Goal: Task Accomplishment & Management: Complete application form

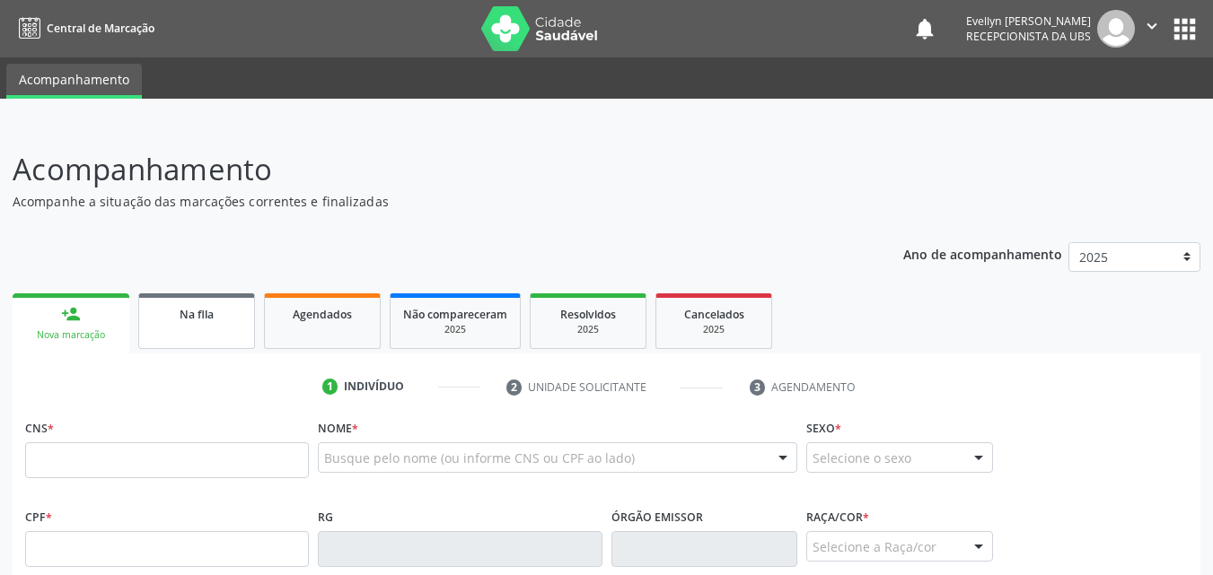
click at [241, 321] on link "Na fila" at bounding box center [196, 322] width 117 height 56
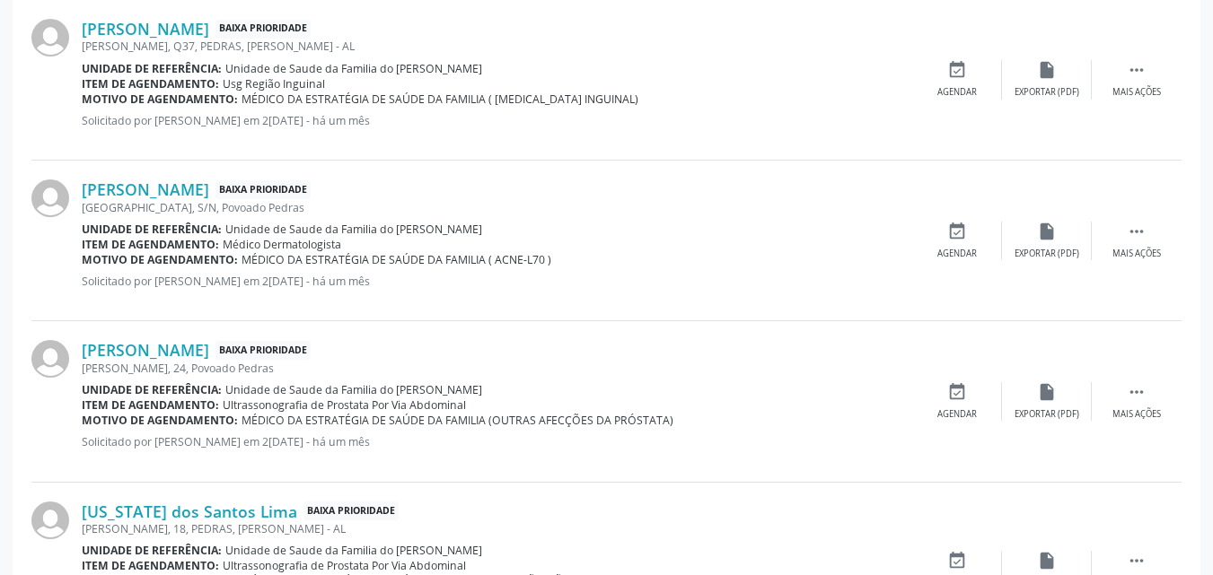
scroll to position [2543, 0]
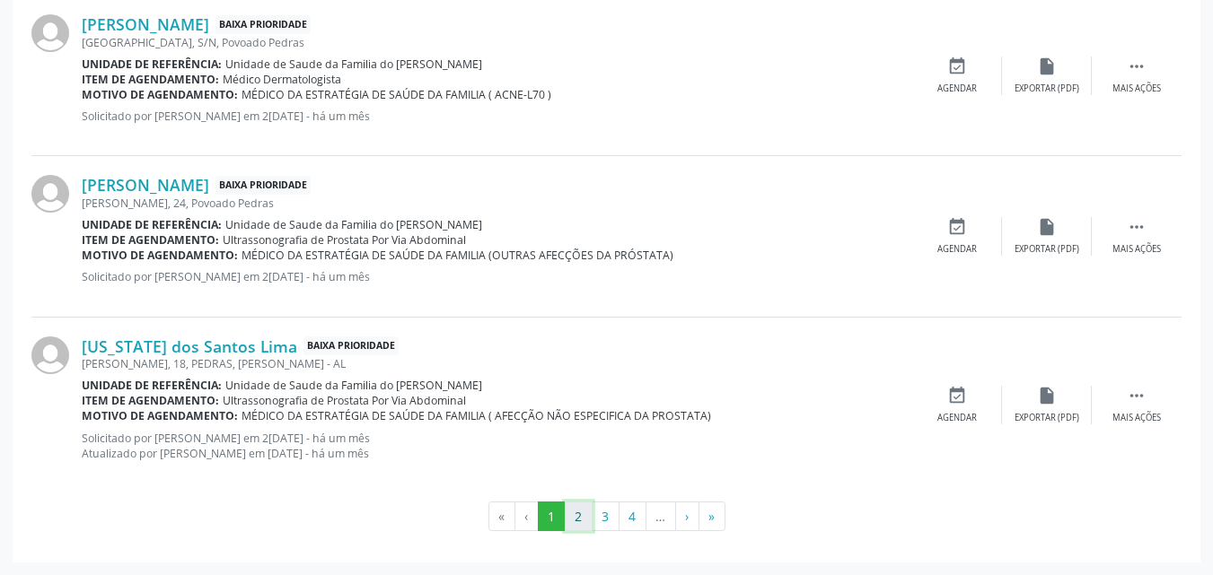
click at [583, 504] on button "2" at bounding box center [579, 517] width 28 height 31
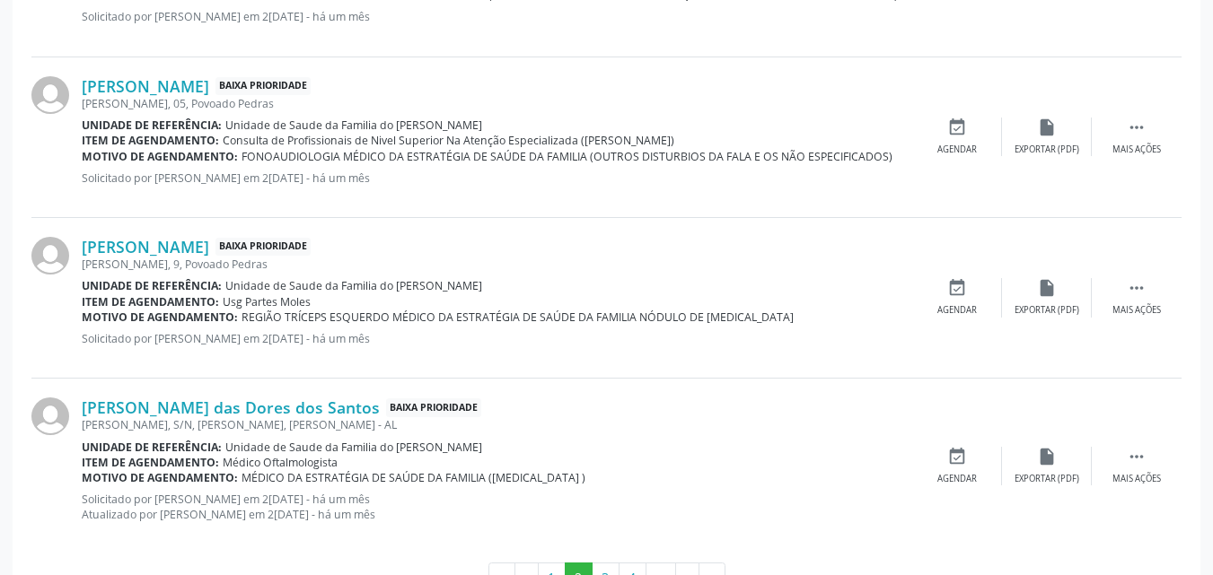
scroll to position [2487, 0]
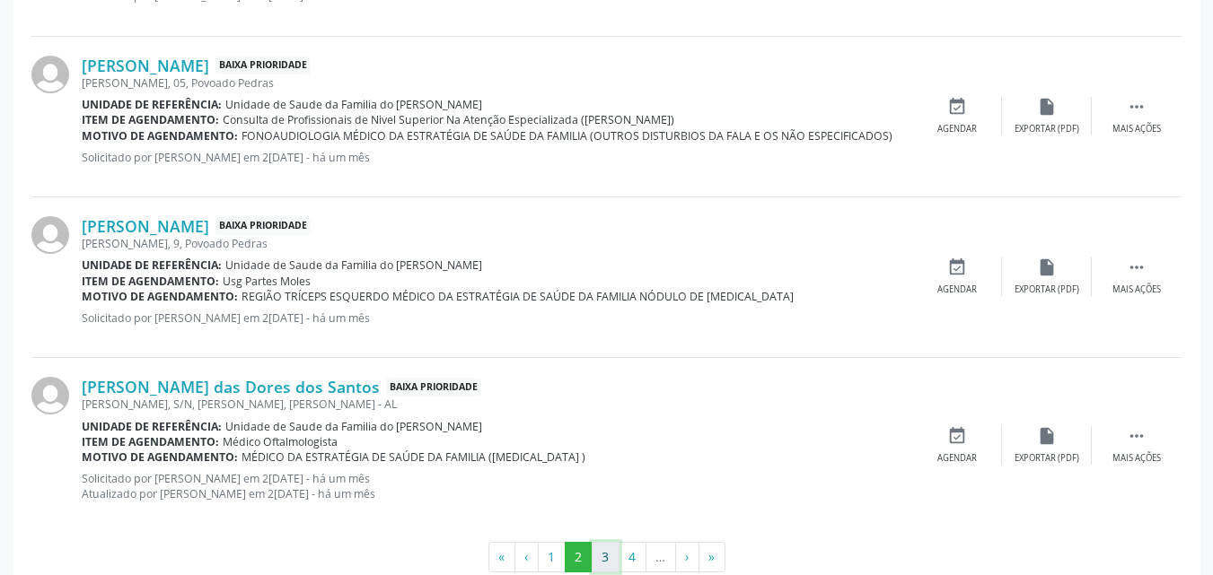
click at [609, 550] on button "3" at bounding box center [606, 557] width 28 height 31
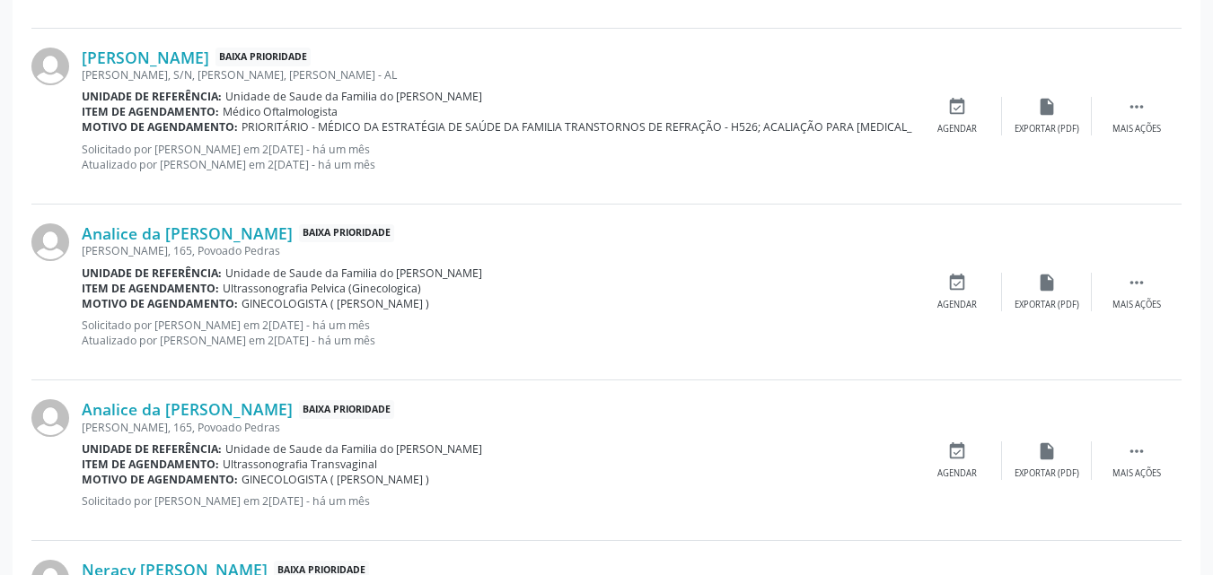
scroll to position [898, 0]
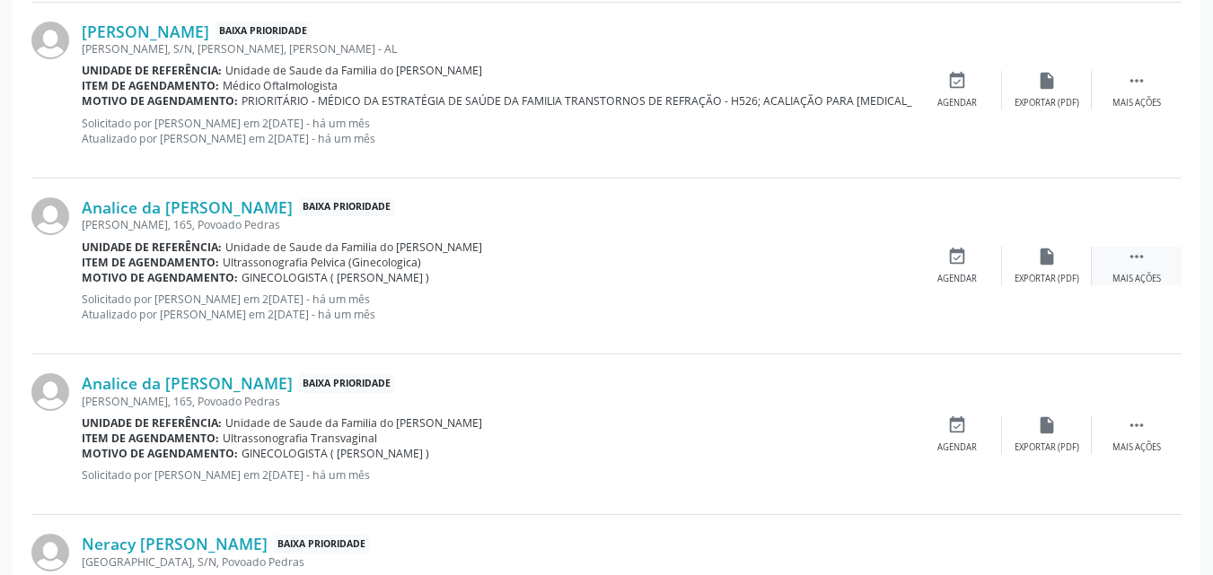
click at [1151, 251] on div " Mais ações" at bounding box center [1136, 266] width 90 height 39
click at [1043, 267] on div "edit Editar" at bounding box center [1047, 266] width 90 height 39
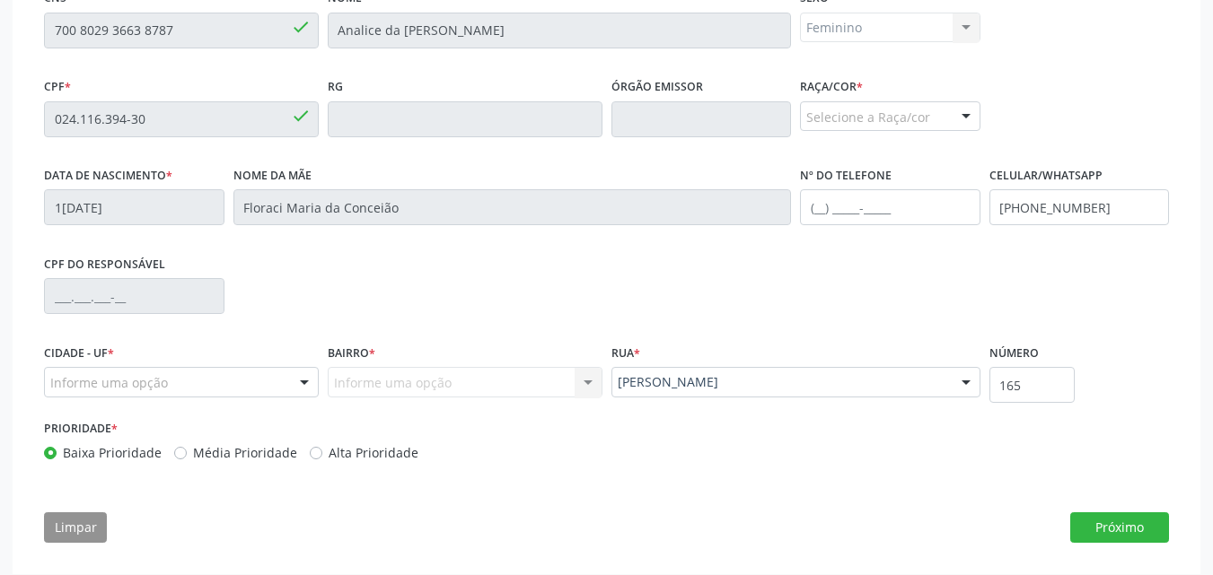
scroll to position [447, 0]
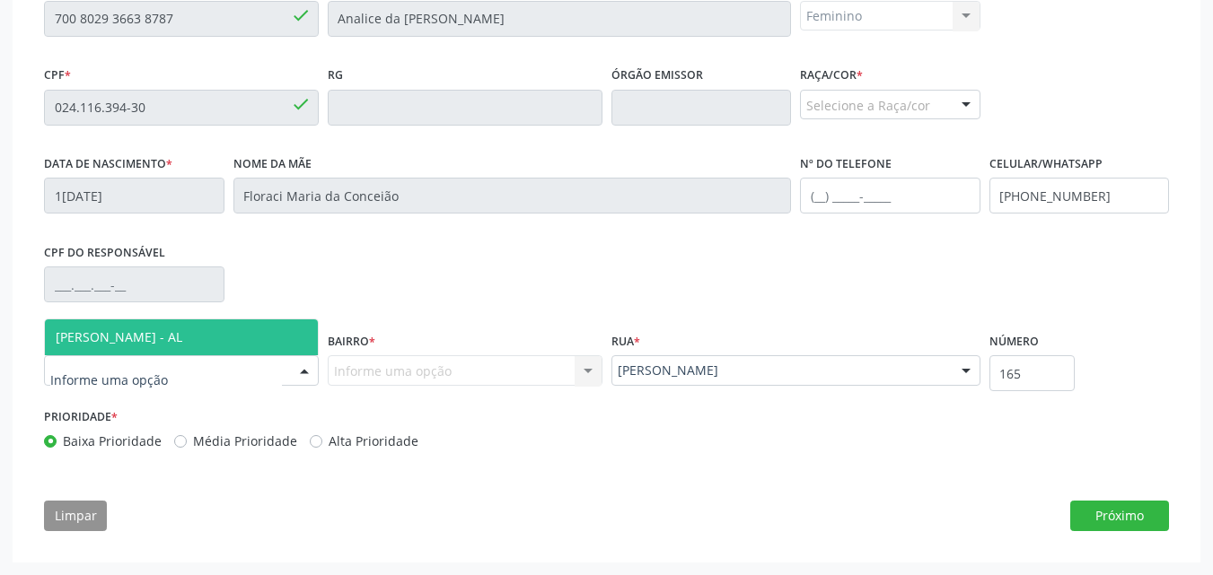
click at [296, 369] on div at bounding box center [304, 371] width 27 height 31
click at [262, 342] on span "[PERSON_NAME] - AL" at bounding box center [181, 338] width 273 height 36
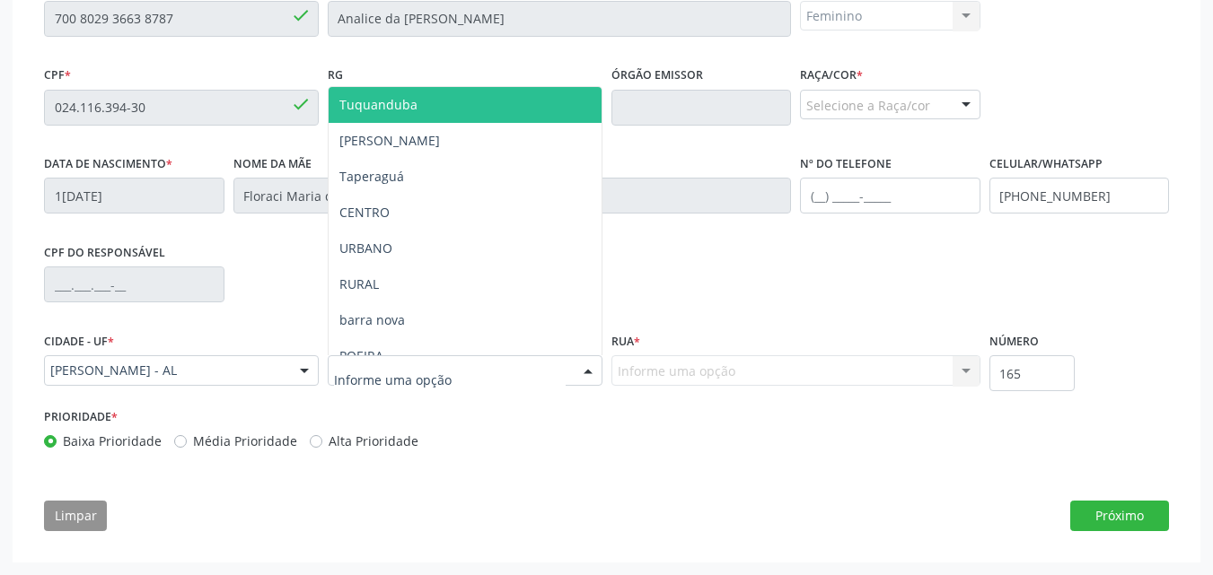
click at [550, 374] on div at bounding box center [465, 370] width 275 height 31
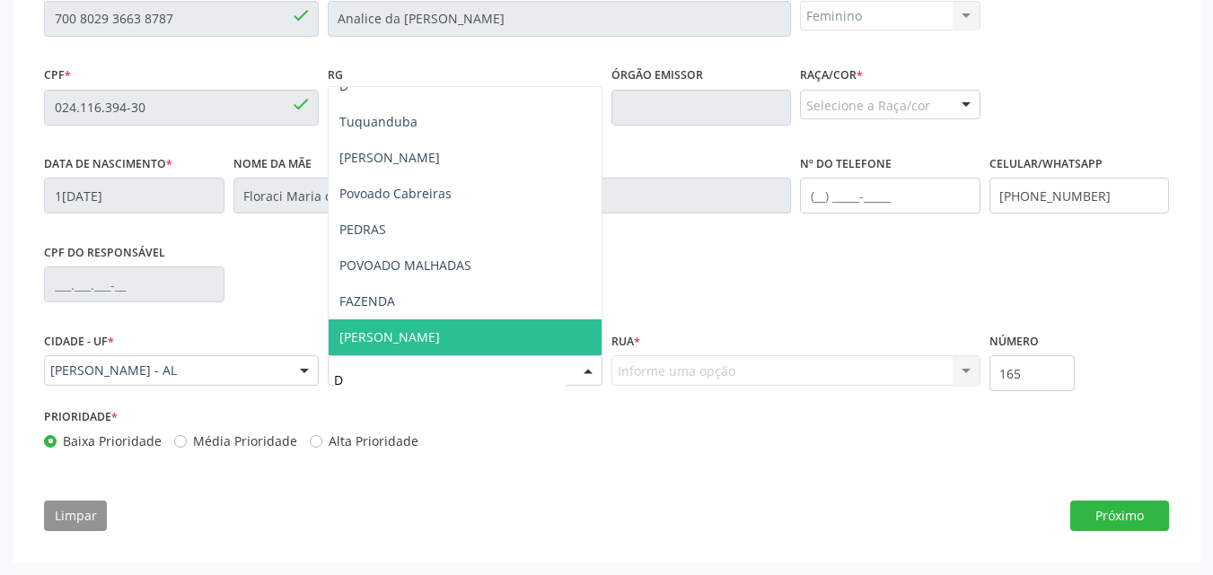
scroll to position [19, 0]
type input "DE"
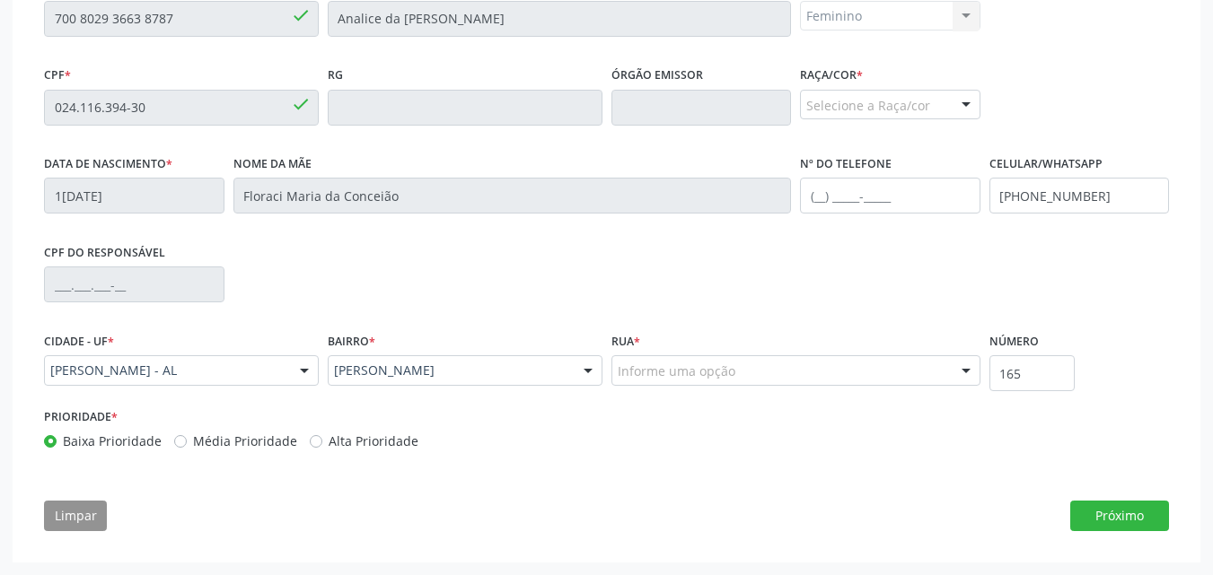
click at [887, 351] on div "Rua * Informe uma opção PEDRAS Nenhum resultado encontrado para: " " Nenhuma op…" at bounding box center [795, 356] width 369 height 57
click at [886, 366] on div "Informe uma opção" at bounding box center [795, 370] width 369 height 31
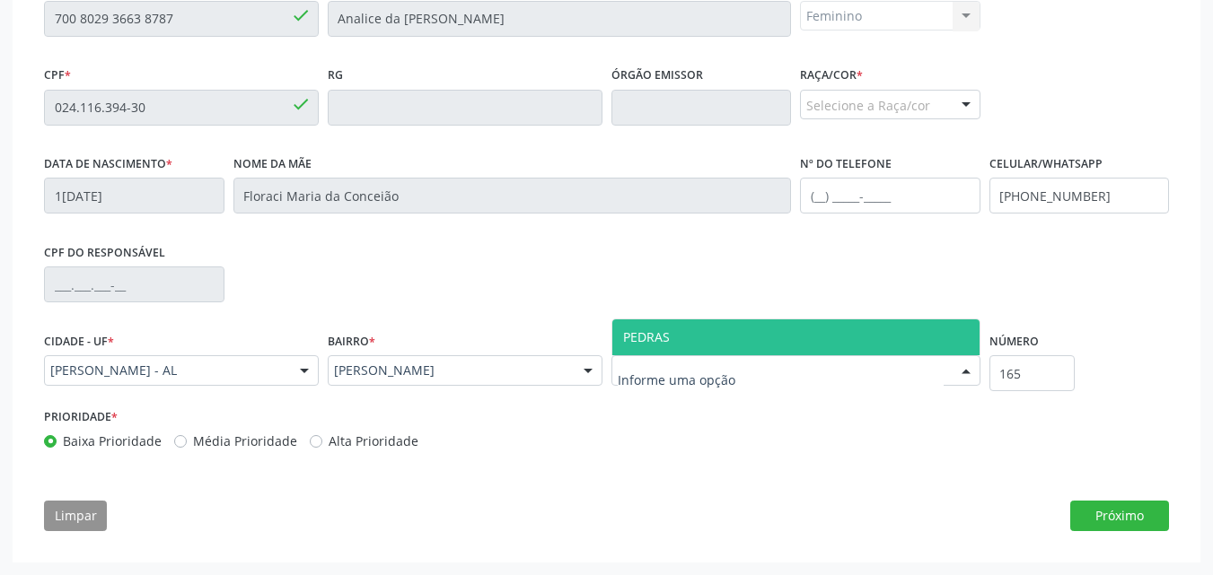
click at [855, 336] on span "PEDRAS" at bounding box center [795, 338] width 367 height 36
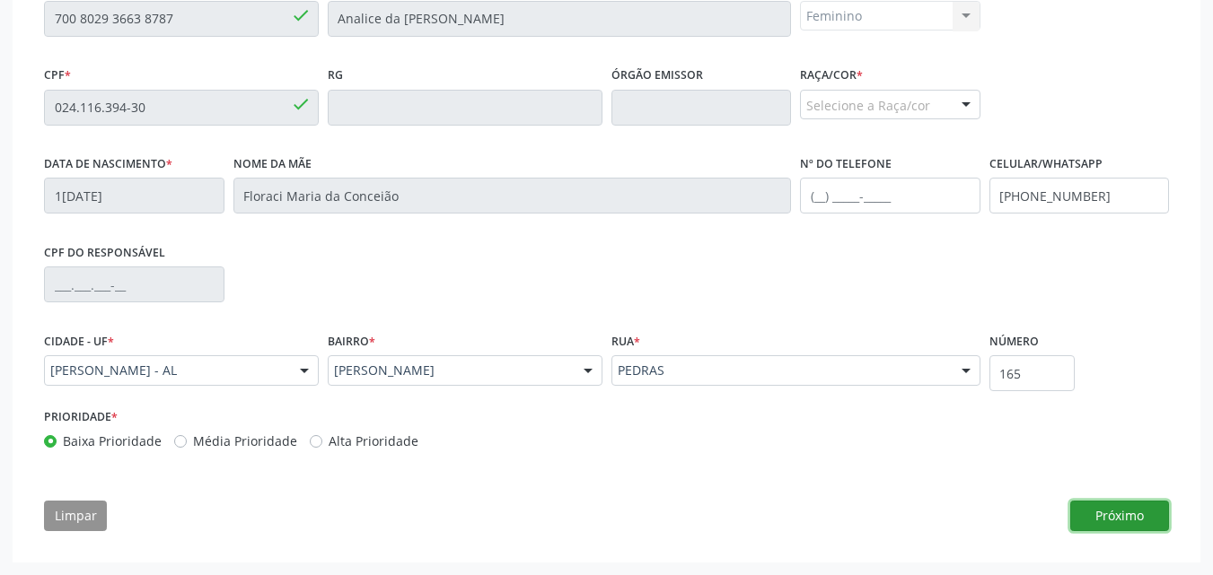
click at [1111, 509] on button "Próximo" at bounding box center [1119, 516] width 99 height 31
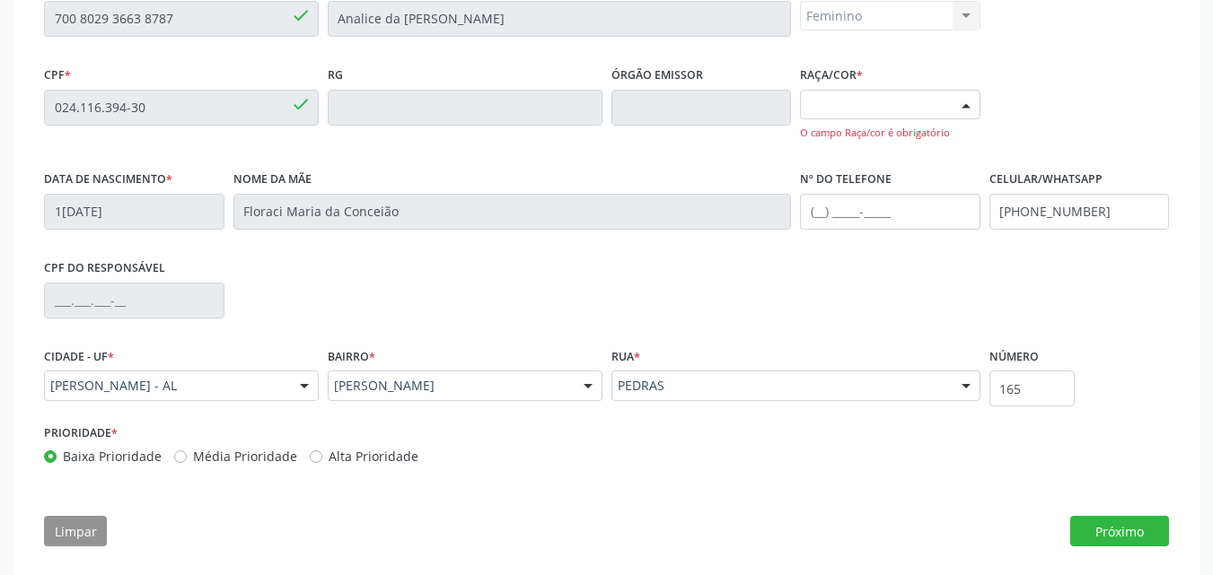
click at [964, 107] on div at bounding box center [965, 106] width 27 height 31
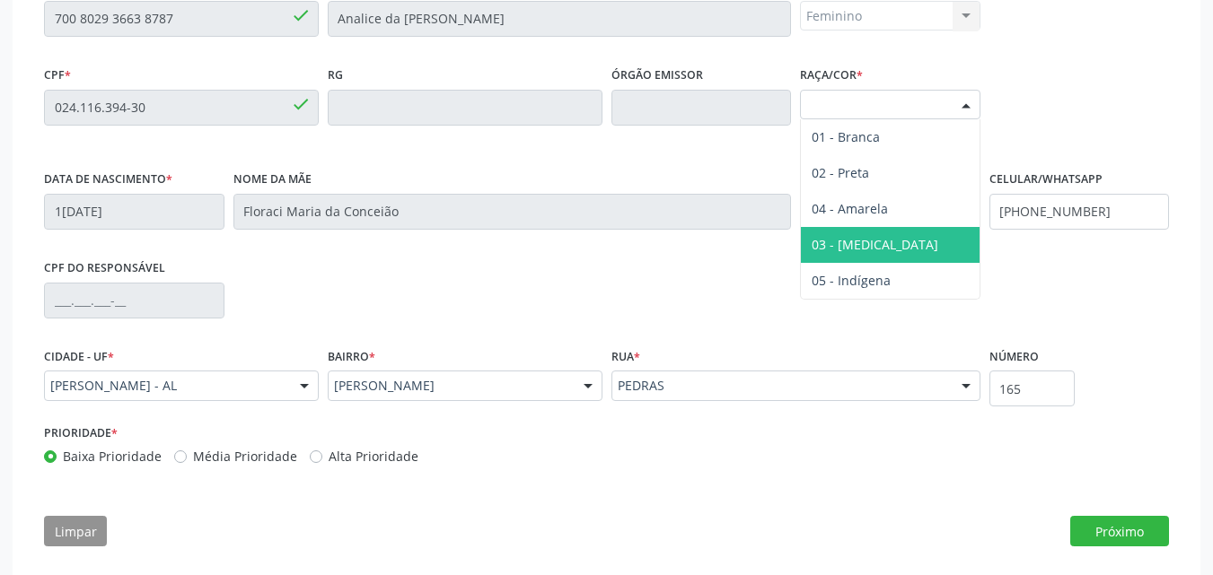
click at [892, 239] on span "03 - [MEDICAL_DATA]" at bounding box center [890, 245] width 179 height 36
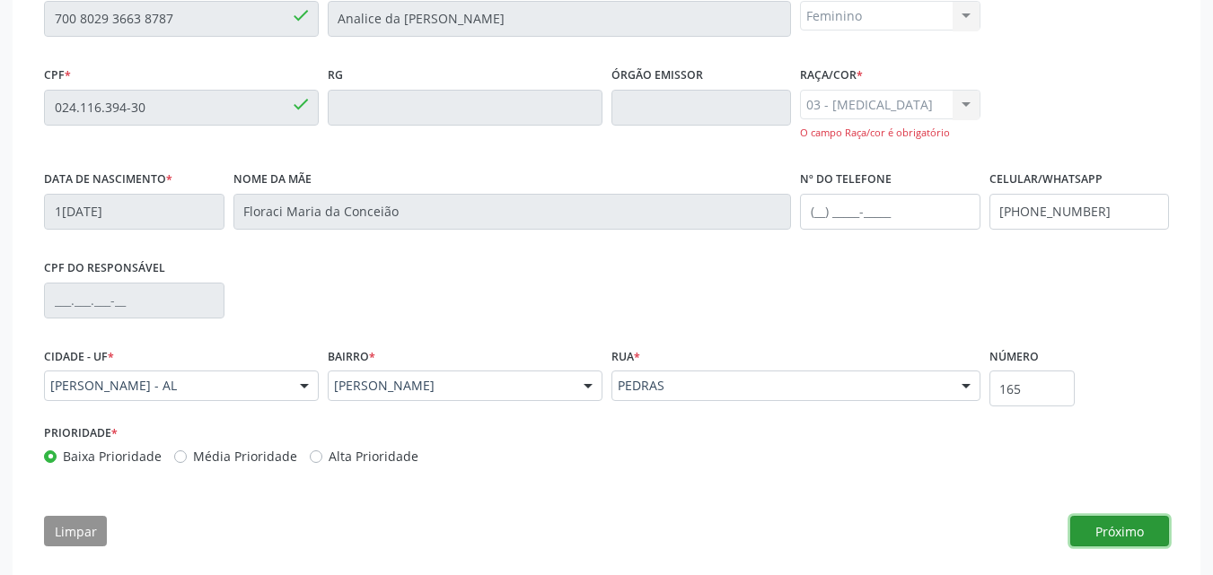
click at [1102, 531] on button "Próximo" at bounding box center [1119, 531] width 99 height 31
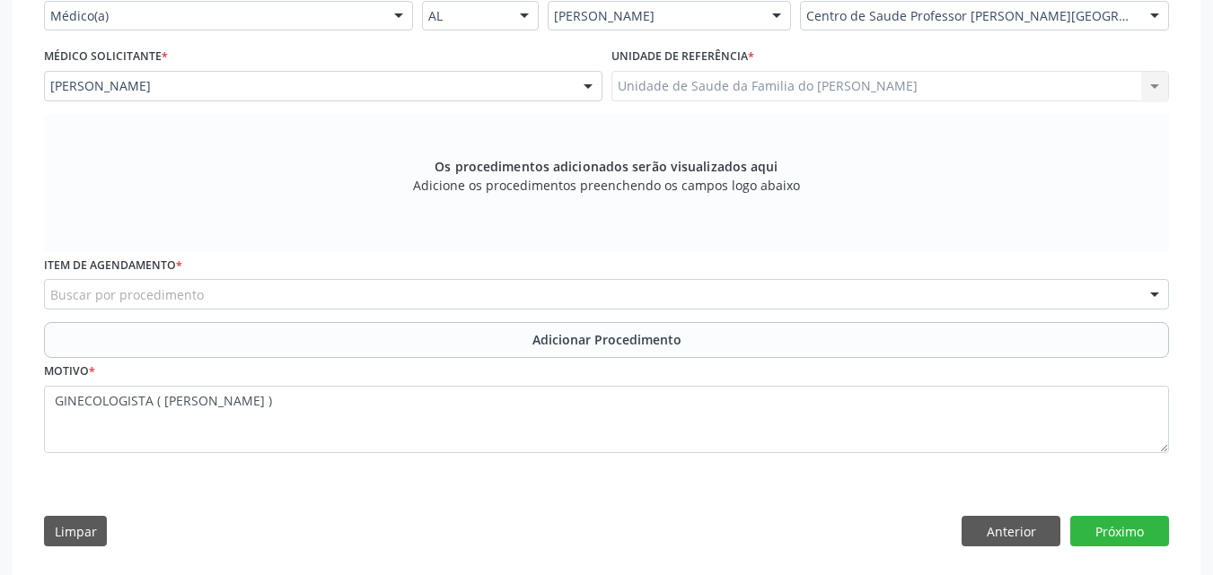
click at [281, 302] on div "Buscar por procedimento" at bounding box center [606, 294] width 1125 height 31
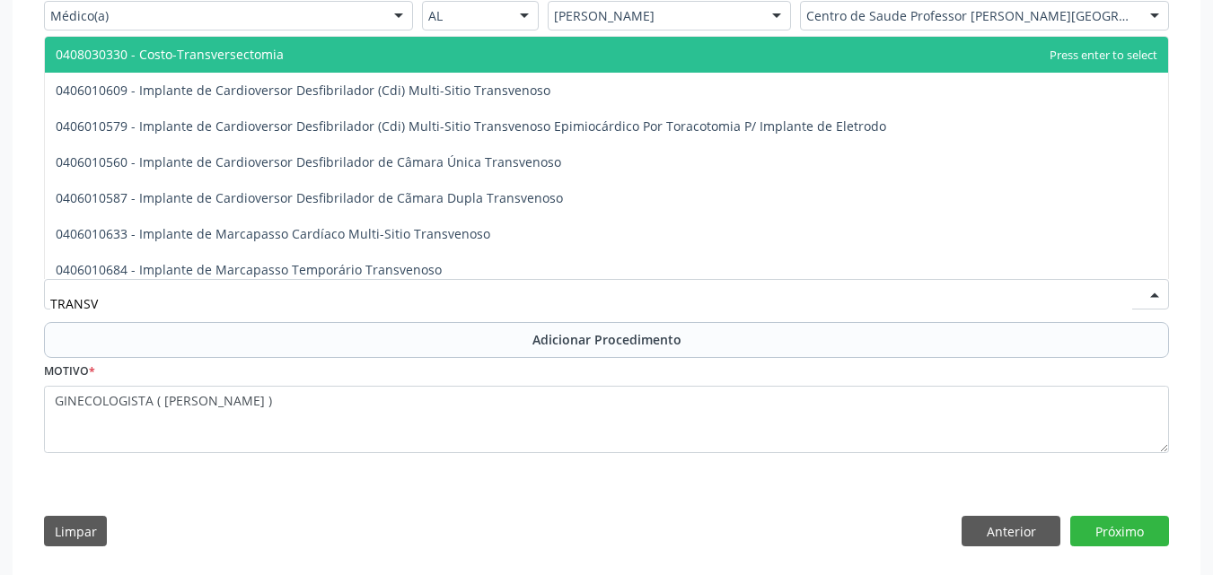
type input "TRANSVA"
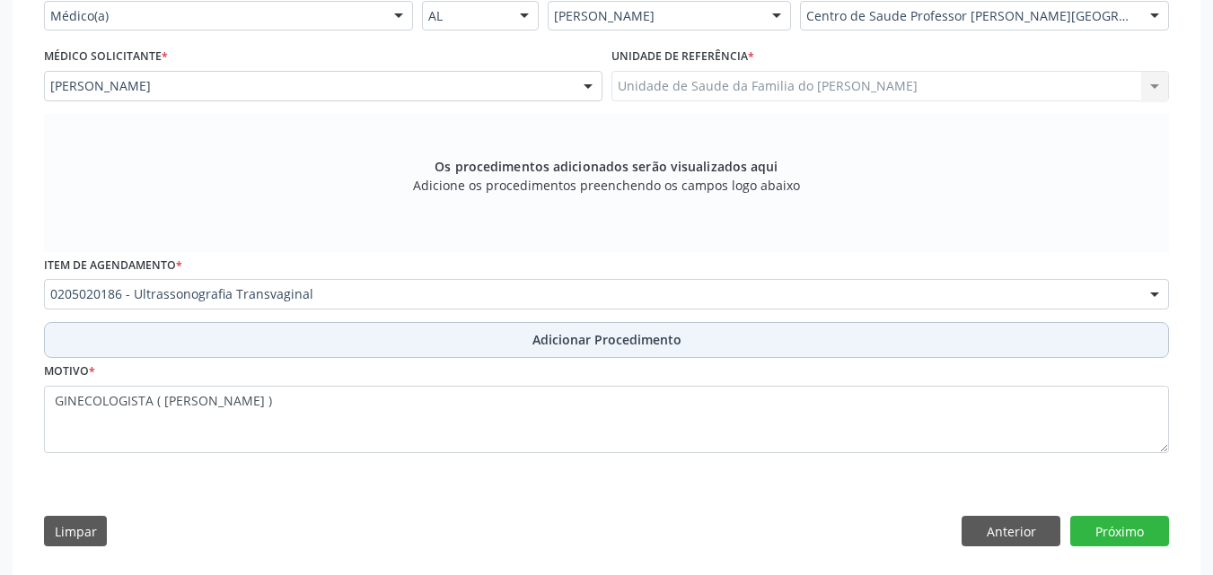
click at [320, 355] on button "Adicionar Procedimento" at bounding box center [606, 340] width 1125 height 36
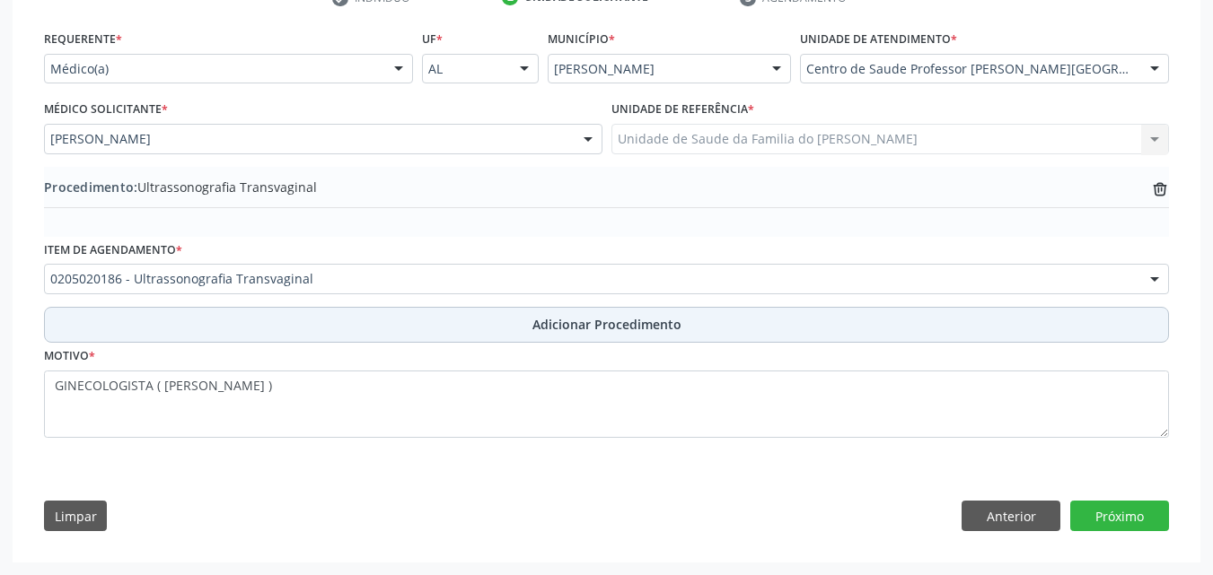
scroll to position [394, 0]
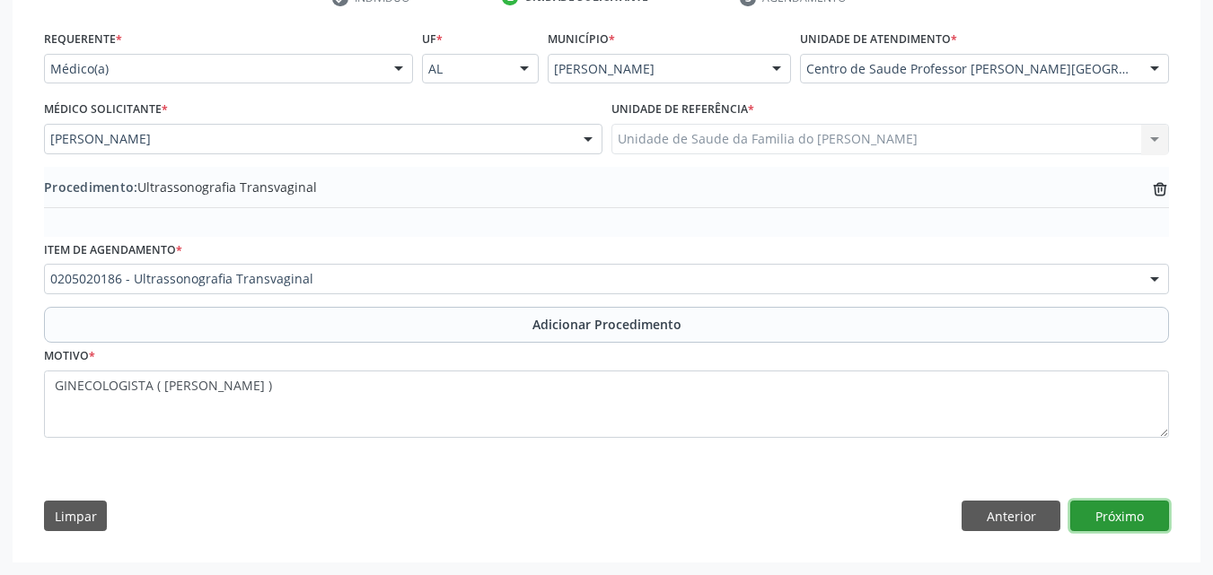
click at [1133, 509] on button "Próximo" at bounding box center [1119, 516] width 99 height 31
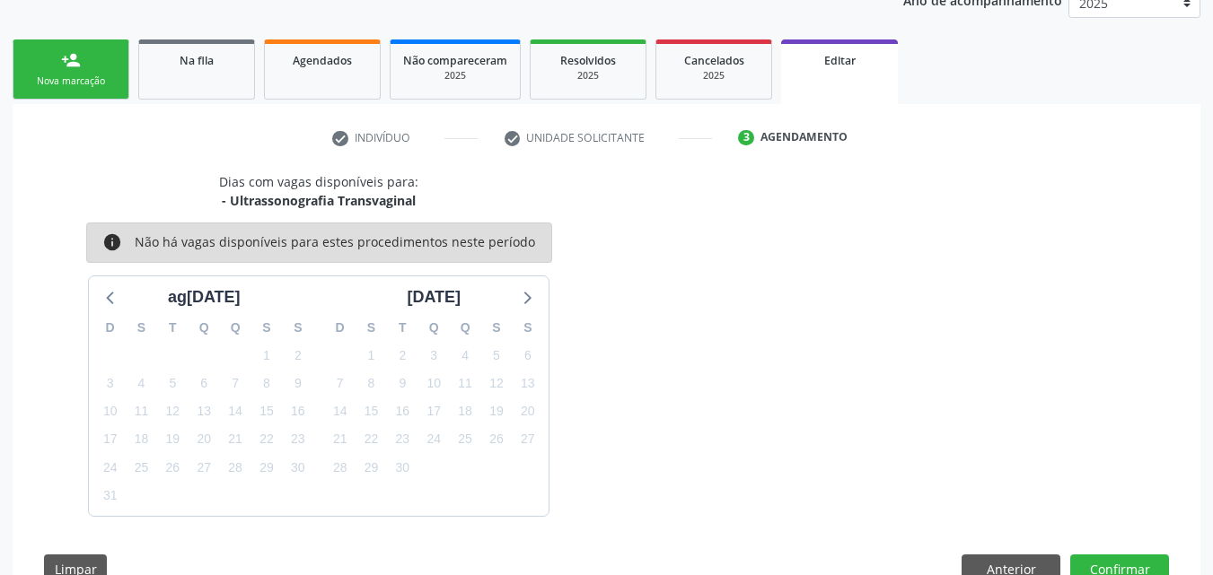
scroll to position [307, 0]
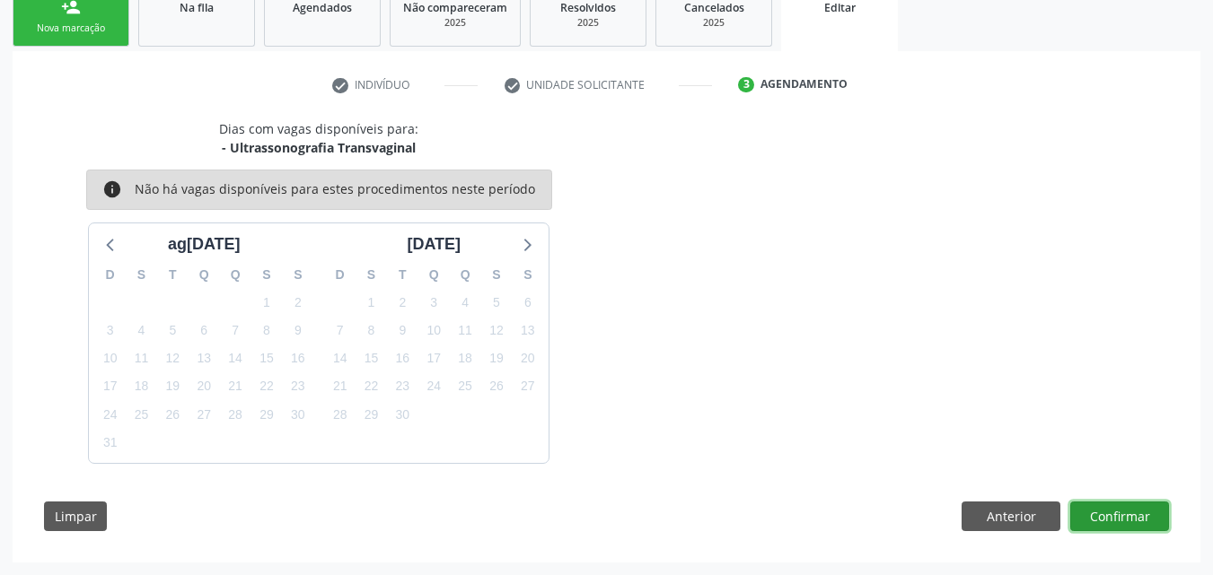
click at [1126, 521] on button "Confirmar" at bounding box center [1119, 517] width 99 height 31
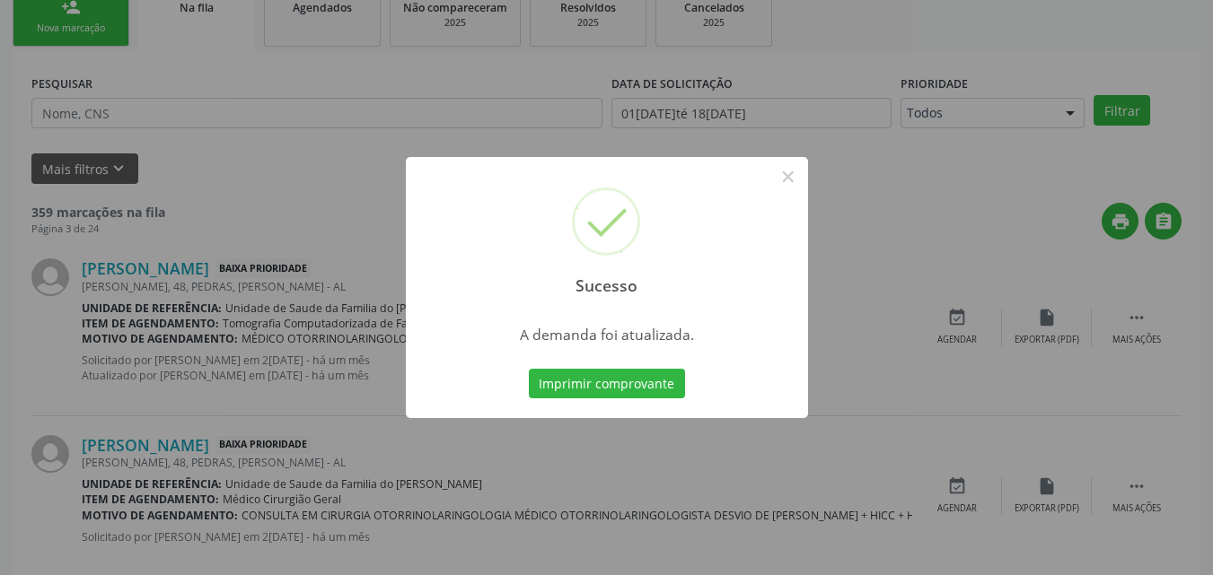
scroll to position [42, 0]
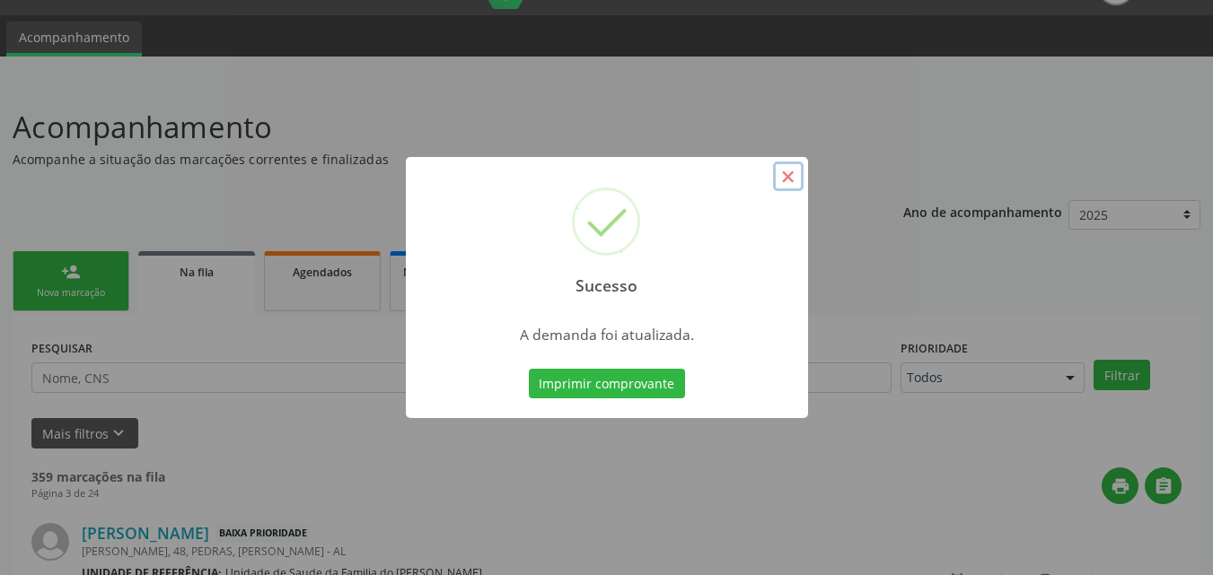
click at [790, 174] on button "×" at bounding box center [788, 177] width 31 height 31
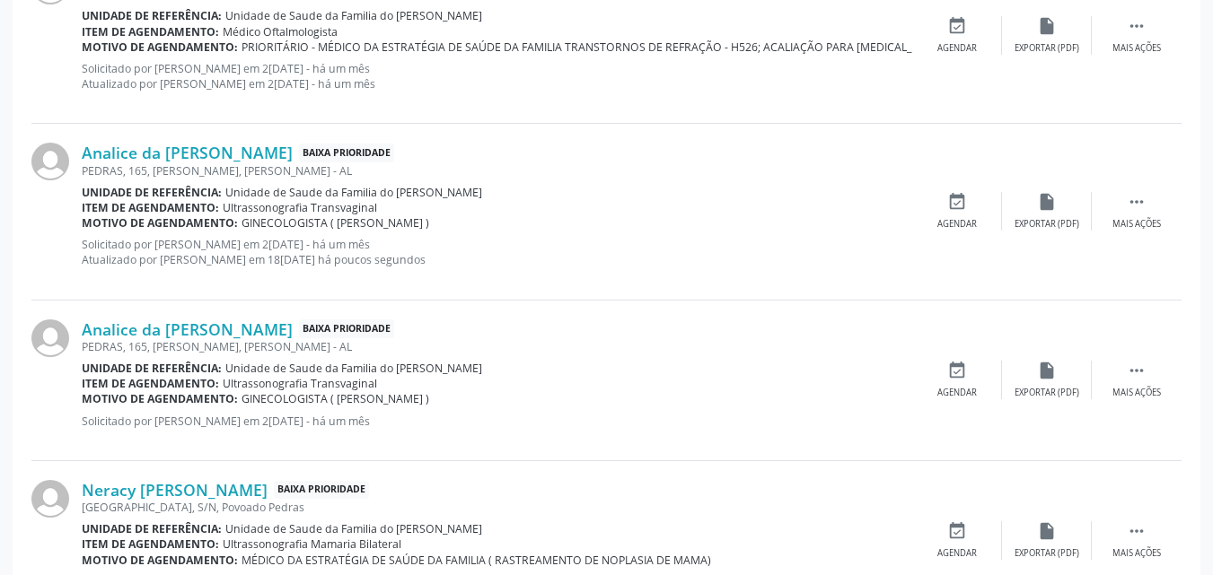
scroll to position [931, 0]
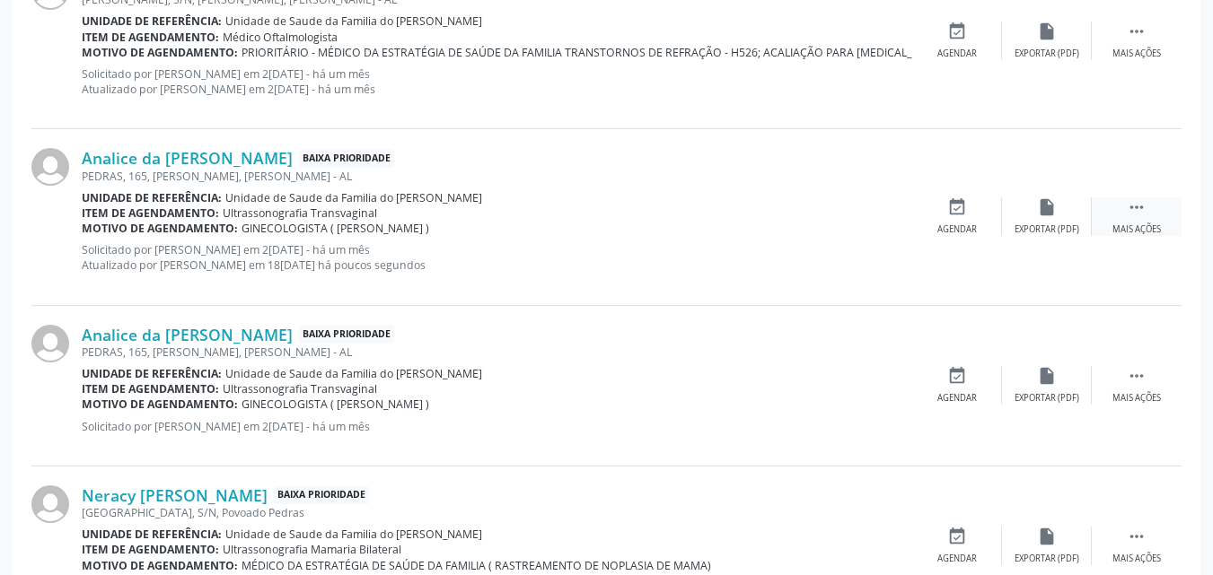
click at [1142, 215] on icon "" at bounding box center [1136, 207] width 20 height 20
click at [1048, 221] on div "edit Editar" at bounding box center [1047, 216] width 90 height 39
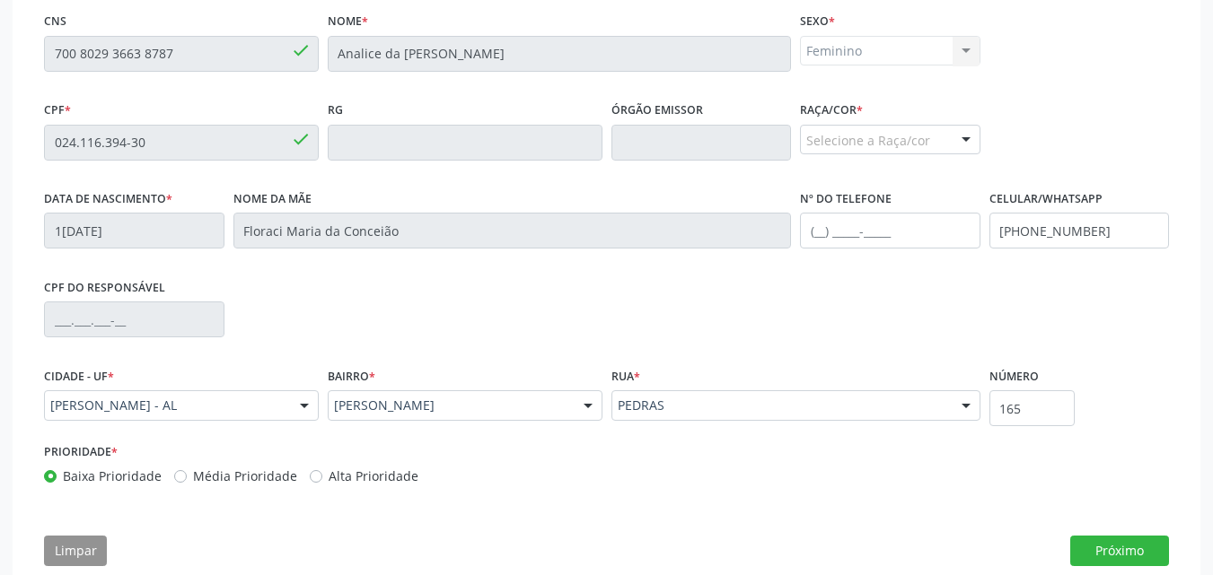
scroll to position [447, 0]
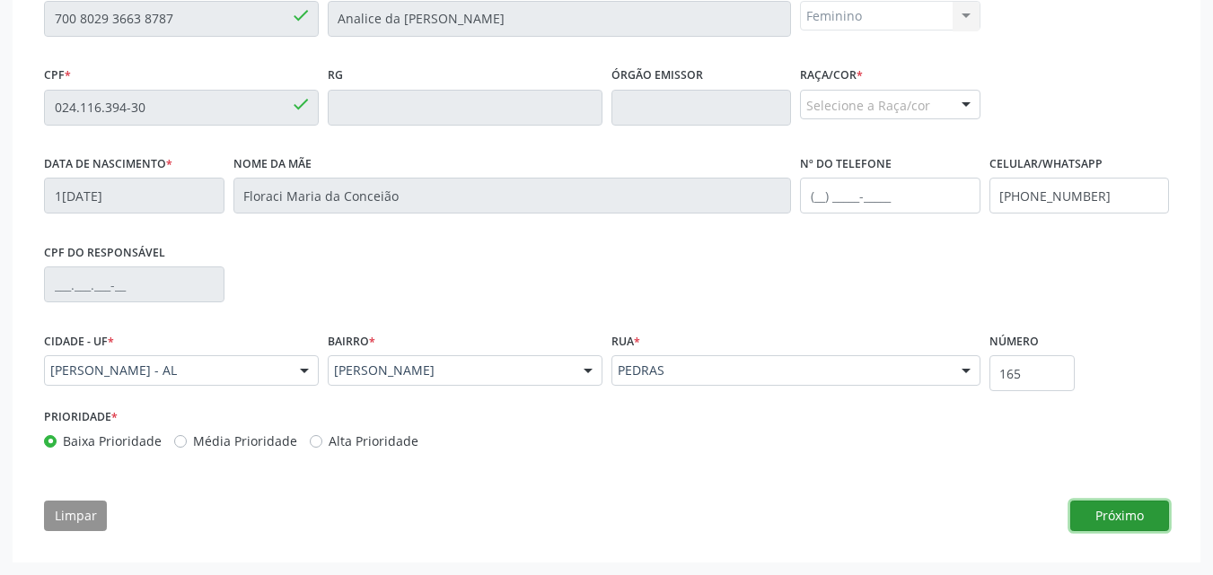
click at [1094, 517] on button "Próximo" at bounding box center [1119, 516] width 99 height 31
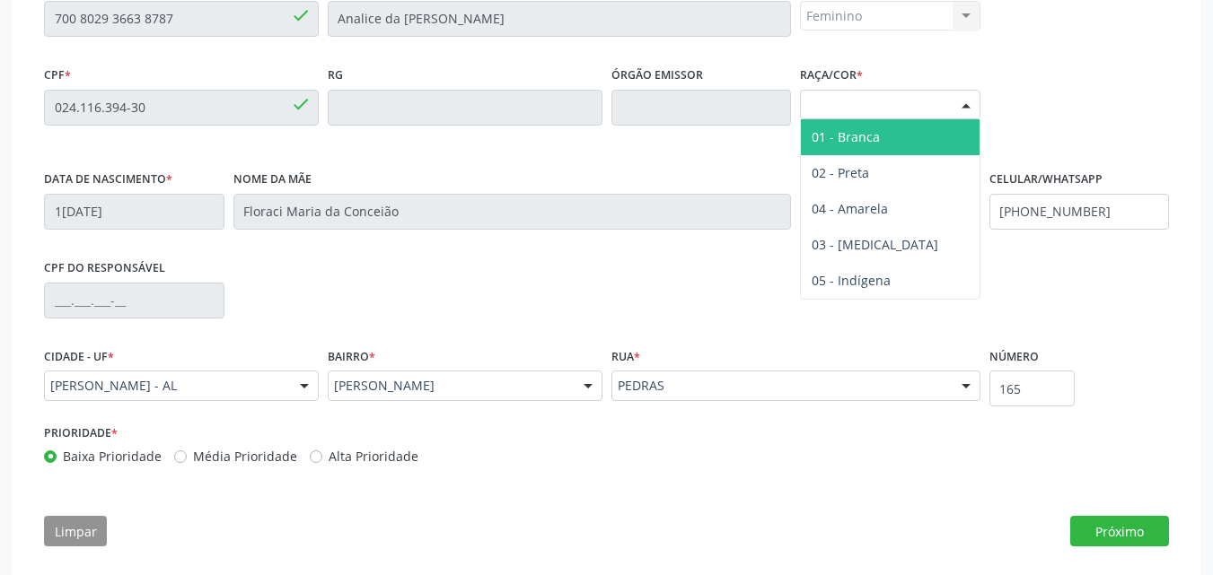
click at [959, 95] on div at bounding box center [965, 106] width 27 height 31
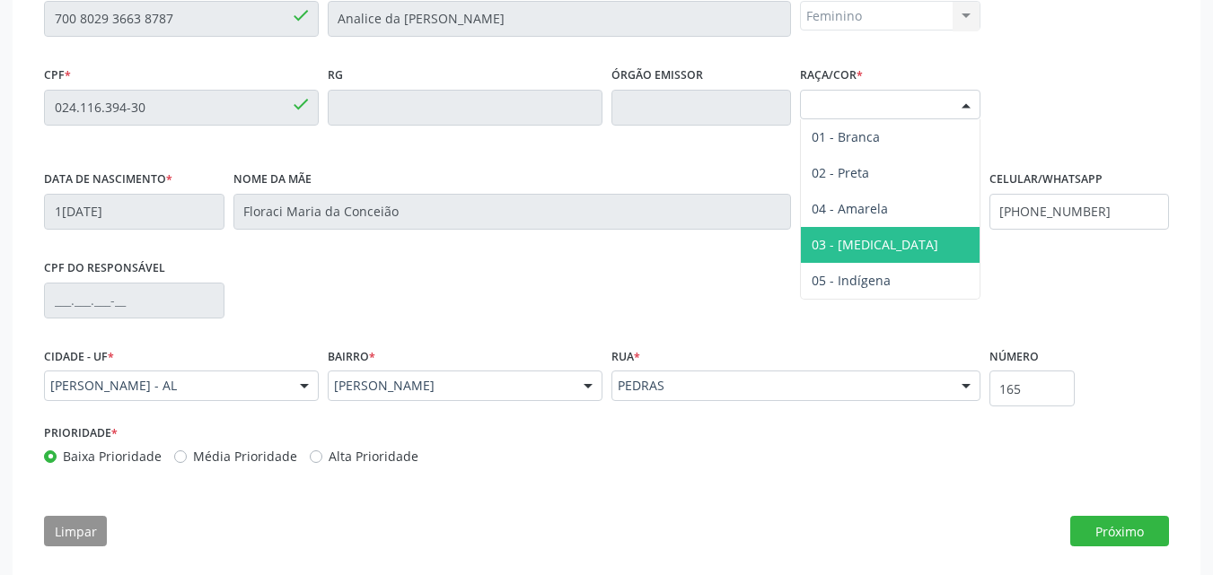
click at [874, 244] on span "03 - [MEDICAL_DATA]" at bounding box center [890, 245] width 179 height 36
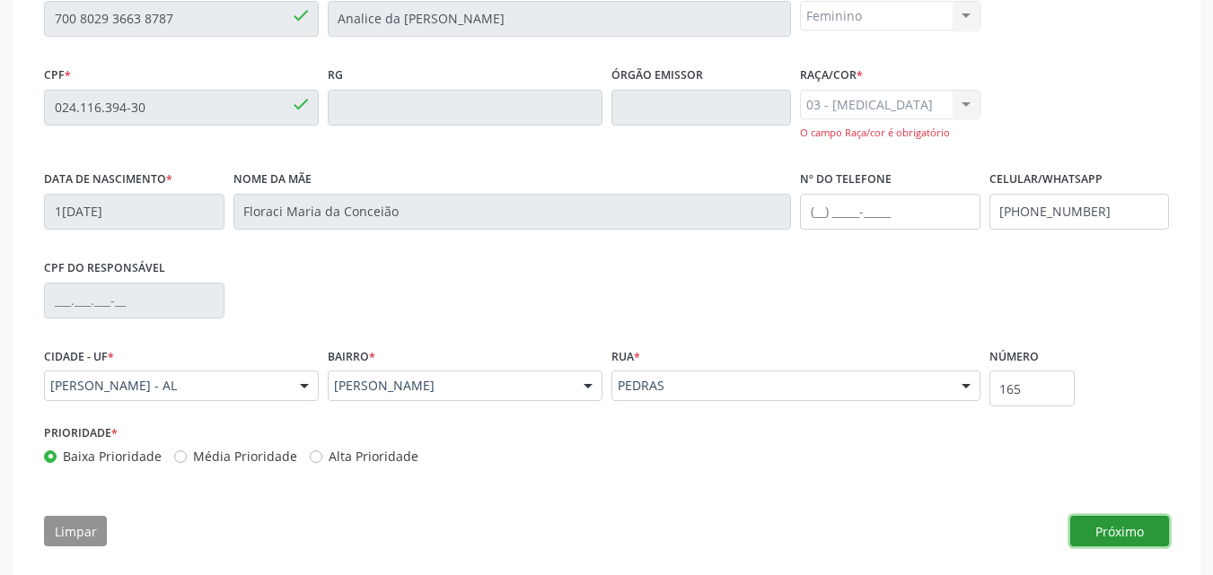
click at [1107, 529] on button "Próximo" at bounding box center [1119, 531] width 99 height 31
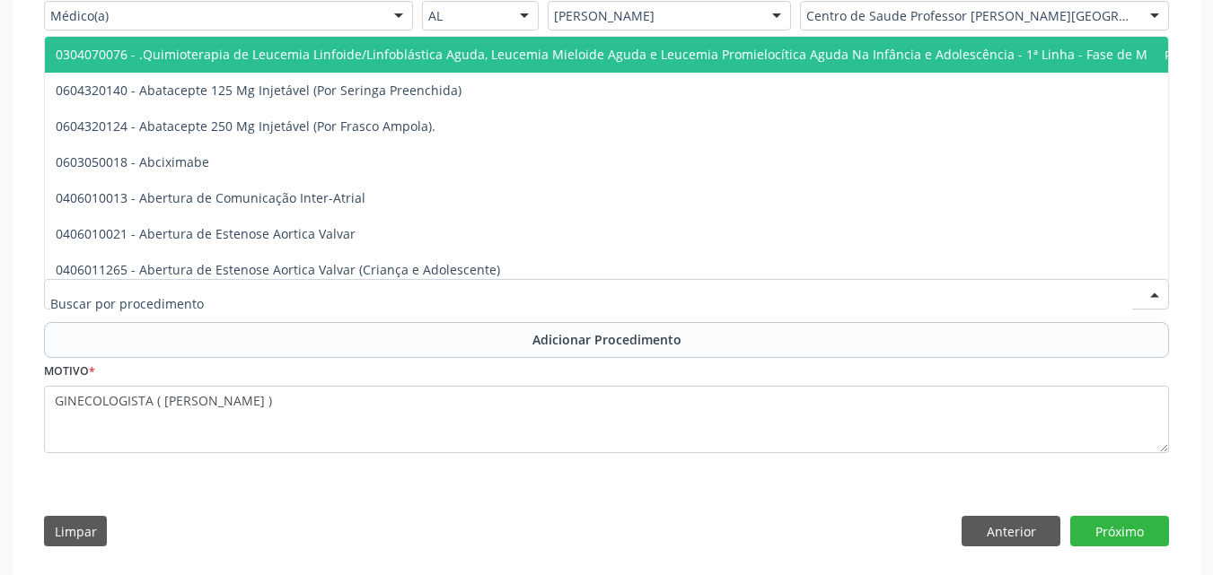
click at [380, 294] on div at bounding box center [606, 294] width 1125 height 31
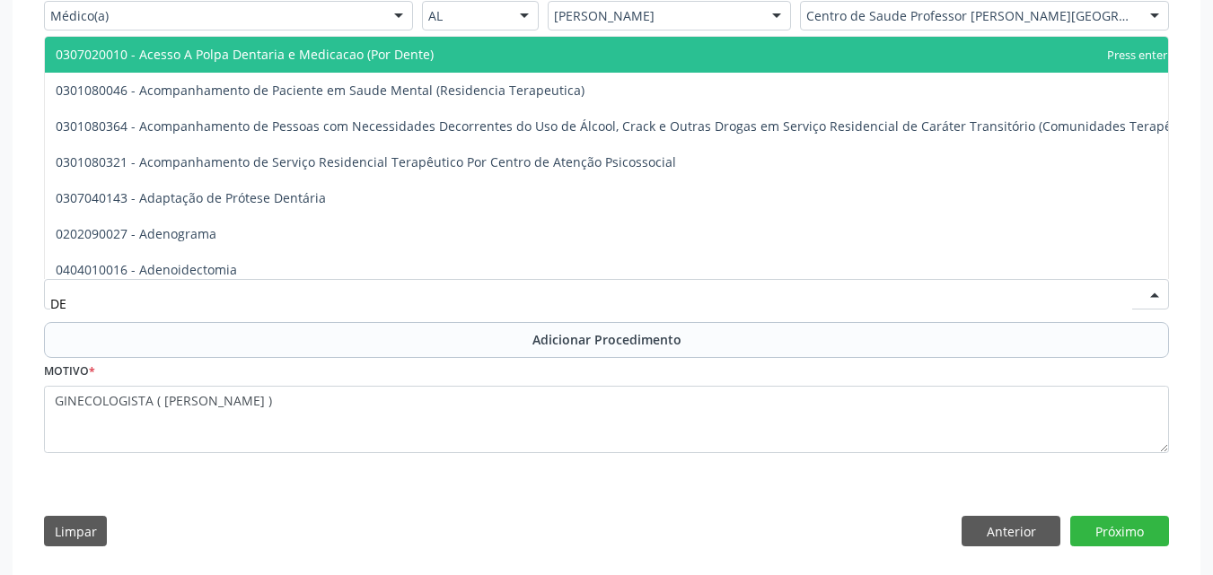
type input "D"
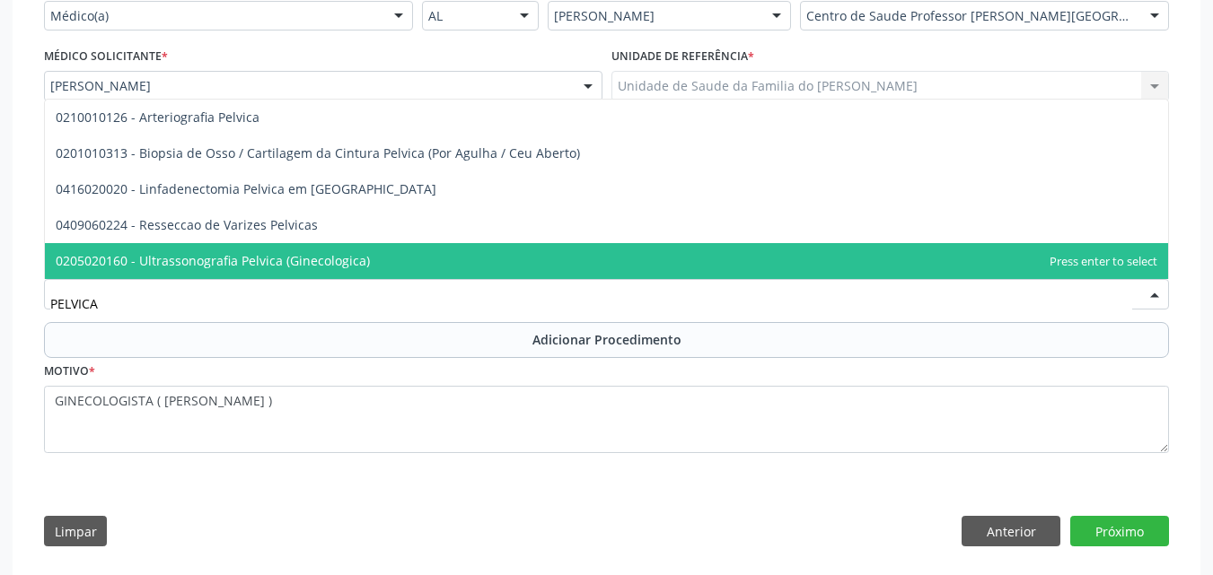
click at [377, 263] on span "0205020160 - Ultrassonografia Pelvica (Ginecologica)" at bounding box center [606, 261] width 1123 height 36
type input "PELVICA"
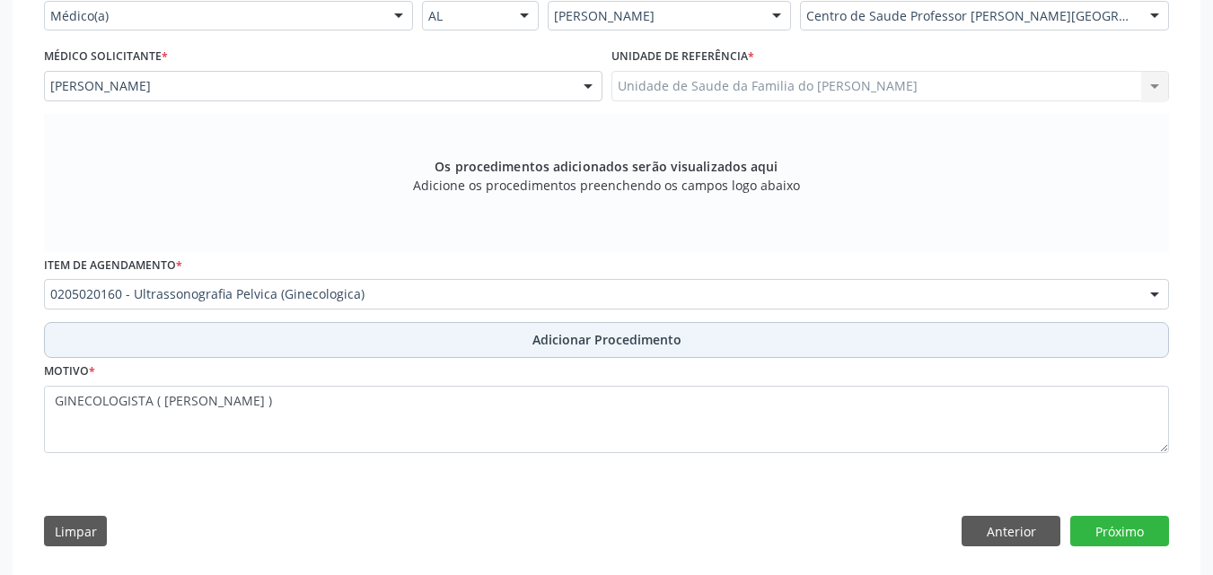
click at [395, 339] on button "Adicionar Procedimento" at bounding box center [606, 340] width 1125 height 36
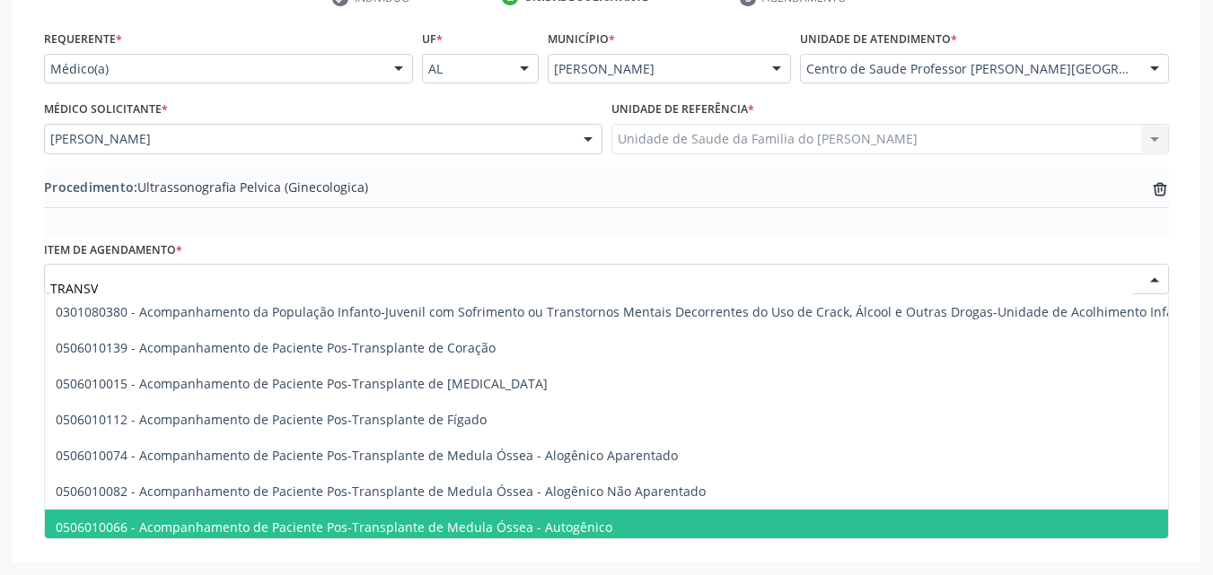
type input "TRANSVA"
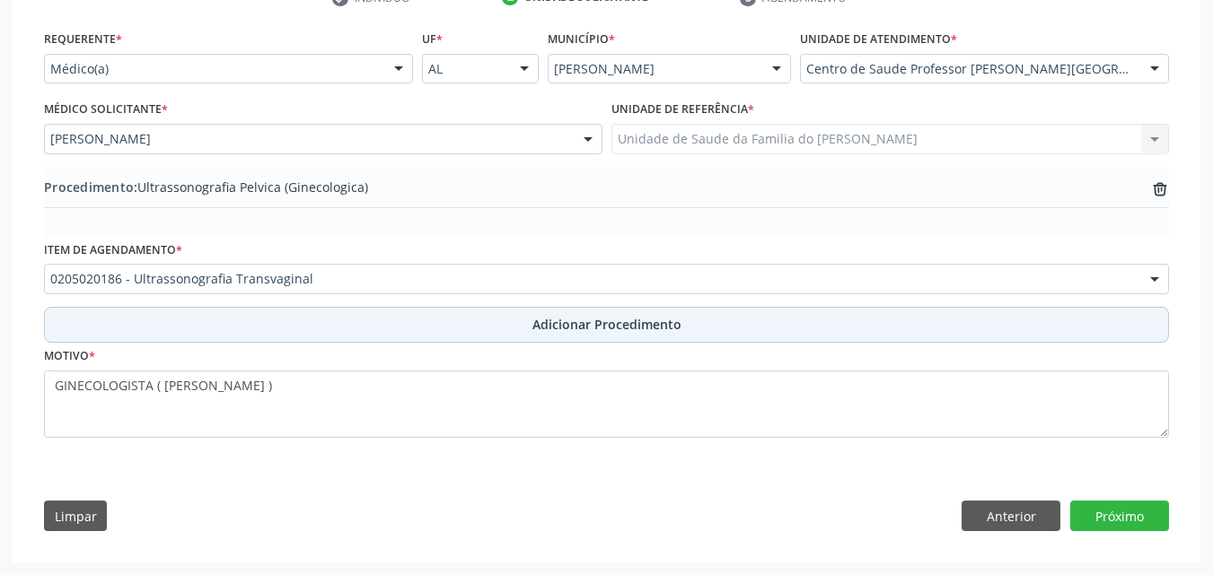
click at [480, 341] on button "Adicionar Procedimento" at bounding box center [606, 325] width 1125 height 36
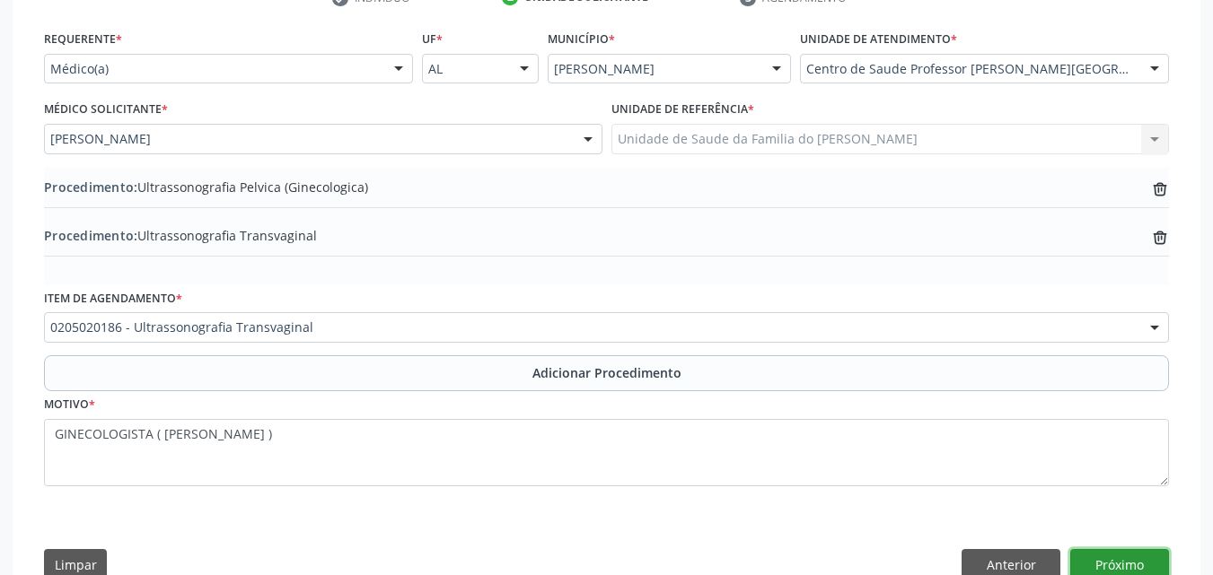
click at [1116, 566] on button "Próximo" at bounding box center [1119, 564] width 99 height 31
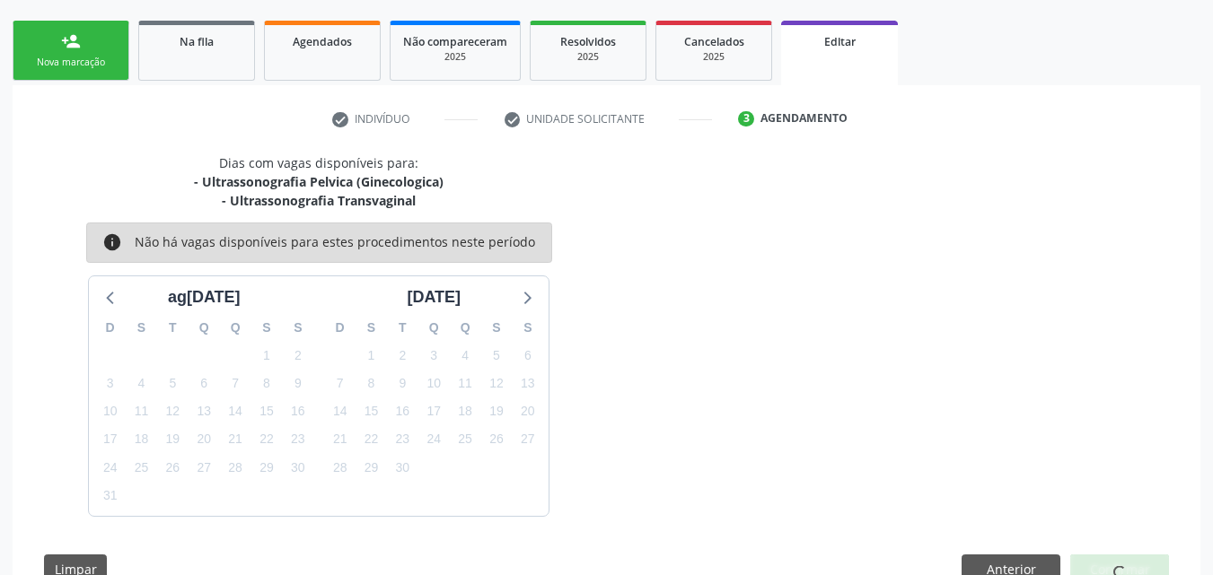
scroll to position [326, 0]
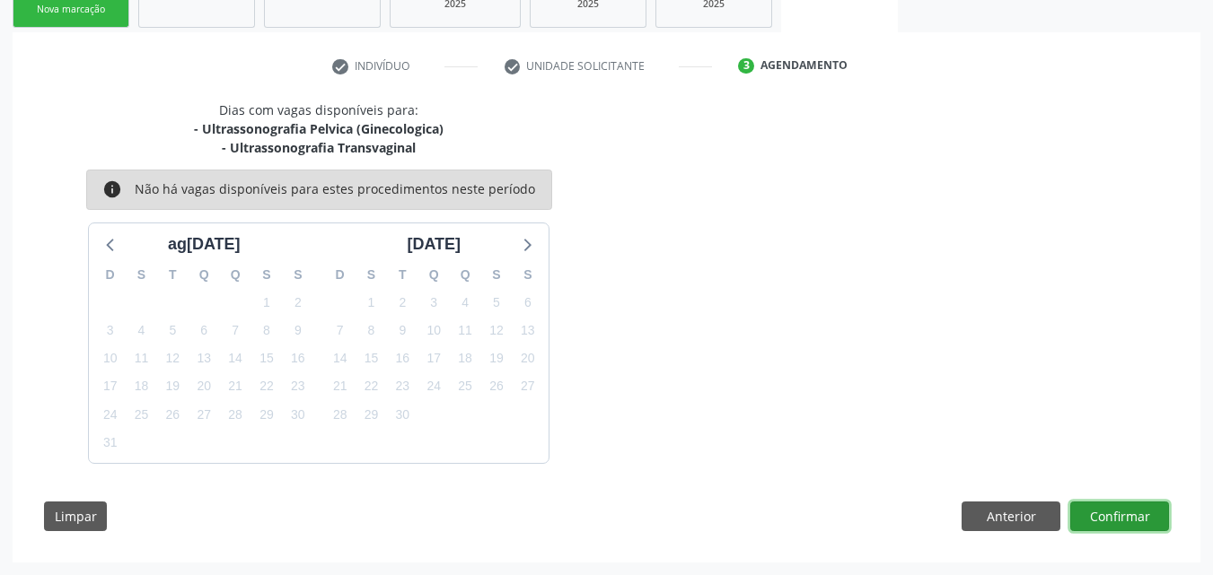
click at [1112, 528] on button "Confirmar" at bounding box center [1119, 517] width 99 height 31
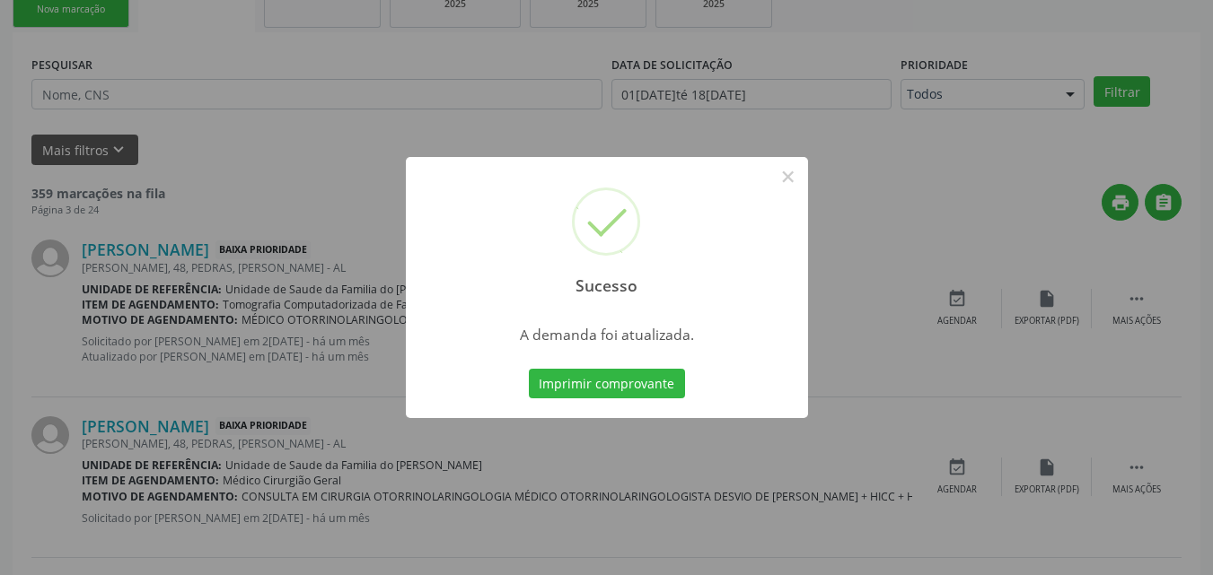
scroll to position [42, 0]
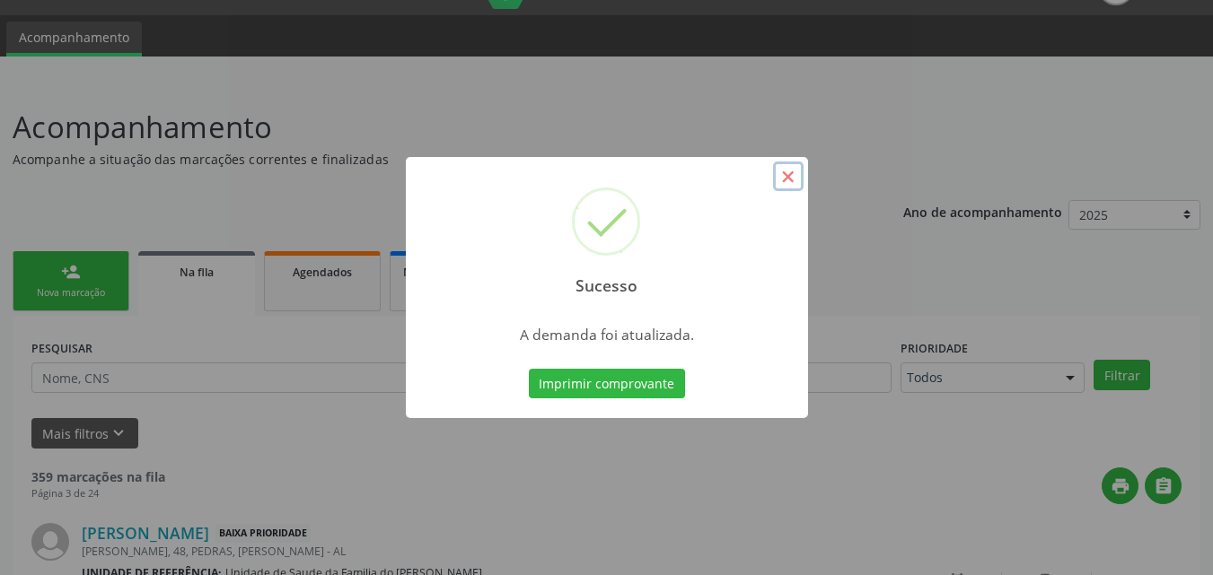
click at [789, 180] on button "×" at bounding box center [788, 177] width 31 height 31
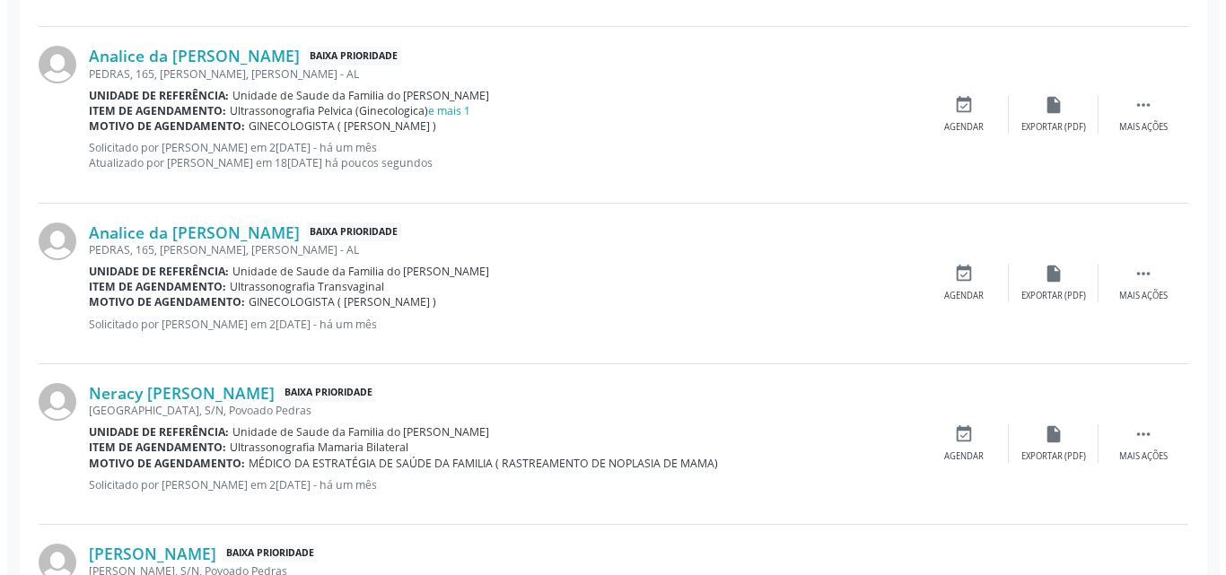
scroll to position [1038, 0]
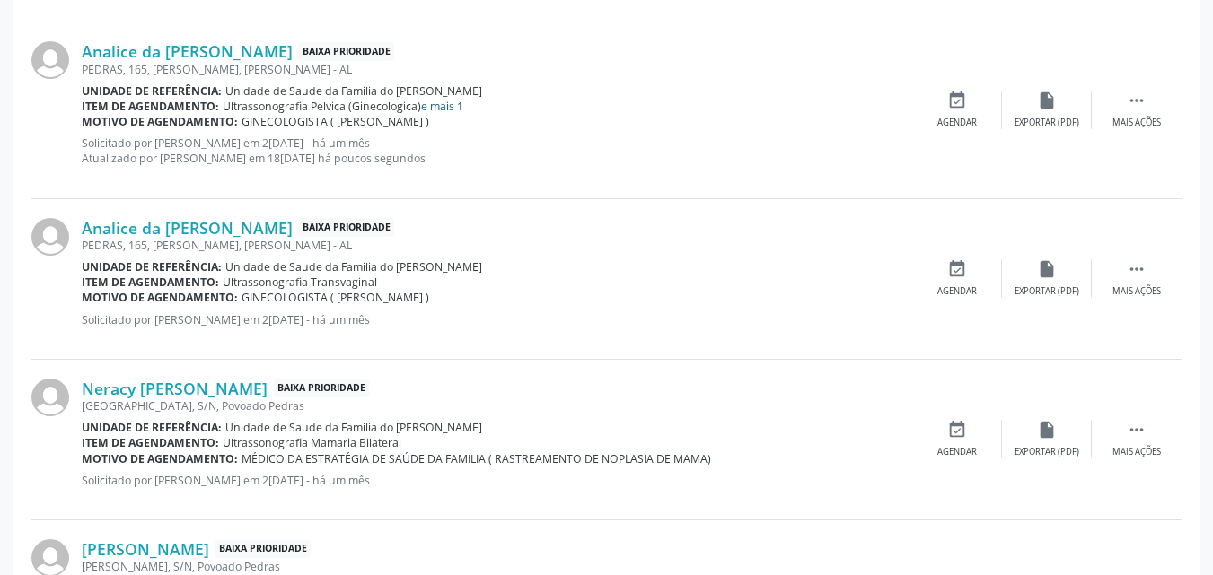
click at [445, 112] on link "e mais 1" at bounding box center [442, 106] width 42 height 15
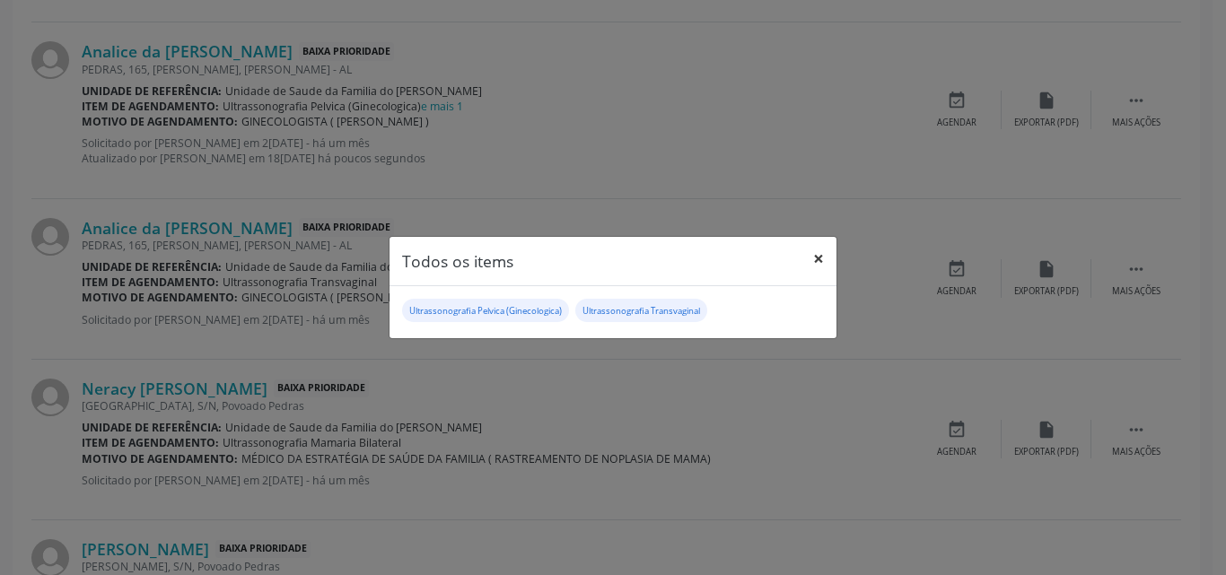
click at [821, 263] on button "×" at bounding box center [819, 259] width 36 height 44
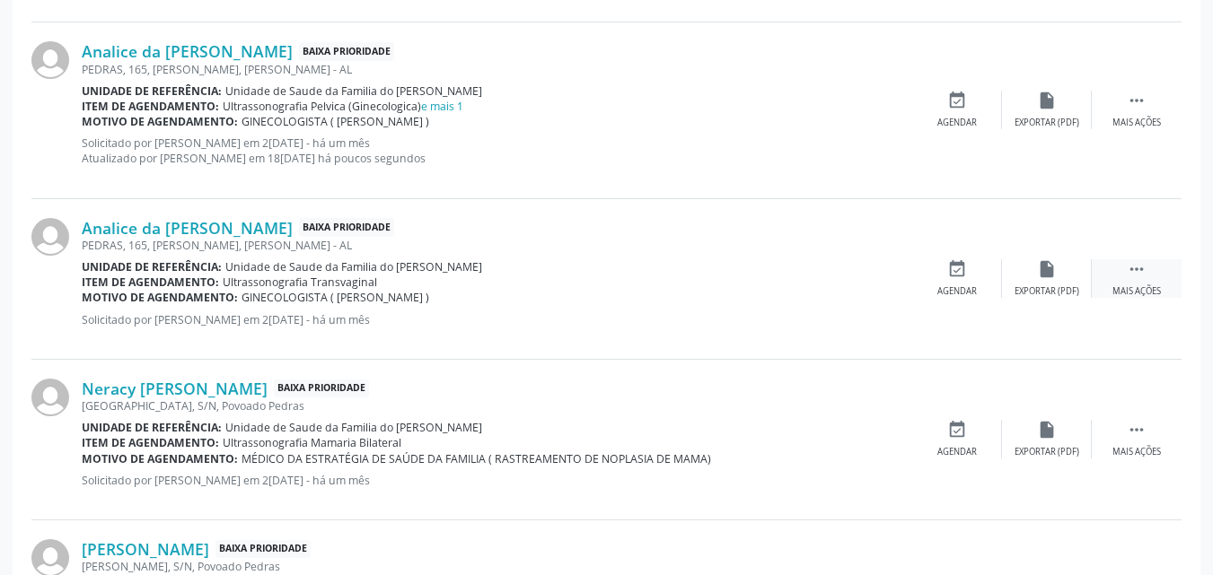
click at [1128, 269] on icon "" at bounding box center [1136, 269] width 20 height 20
click at [946, 285] on div "cancel Cancelar" at bounding box center [957, 278] width 90 height 39
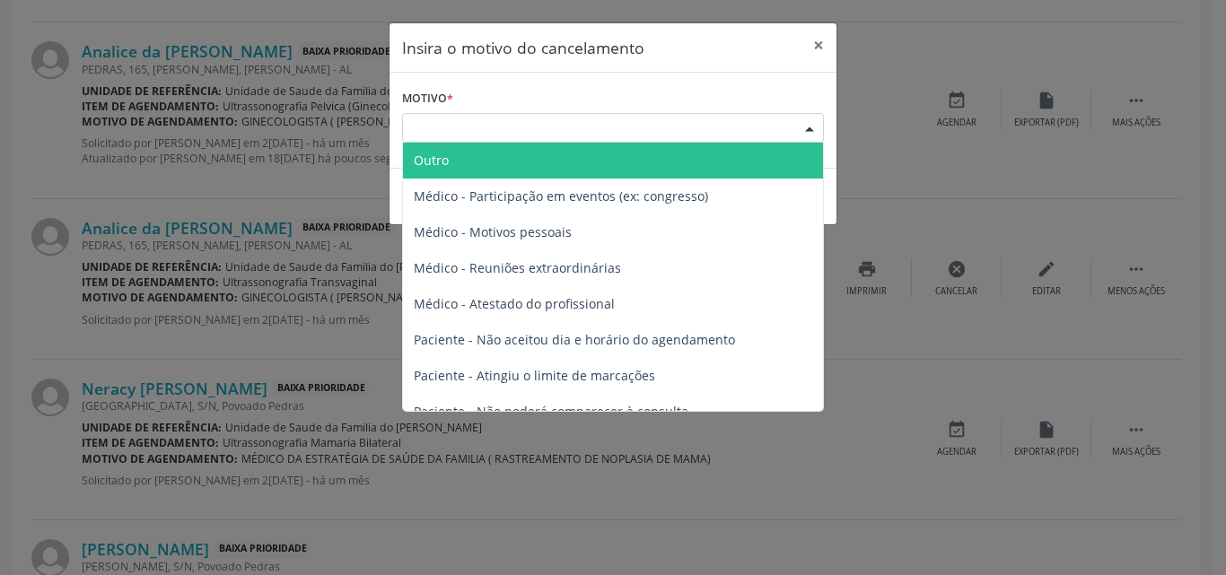
click at [725, 135] on div "Escolha o motivo" at bounding box center [613, 128] width 422 height 31
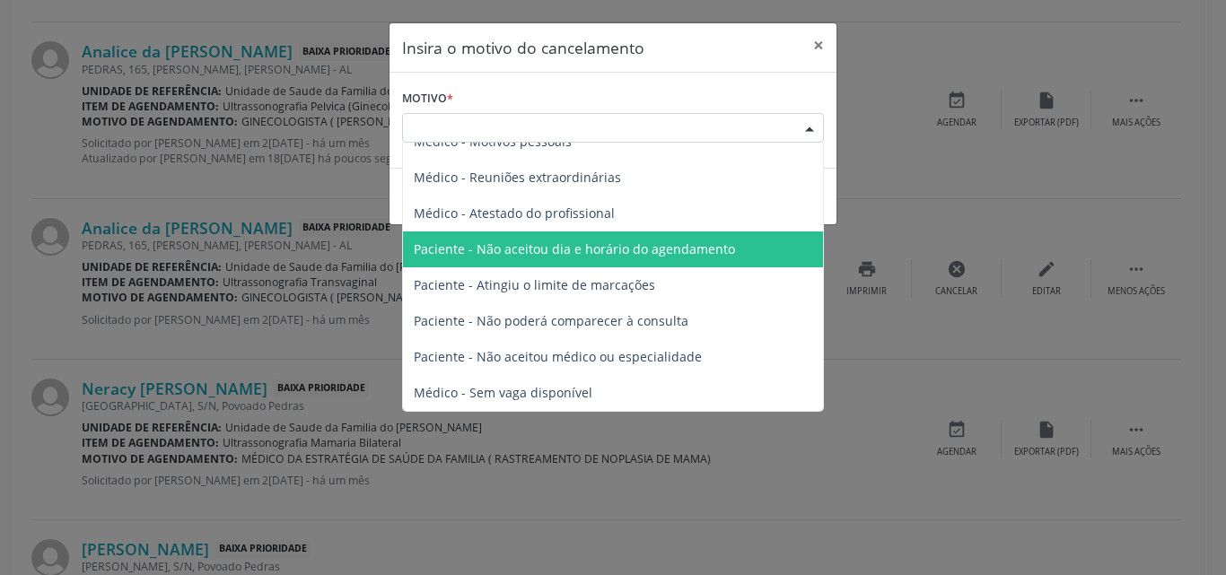
scroll to position [0, 0]
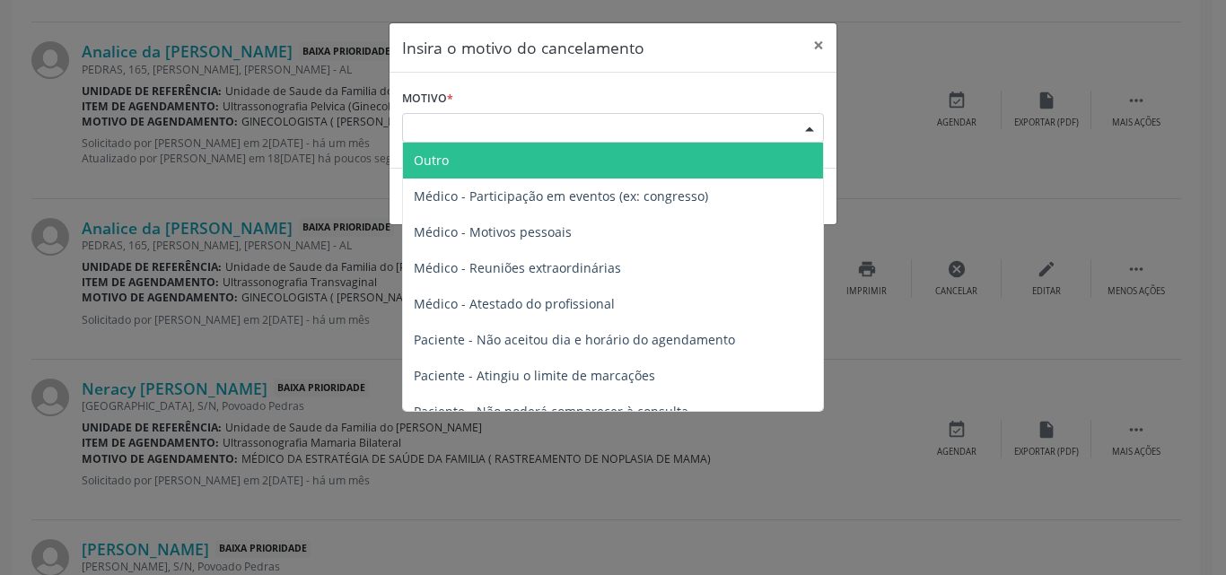
click at [685, 165] on span "Outro" at bounding box center [613, 161] width 420 height 36
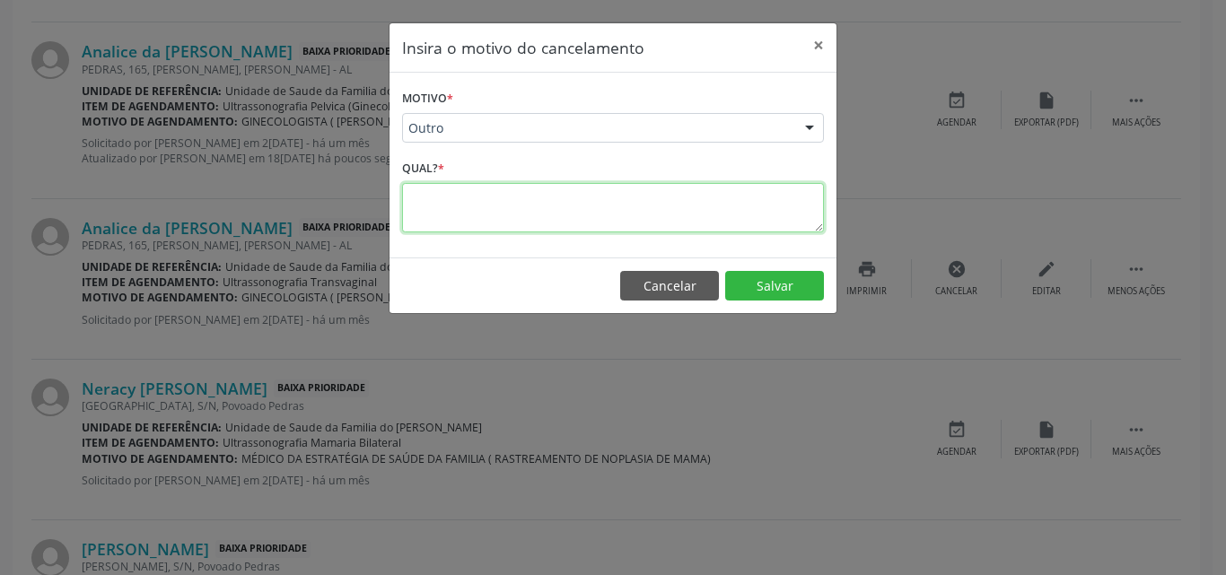
click at [700, 217] on textarea at bounding box center [613, 207] width 422 height 49
type textarea "EXAME DA MESMA REGIÃO FOI COLOCADO SEPARADO"
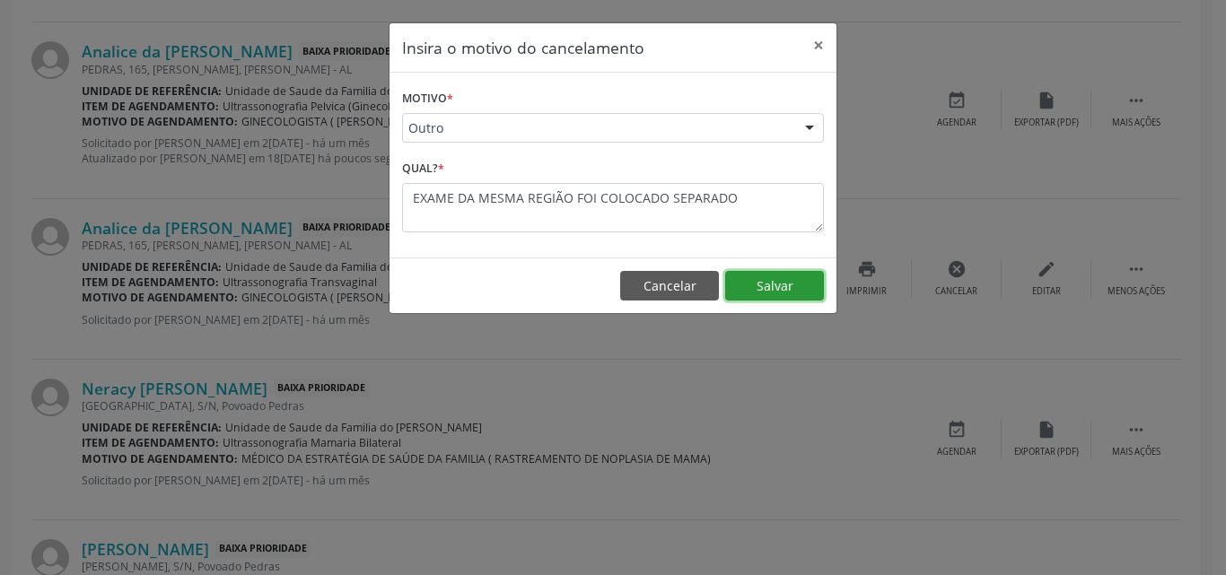
click at [766, 293] on button "Salvar" at bounding box center [774, 286] width 99 height 31
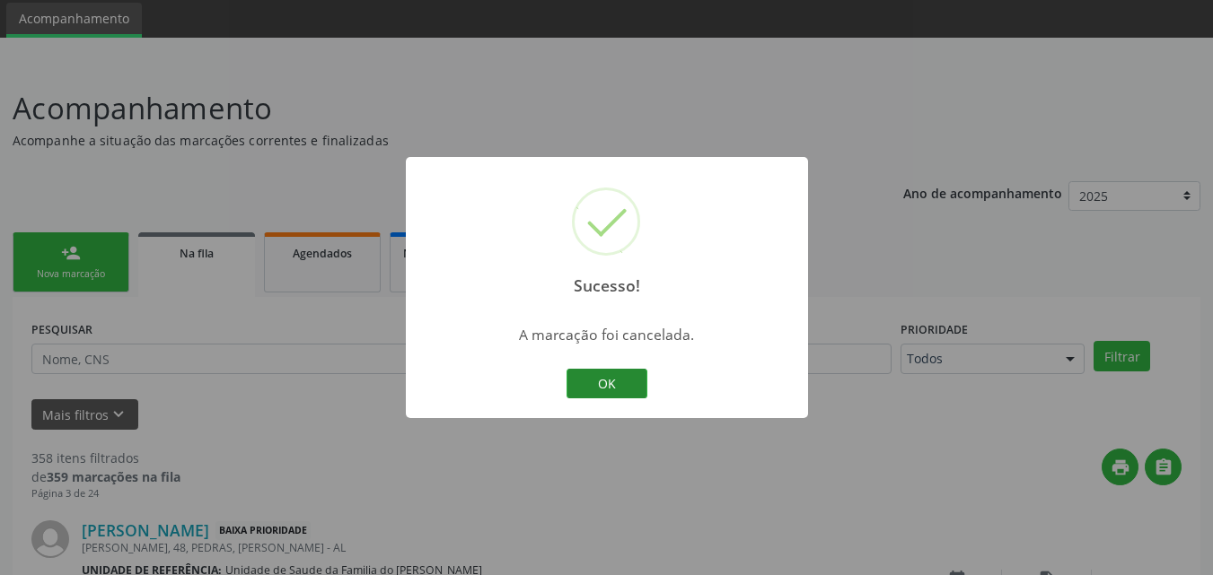
scroll to position [1038, 0]
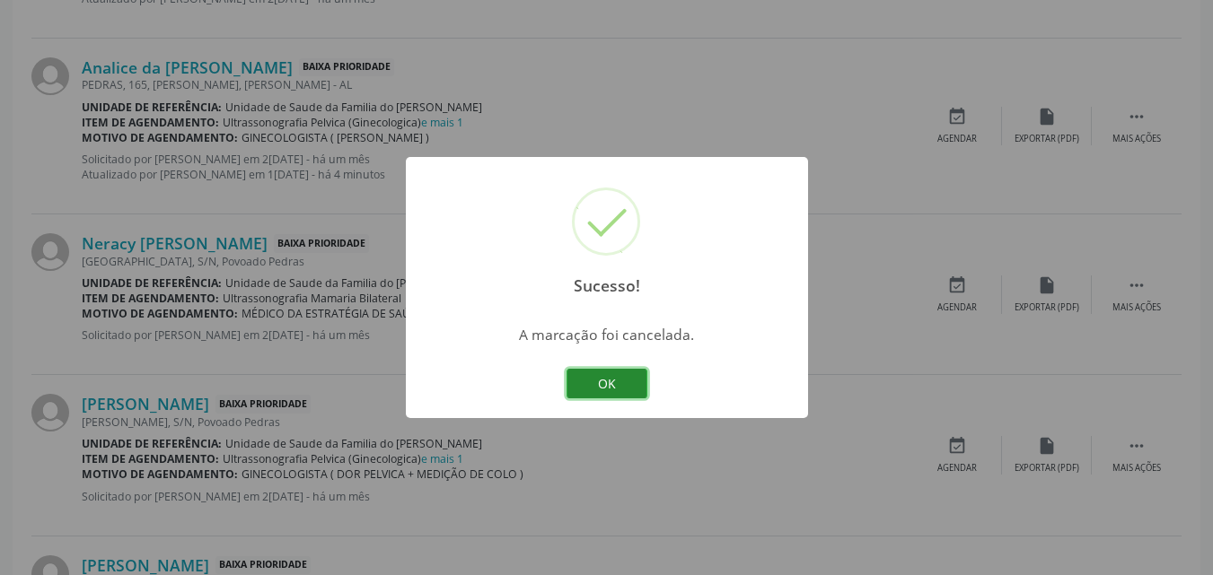
click at [617, 385] on button "OK" at bounding box center [606, 384] width 81 height 31
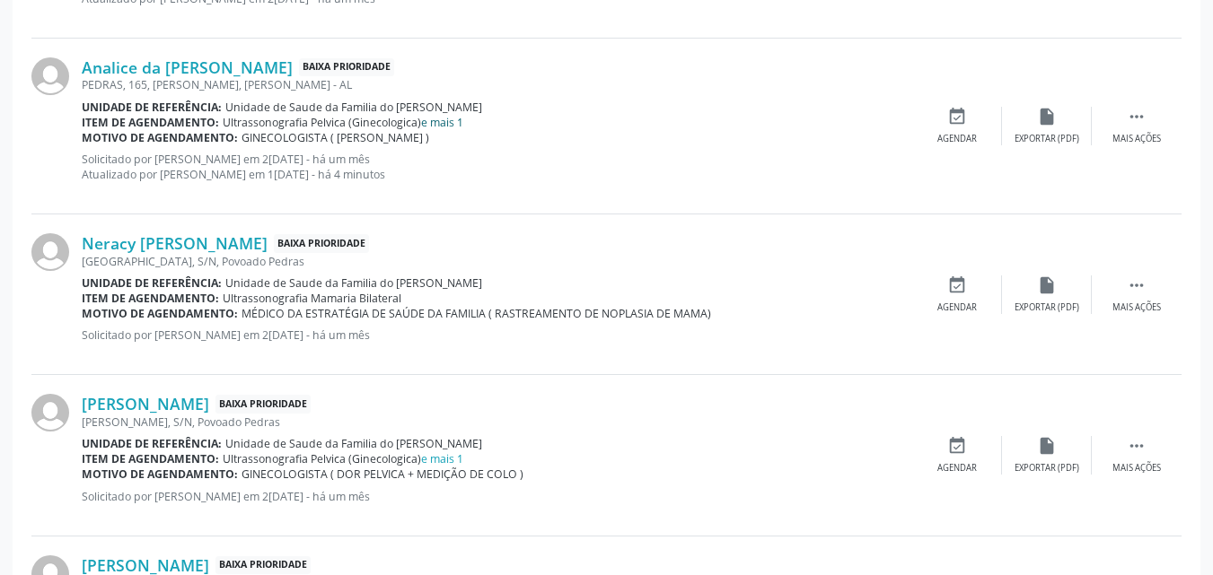
click at [455, 118] on link "e mais 1" at bounding box center [442, 122] width 42 height 15
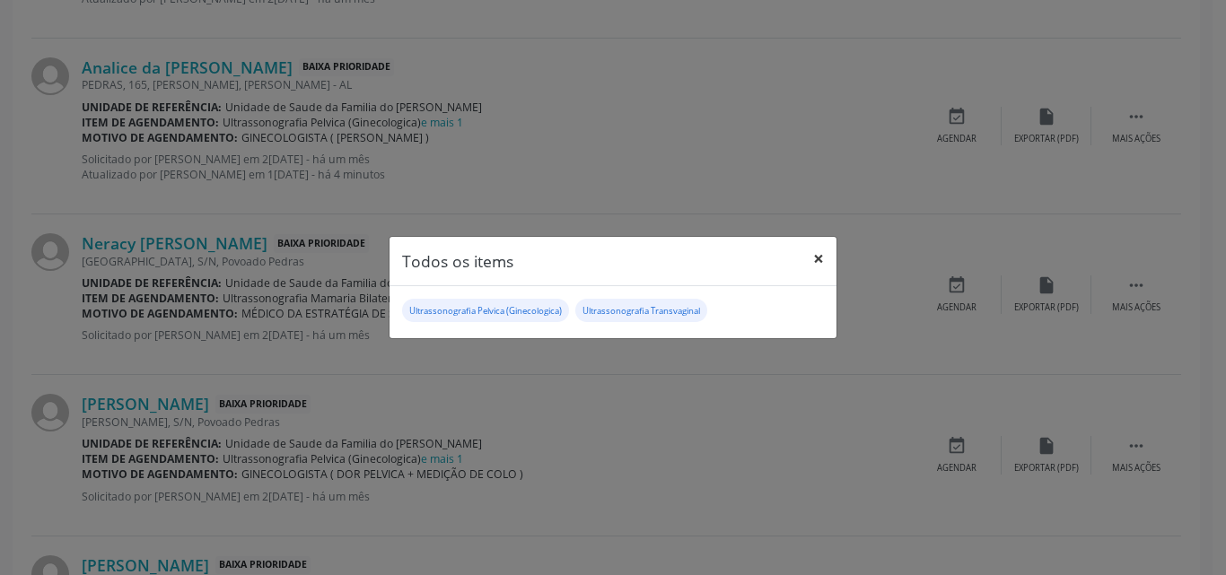
click at [816, 256] on button "×" at bounding box center [819, 259] width 36 height 44
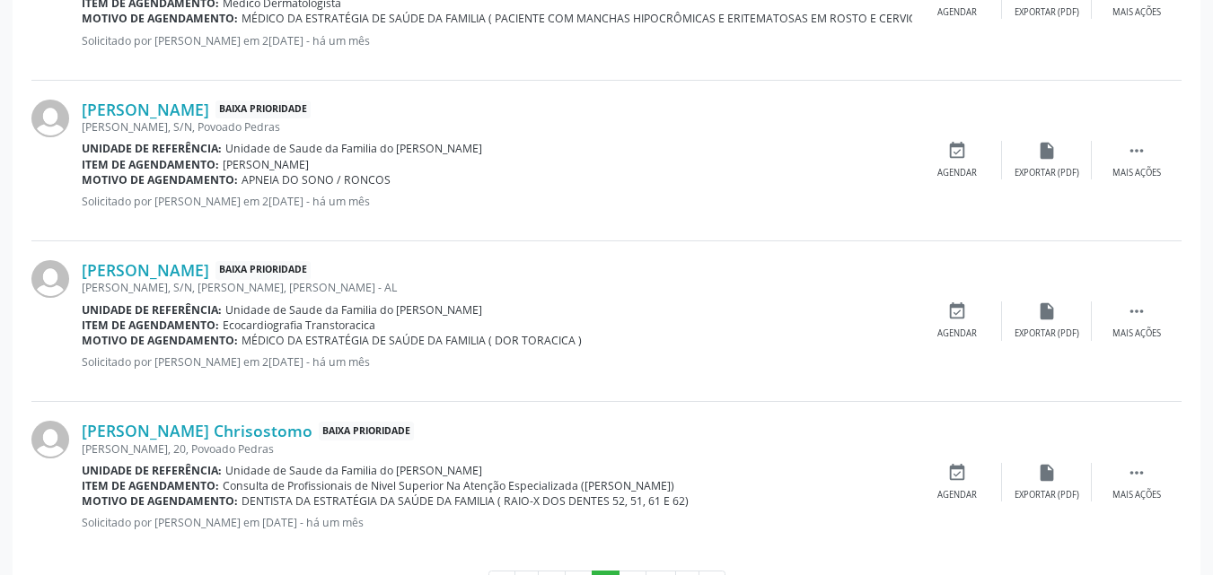
scroll to position [2528, 0]
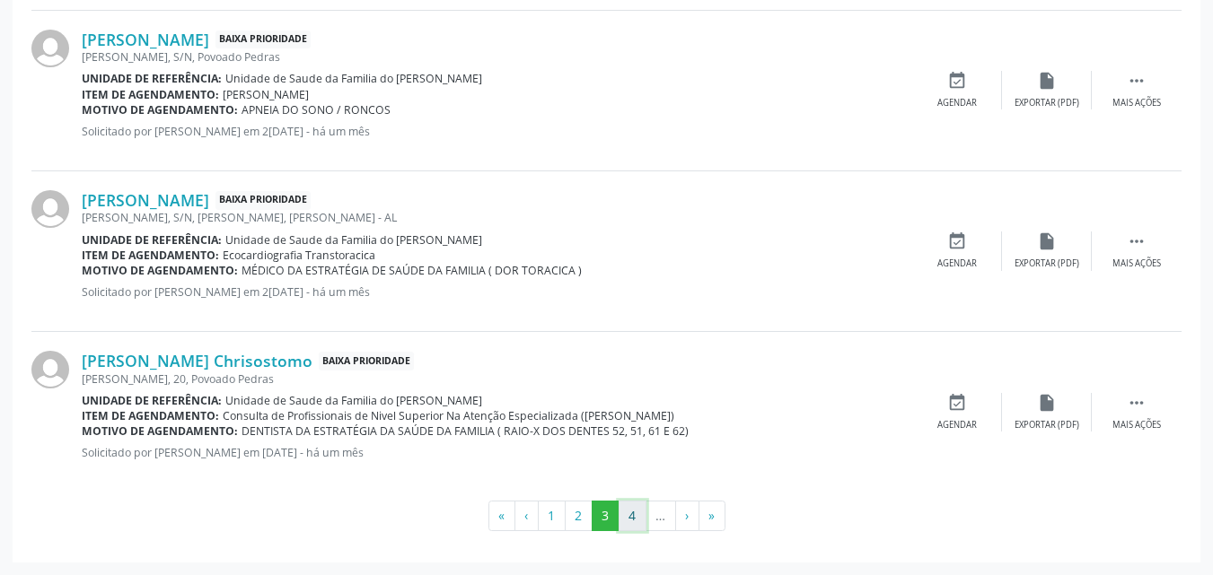
click at [631, 513] on button "4" at bounding box center [632, 516] width 28 height 31
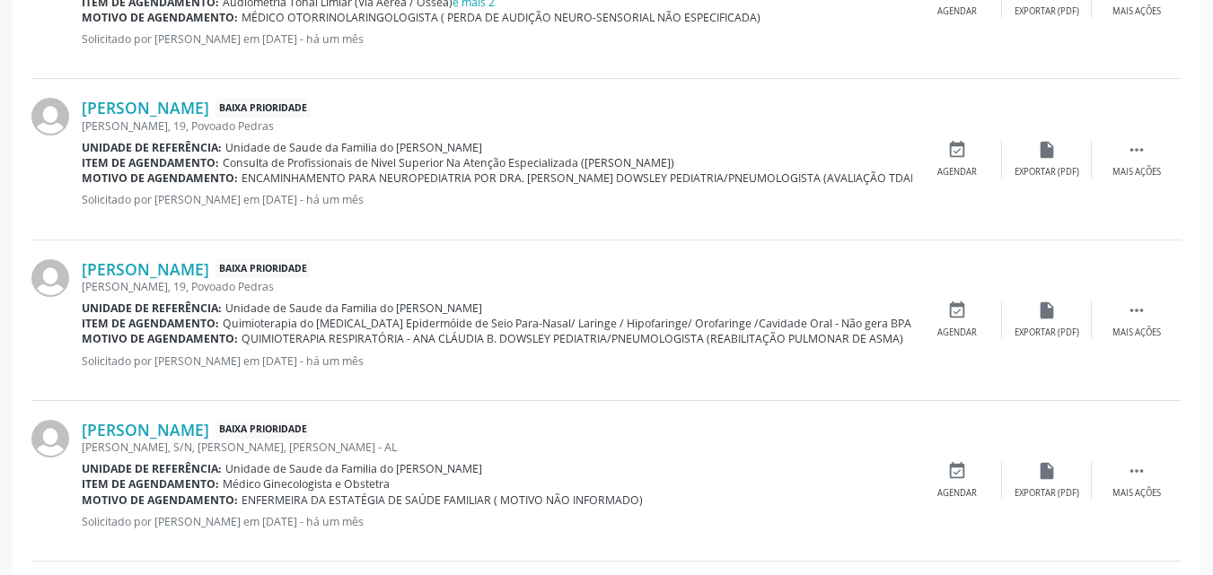
scroll to position [1599, 0]
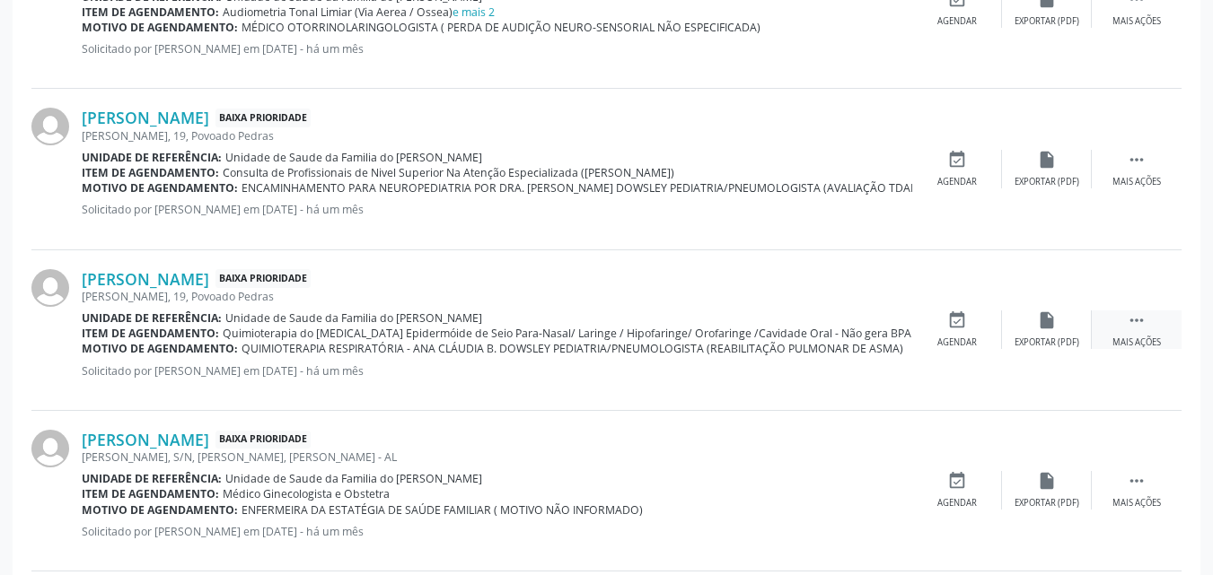
click at [1150, 326] on div " Mais ações" at bounding box center [1136, 330] width 90 height 39
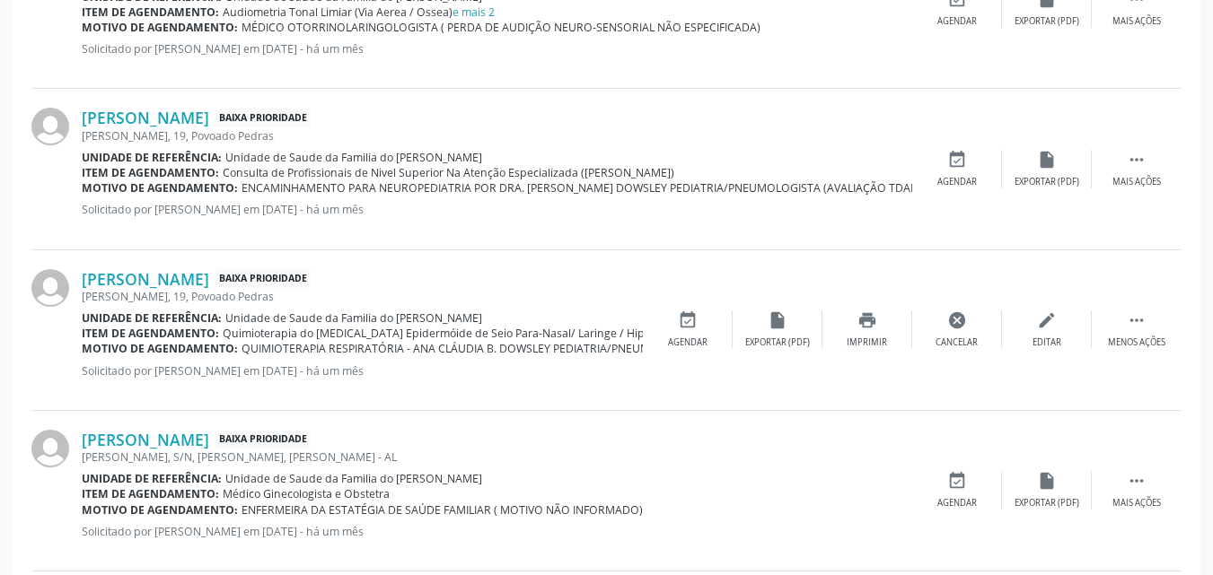
drag, startPoint x: 1150, startPoint y: 326, endPoint x: 1014, endPoint y: 296, distance: 138.7
click at [1014, 296] on div "[PERSON_NAME] Baixa Prioridade [PERSON_NAME], 19, Povoado Pedras Unidade de ref…" at bounding box center [606, 330] width 1150 height 161
click at [1045, 323] on icon "edit" at bounding box center [1047, 321] width 20 height 20
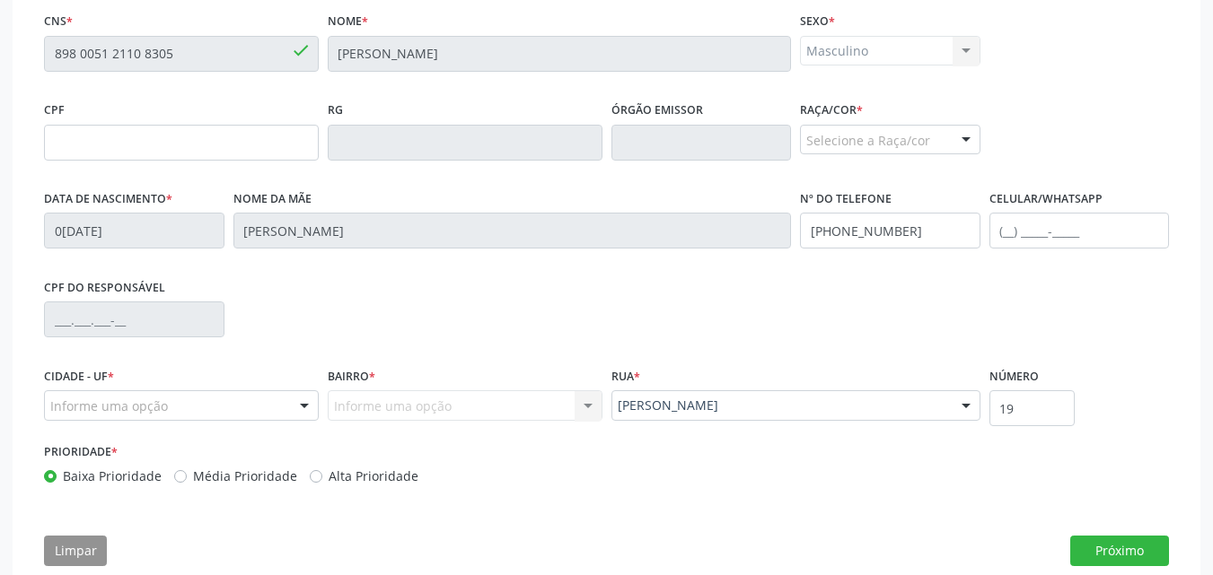
scroll to position [447, 0]
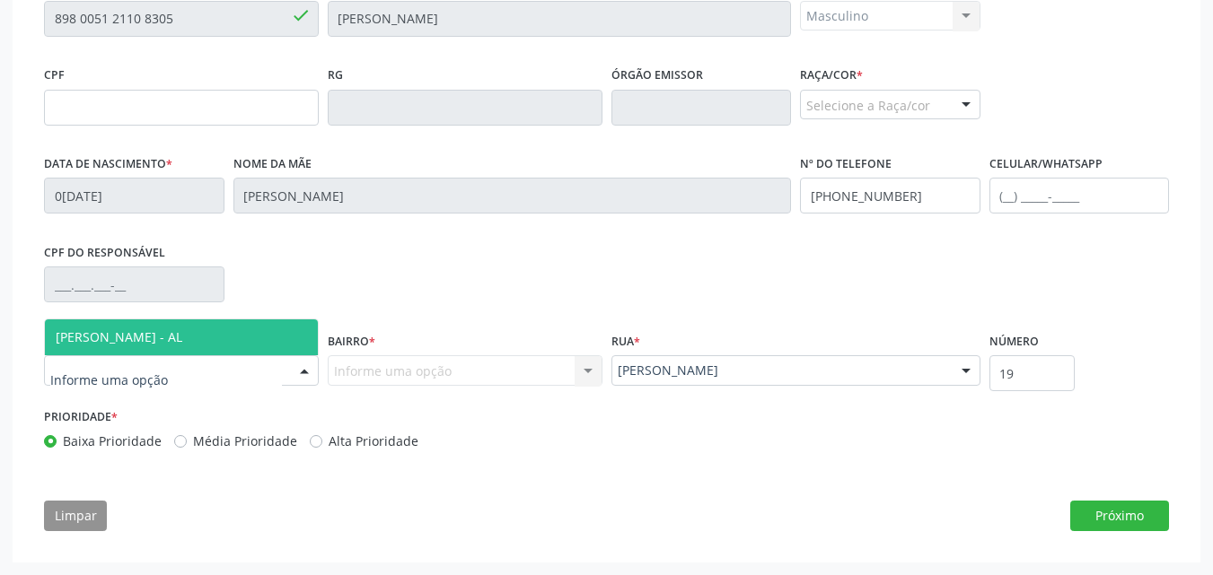
click at [157, 382] on div at bounding box center [181, 370] width 275 height 31
click at [182, 335] on span "[PERSON_NAME] - AL" at bounding box center [119, 337] width 127 height 17
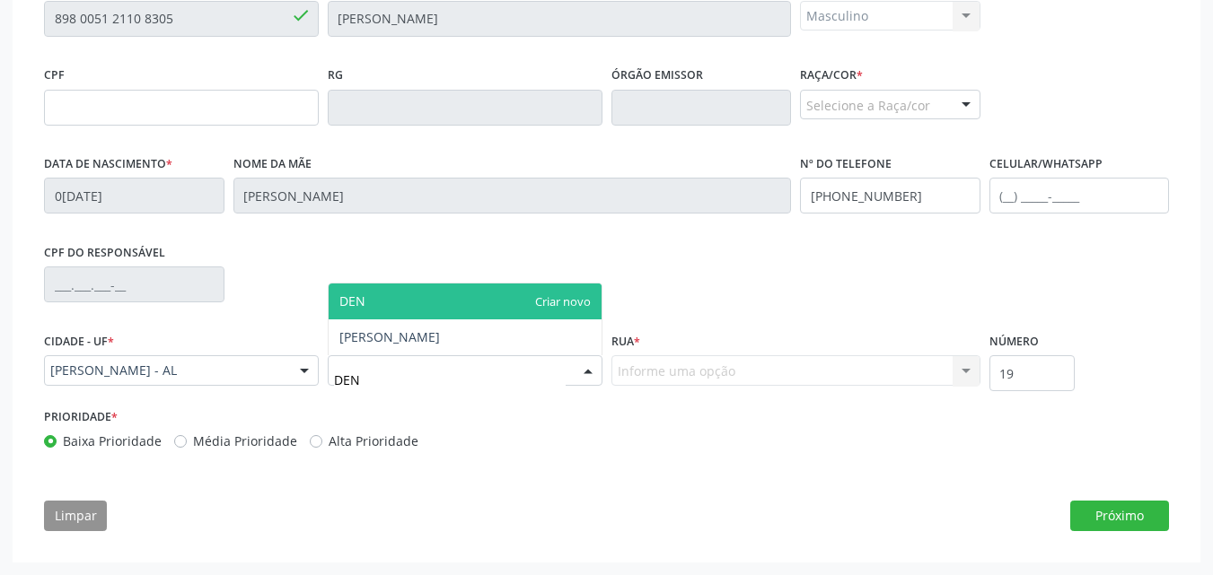
type input "DENI"
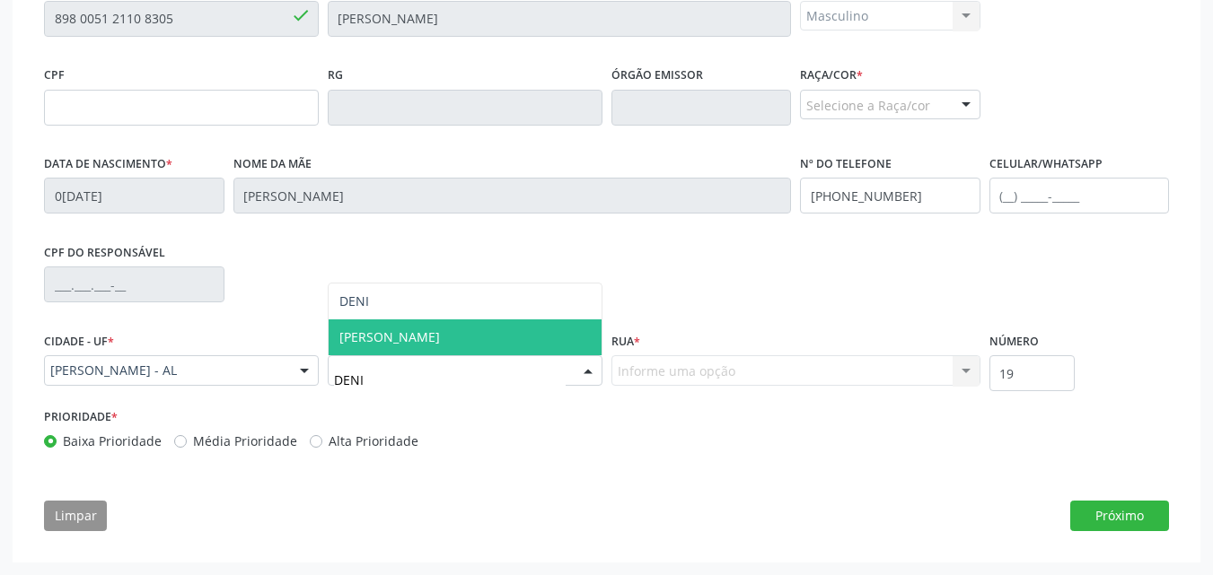
click at [431, 336] on span "[PERSON_NAME]" at bounding box center [389, 337] width 101 height 17
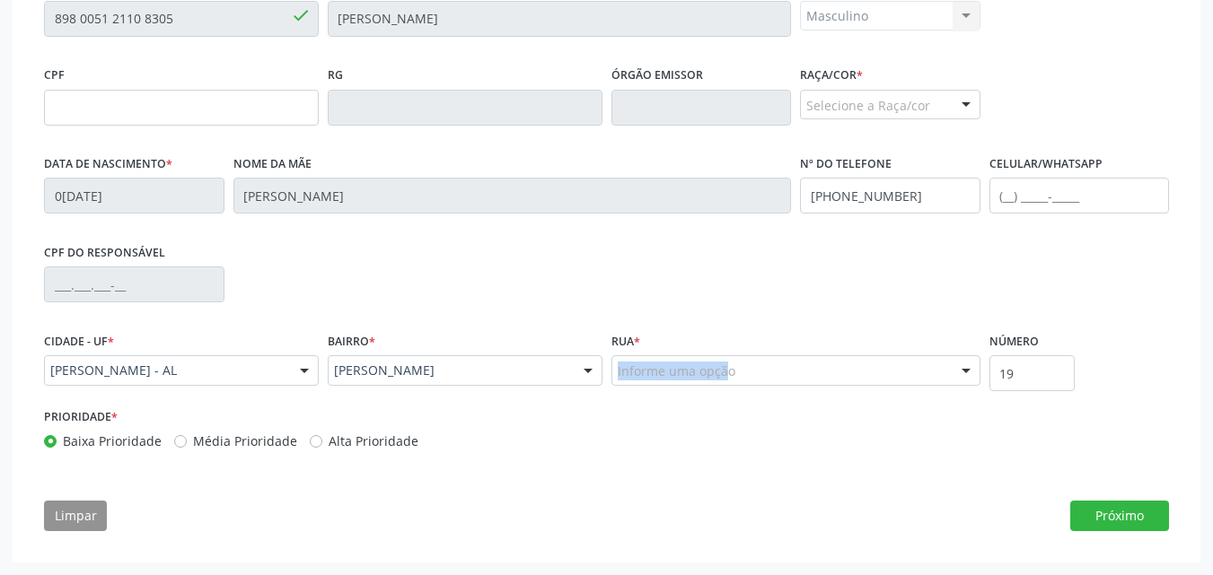
drag, startPoint x: 644, startPoint y: 354, endPoint x: 646, endPoint y: 365, distance: 12.0
click at [646, 365] on div "Rua * Informe uma opção PEDRAS Nenhum resultado encontrado para: " " Nenhuma op…" at bounding box center [795, 356] width 369 height 57
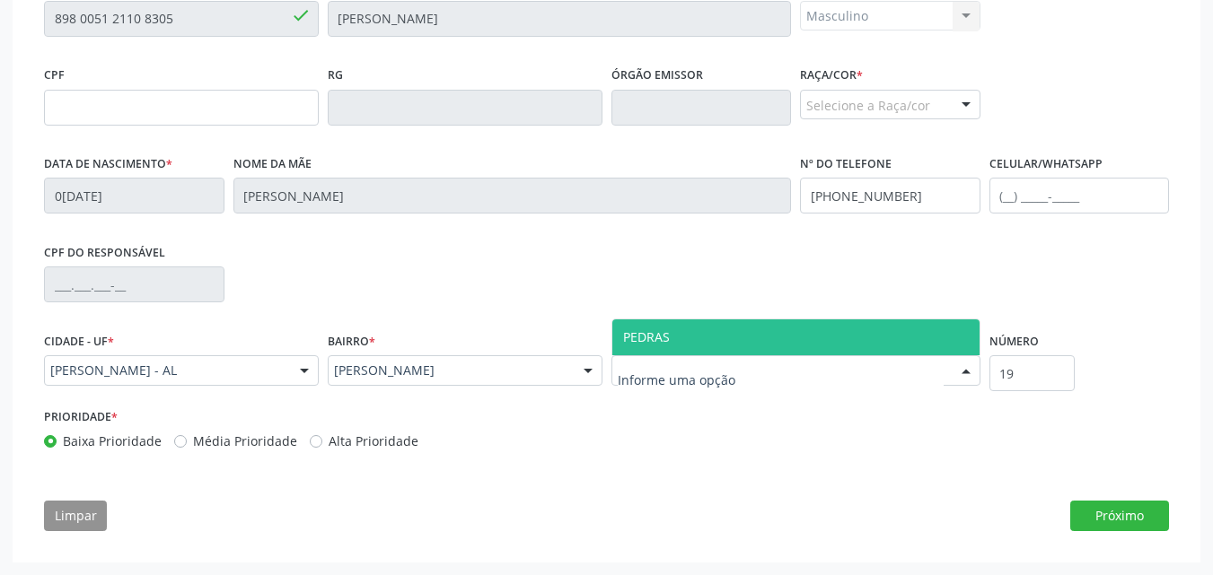
click at [661, 348] on span "PEDRAS" at bounding box center [795, 338] width 367 height 36
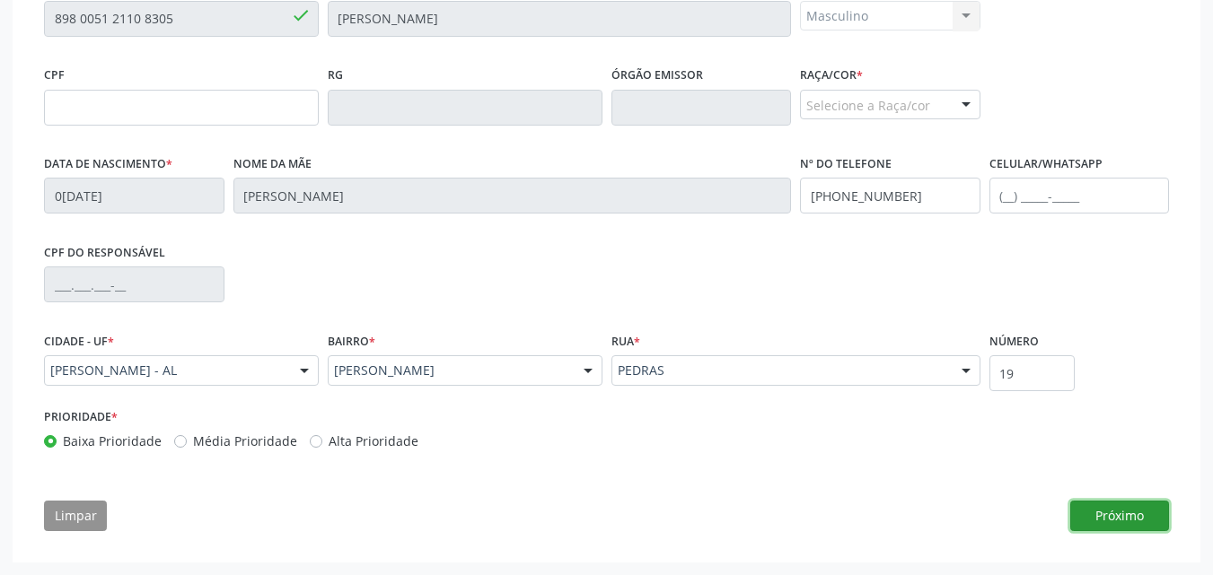
click at [1099, 517] on button "Próximo" at bounding box center [1119, 516] width 99 height 31
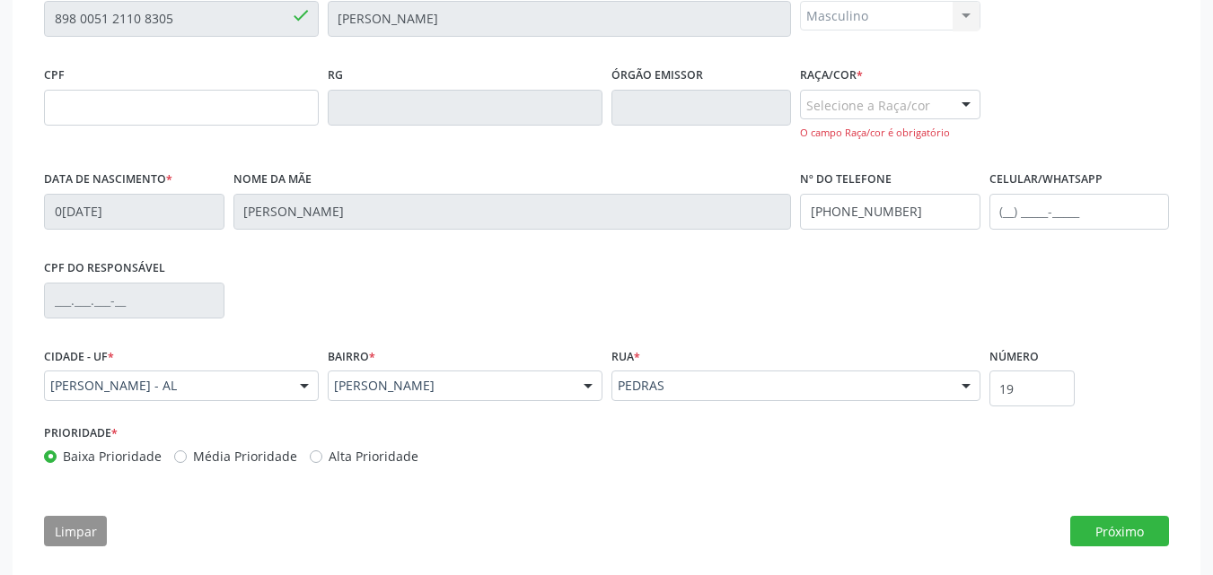
click at [933, 107] on div "Selecione a Raça/cor" at bounding box center [890, 105] width 180 height 31
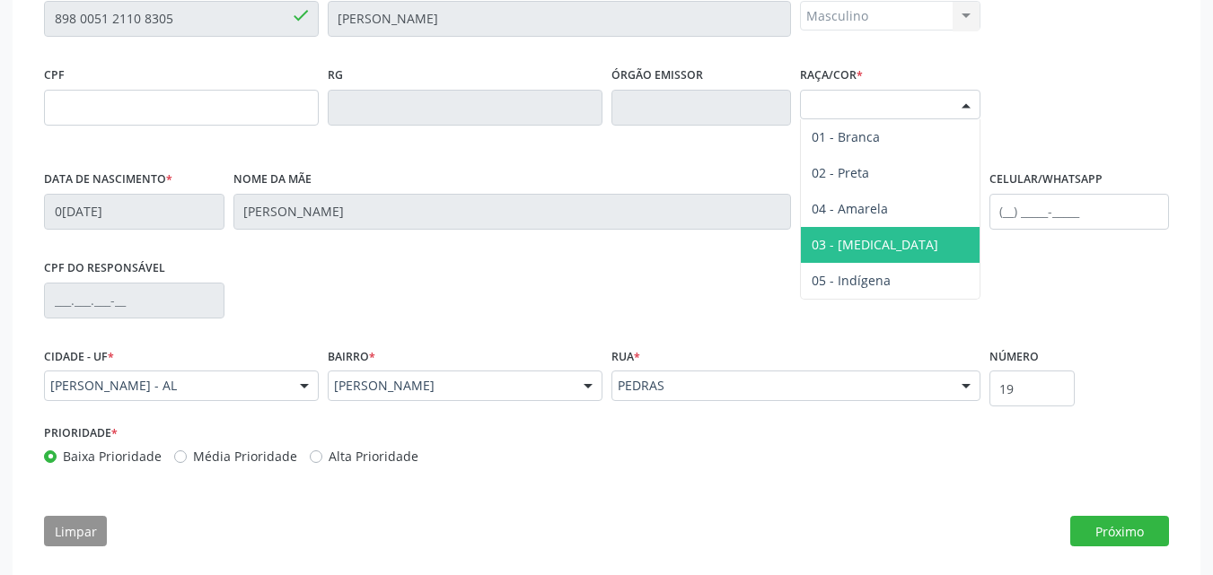
click at [899, 241] on span "03 - [MEDICAL_DATA]" at bounding box center [890, 245] width 179 height 36
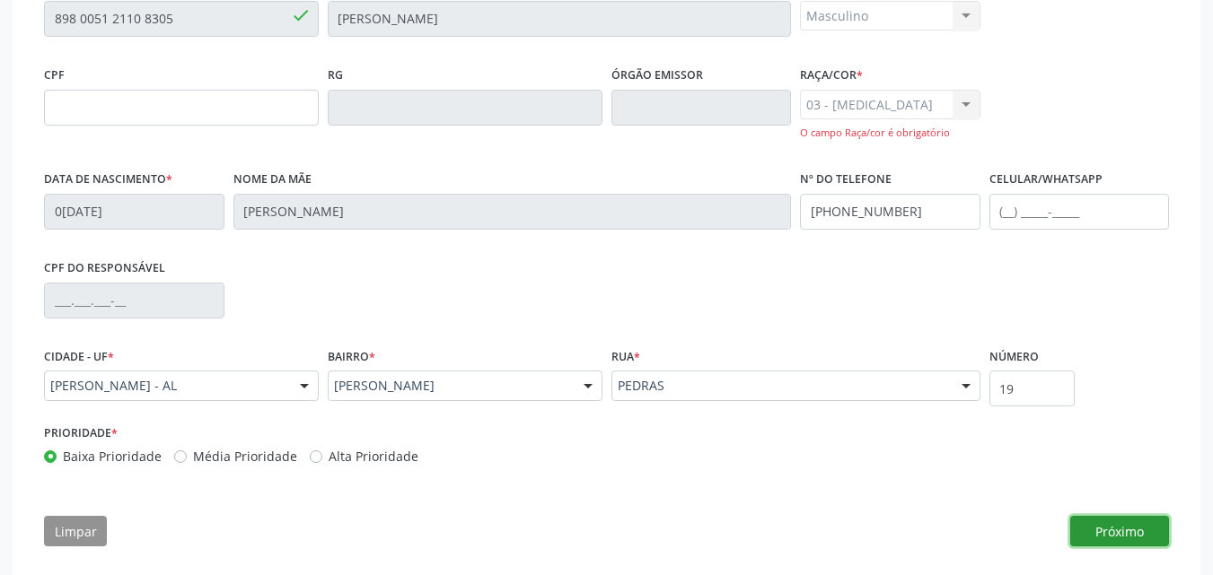
click at [1109, 524] on button "Próximo" at bounding box center [1119, 531] width 99 height 31
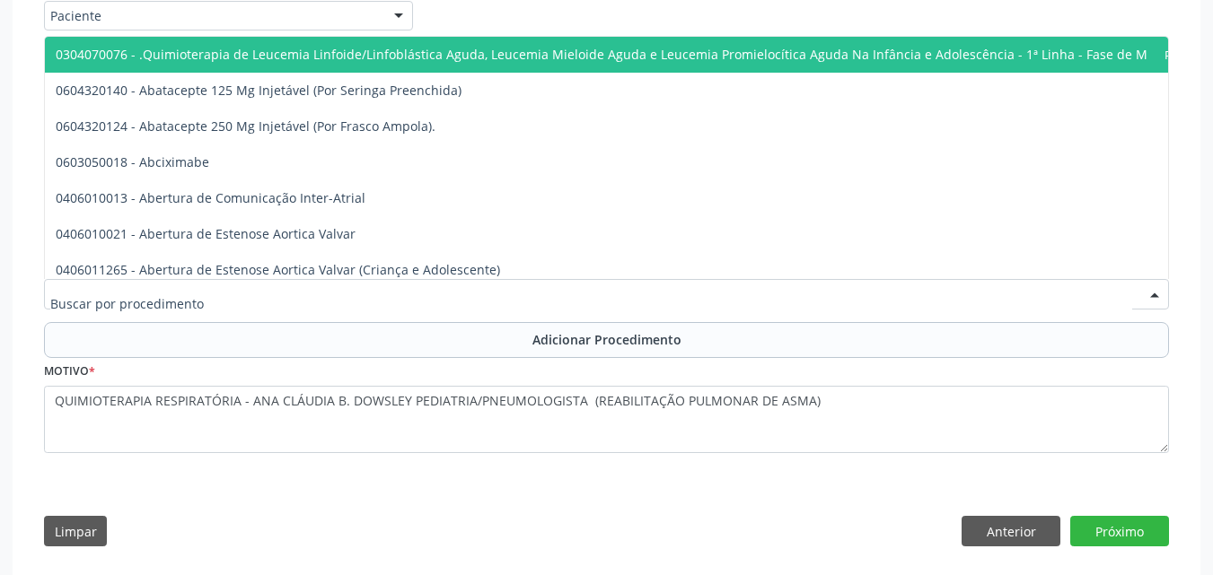
click at [425, 295] on div at bounding box center [606, 294] width 1125 height 31
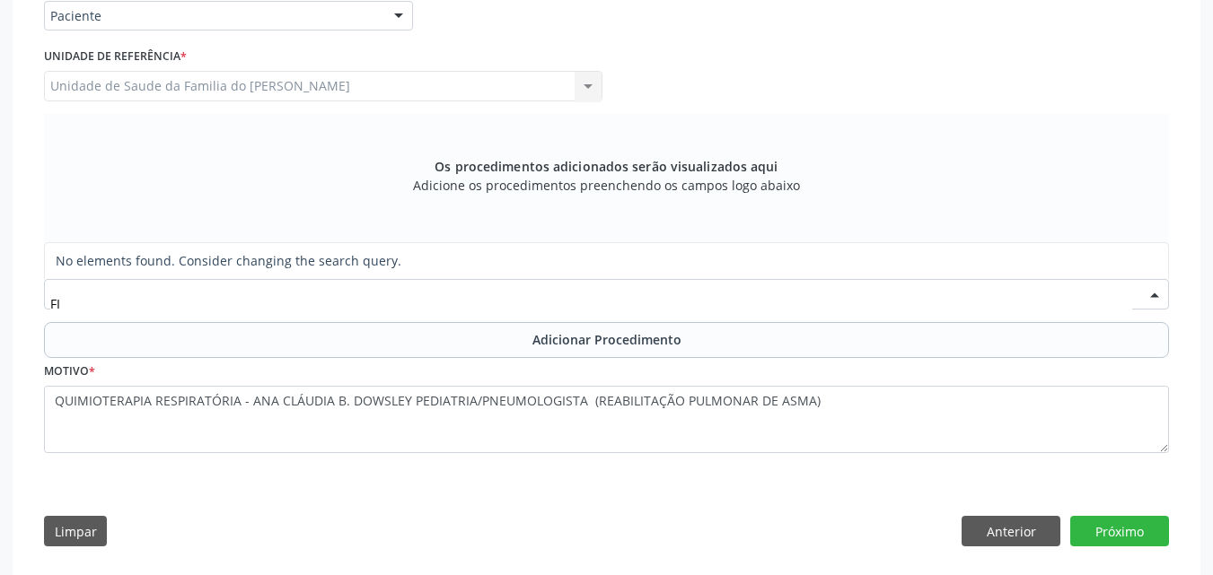
type input "F"
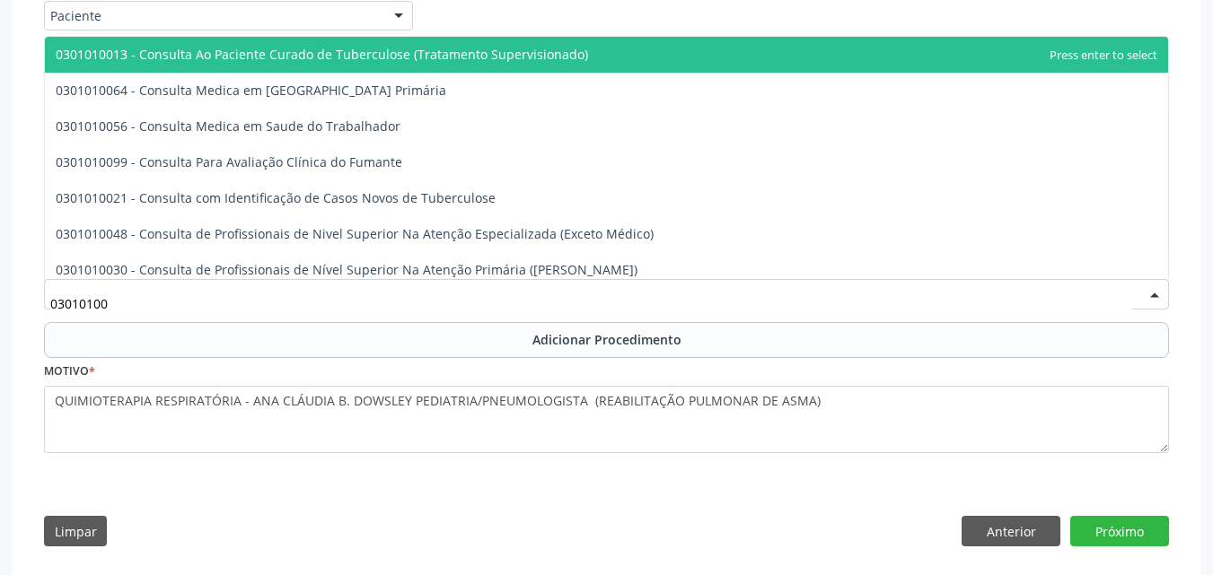
type input "030101004"
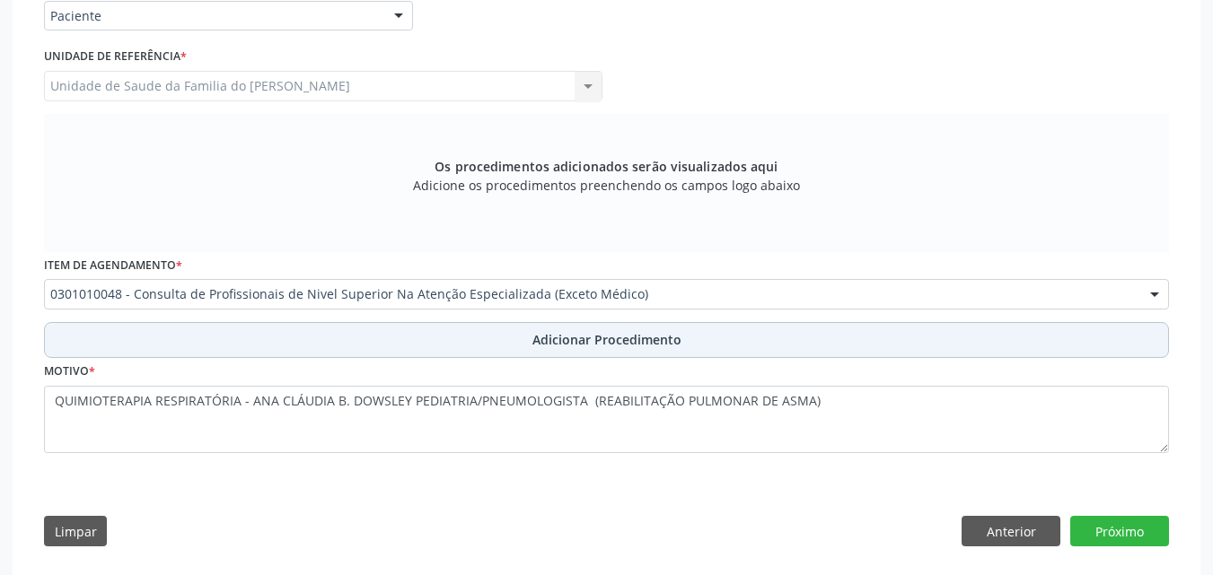
click at [397, 329] on button "Adicionar Procedimento" at bounding box center [606, 340] width 1125 height 36
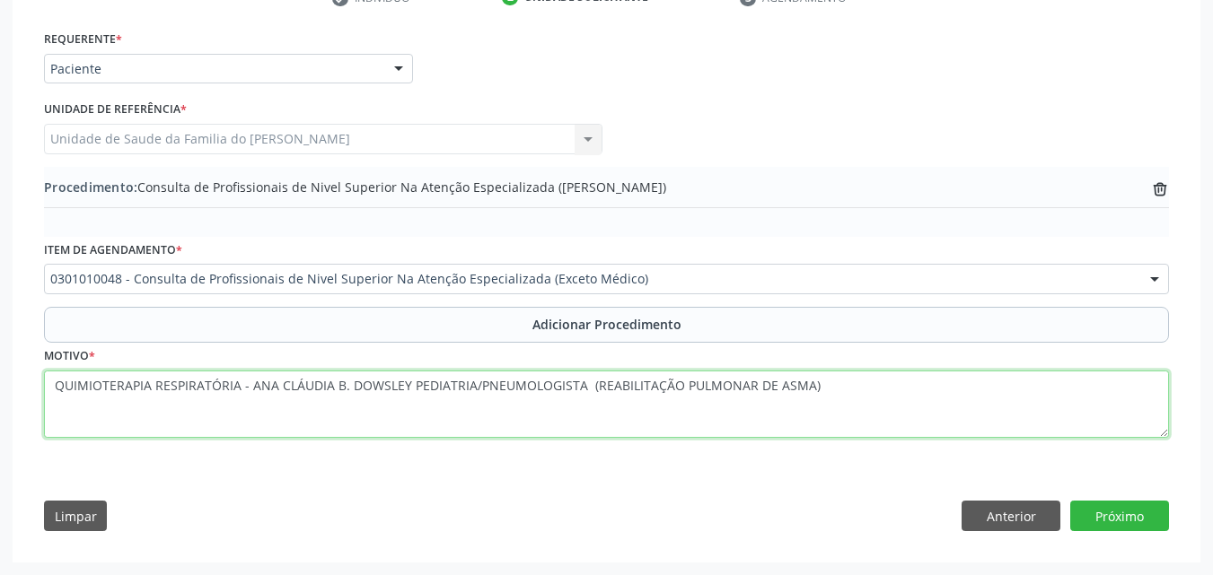
drag, startPoint x: 87, startPoint y: 383, endPoint x: 39, endPoint y: 386, distance: 48.5
click at [39, 386] on div "Requerente * Paciente Médico(a) Enfermeiro(a) Paciente Nenhum resultado encontr…" at bounding box center [606, 285] width 1150 height 518
type textarea "FISIOTERAPIA RESPIRATÓRIA - ANA CLÁUDIA B. DOWSLEY PEDIATRIA/PNEUMOLOGISTA (REA…"
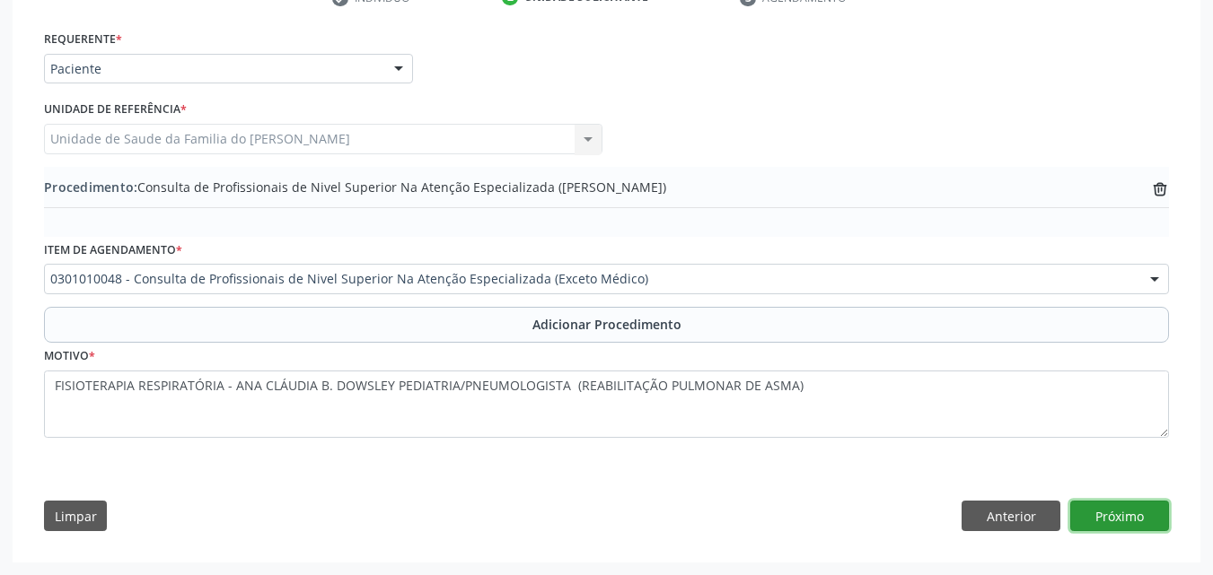
click at [1111, 519] on button "Próximo" at bounding box center [1119, 516] width 99 height 31
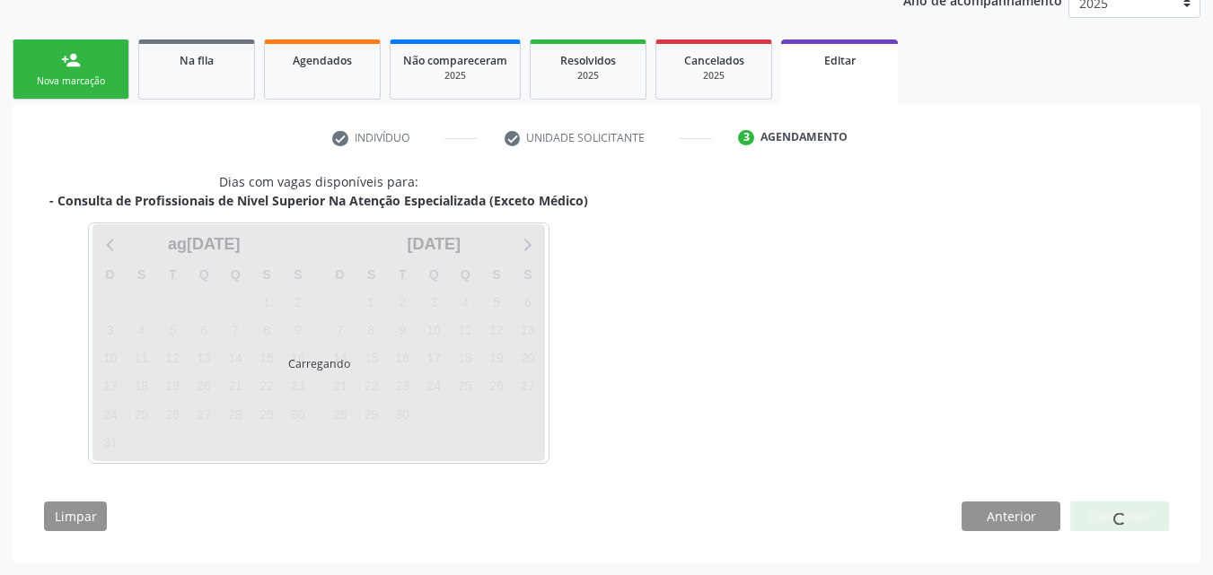
scroll to position [307, 0]
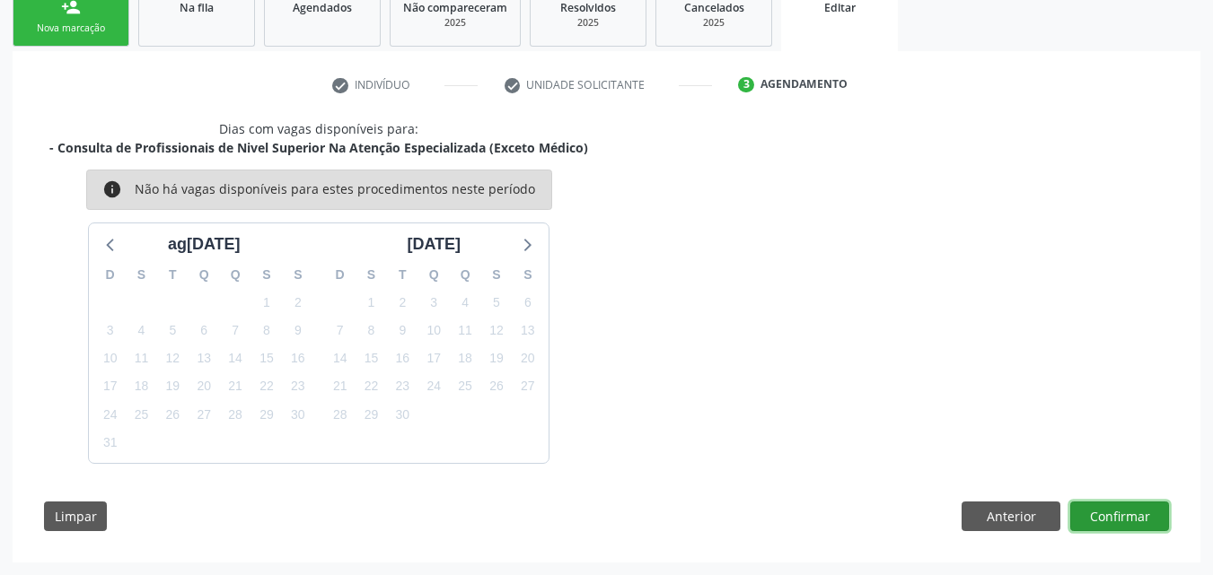
click at [1097, 510] on button "Confirmar" at bounding box center [1119, 517] width 99 height 31
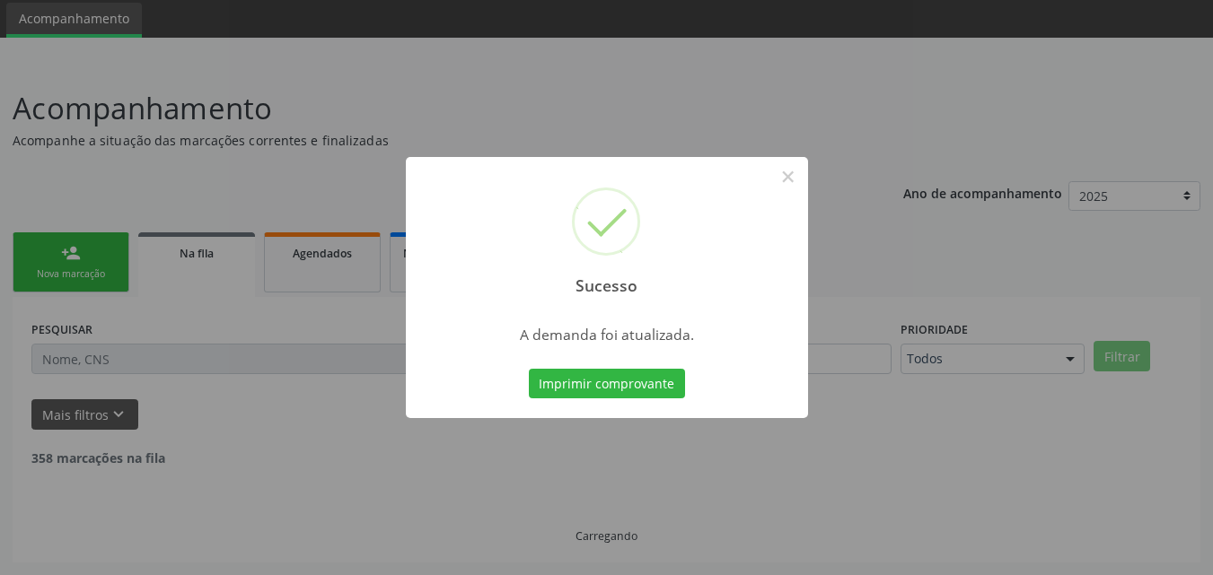
scroll to position [42, 0]
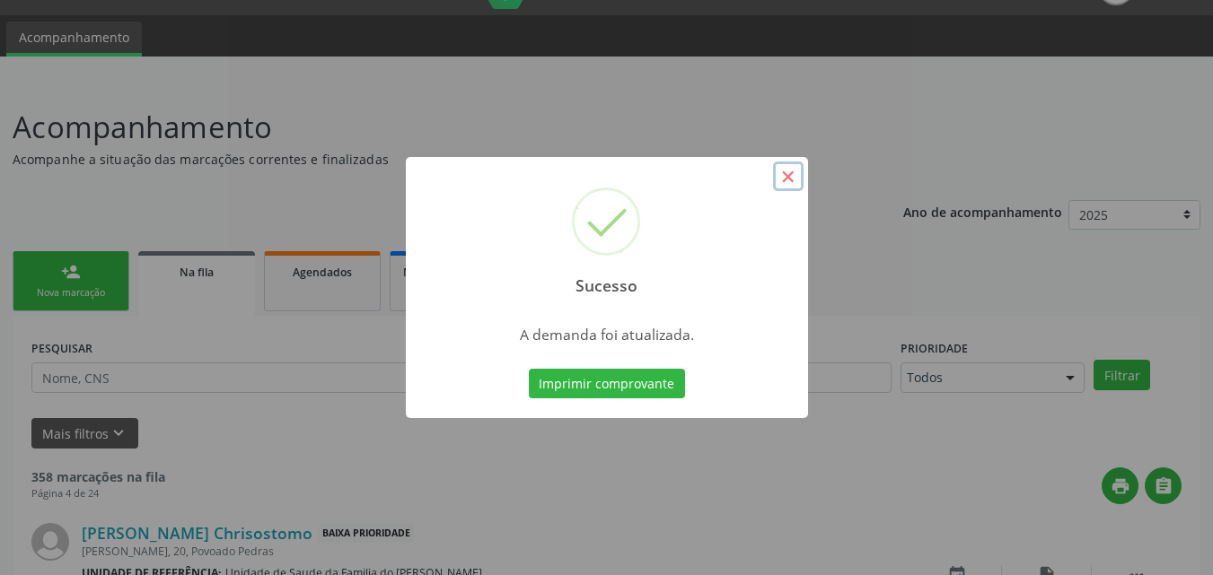
click at [783, 178] on button "×" at bounding box center [788, 177] width 31 height 31
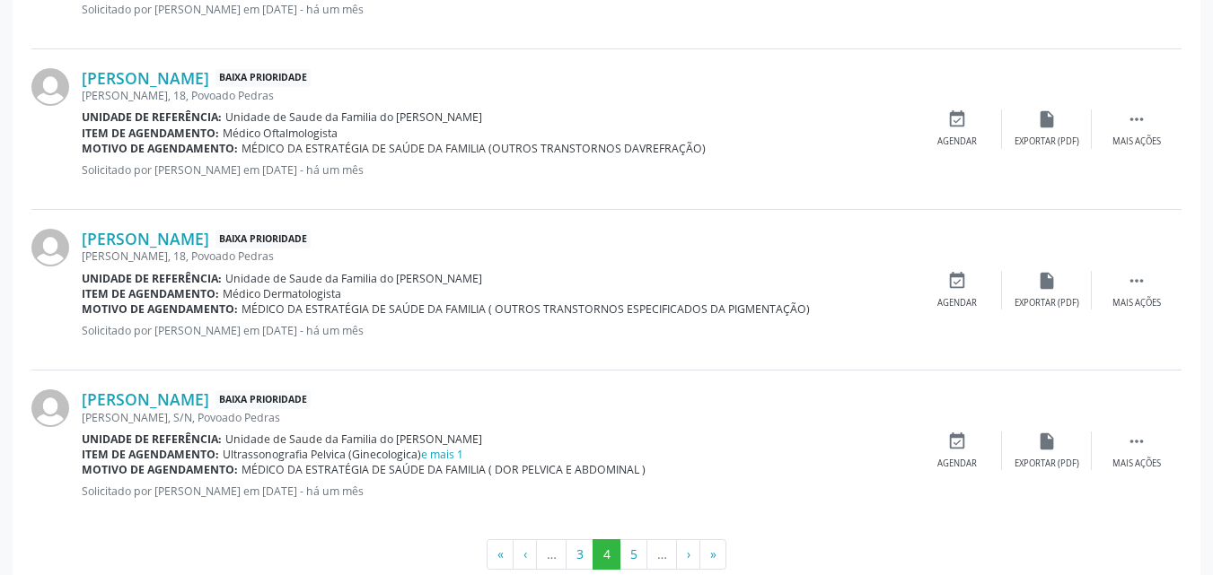
scroll to position [2497, 0]
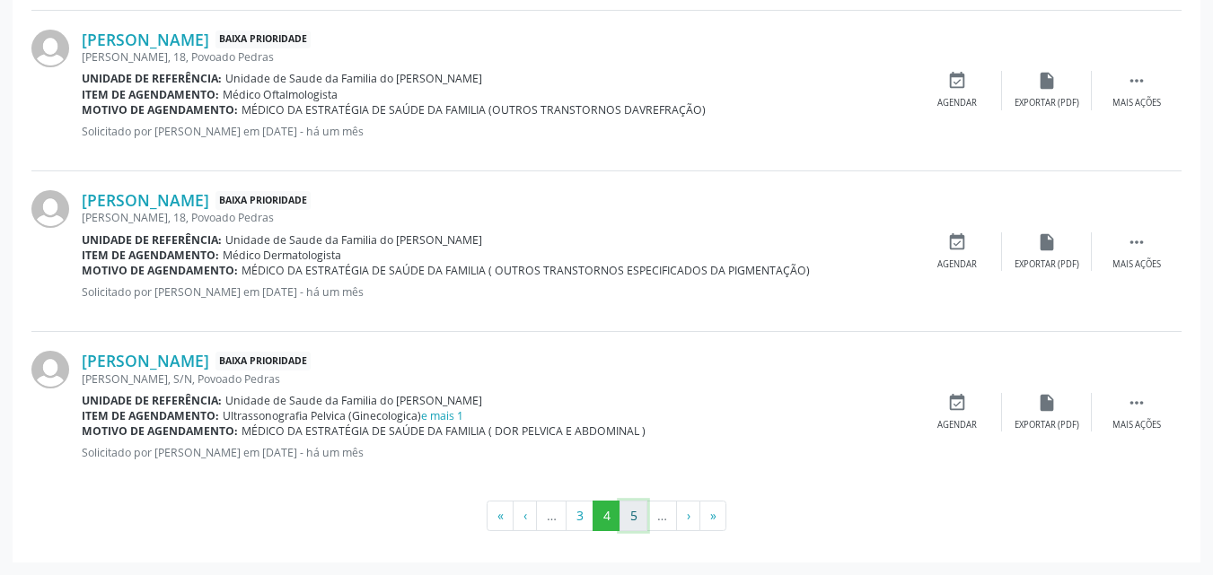
click at [635, 517] on button "5" at bounding box center [633, 516] width 28 height 31
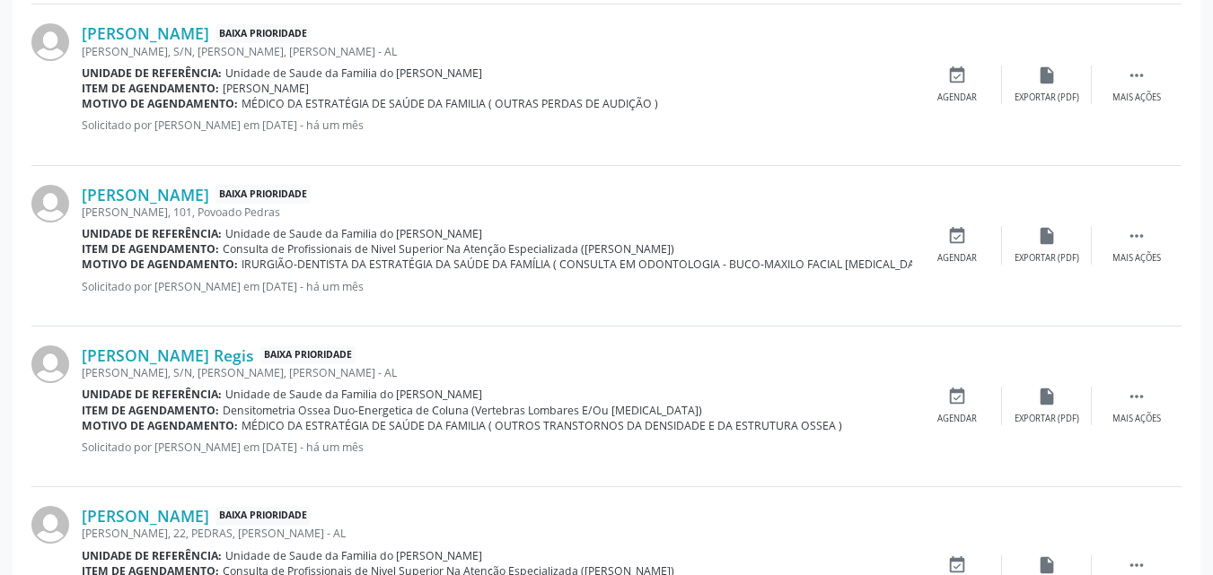
scroll to position [1492, 0]
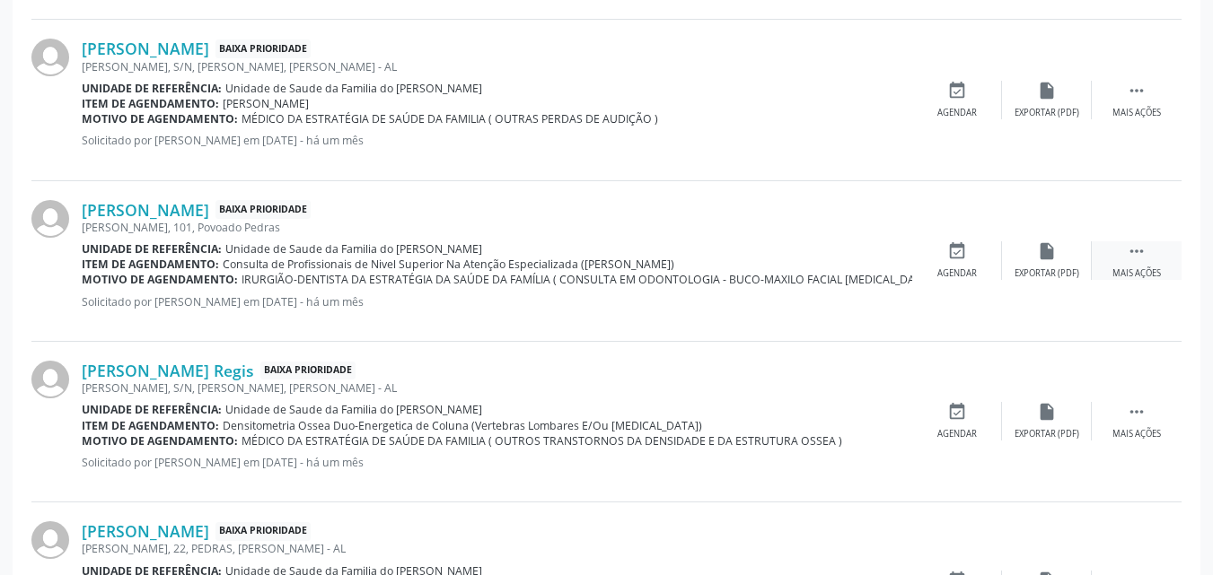
click at [1137, 249] on icon "" at bounding box center [1136, 251] width 20 height 20
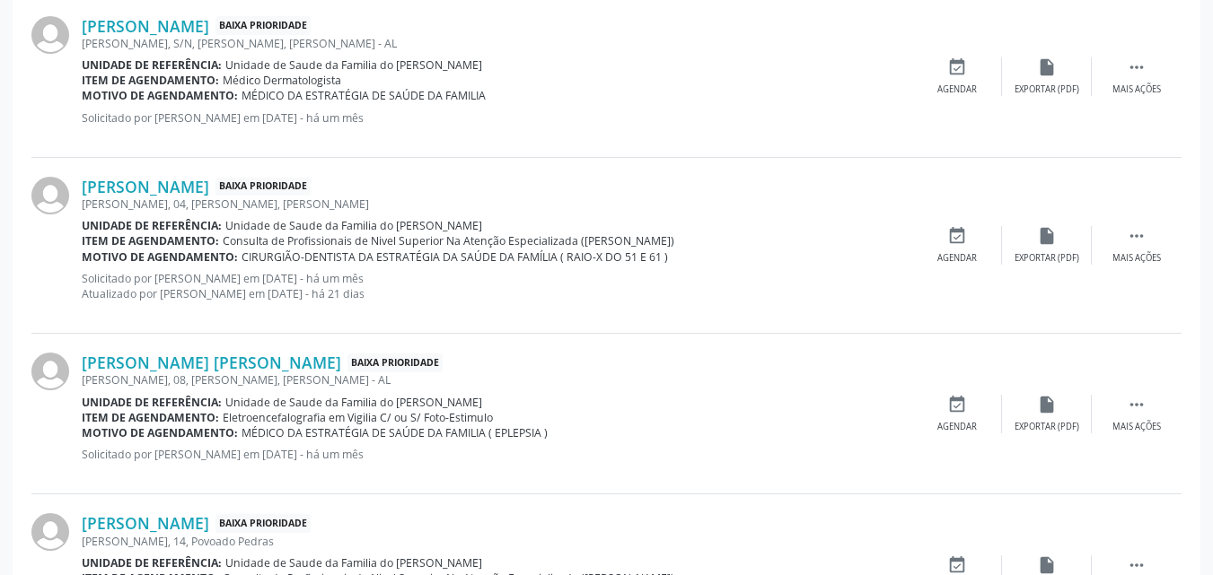
scroll to position [2497, 0]
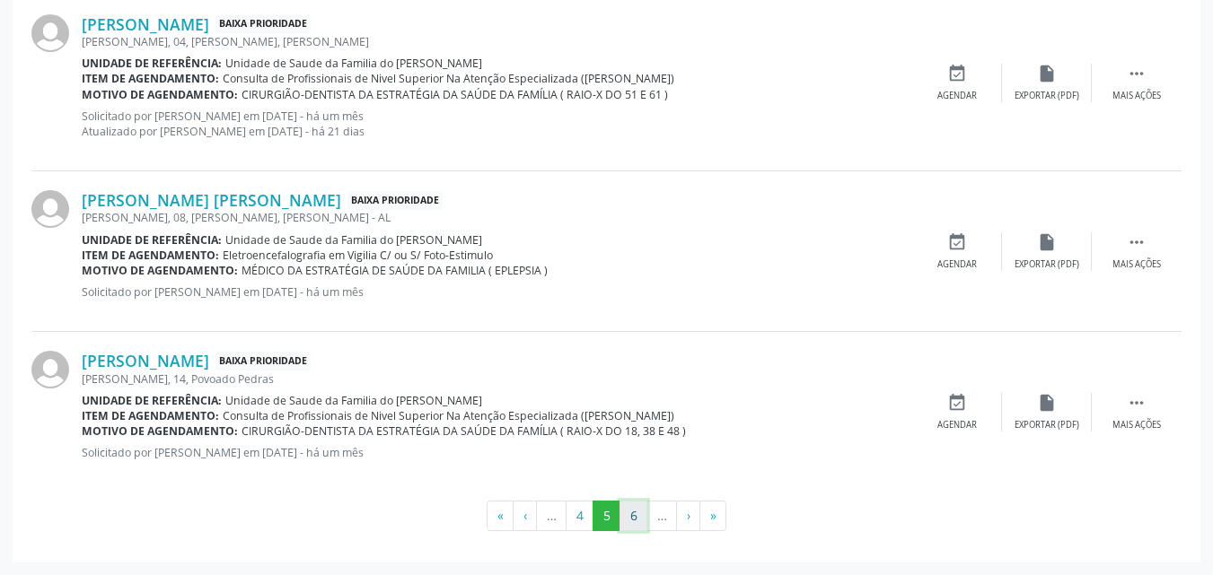
click at [637, 514] on button "6" at bounding box center [633, 516] width 28 height 31
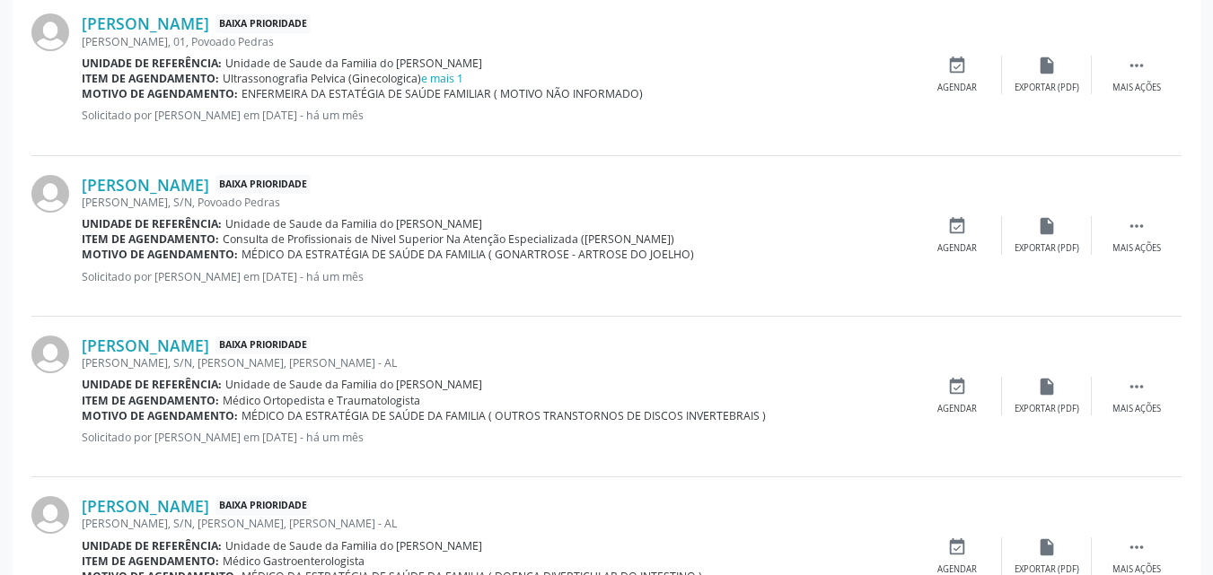
scroll to position [1512, 0]
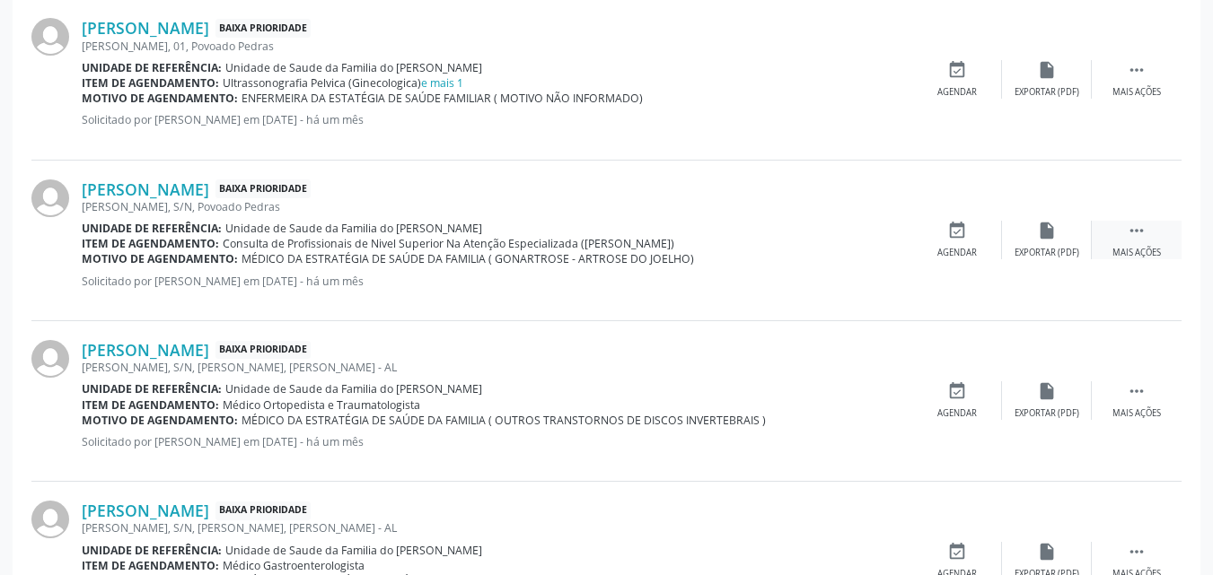
click at [1135, 230] on icon "" at bounding box center [1136, 231] width 20 height 20
click at [1030, 241] on div "edit Editar" at bounding box center [1047, 240] width 90 height 39
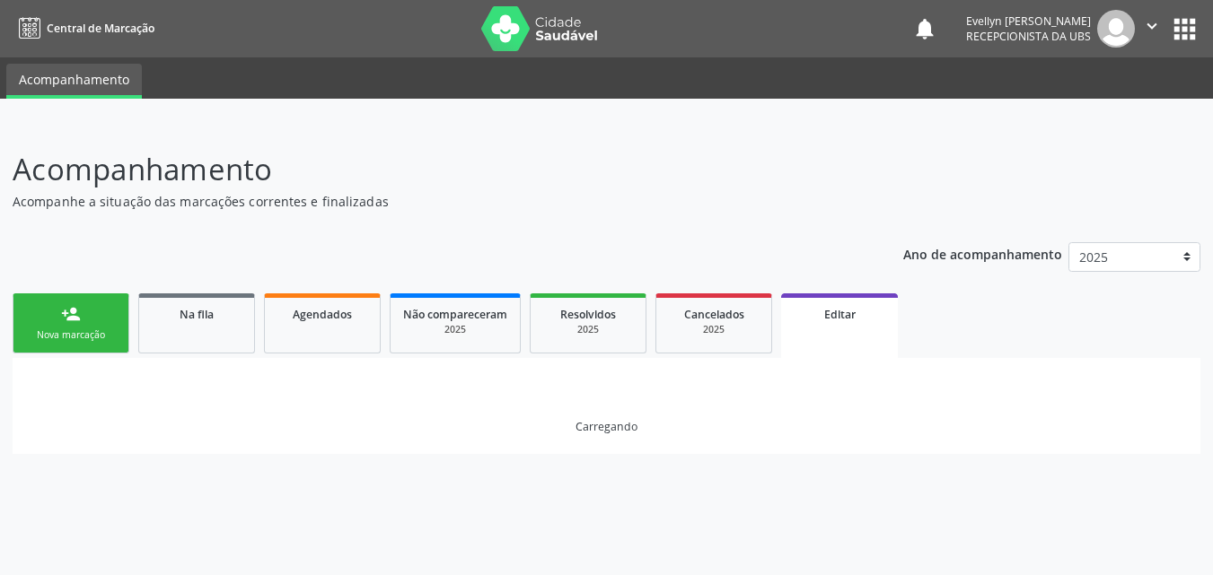
scroll to position [0, 0]
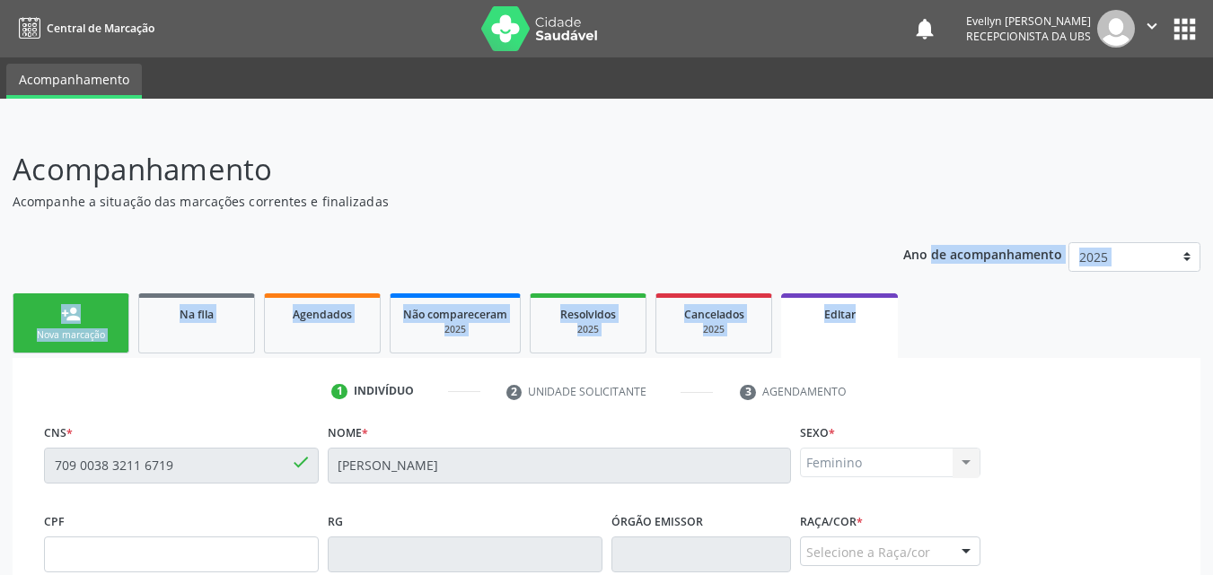
drag, startPoint x: 1212, startPoint y: 191, endPoint x: 1225, endPoint y: 340, distance: 149.6
click at [1212, 340] on html "Central de Marcação notifications [PERSON_NAME] Recepcionista da UBS  Configur…" at bounding box center [606, 287] width 1213 height 575
click at [1198, 303] on ul "person_add Nova marcação Na fila Agendados Não compareceram 2025 Resolvidos 202…" at bounding box center [607, 323] width 1188 height 69
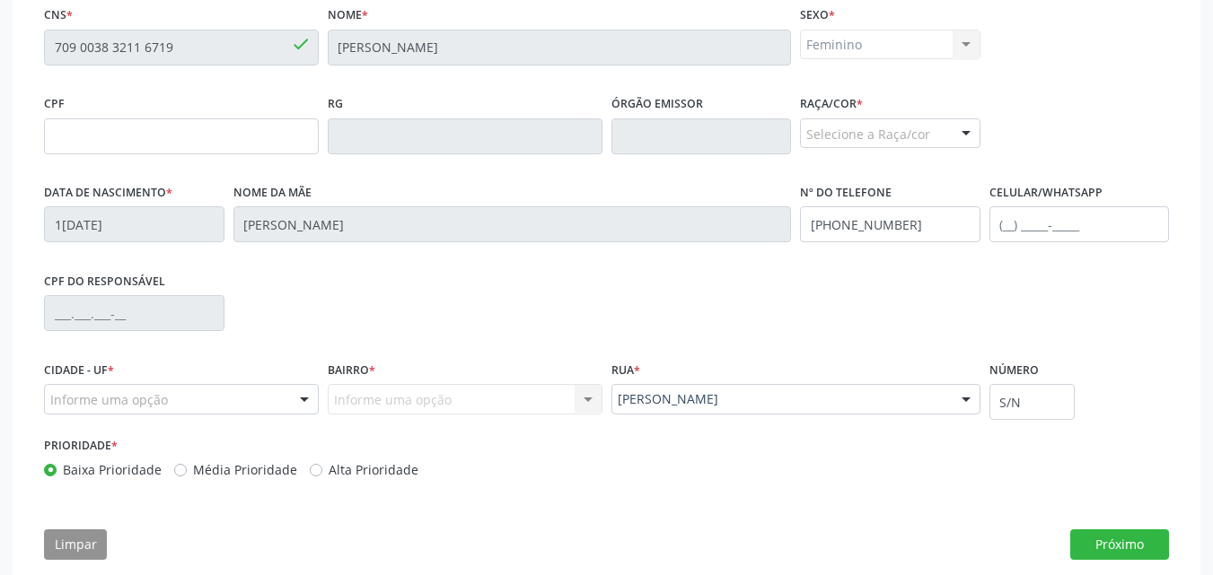
scroll to position [447, 0]
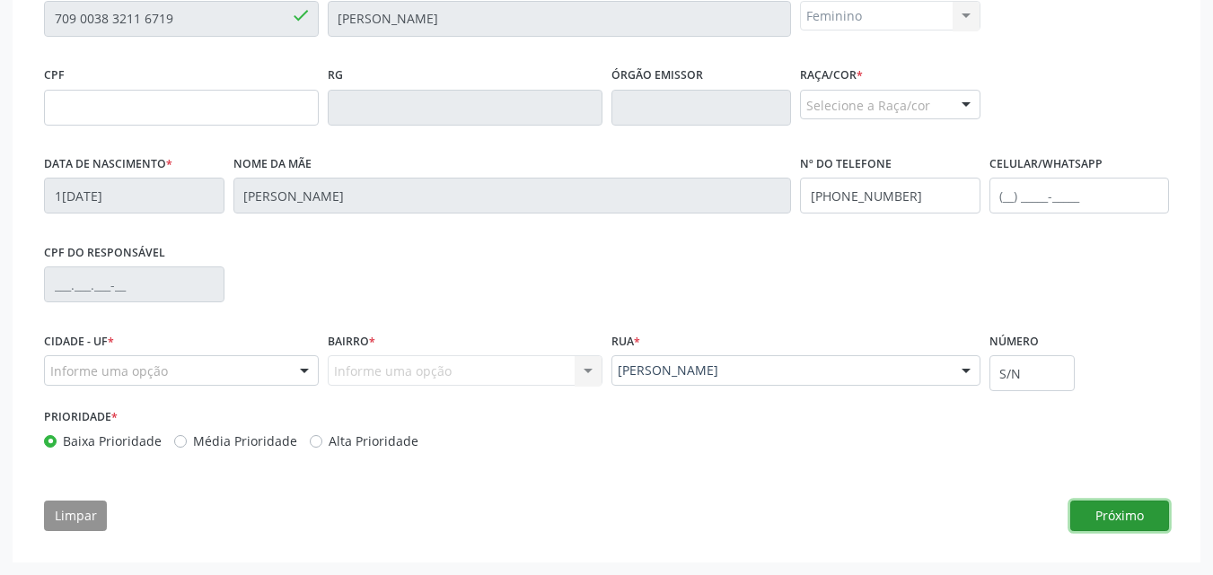
click at [1098, 526] on button "Próximo" at bounding box center [1119, 516] width 99 height 31
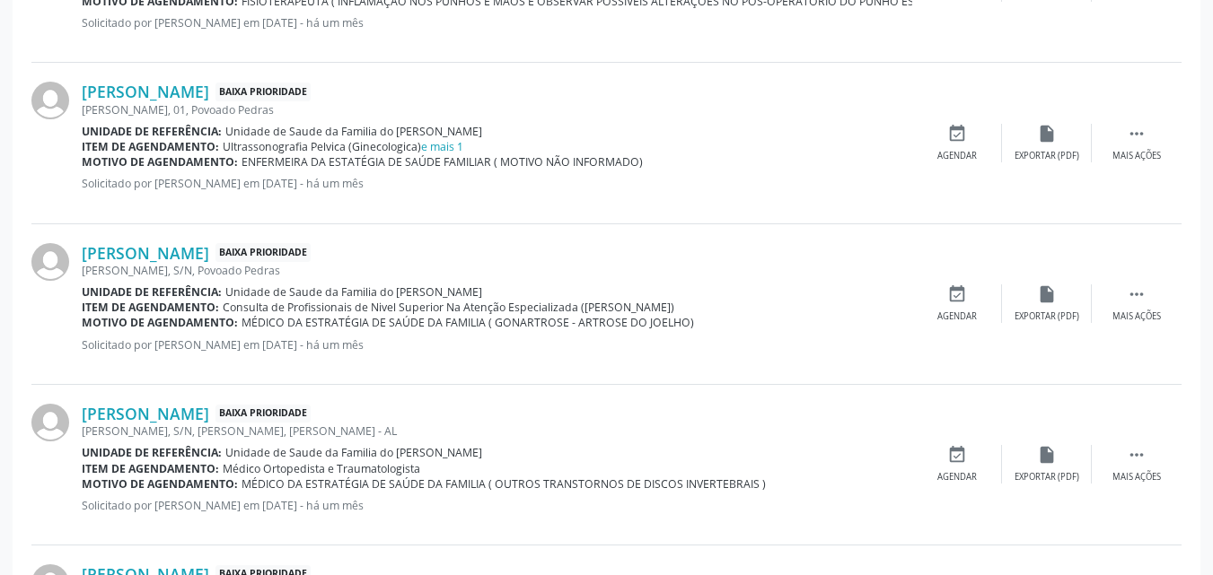
scroll to position [1406, 0]
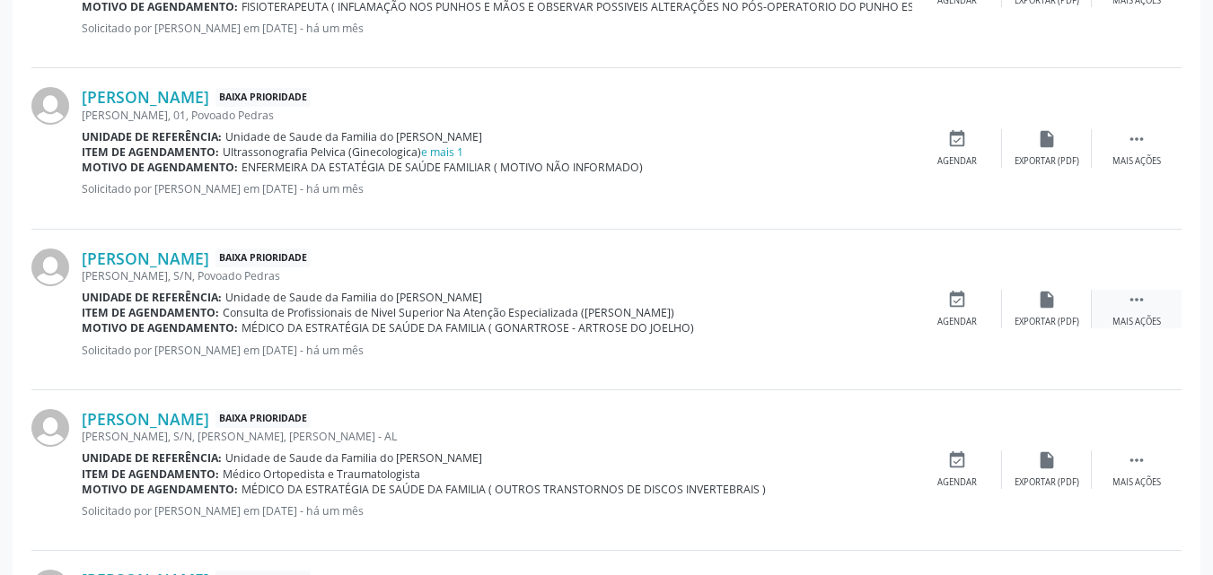
click at [1139, 311] on div " Mais ações" at bounding box center [1136, 309] width 90 height 39
click at [1040, 302] on icon "edit" at bounding box center [1047, 300] width 20 height 20
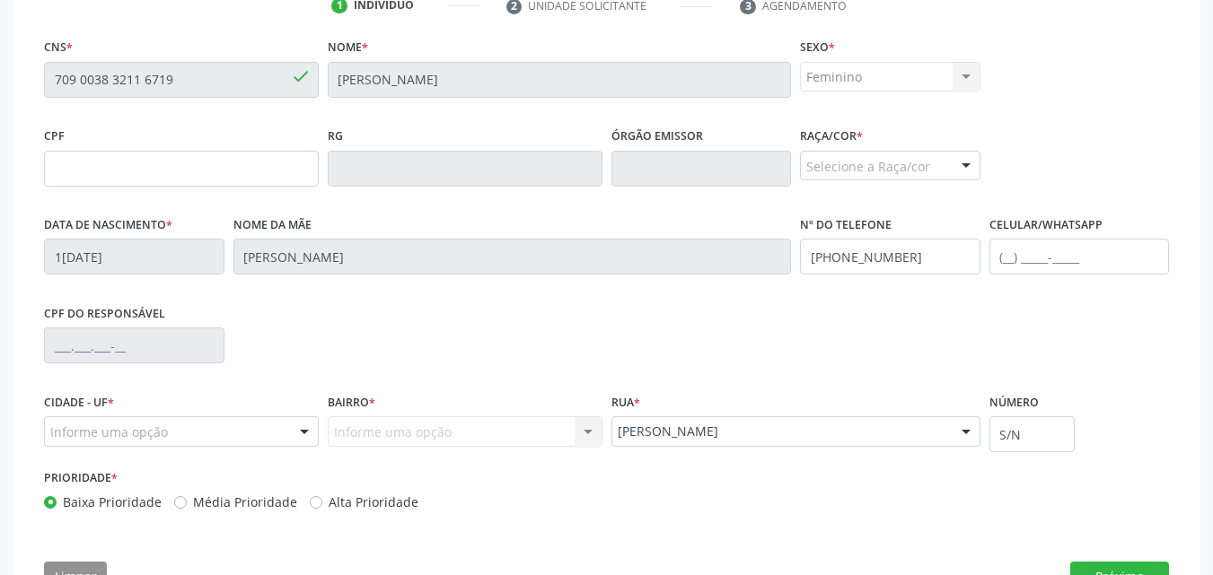
scroll to position [447, 0]
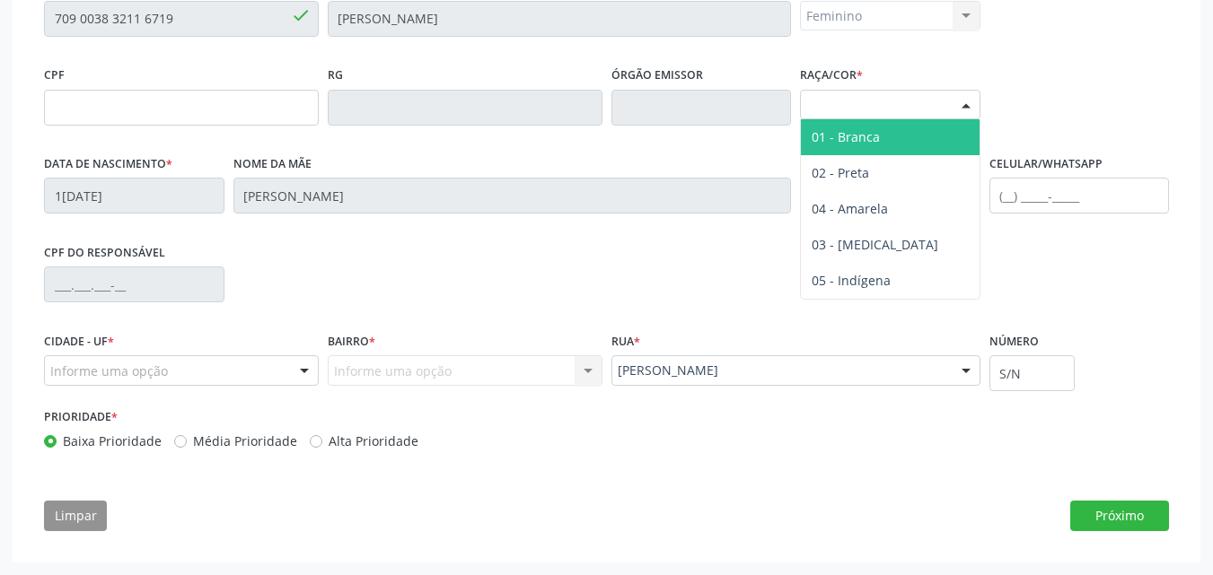
click at [953, 105] on div at bounding box center [965, 106] width 27 height 31
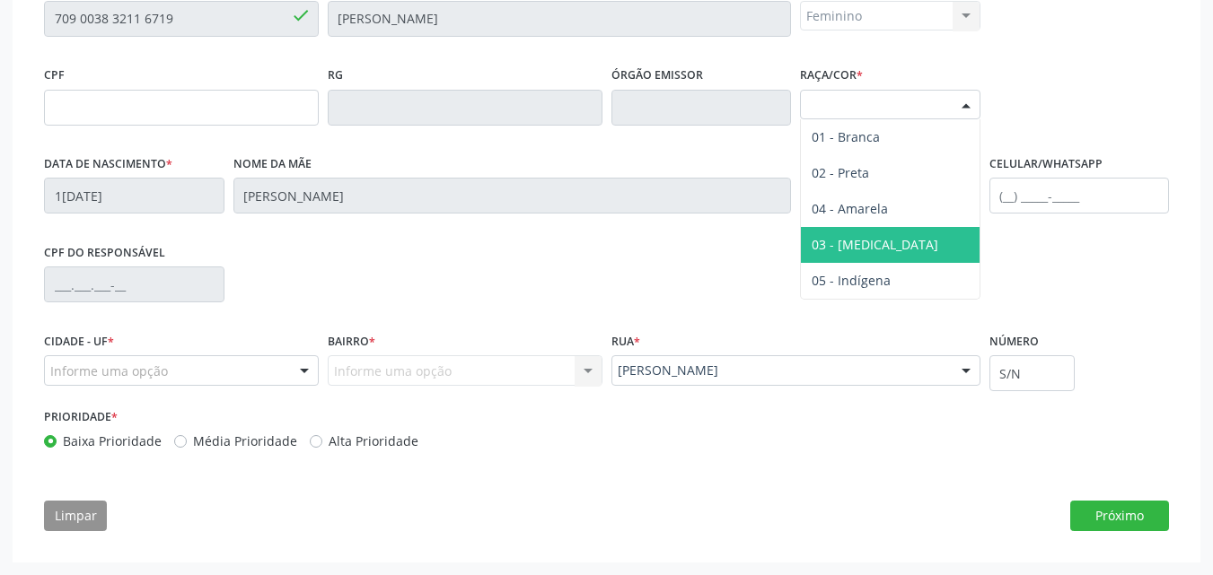
click at [866, 241] on span "03 - [MEDICAL_DATA]" at bounding box center [874, 244] width 127 height 17
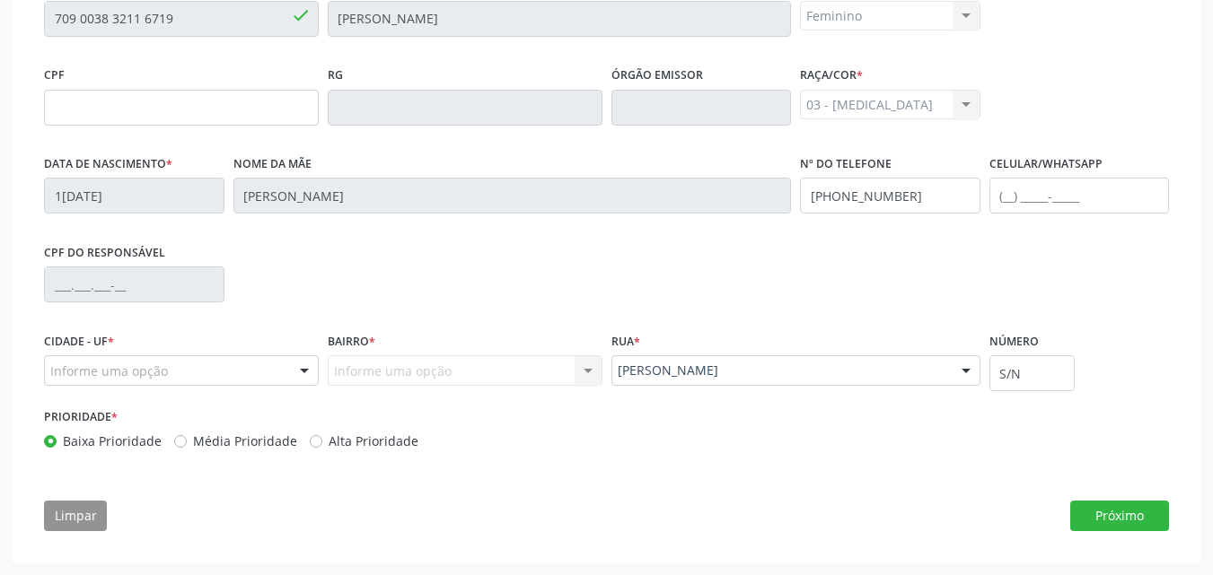
click at [311, 381] on div at bounding box center [304, 371] width 27 height 31
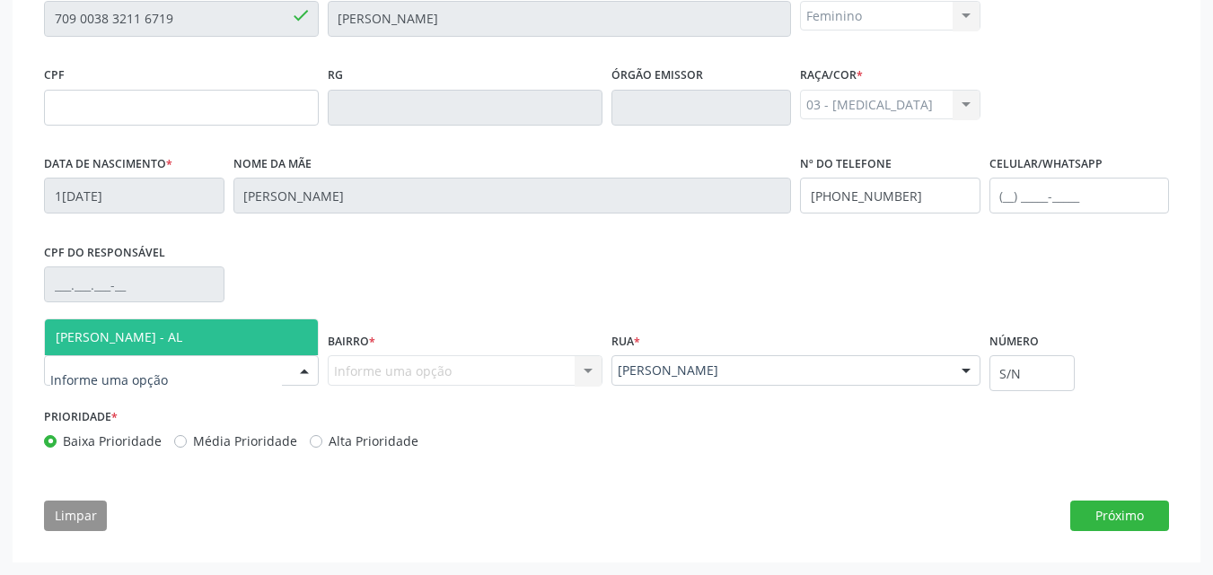
click at [224, 346] on span "[PERSON_NAME] - AL" at bounding box center [181, 338] width 273 height 36
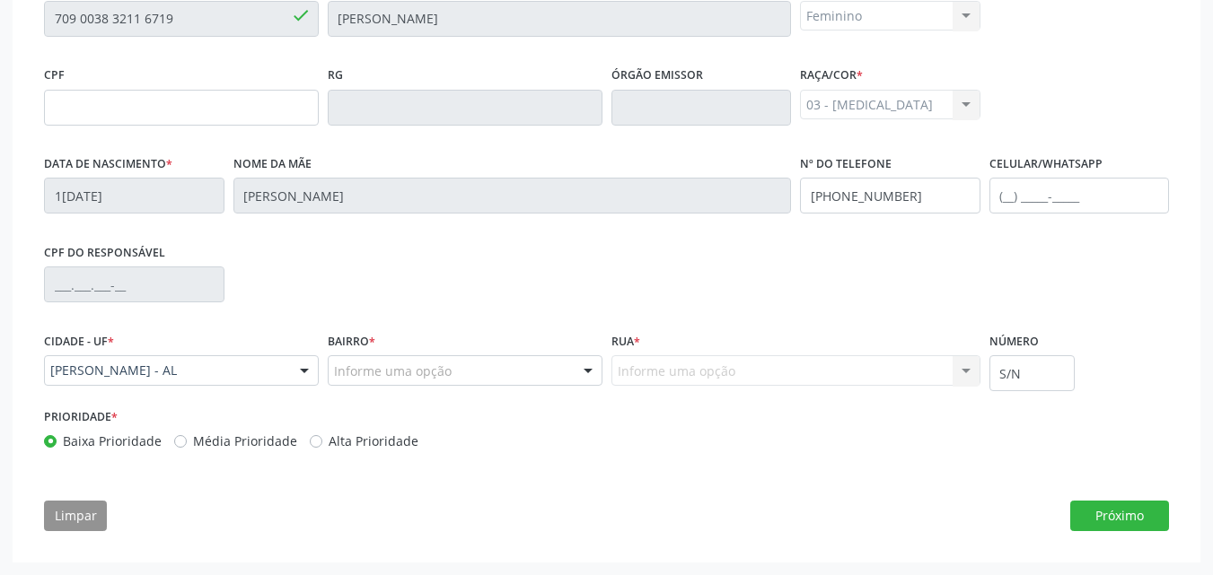
click at [389, 358] on div "Informe uma opção" at bounding box center [465, 370] width 275 height 31
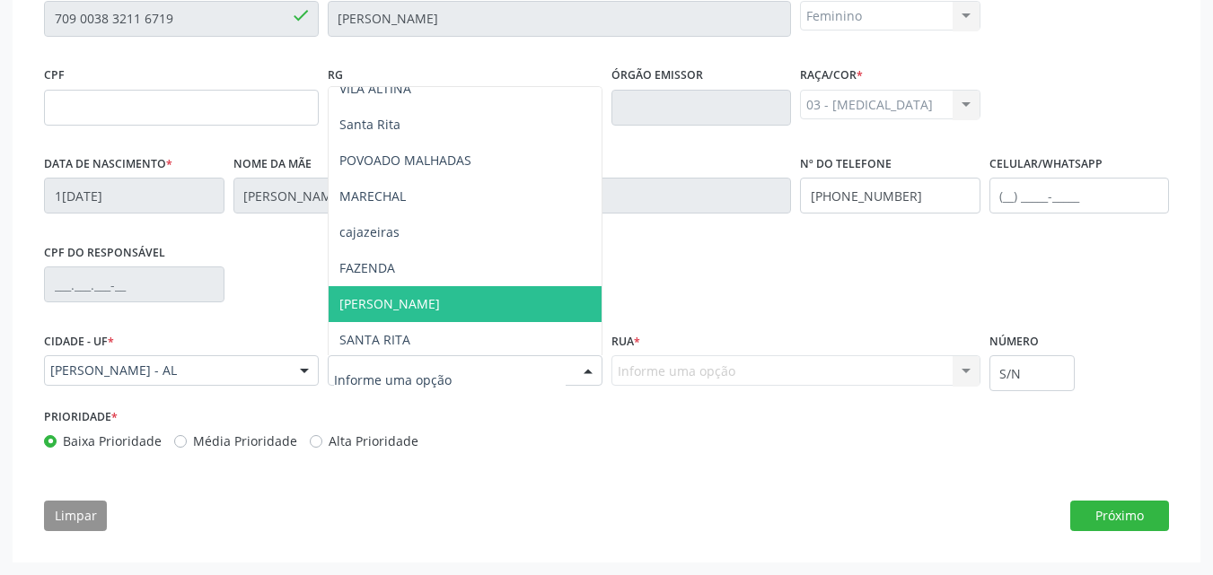
click at [510, 304] on span "[PERSON_NAME]" at bounding box center [465, 304] width 273 height 36
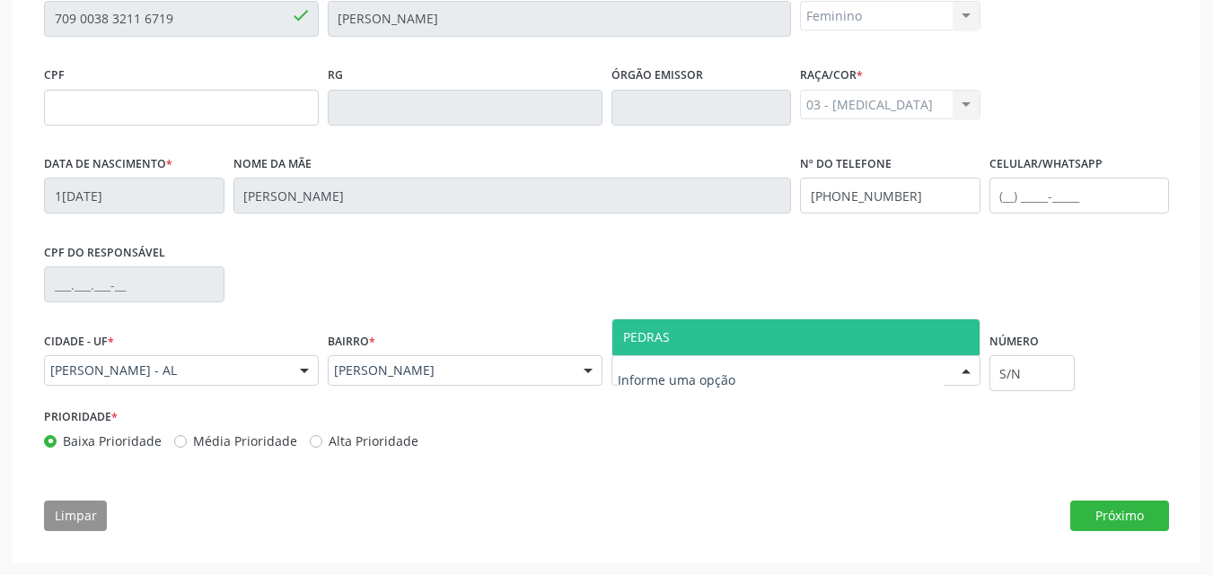
click at [656, 360] on div at bounding box center [795, 370] width 369 height 31
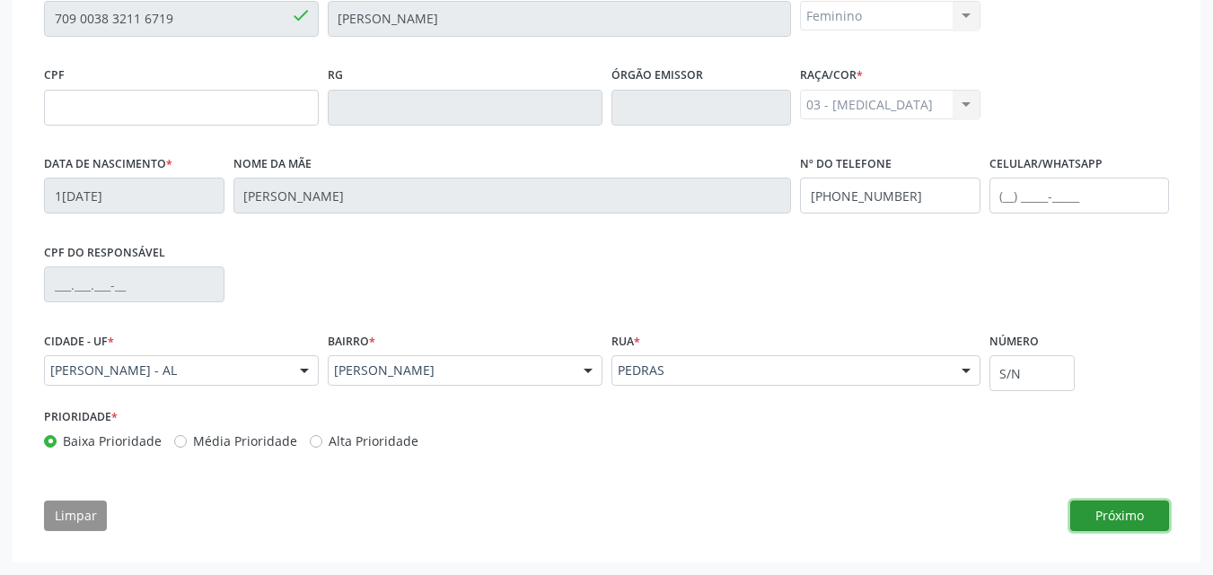
click at [1096, 510] on button "Próximo" at bounding box center [1119, 516] width 99 height 31
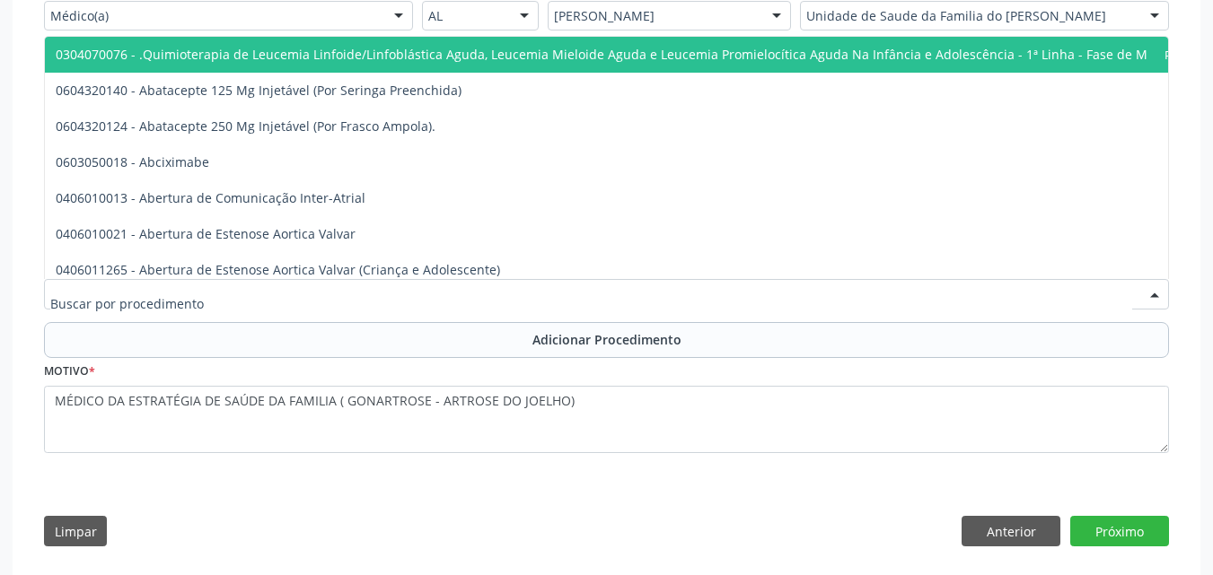
click at [355, 299] on div at bounding box center [606, 294] width 1125 height 31
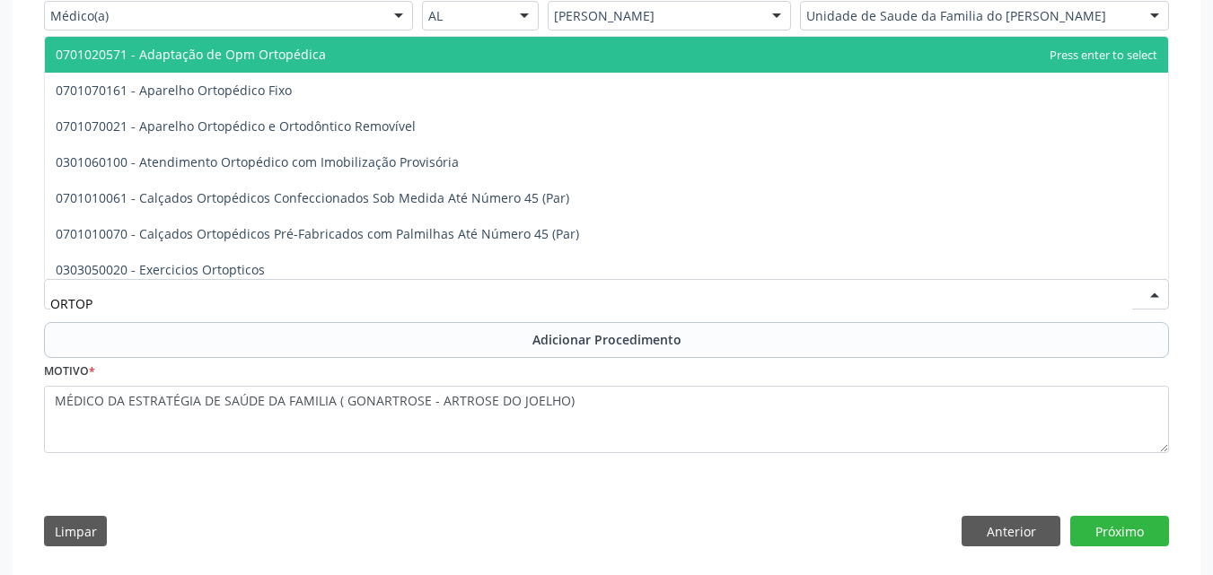
type input "ORTOPE"
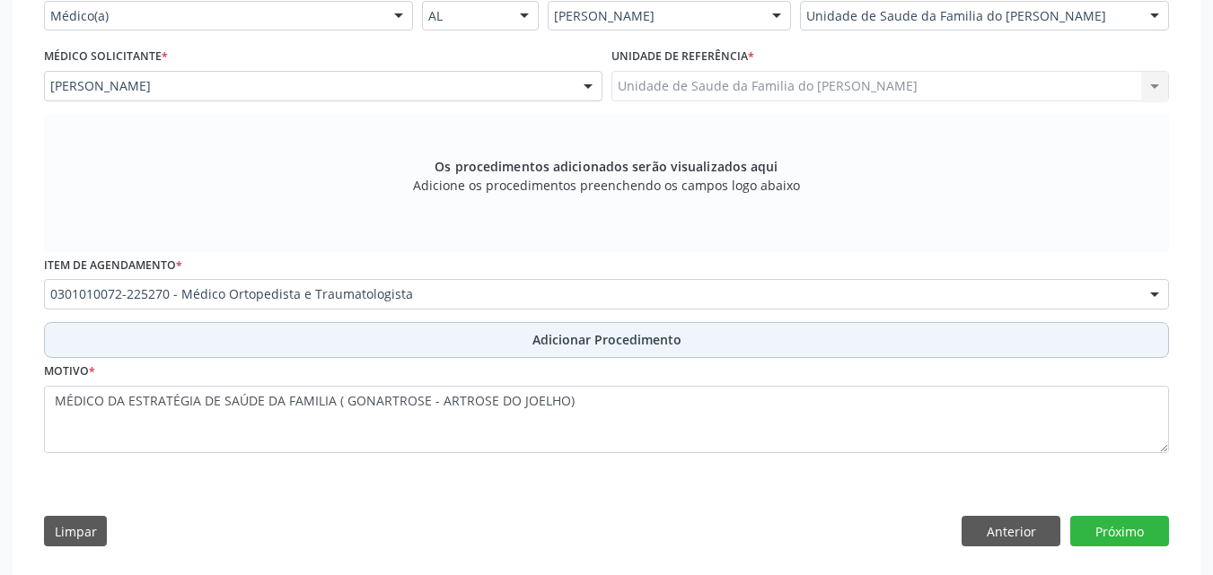
click at [339, 337] on button "Adicionar Procedimento" at bounding box center [606, 340] width 1125 height 36
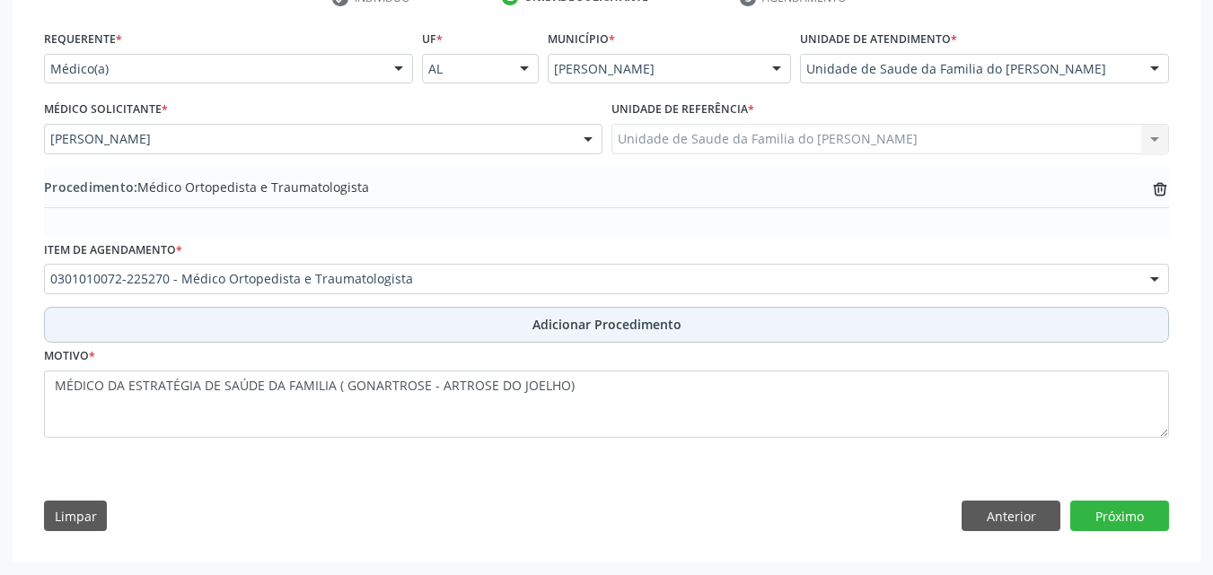
scroll to position [394, 0]
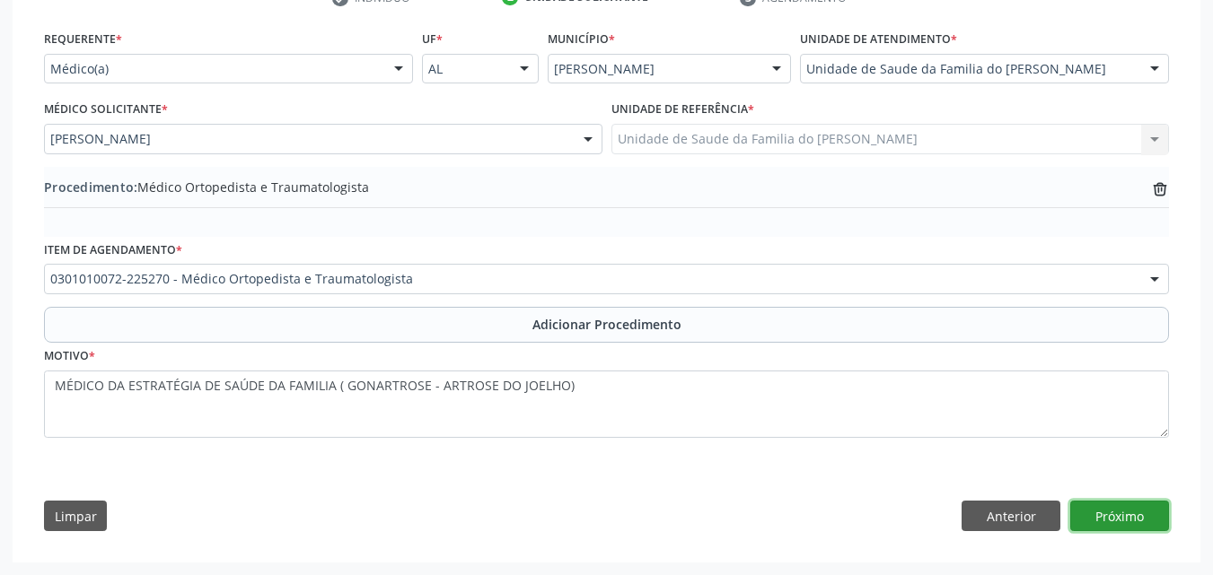
click at [1103, 521] on button "Próximo" at bounding box center [1119, 516] width 99 height 31
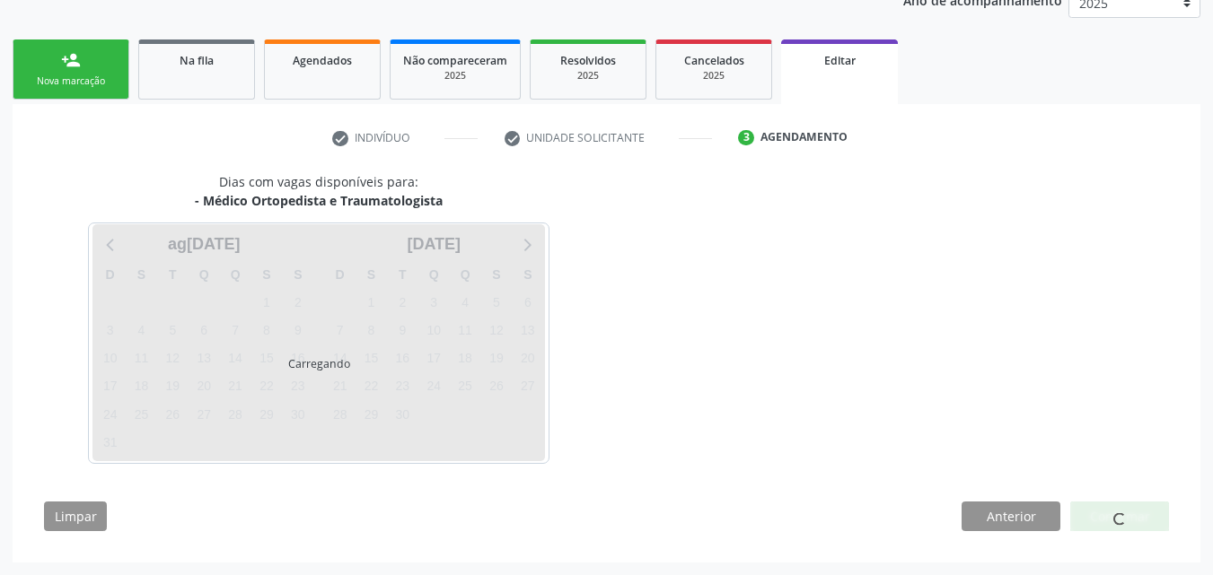
scroll to position [307, 0]
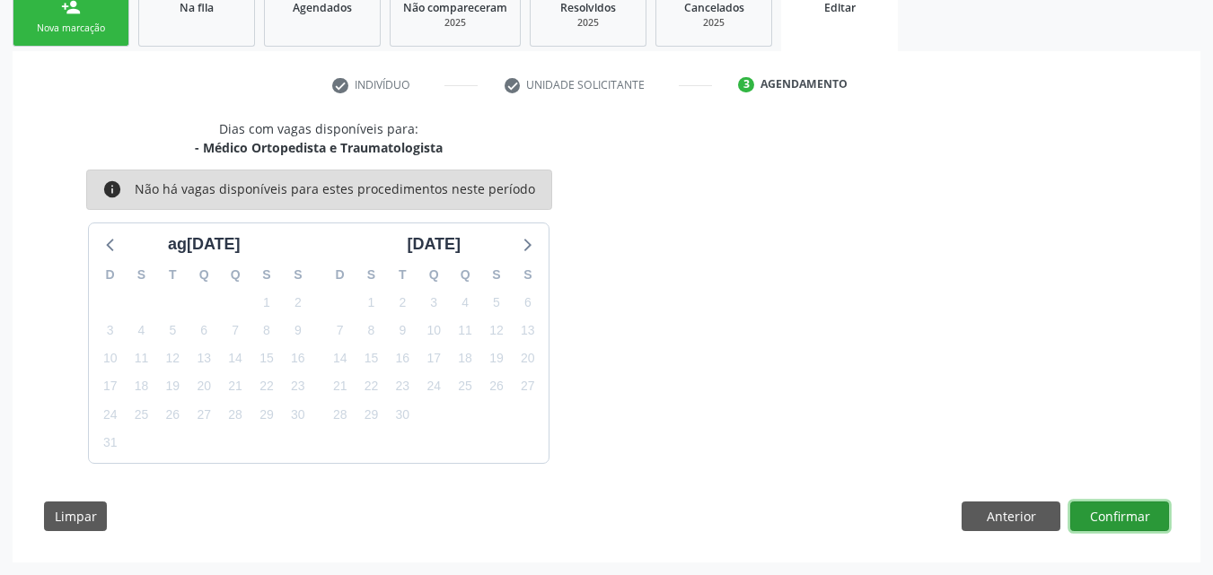
click at [1120, 515] on button "Confirmar" at bounding box center [1119, 517] width 99 height 31
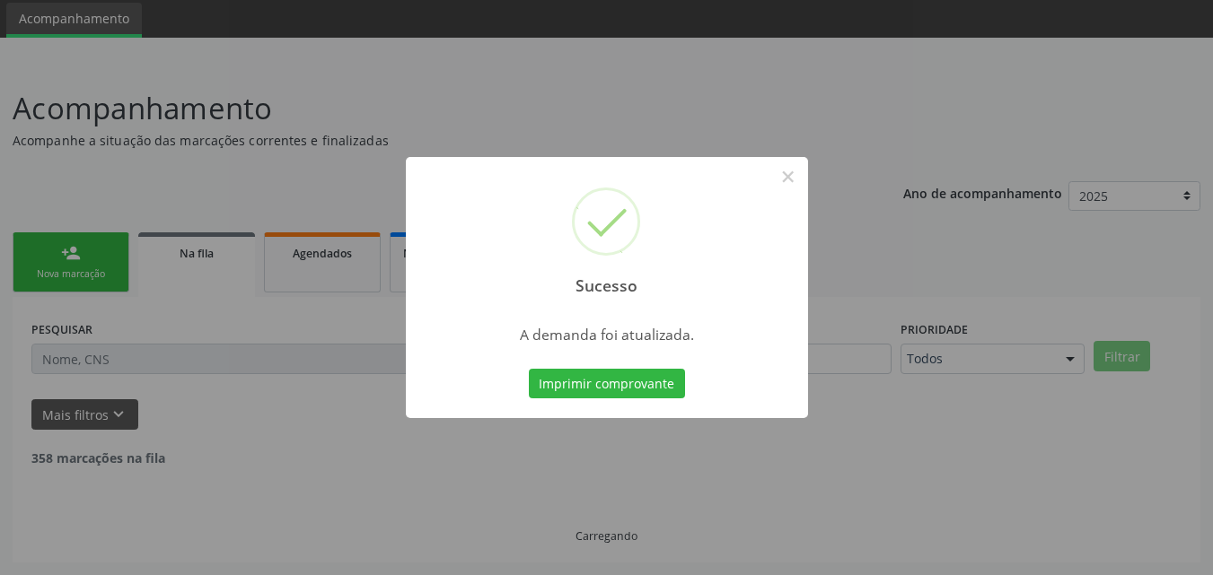
scroll to position [42, 0]
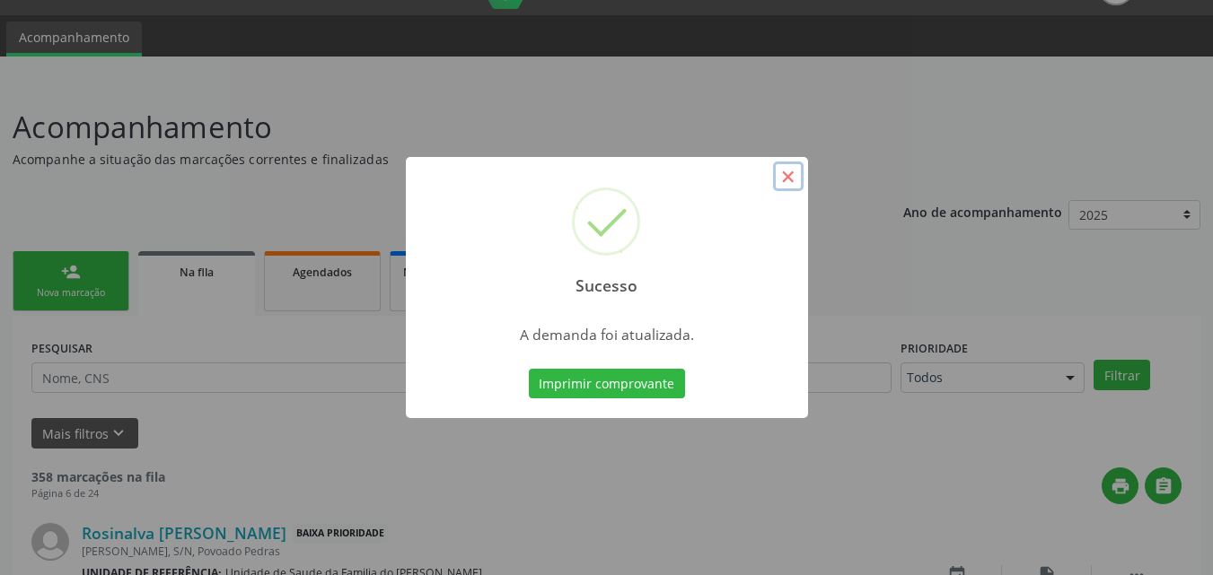
click at [790, 174] on button "×" at bounding box center [788, 177] width 31 height 31
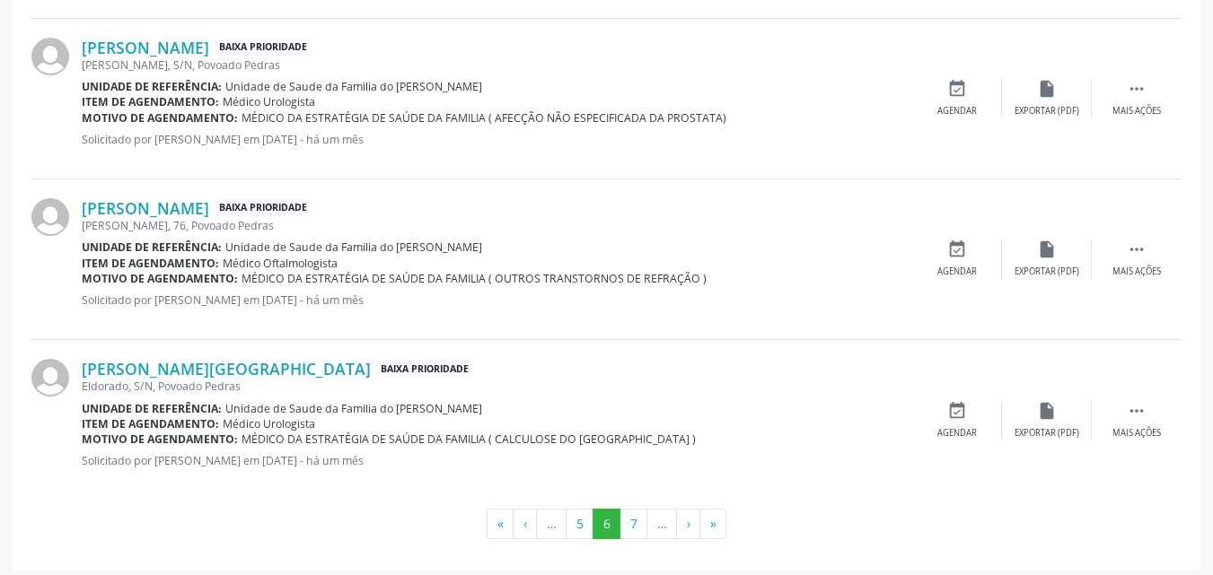
scroll to position [2482, 0]
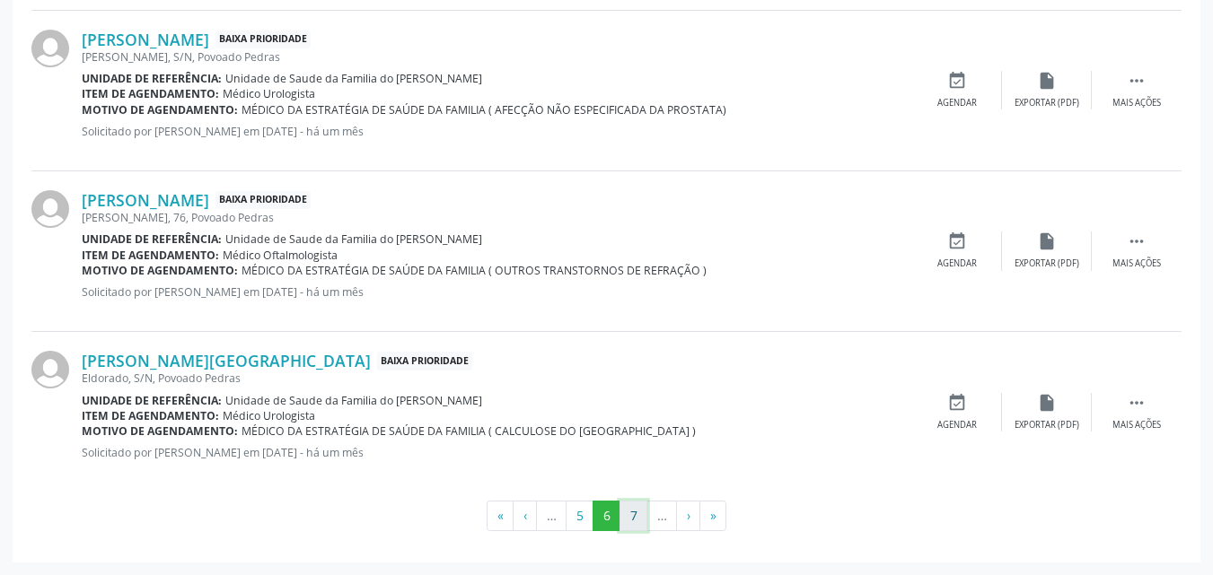
click at [635, 520] on button "7" at bounding box center [633, 516] width 28 height 31
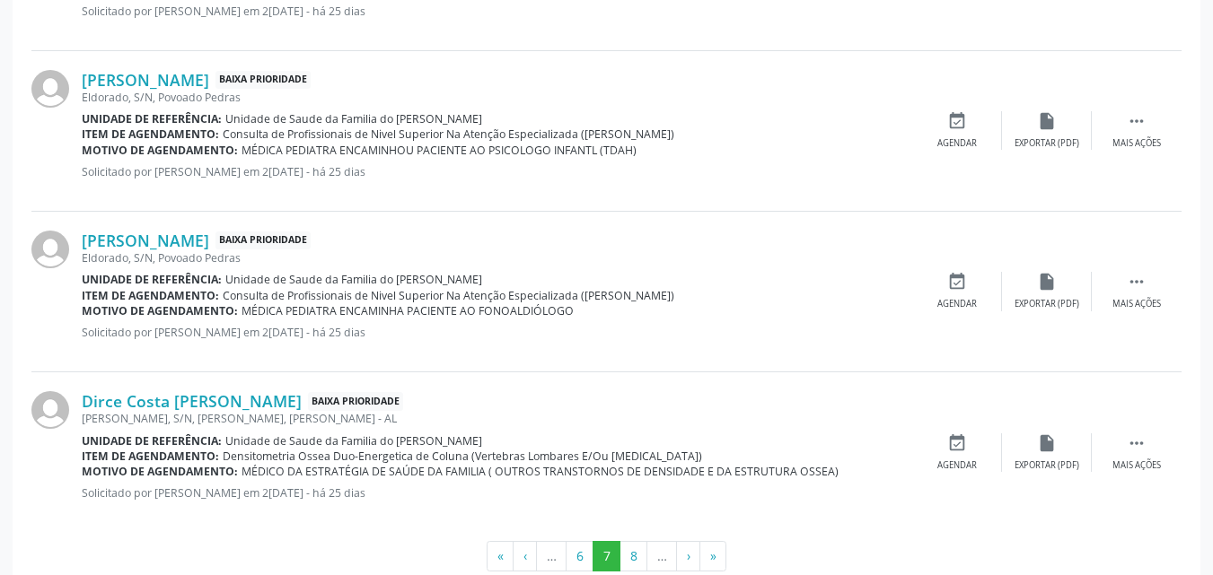
scroll to position [2421, 0]
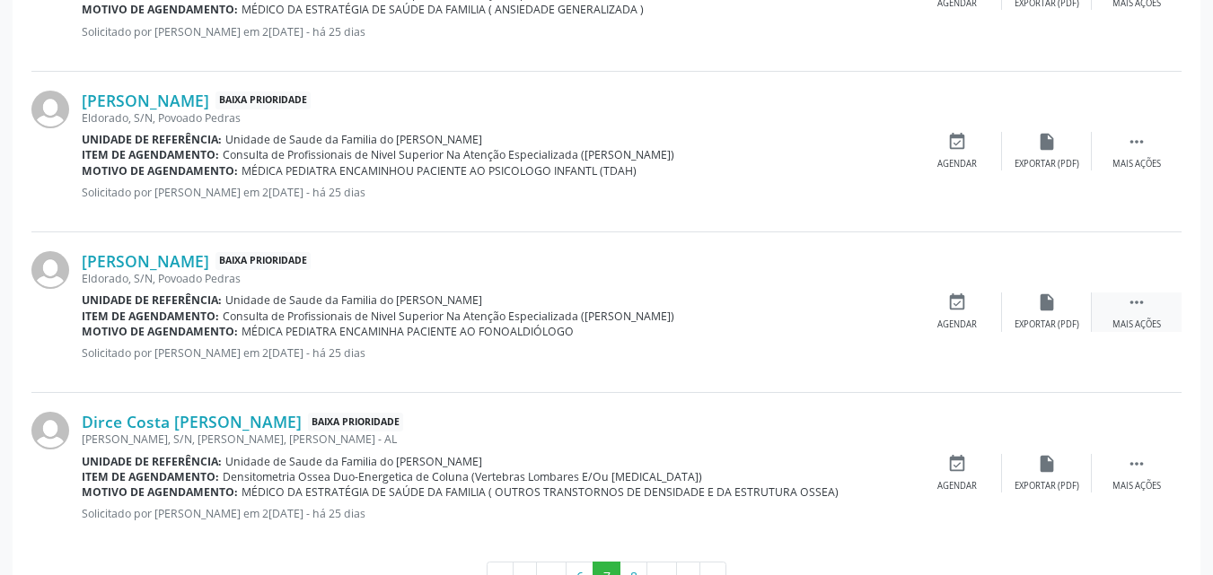
click at [1138, 308] on icon "" at bounding box center [1136, 303] width 20 height 20
click at [1043, 308] on icon "edit" at bounding box center [1047, 303] width 20 height 20
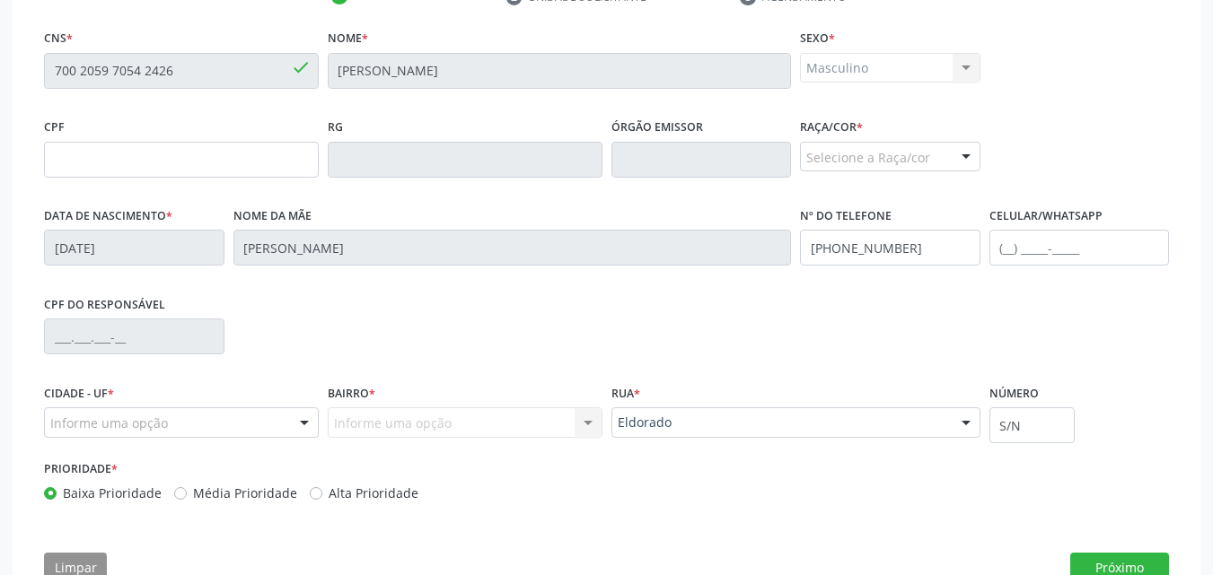
scroll to position [442, 0]
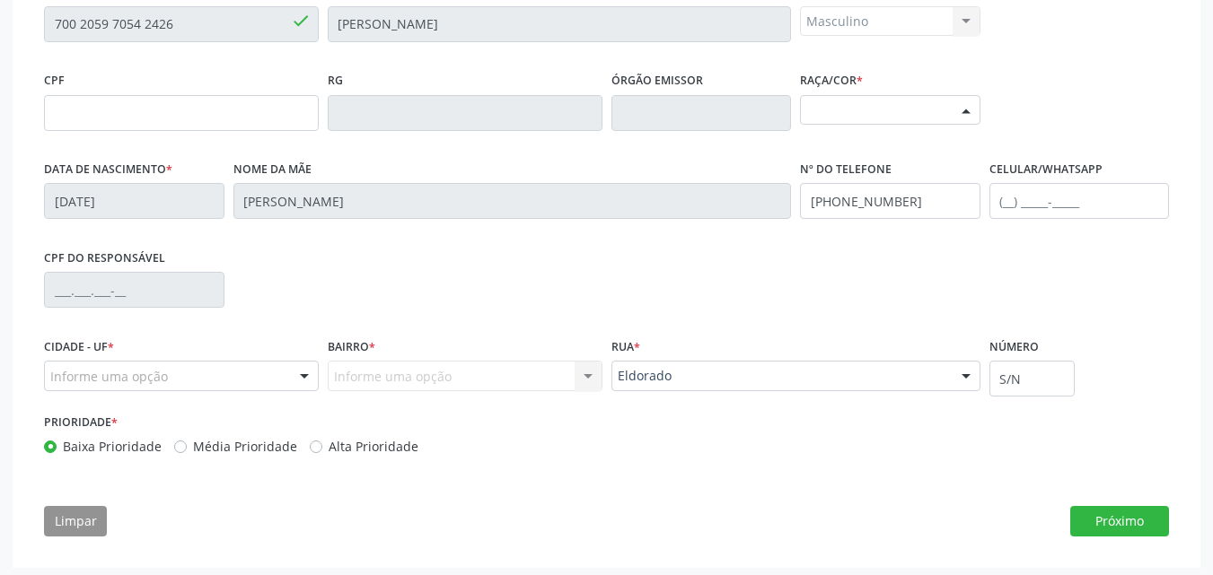
click at [881, 110] on div "Selecione a Raça/cor" at bounding box center [890, 110] width 180 height 31
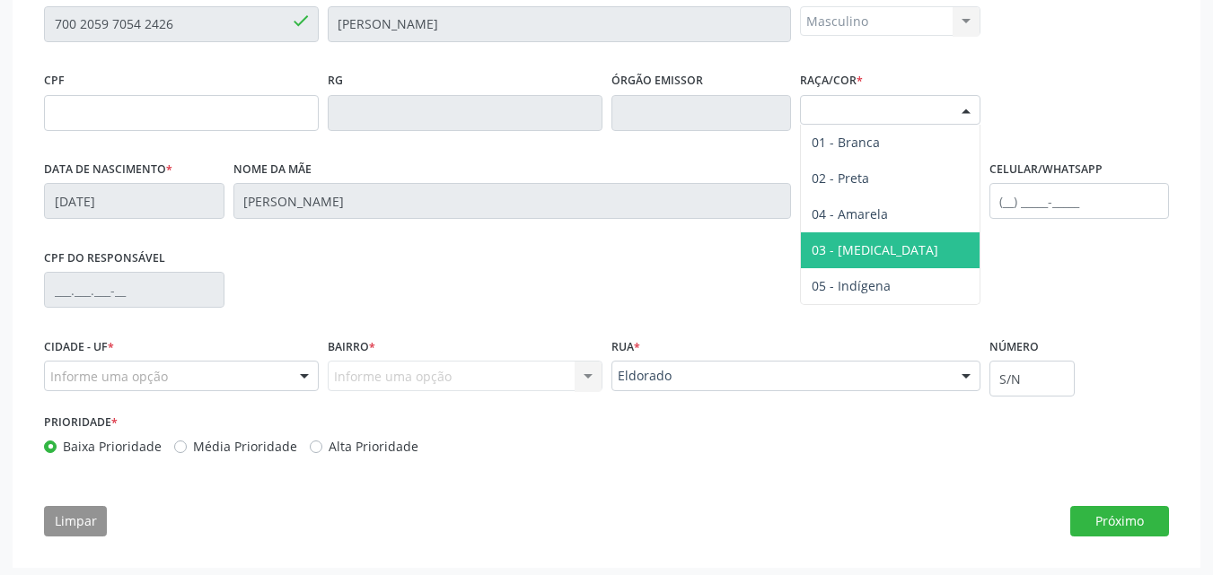
click at [876, 262] on span "03 - [MEDICAL_DATA]" at bounding box center [890, 250] width 179 height 36
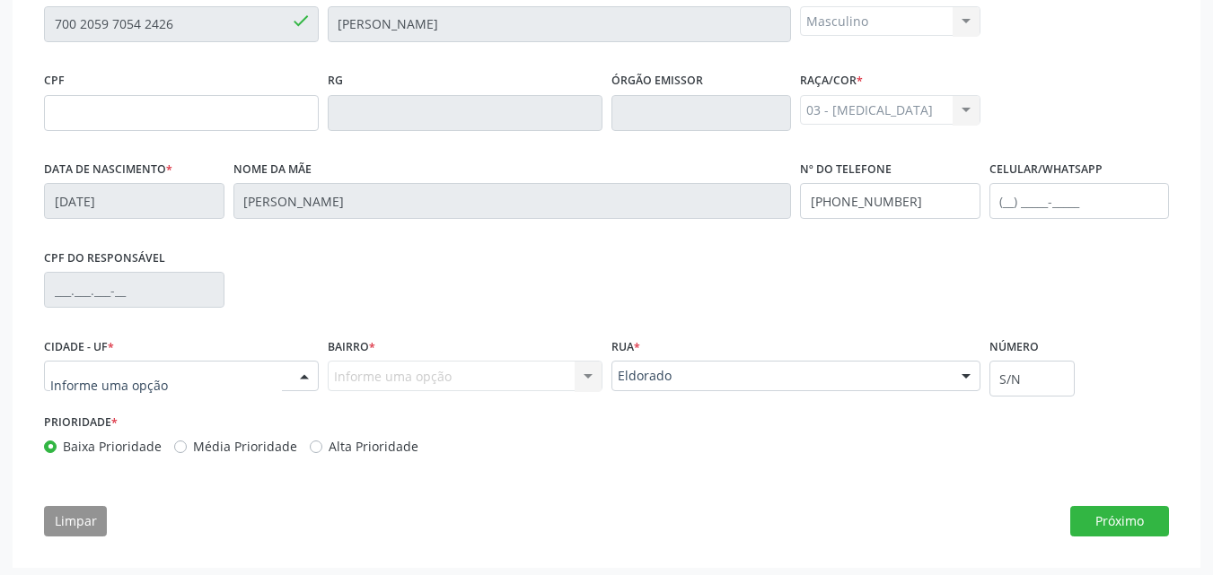
click at [294, 375] on div at bounding box center [304, 377] width 27 height 31
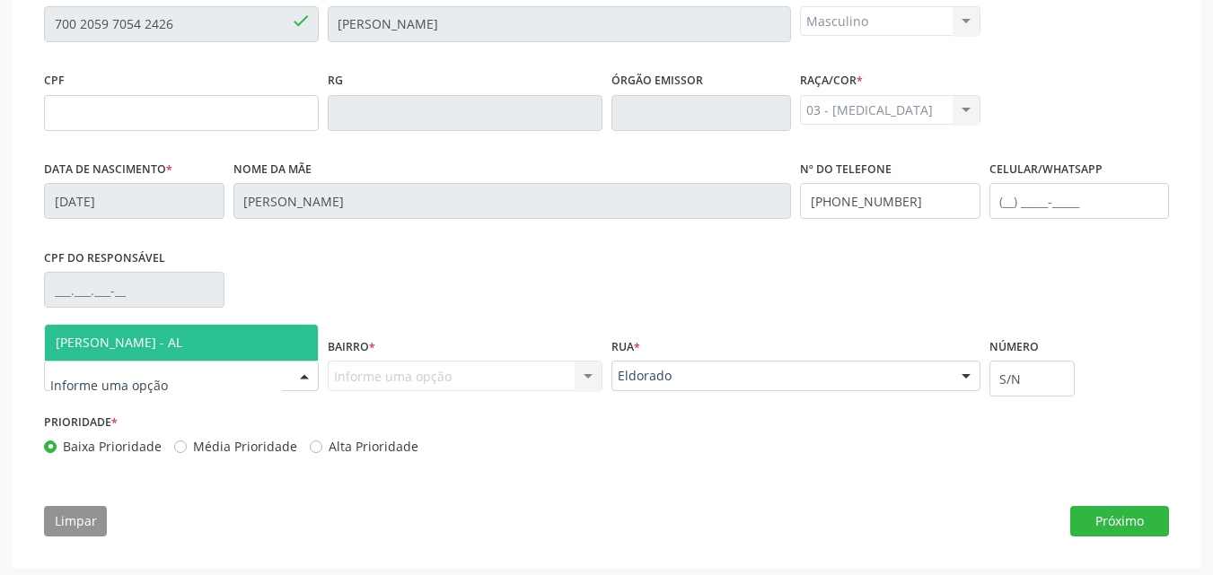
click at [265, 345] on span "[PERSON_NAME] - AL" at bounding box center [181, 343] width 273 height 36
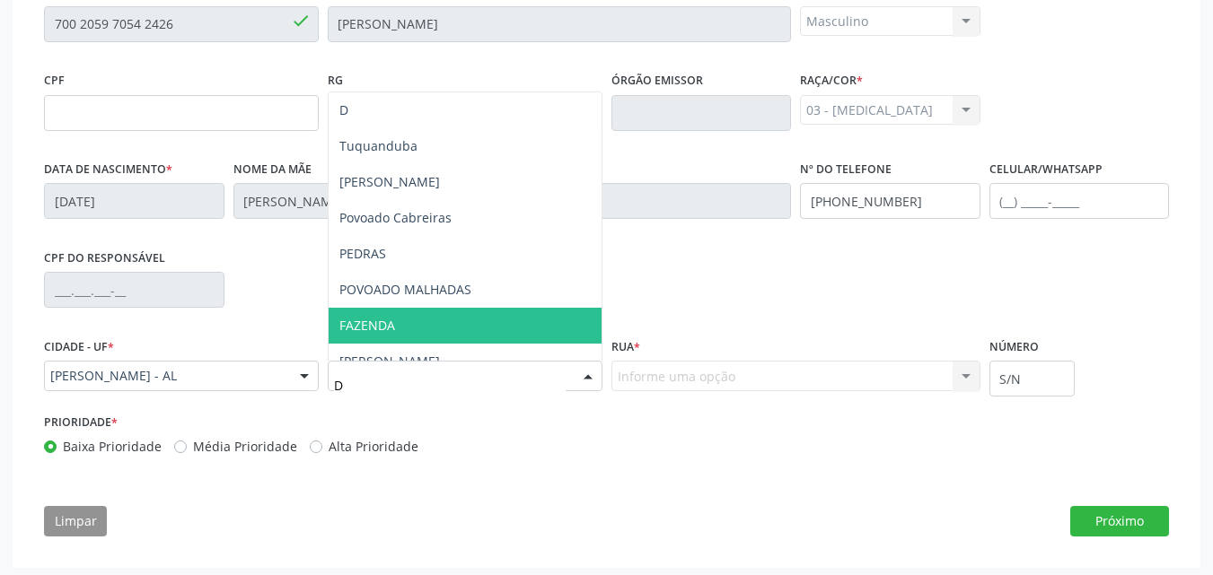
type input "DE"
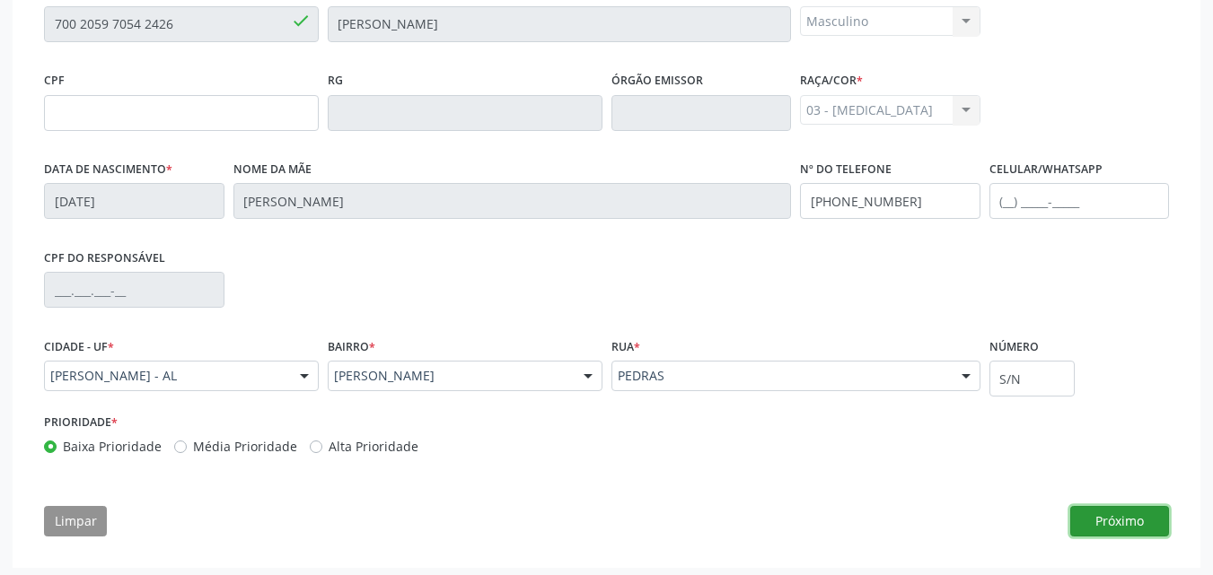
click at [1157, 517] on button "Próximo" at bounding box center [1119, 521] width 99 height 31
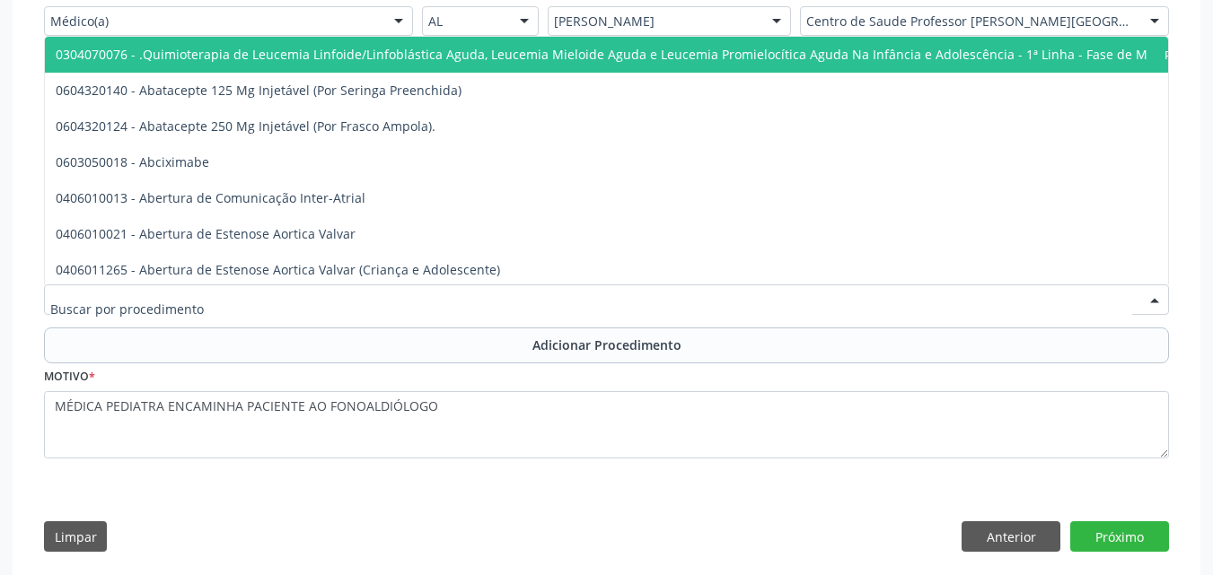
click at [408, 310] on div at bounding box center [606, 300] width 1125 height 31
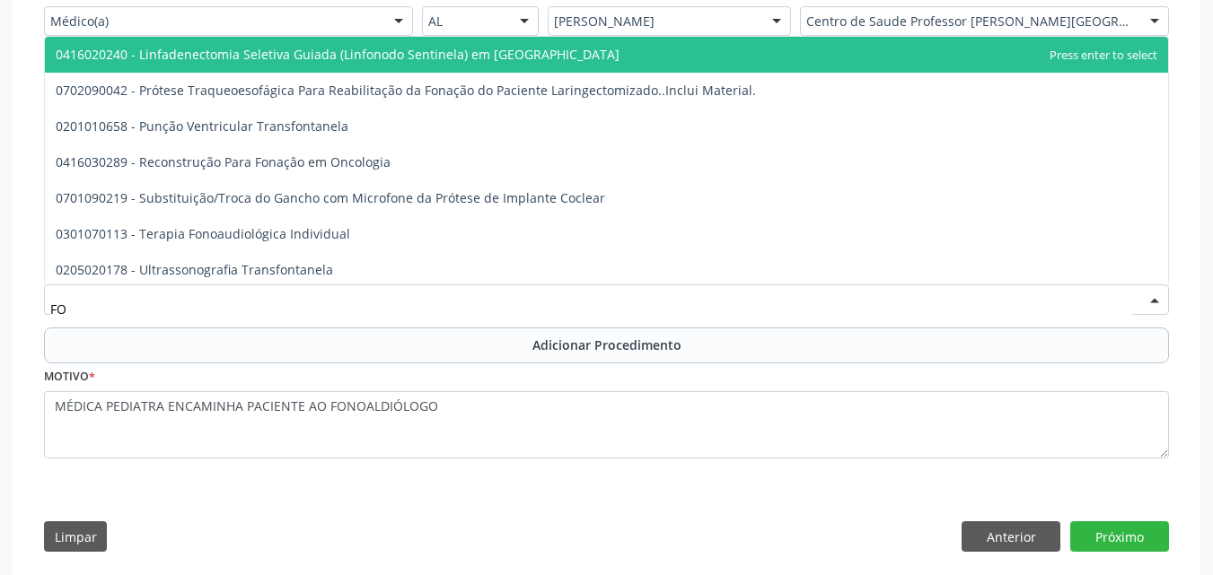
type input "F"
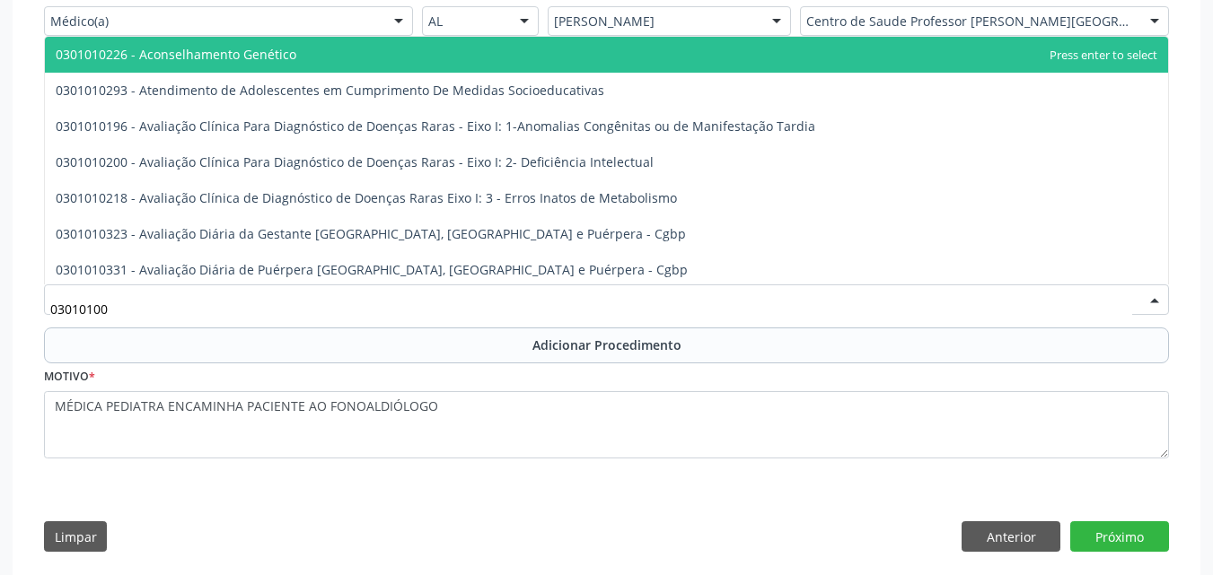
type input "030101004"
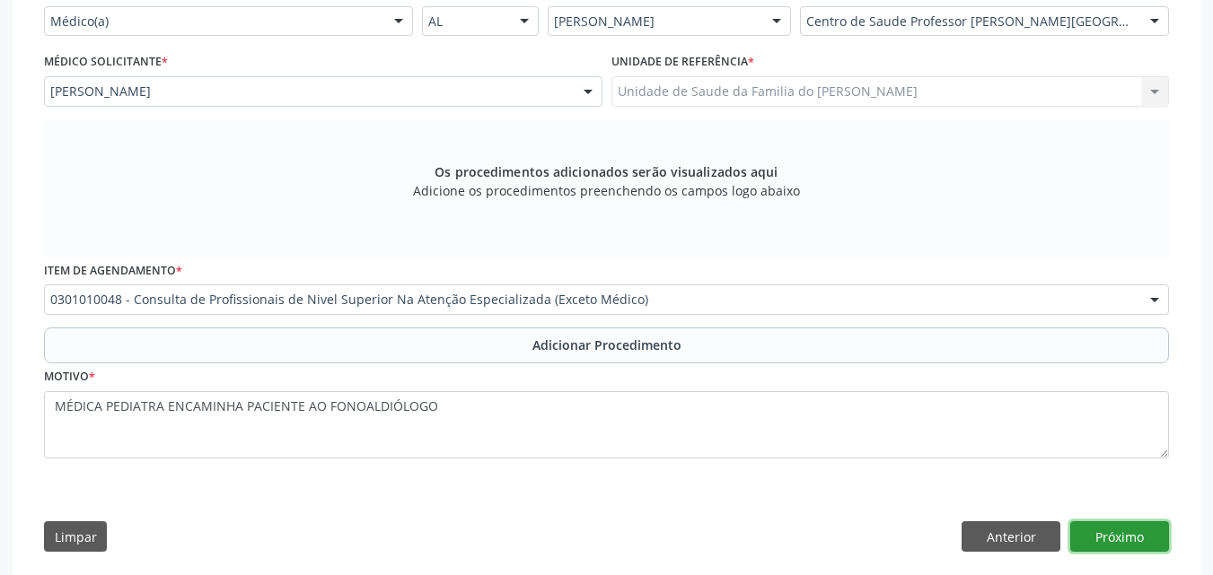
click at [1132, 537] on button "Próximo" at bounding box center [1119, 536] width 99 height 31
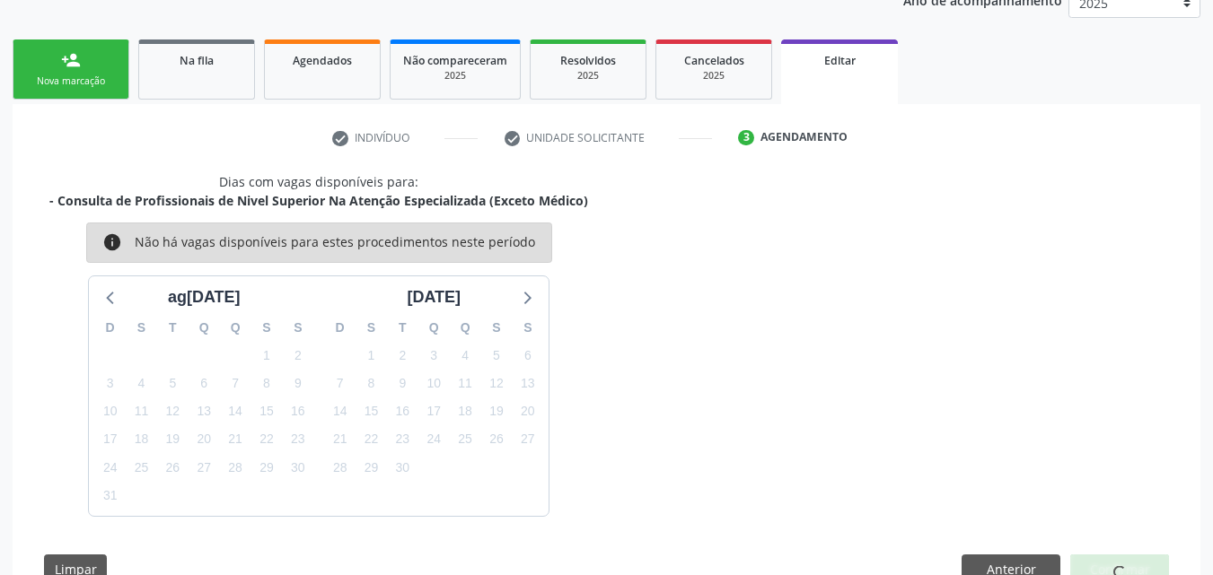
scroll to position [307, 0]
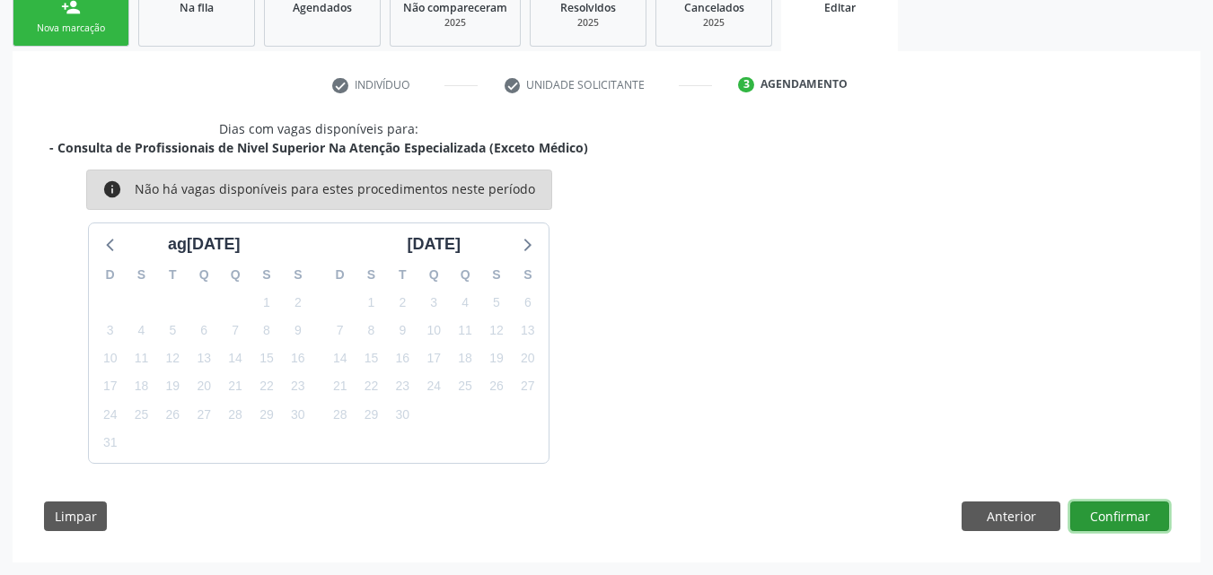
click at [1123, 527] on button "Confirmar" at bounding box center [1119, 517] width 99 height 31
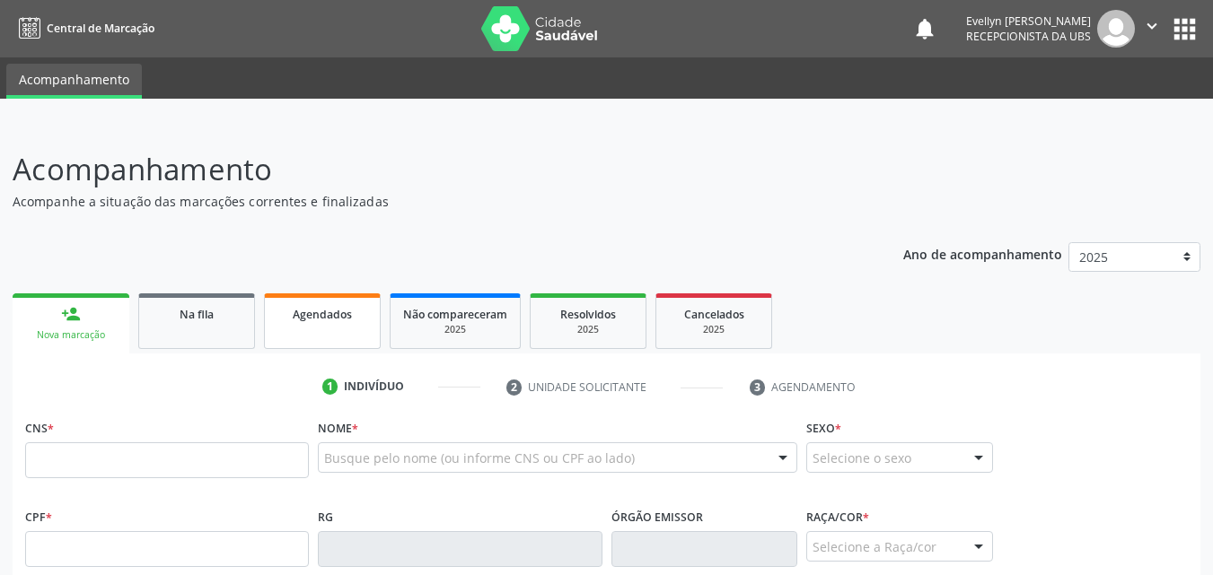
click at [352, 329] on link "Agendados" at bounding box center [322, 322] width 117 height 56
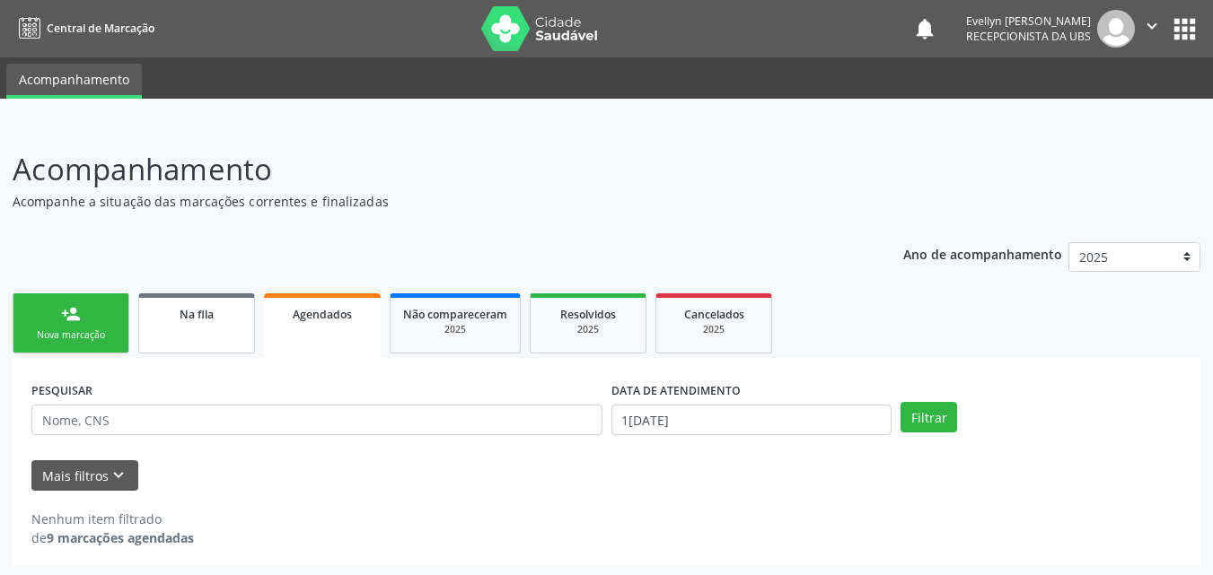
click at [206, 316] on span "Na fila" at bounding box center [197, 314] width 34 height 15
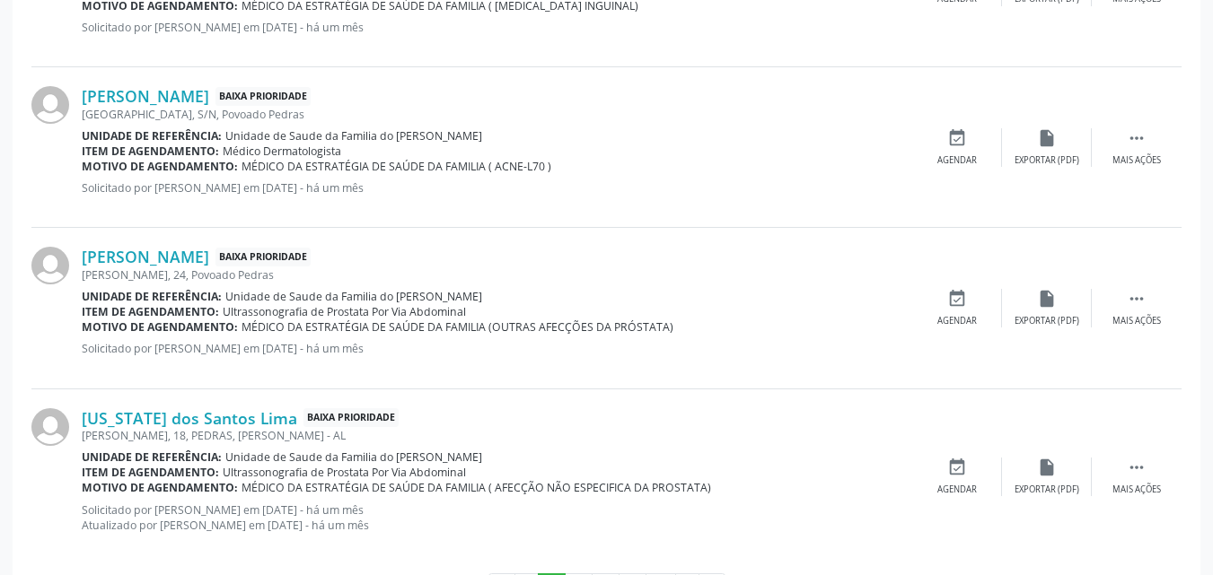
scroll to position [2543, 0]
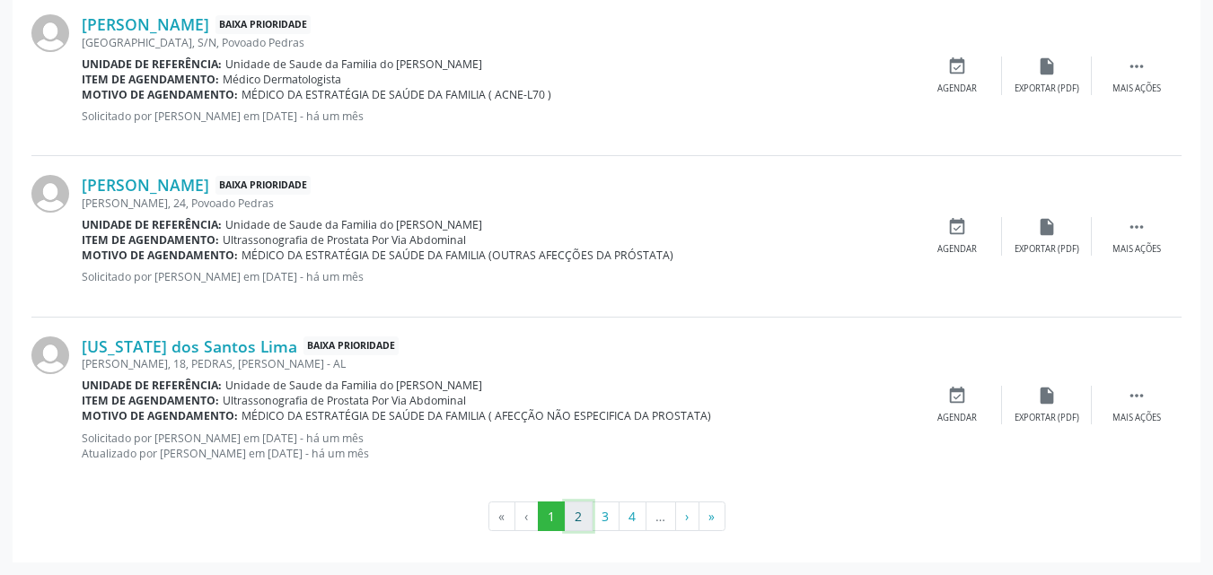
click at [585, 517] on button "2" at bounding box center [579, 517] width 28 height 31
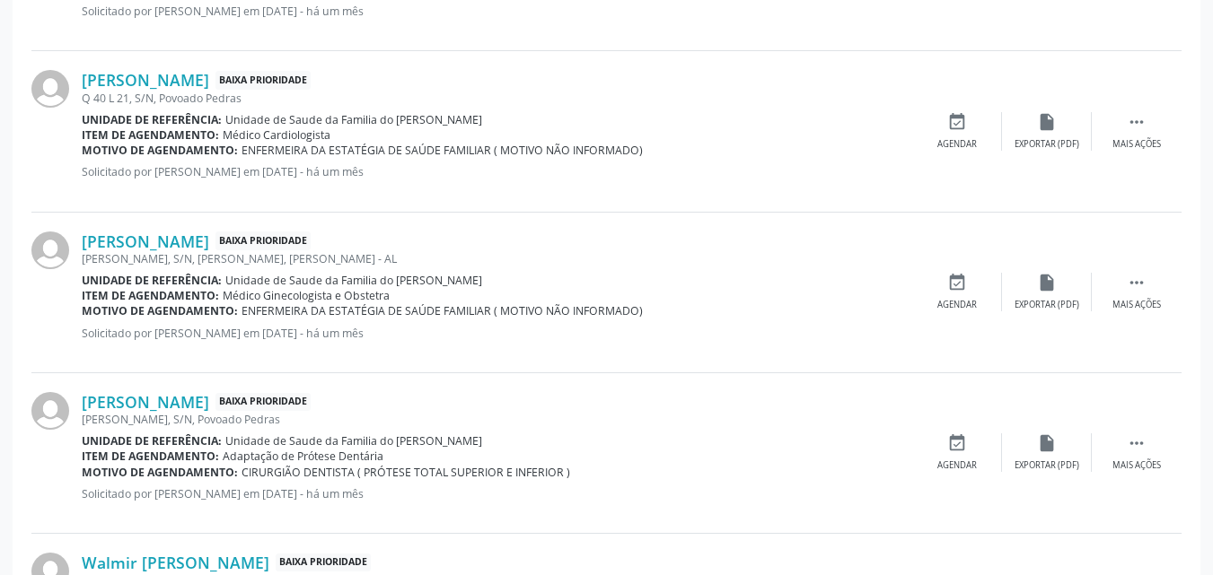
scroll to position [2512, 0]
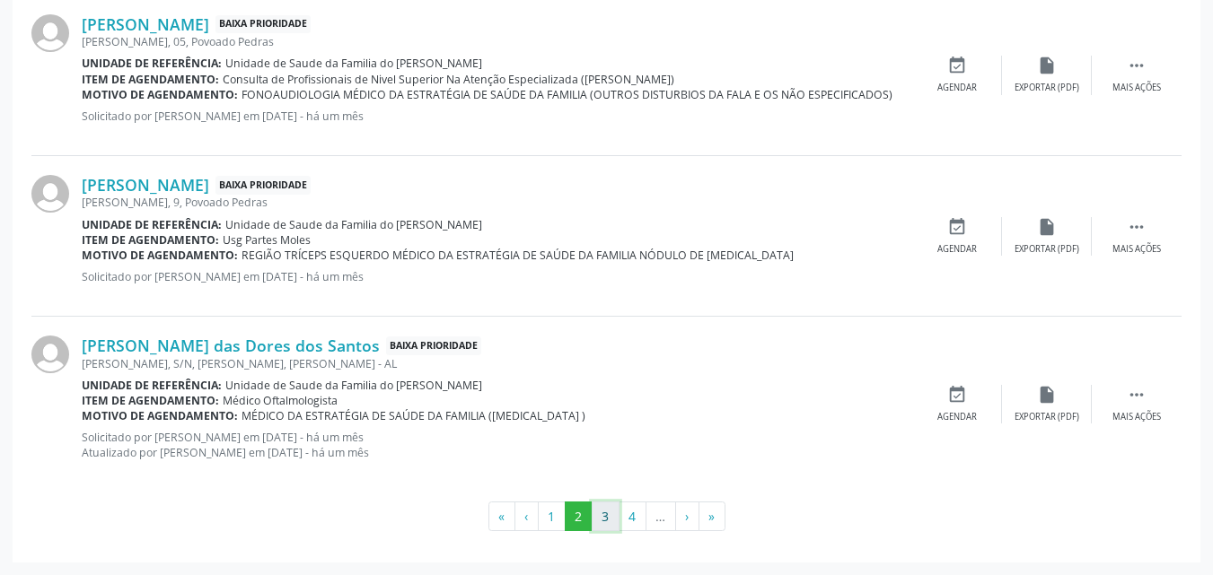
click at [601, 516] on button "3" at bounding box center [606, 517] width 28 height 31
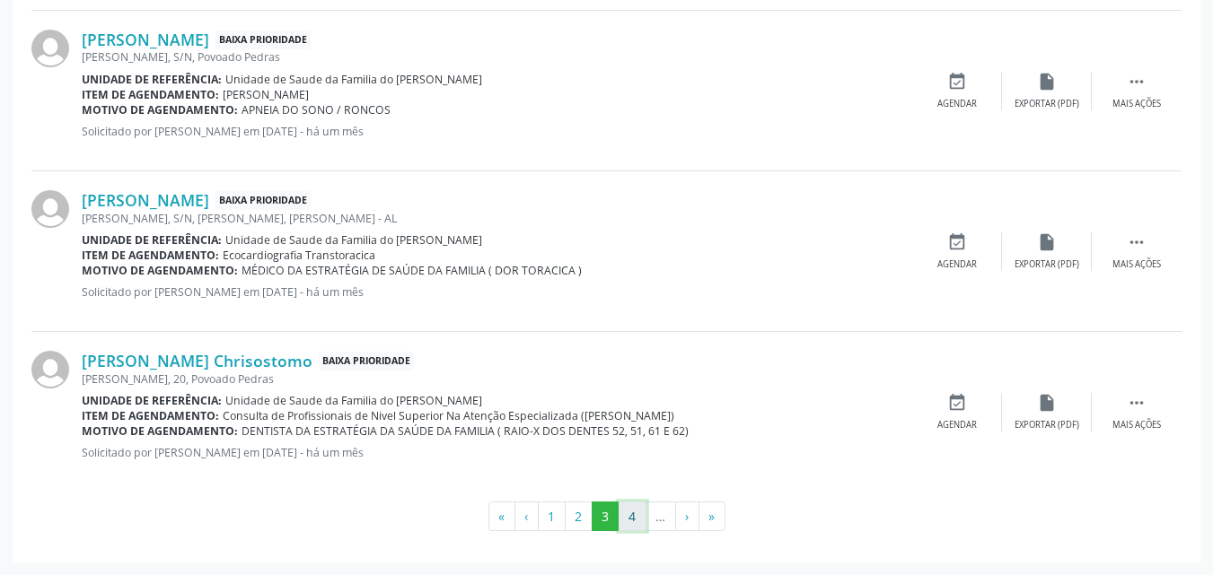
click at [632, 513] on button "4" at bounding box center [632, 517] width 28 height 31
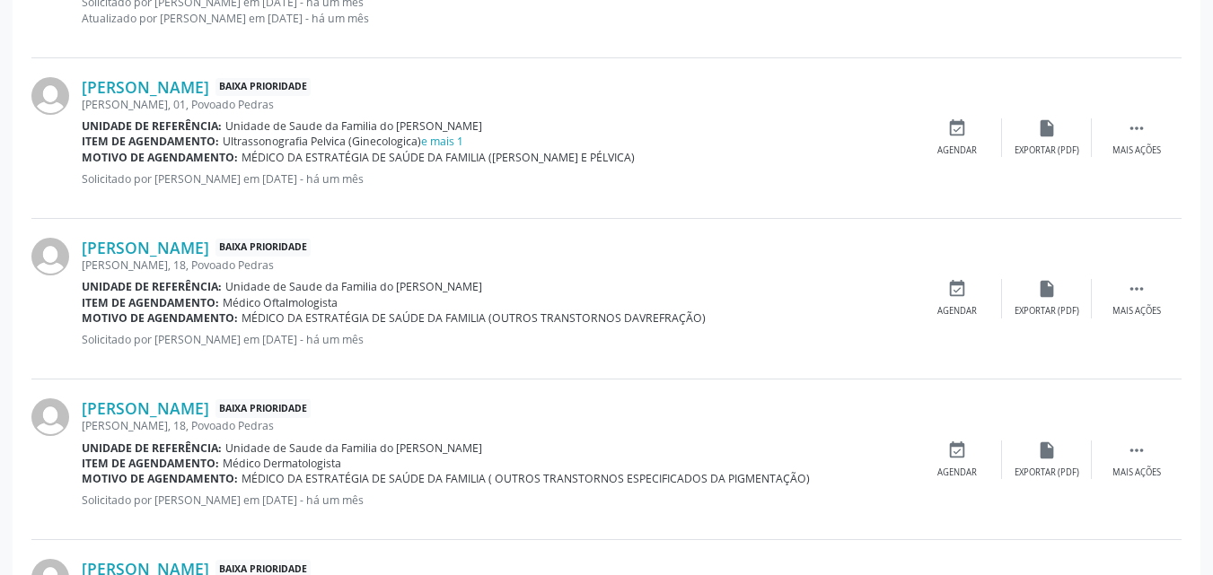
scroll to position [2497, 0]
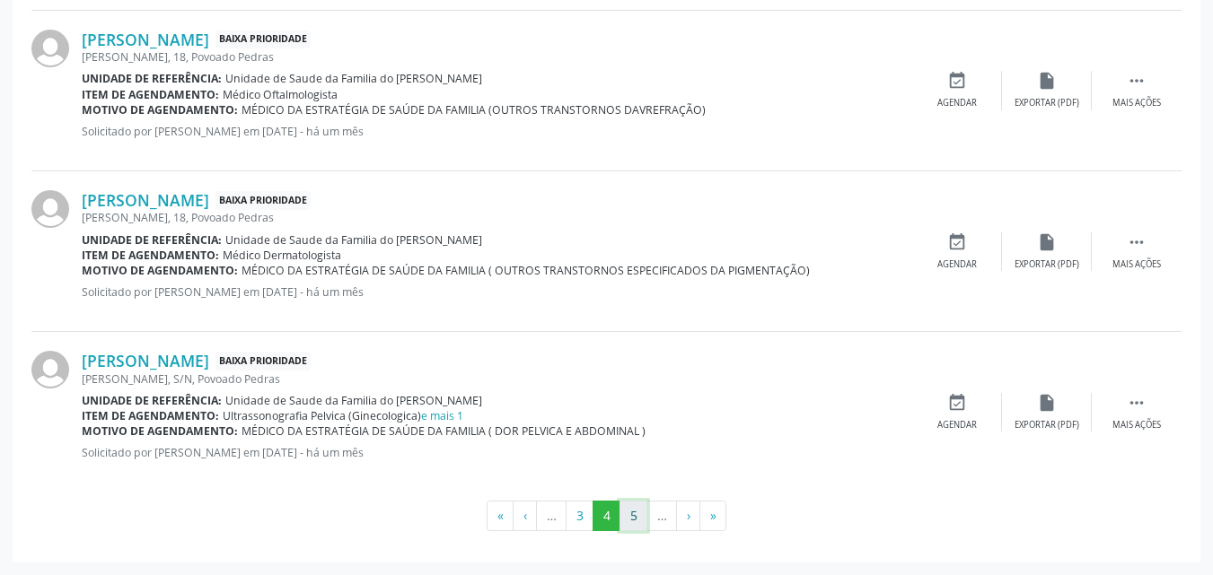
click at [638, 507] on button "5" at bounding box center [633, 516] width 28 height 31
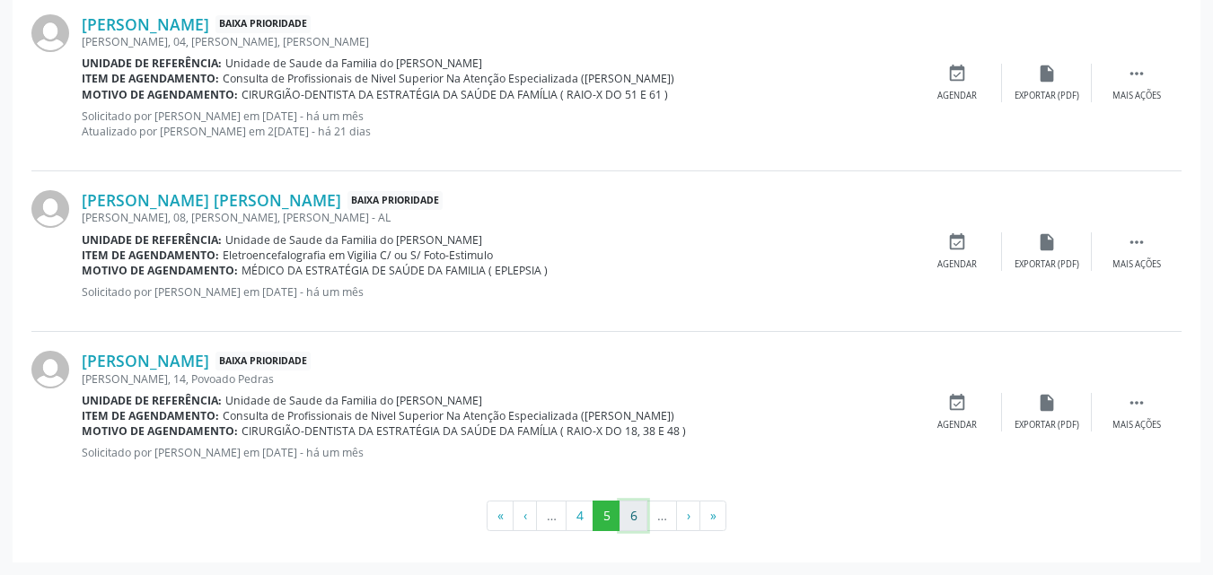
click at [638, 510] on button "6" at bounding box center [633, 516] width 28 height 31
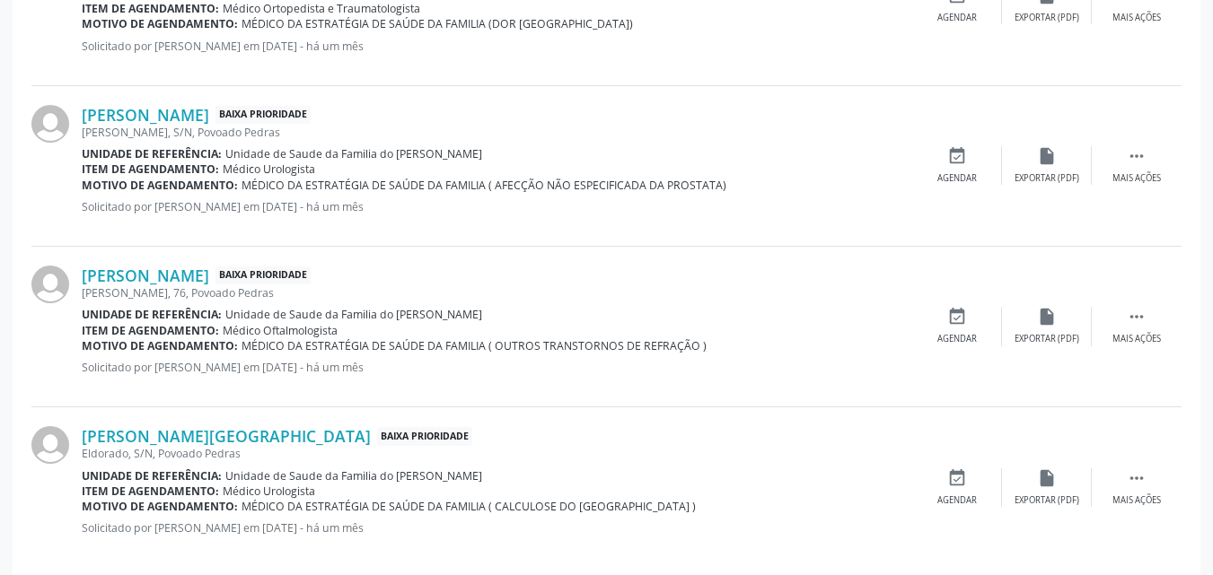
scroll to position [2482, 0]
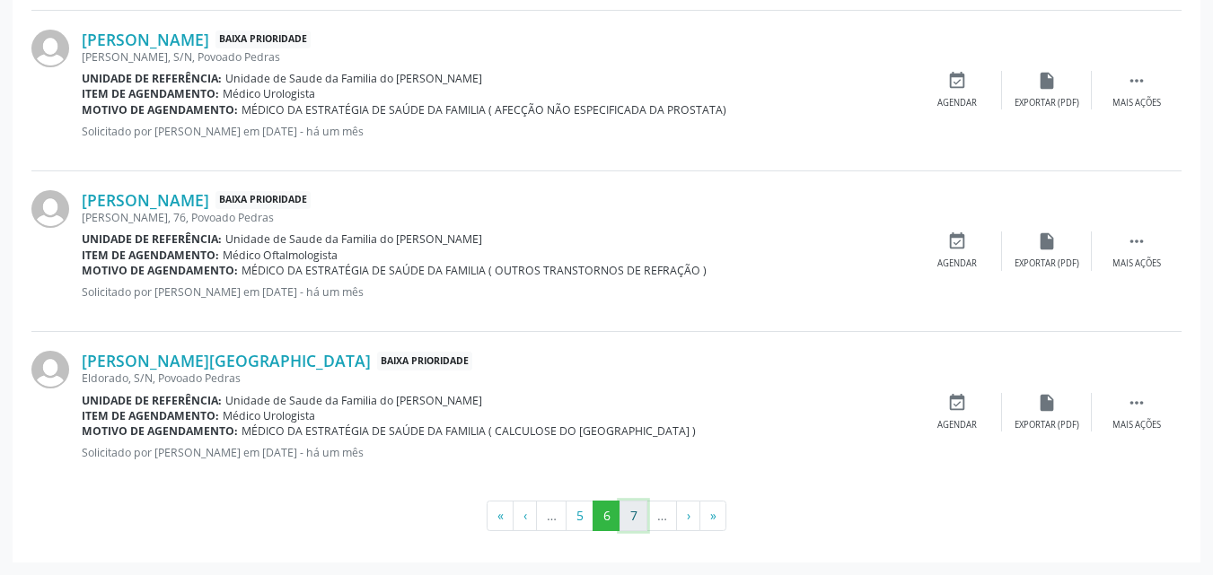
click at [630, 509] on button "7" at bounding box center [633, 516] width 28 height 31
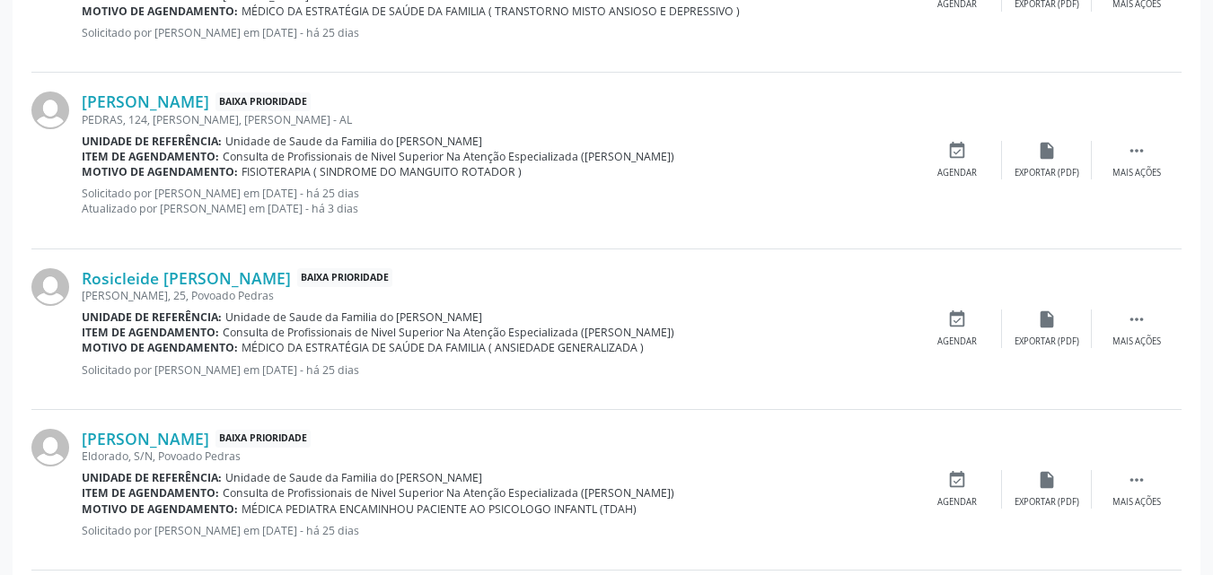
scroll to position [2077, 0]
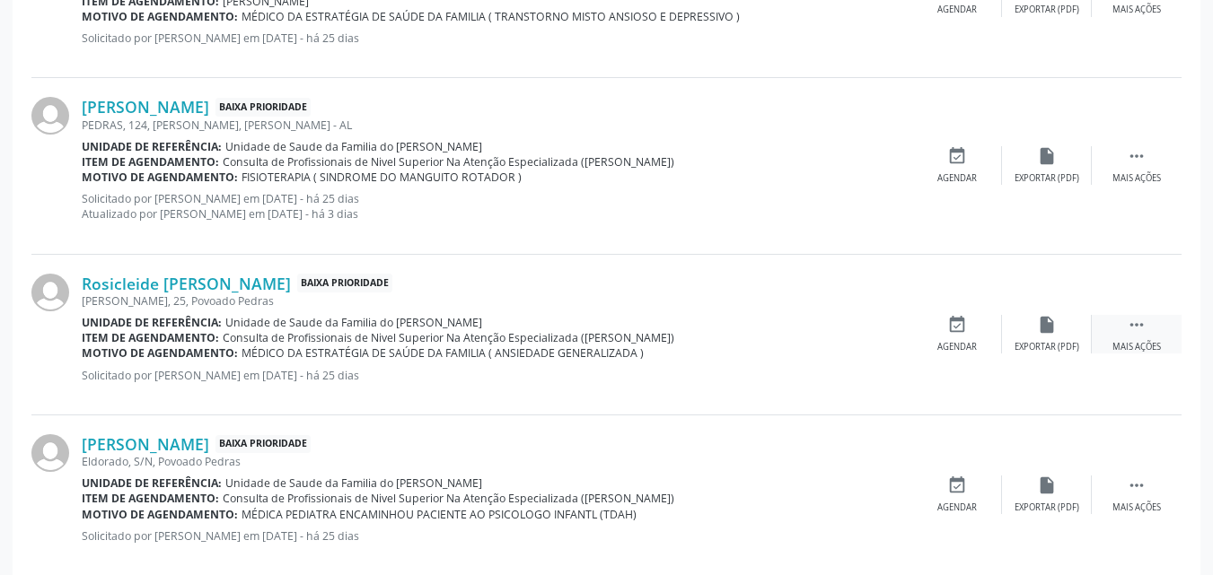
click at [1146, 337] on div " Mais ações" at bounding box center [1136, 334] width 90 height 39
click at [1047, 342] on div "Editar" at bounding box center [1046, 347] width 29 height 13
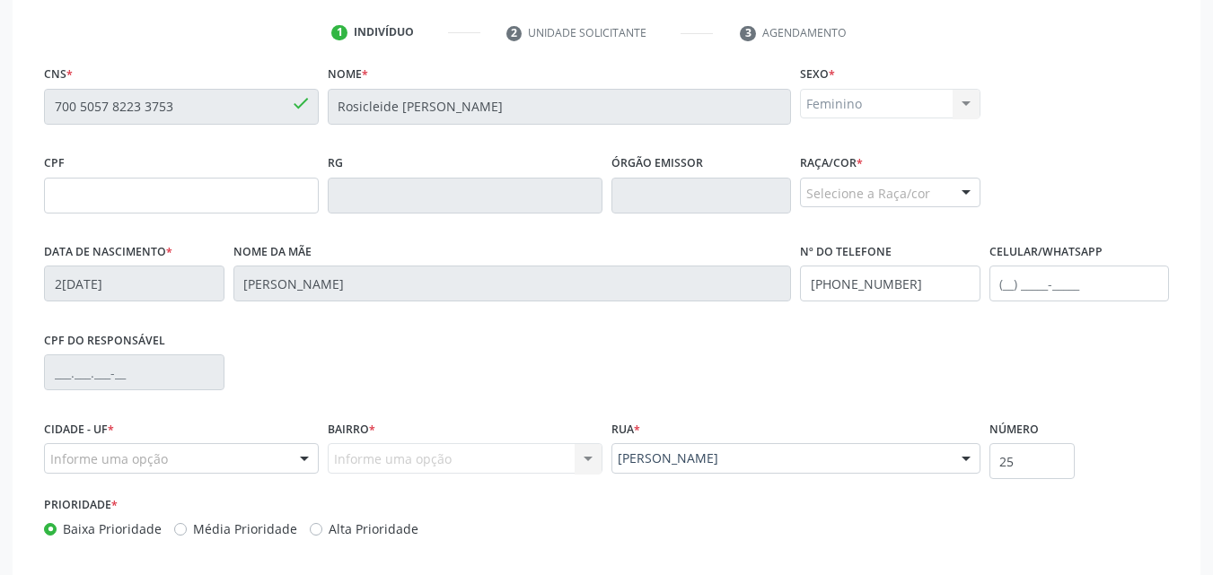
scroll to position [447, 0]
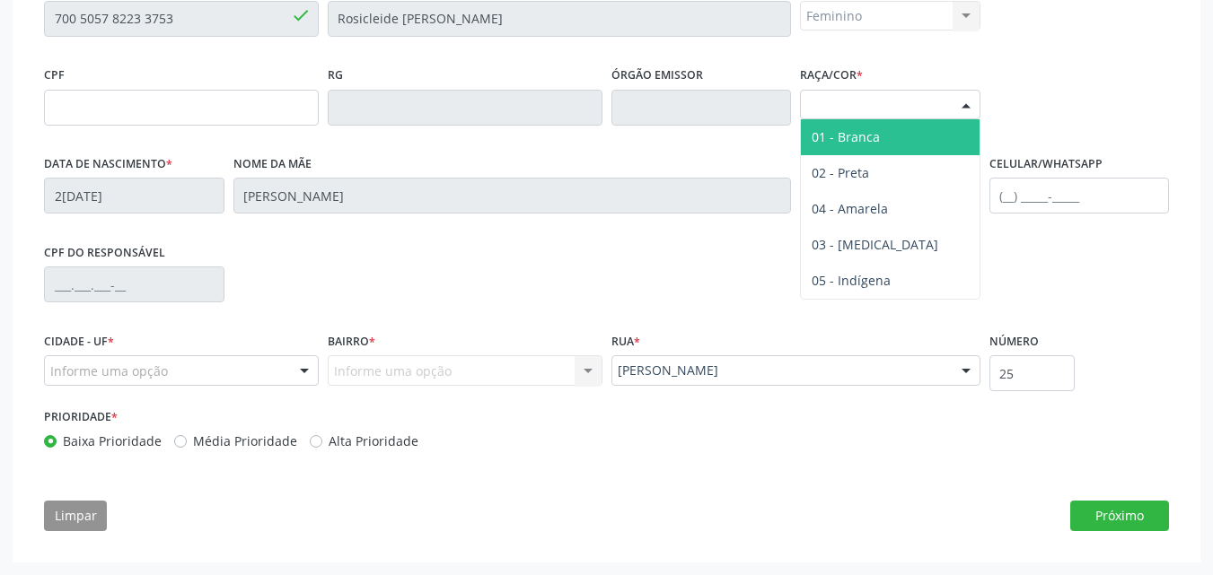
click at [916, 103] on div "Selecione a Raça/cor" at bounding box center [890, 105] width 180 height 31
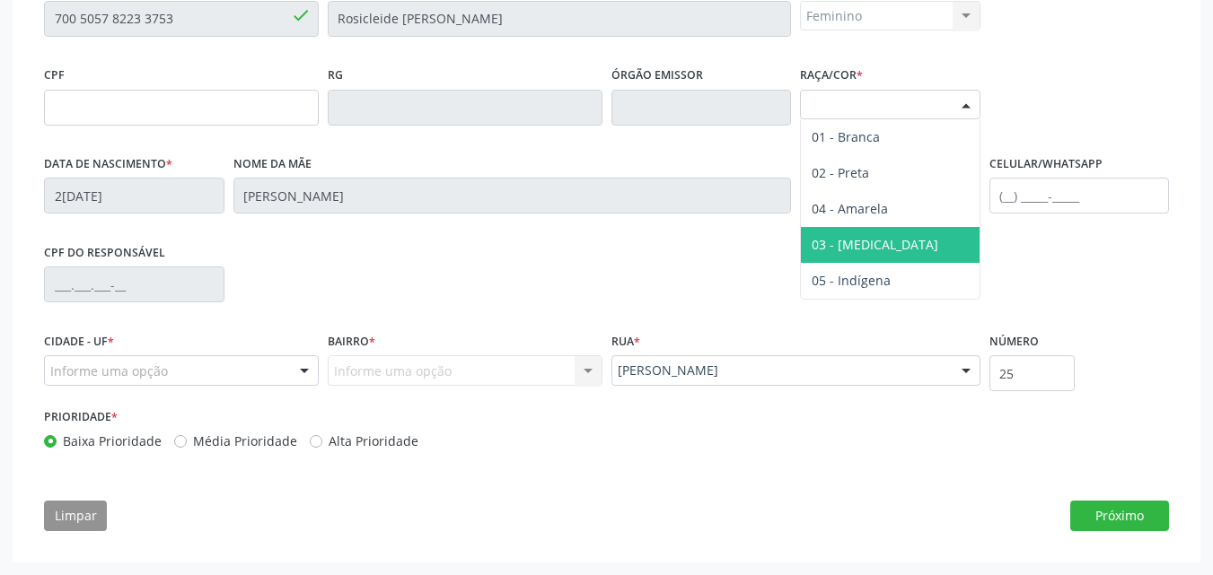
click at [911, 229] on span "03 - [MEDICAL_DATA]" at bounding box center [890, 245] width 179 height 36
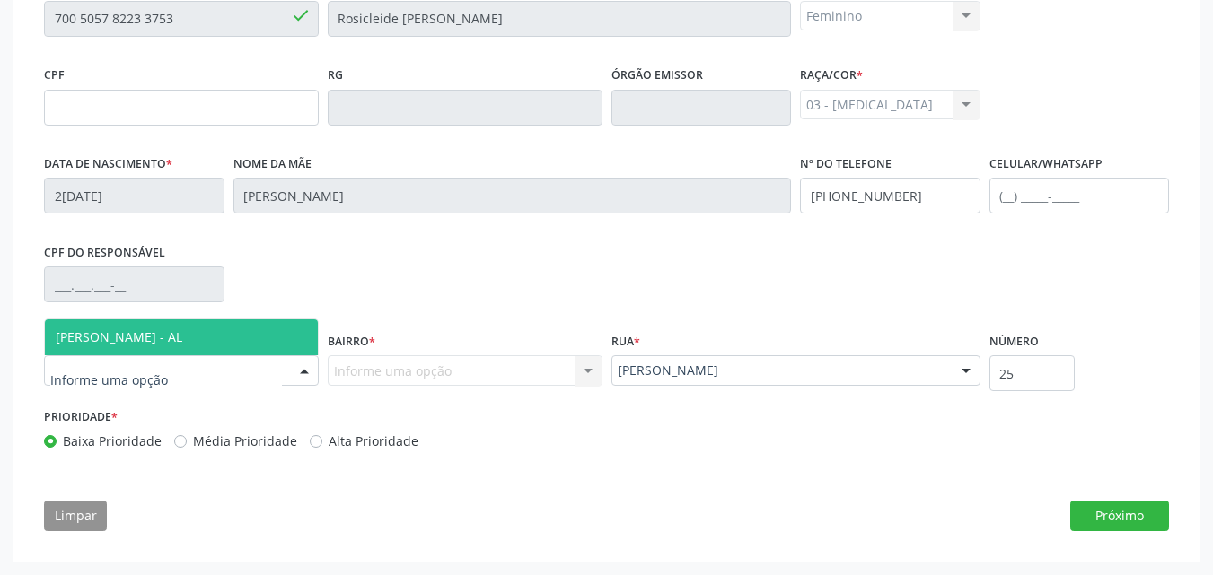
click at [301, 364] on div at bounding box center [304, 371] width 27 height 31
click at [263, 330] on span "[PERSON_NAME] - AL" at bounding box center [181, 338] width 273 height 36
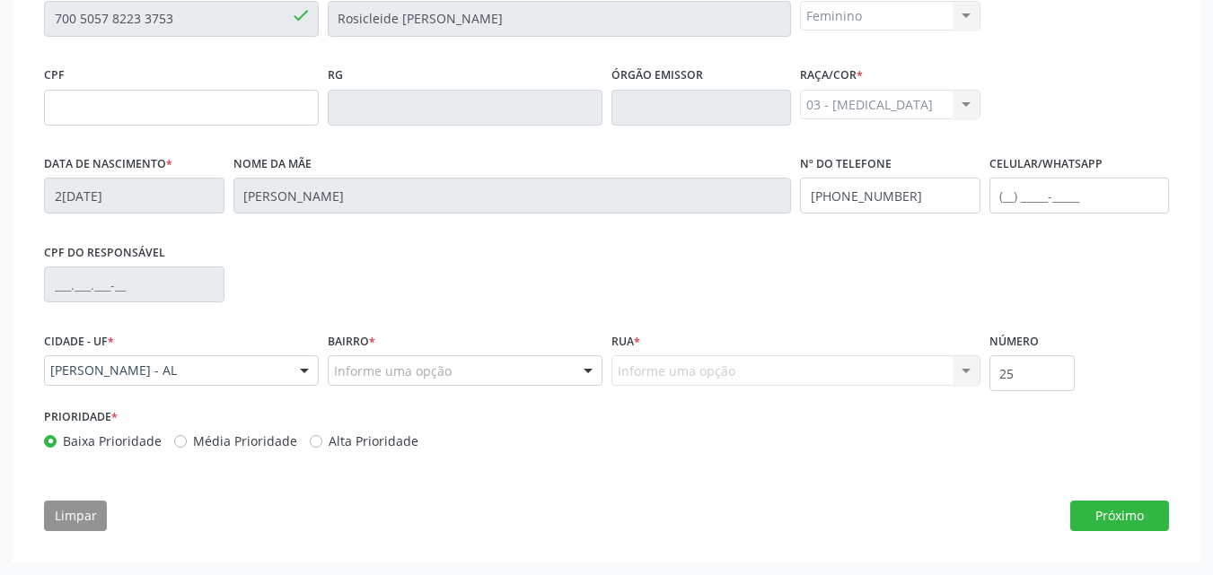
click at [367, 361] on div "Informe uma opção" at bounding box center [465, 370] width 275 height 31
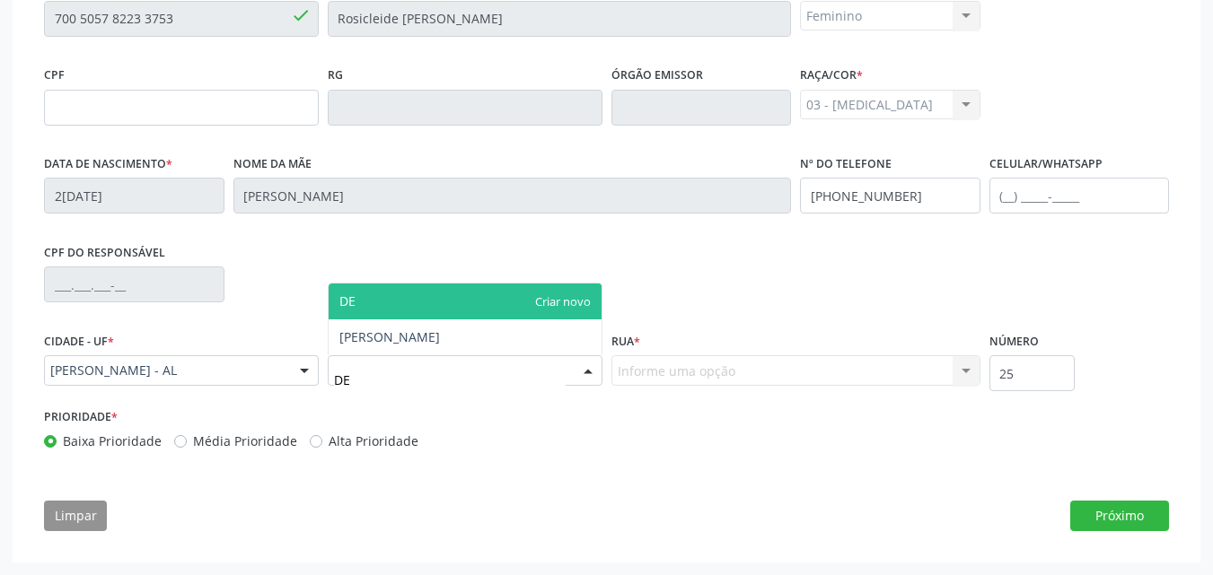
click at [542, 302] on span "DE" at bounding box center [465, 302] width 273 height 36
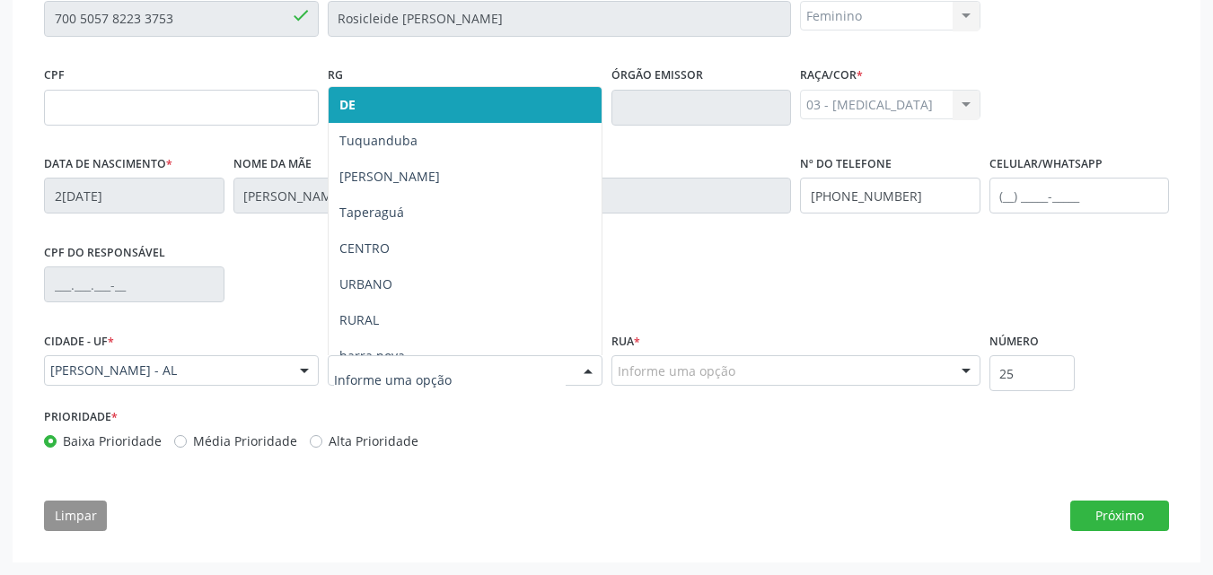
drag, startPoint x: 449, startPoint y: 95, endPoint x: 380, endPoint y: 371, distance: 284.1
click at [380, 371] on input "text" at bounding box center [450, 380] width 232 height 36
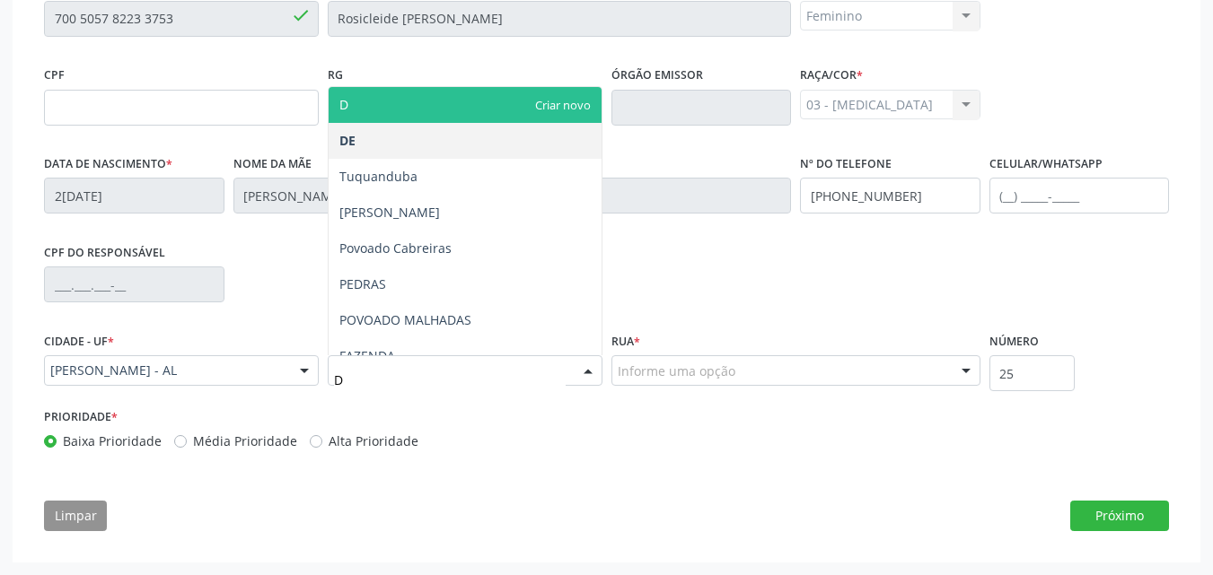
type input "DE"
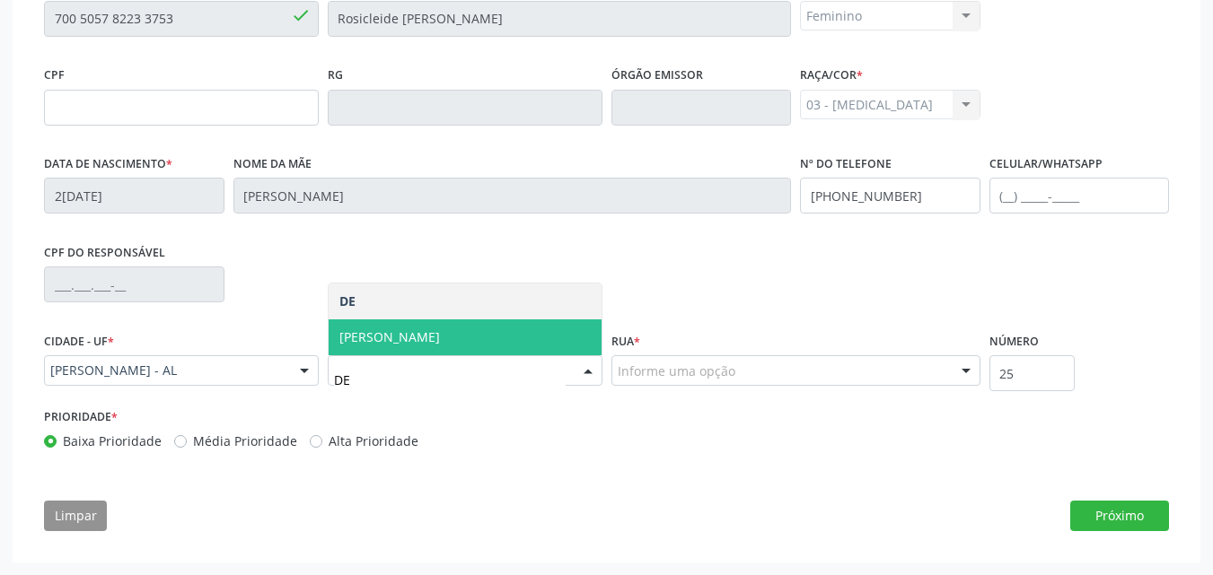
click at [427, 321] on span "[PERSON_NAME]" at bounding box center [465, 338] width 273 height 36
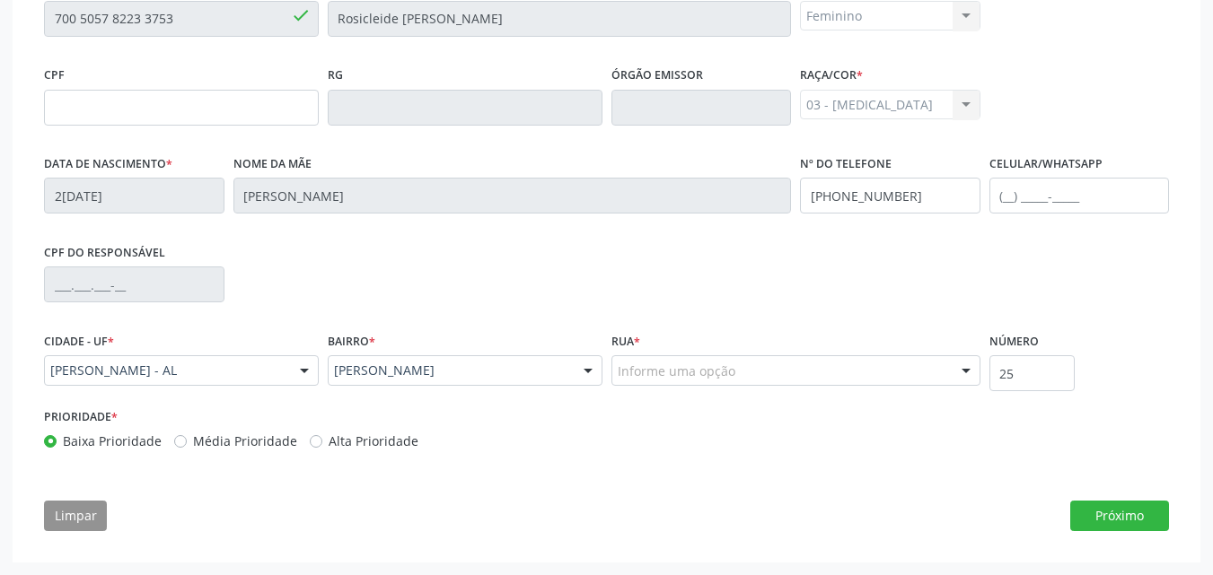
click at [855, 355] on div "Rua * Informe uma opção PEDRAS Nenhum resultado encontrado para: " " Nenhuma op…" at bounding box center [795, 356] width 369 height 57
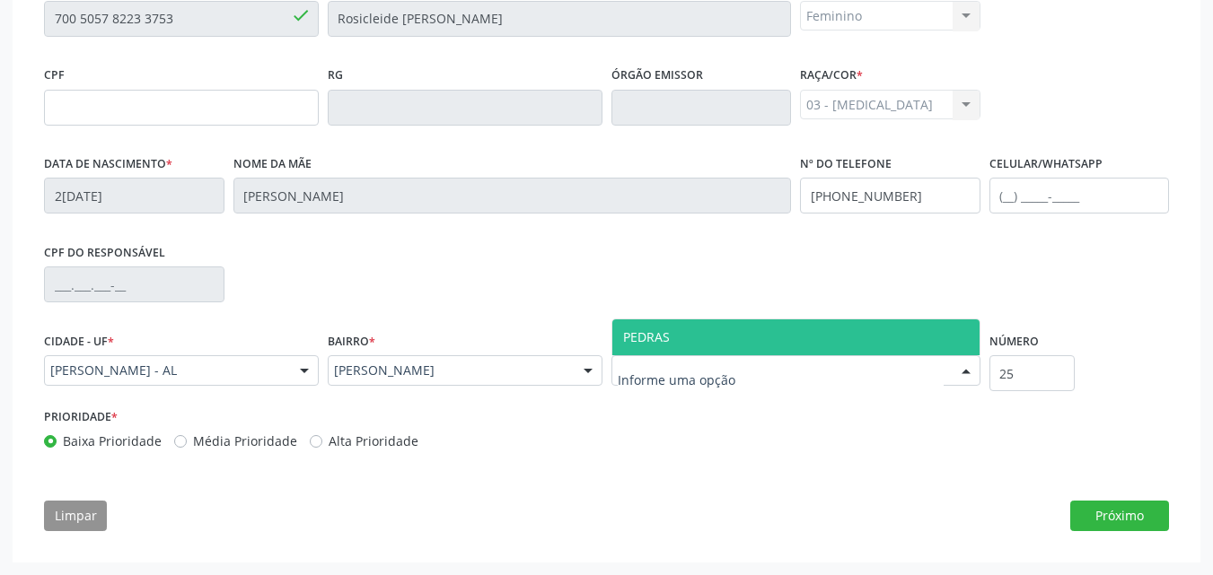
click at [853, 364] on div at bounding box center [795, 370] width 369 height 31
click at [839, 326] on span "PEDRAS" at bounding box center [795, 338] width 367 height 36
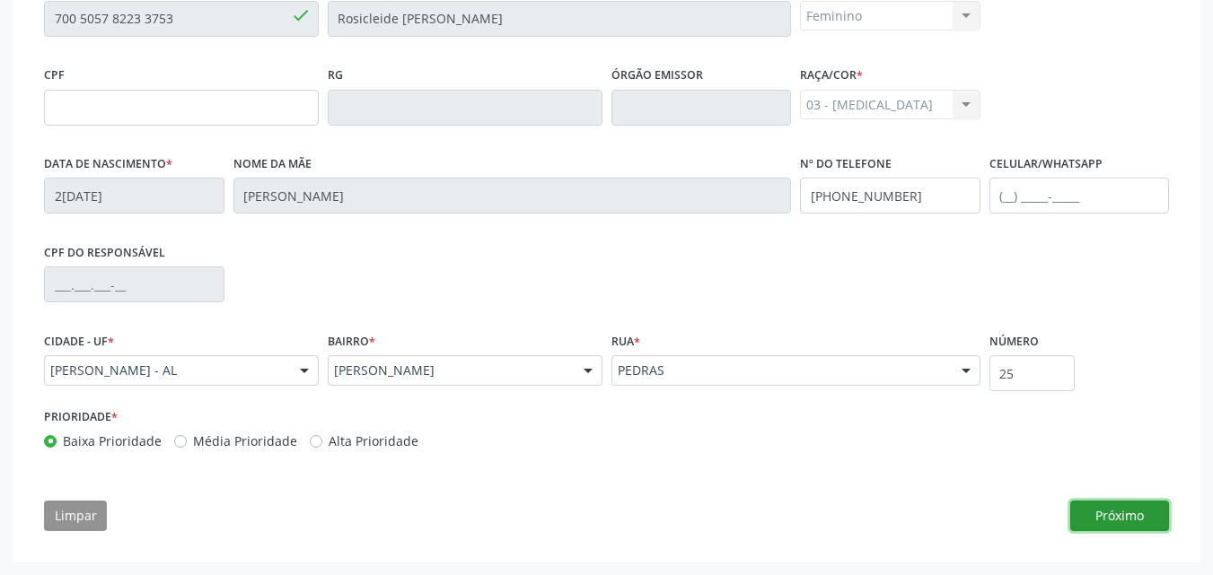
click at [1103, 517] on button "Próximo" at bounding box center [1119, 516] width 99 height 31
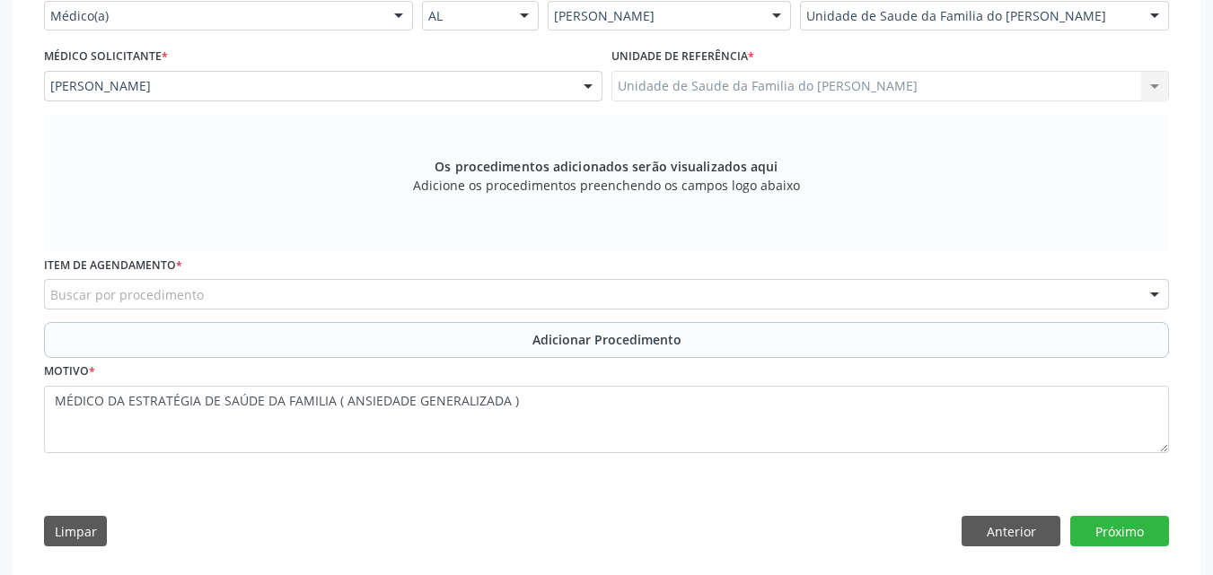
click at [788, 297] on div "Buscar por procedimento" at bounding box center [606, 294] width 1125 height 31
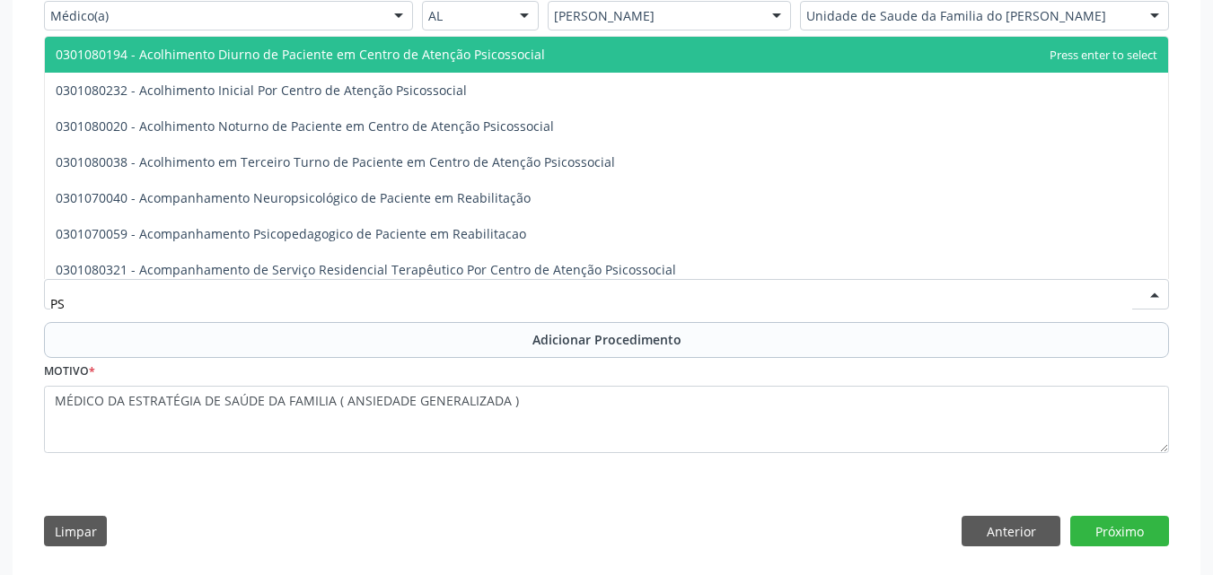
type input "P"
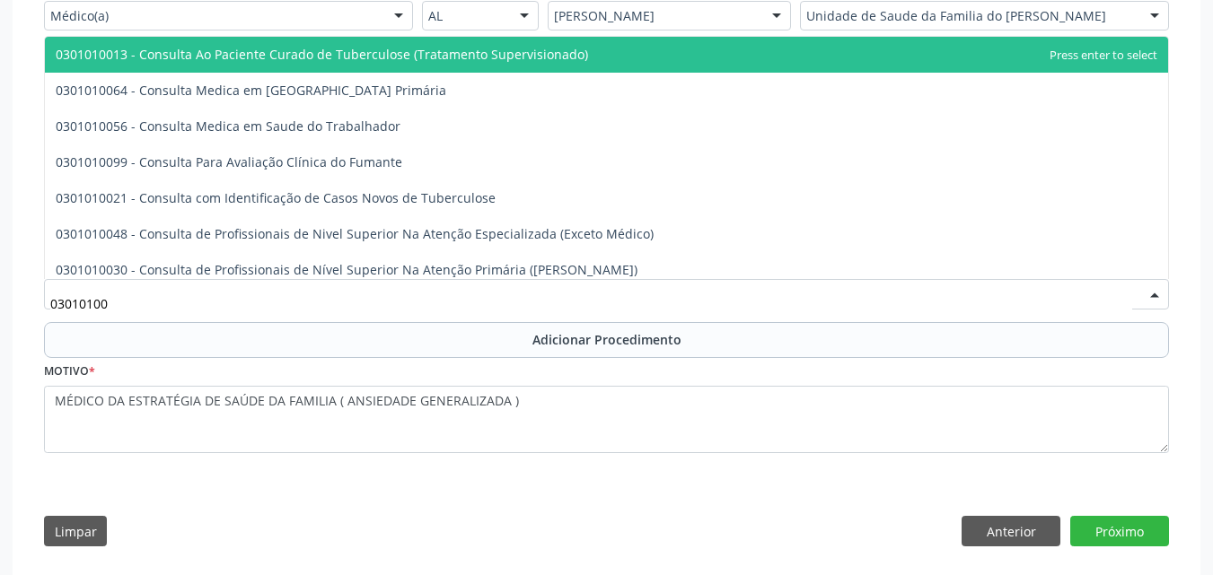
type input "030101004"
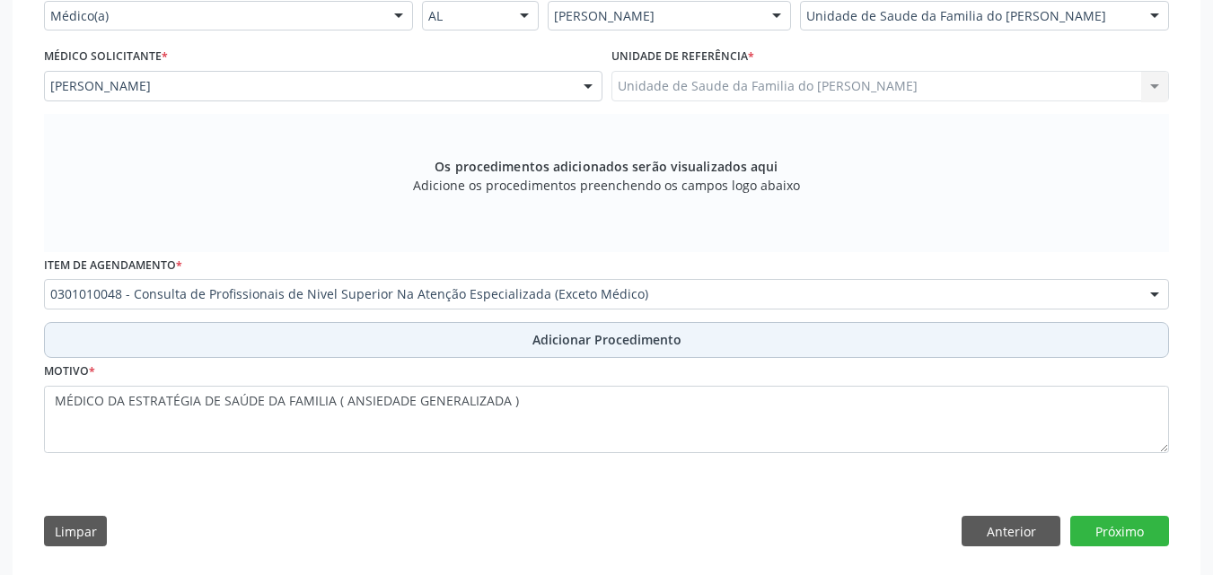
click at [683, 343] on button "Adicionar Procedimento" at bounding box center [606, 340] width 1125 height 36
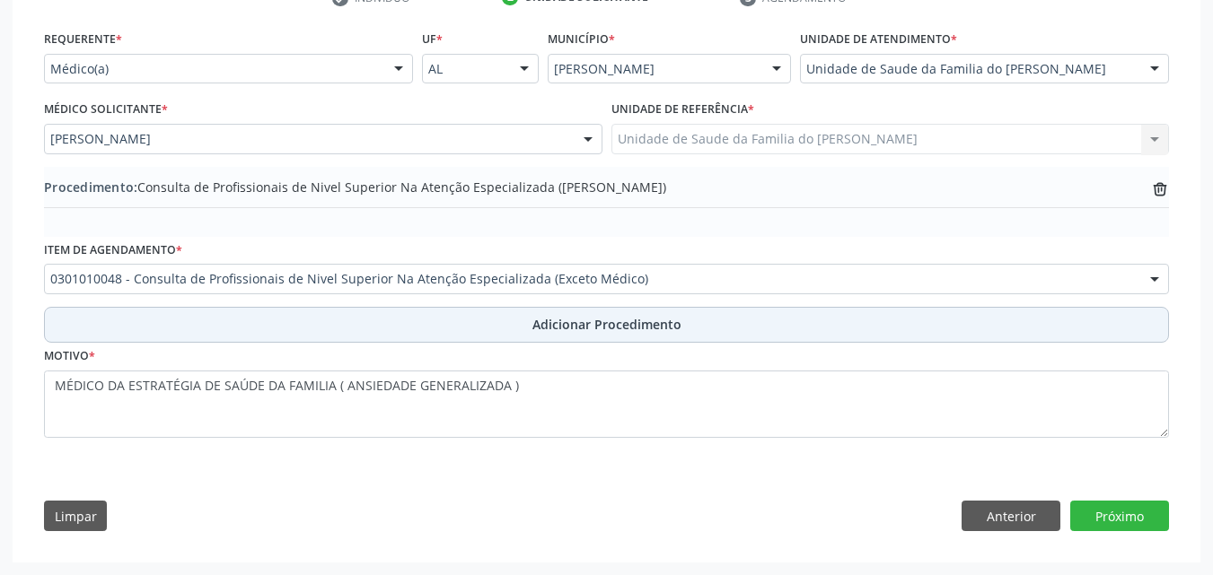
scroll to position [394, 0]
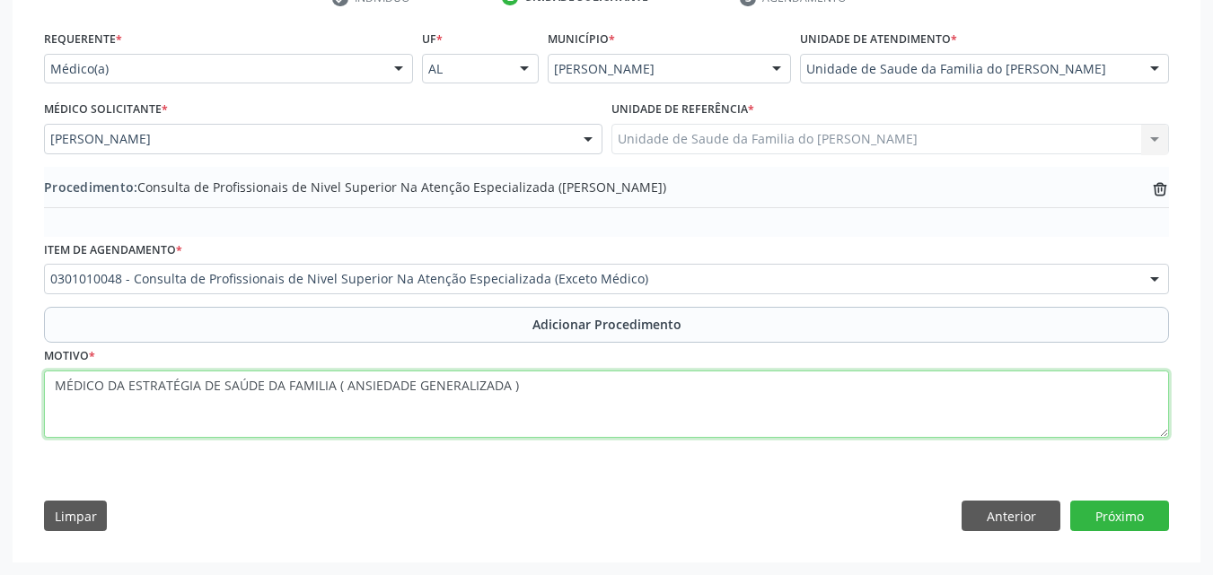
drag, startPoint x: 51, startPoint y: 387, endPoint x: 330, endPoint y: 399, distance: 279.4
click at [330, 399] on textarea "MÉDICO DA ESTRATÉGIA DE SAÚDE DA FAMILIA ( ANSIEDADE GENERALIZADA )" at bounding box center [606, 405] width 1125 height 68
type textarea "ENCAMINHAMENTO AO PSICOLOGO ( ANSIEDADE GENERALIZADA )"
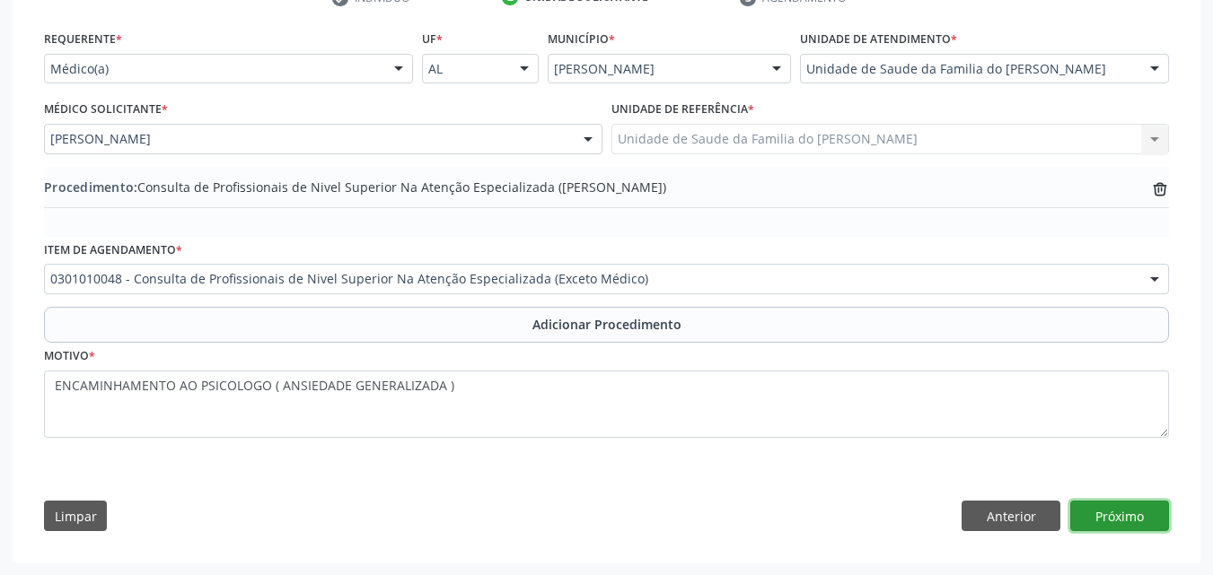
click at [1131, 521] on button "Próximo" at bounding box center [1119, 516] width 99 height 31
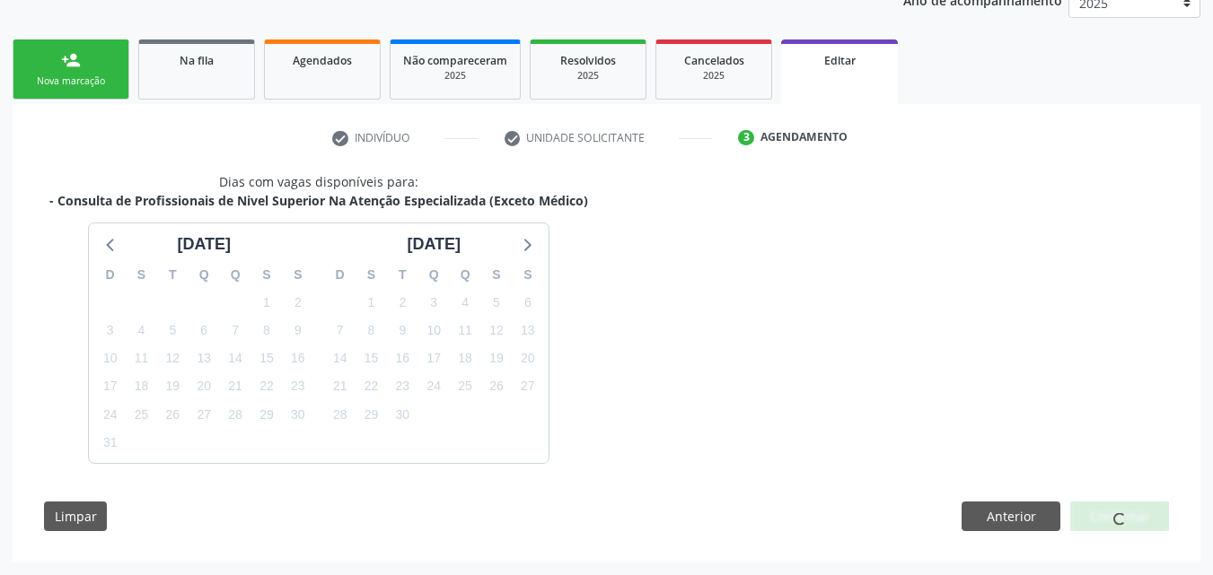
scroll to position [307, 0]
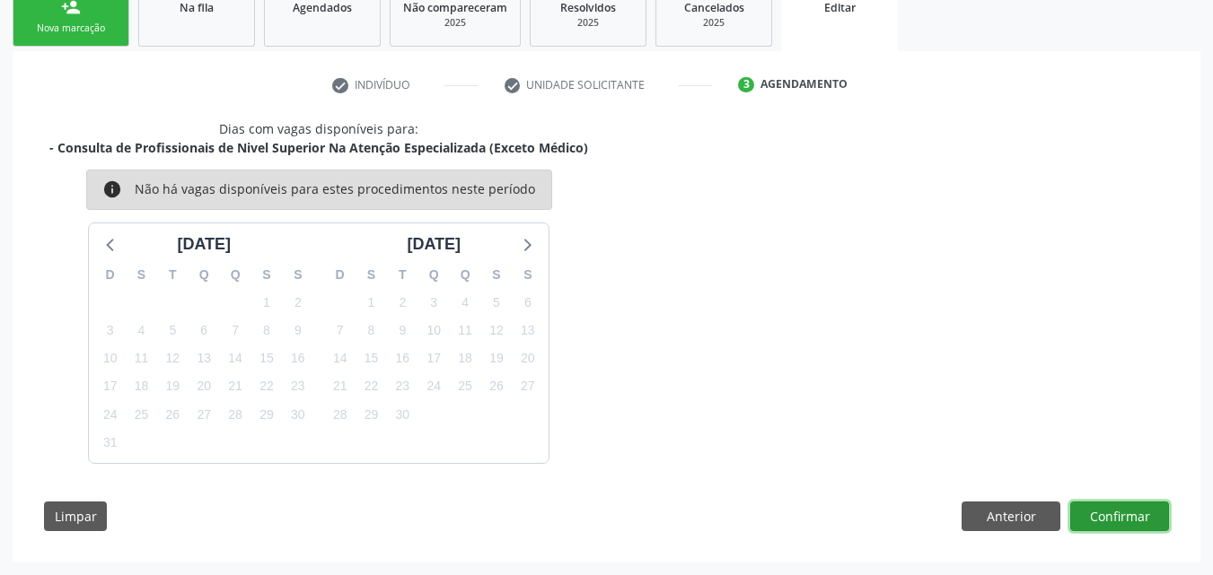
click at [1111, 511] on button "Confirmar" at bounding box center [1119, 517] width 99 height 31
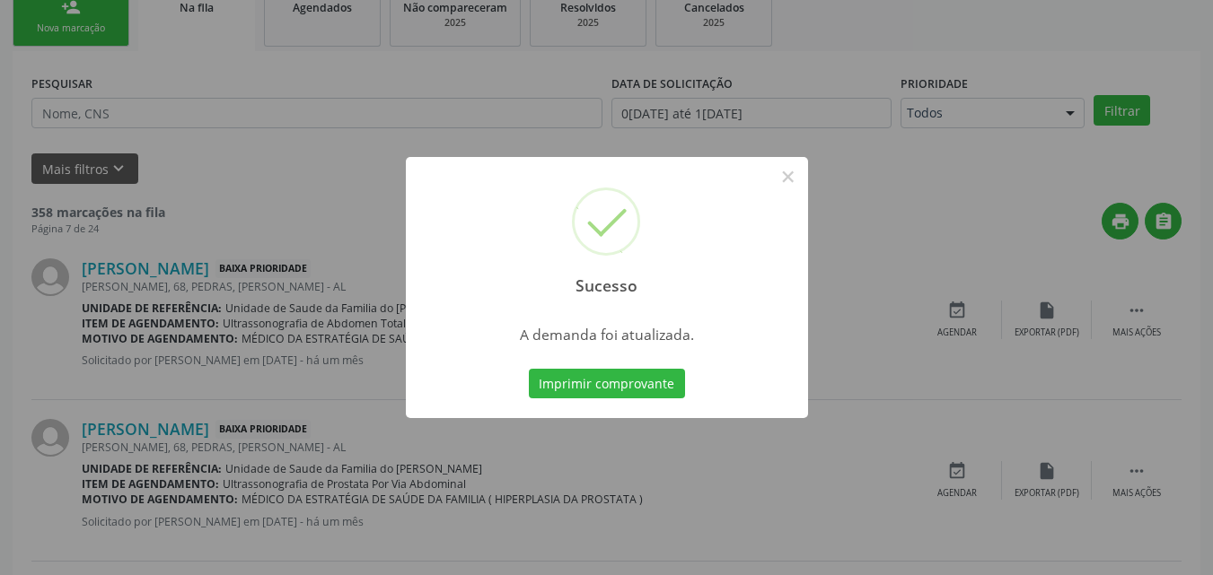
scroll to position [42, 0]
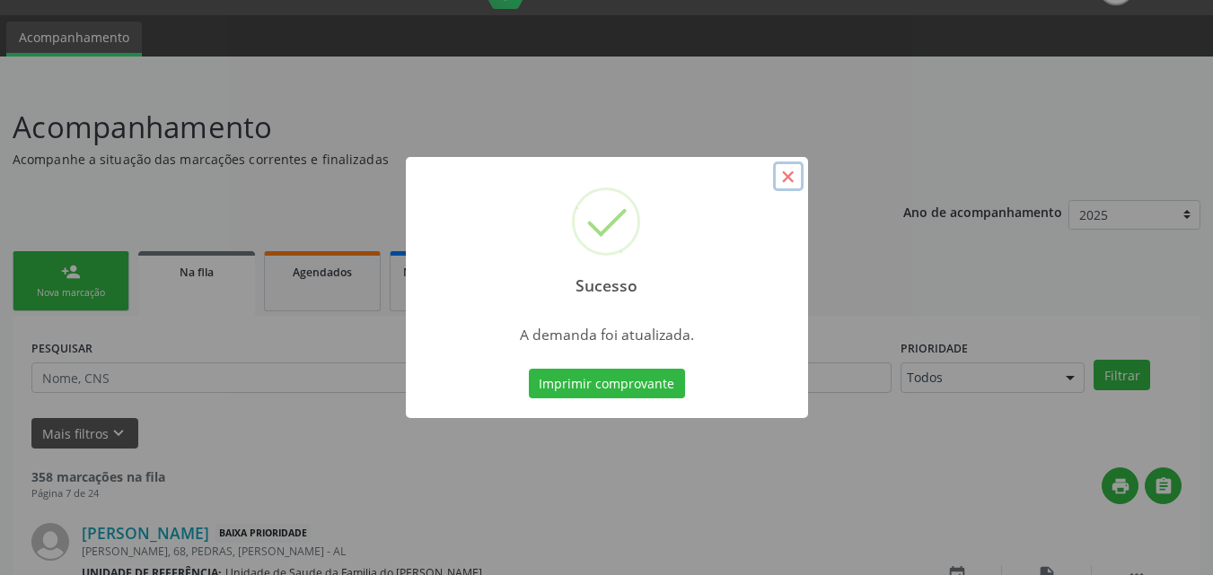
click at [786, 188] on button "×" at bounding box center [788, 177] width 31 height 31
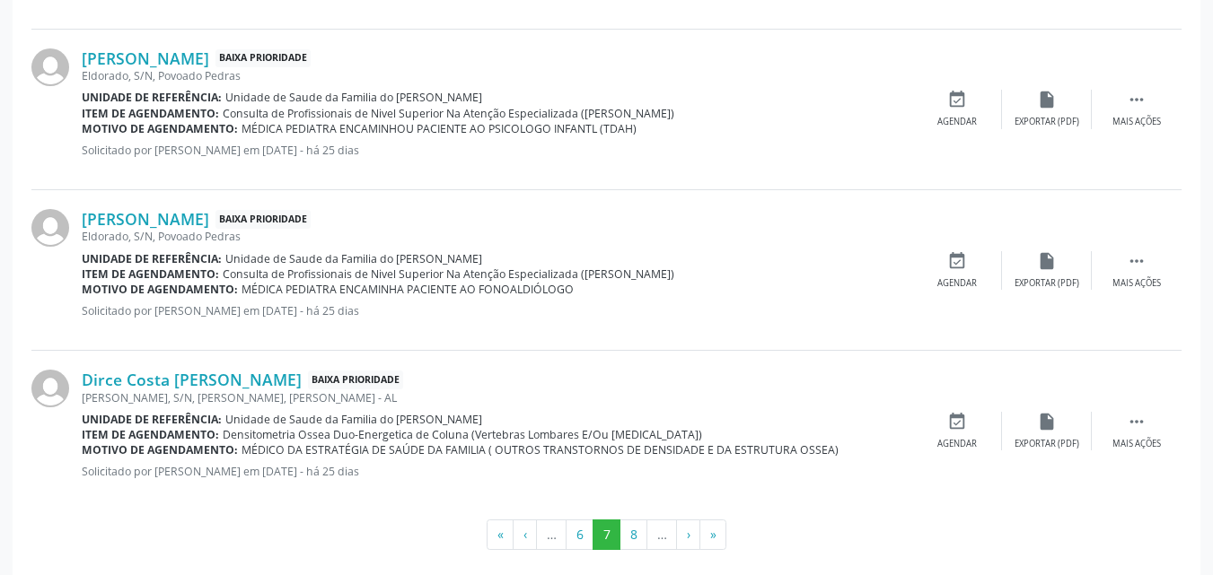
scroll to position [2497, 0]
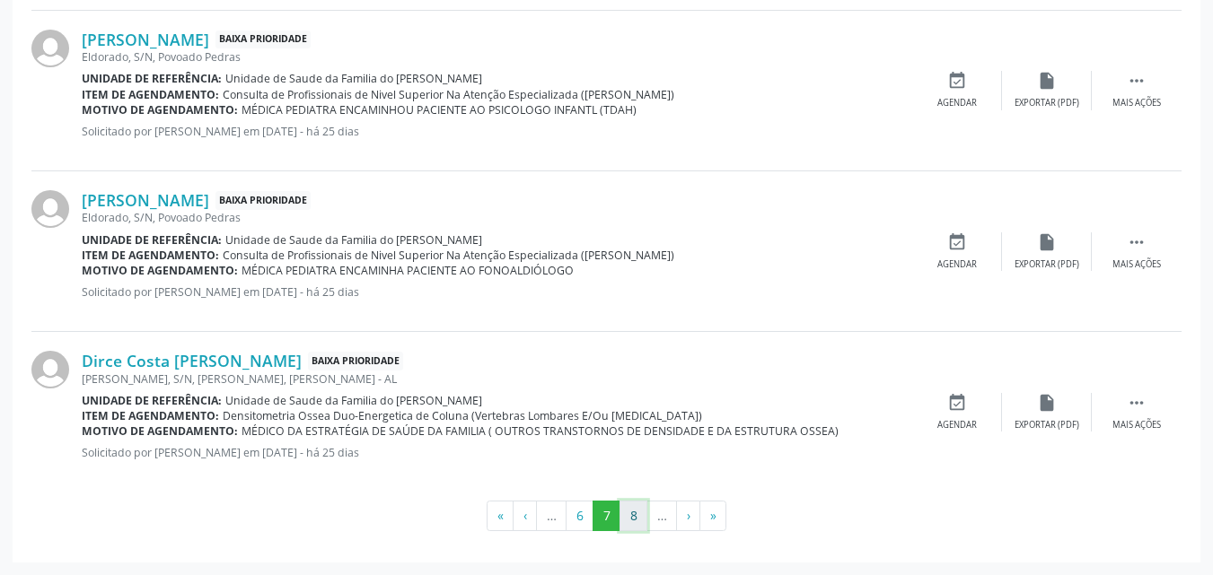
click at [633, 513] on button "8" at bounding box center [633, 516] width 28 height 31
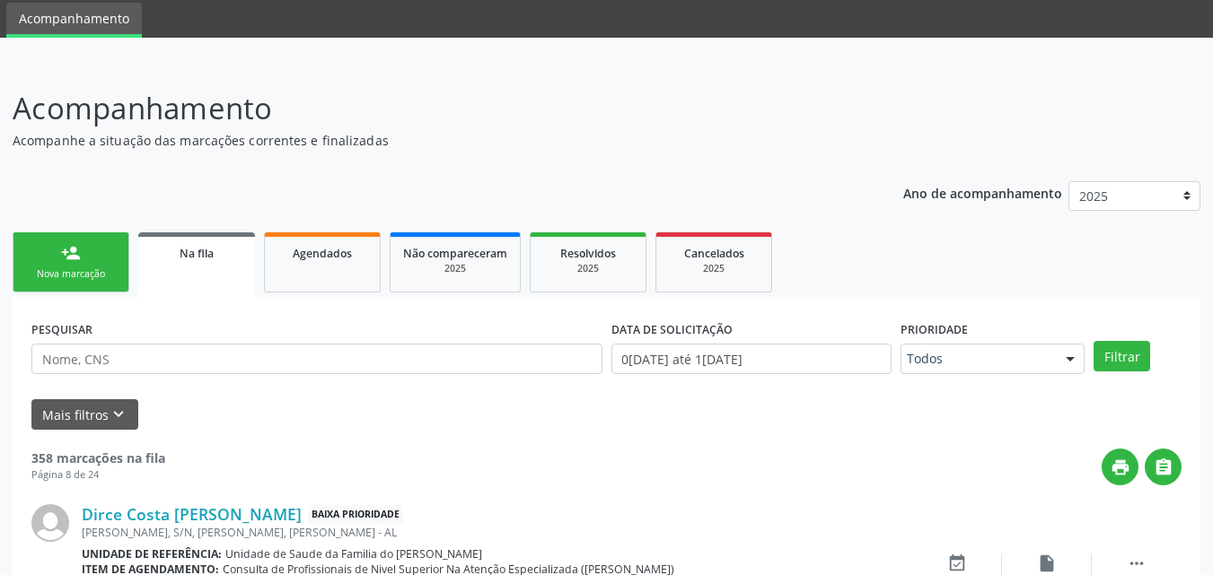
scroll to position [2482, 0]
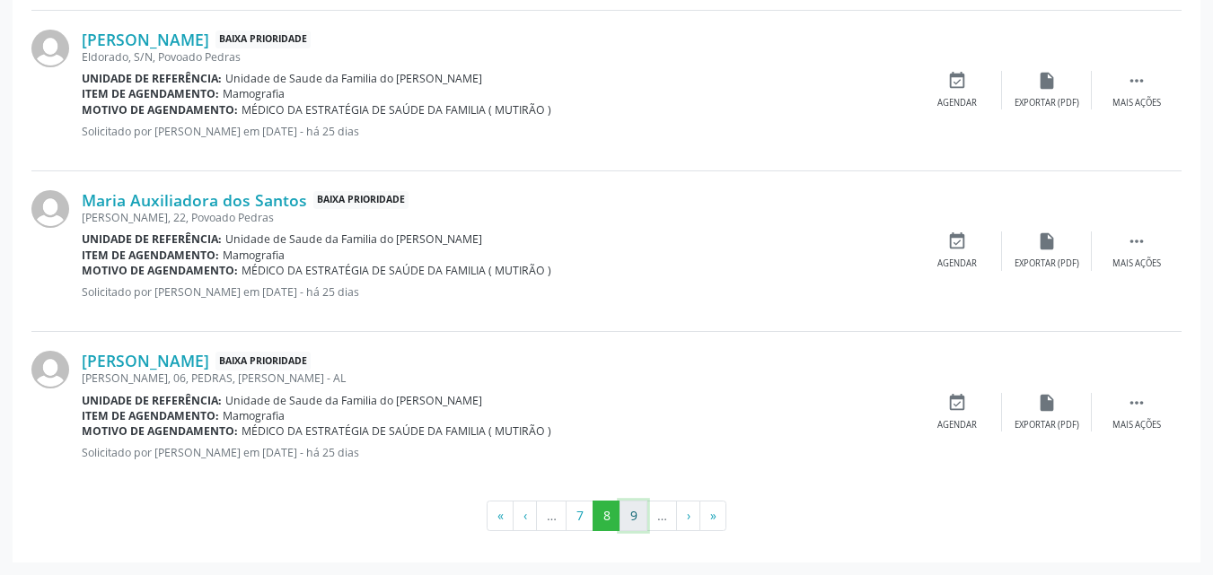
click at [635, 514] on button "9" at bounding box center [633, 516] width 28 height 31
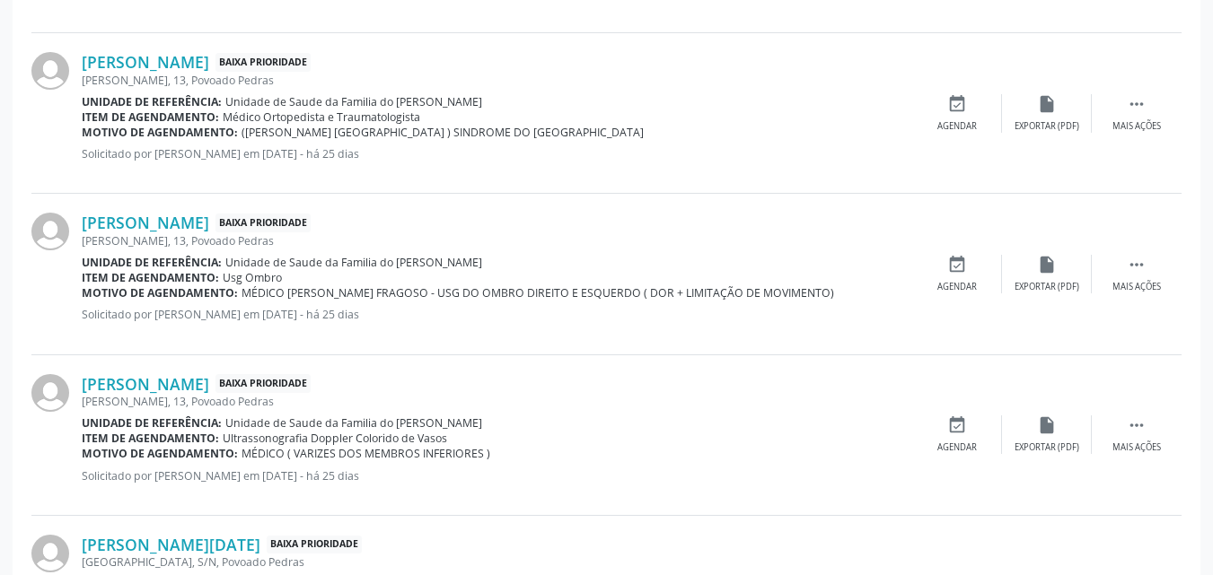
scroll to position [2497, 0]
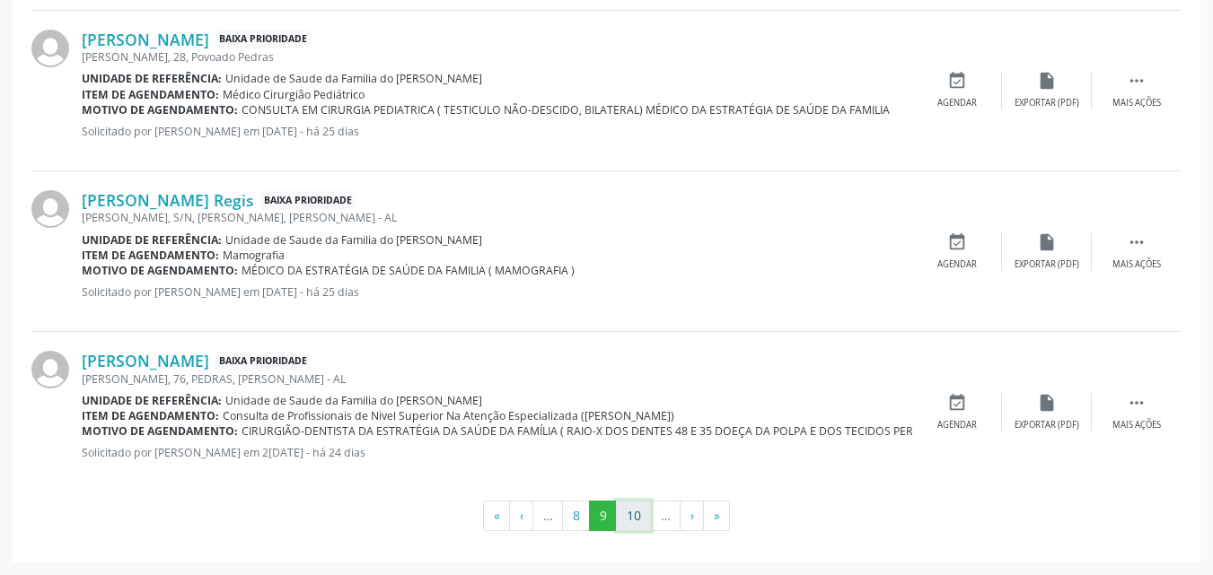
click at [639, 514] on button "10" at bounding box center [633, 516] width 35 height 31
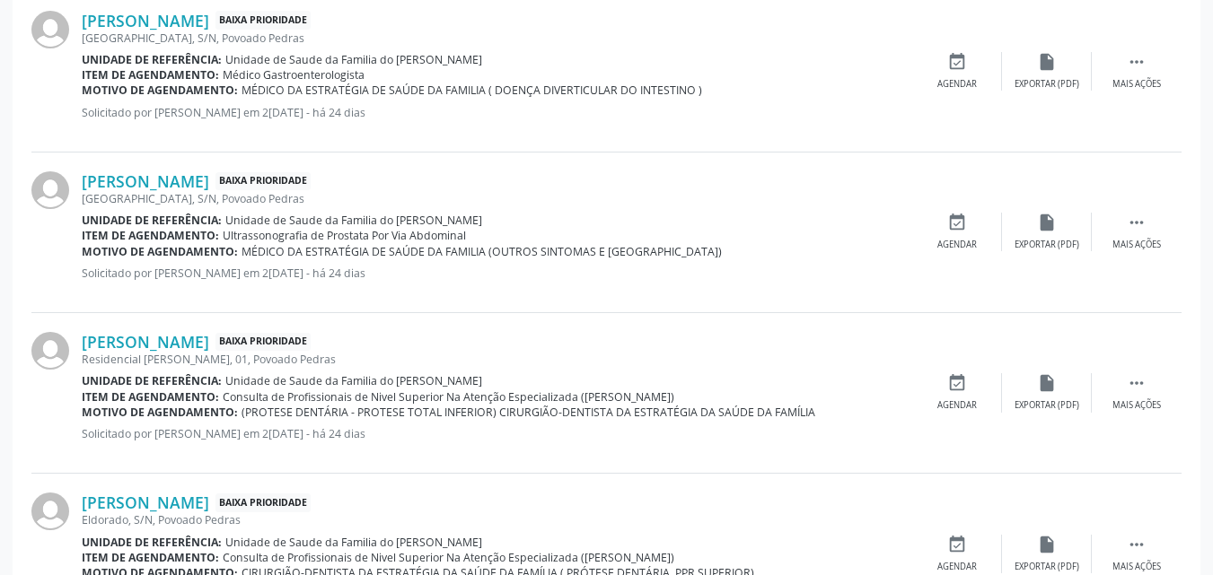
scroll to position [2482, 0]
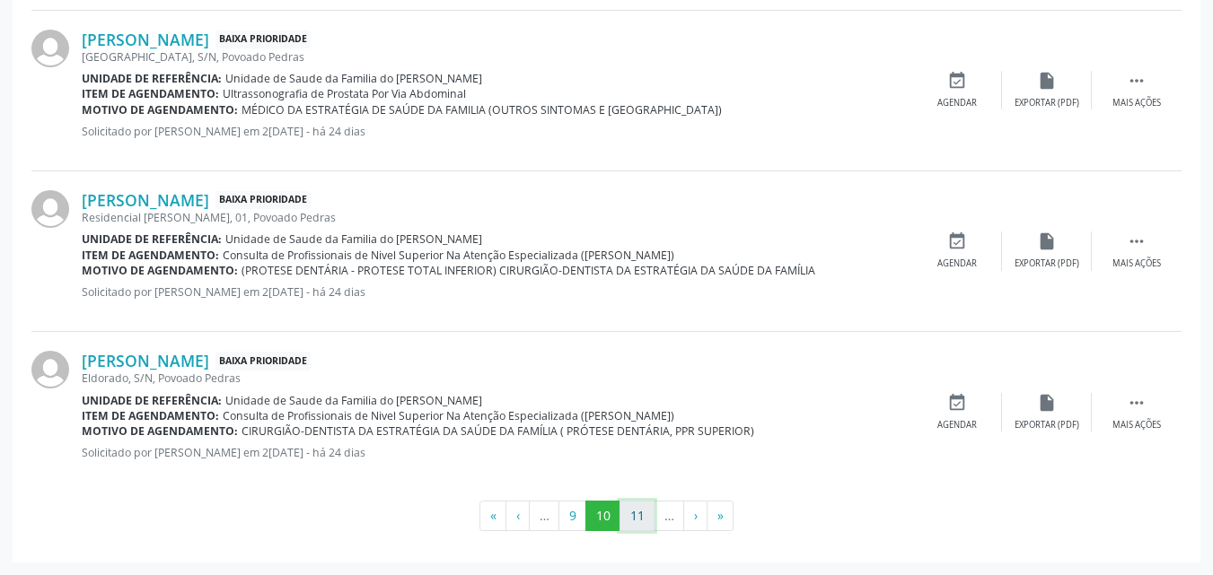
click at [628, 519] on button "11" at bounding box center [636, 516] width 35 height 31
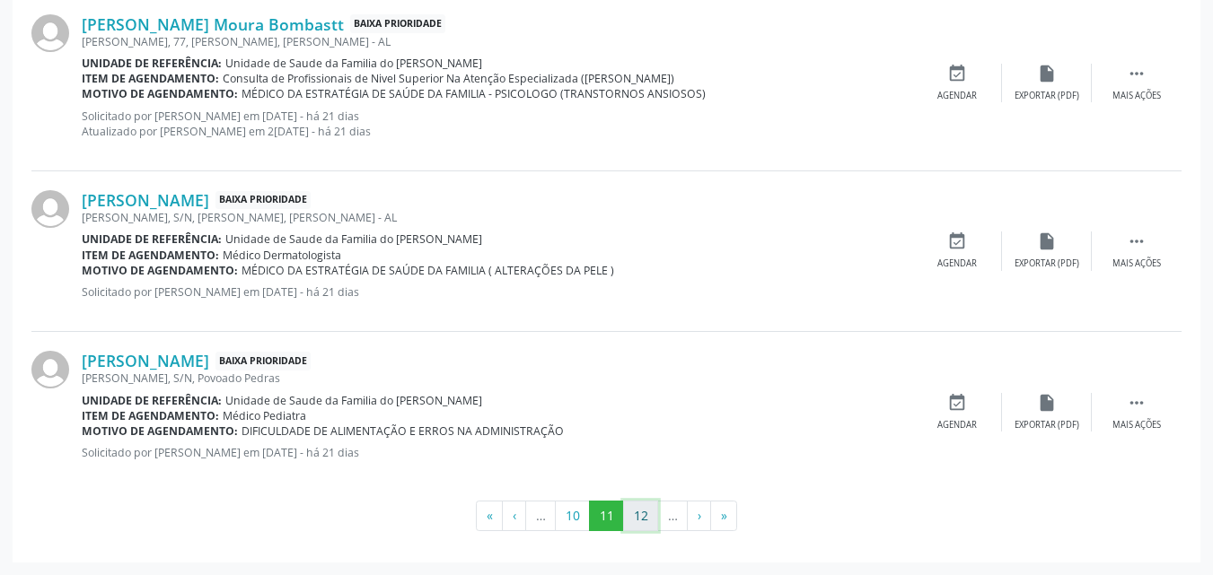
click at [636, 513] on button "12" at bounding box center [640, 516] width 35 height 31
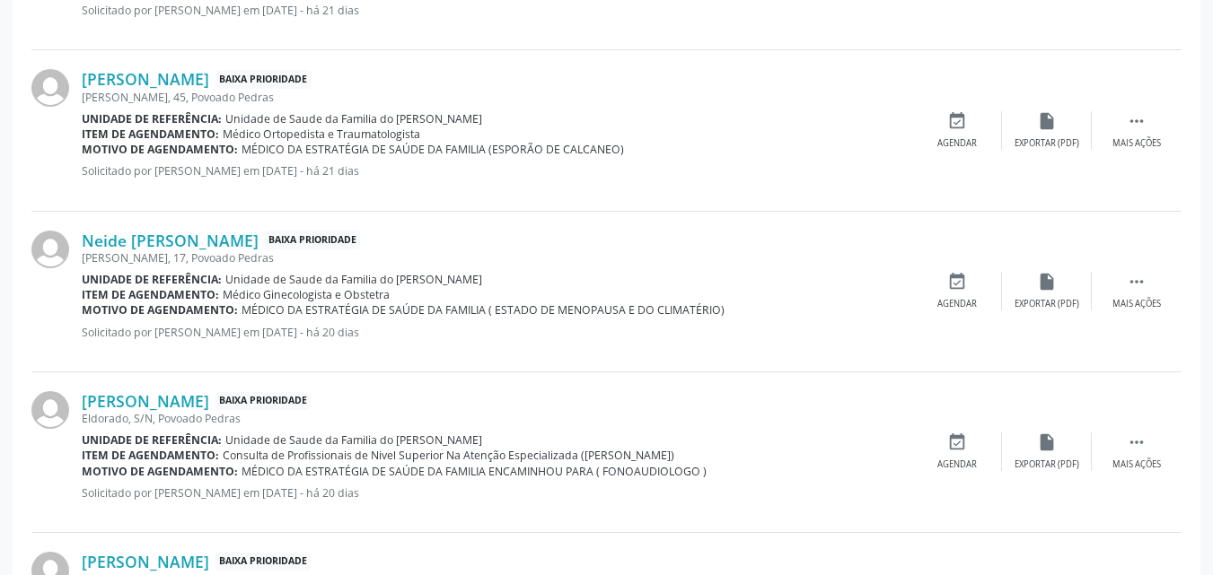
scroll to position [2467, 0]
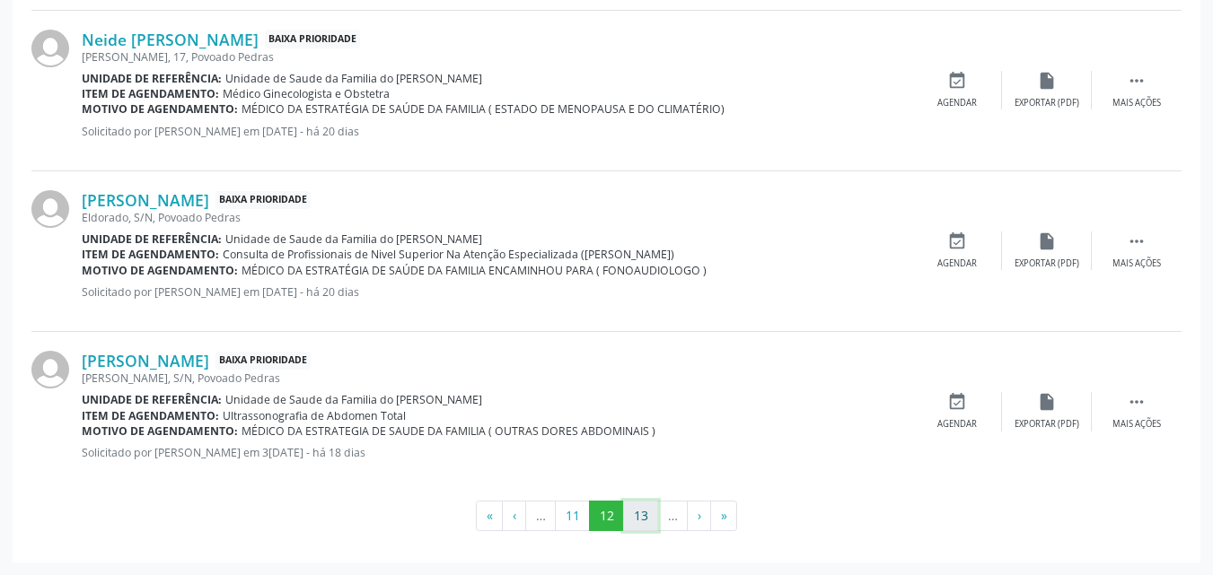
click at [648, 501] on button "13" at bounding box center [640, 516] width 35 height 31
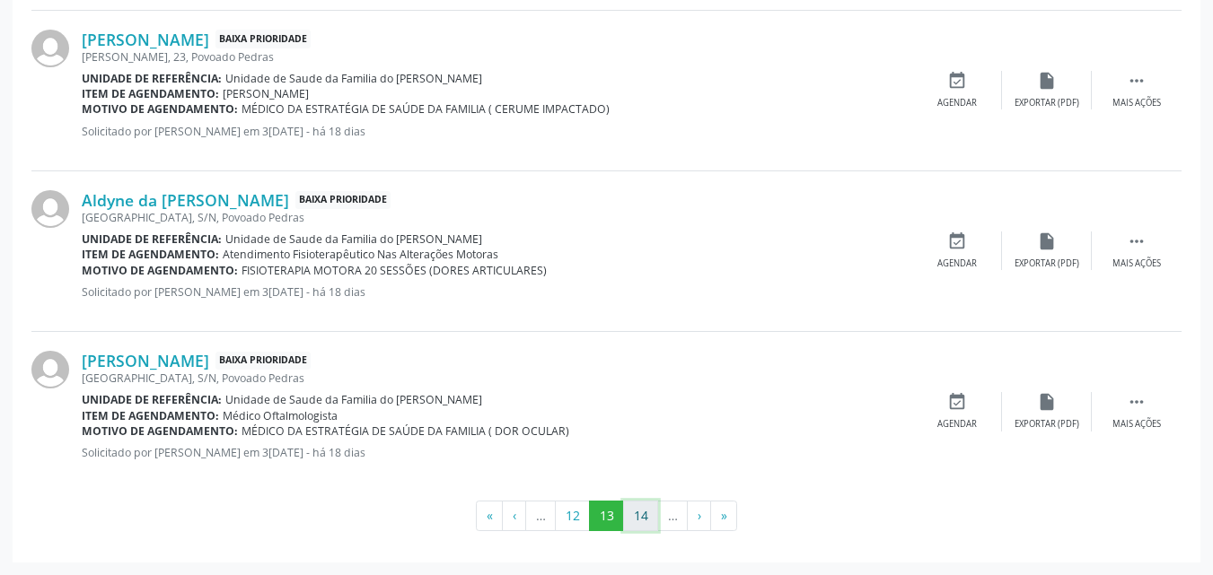
click at [645, 510] on button "14" at bounding box center [640, 516] width 35 height 31
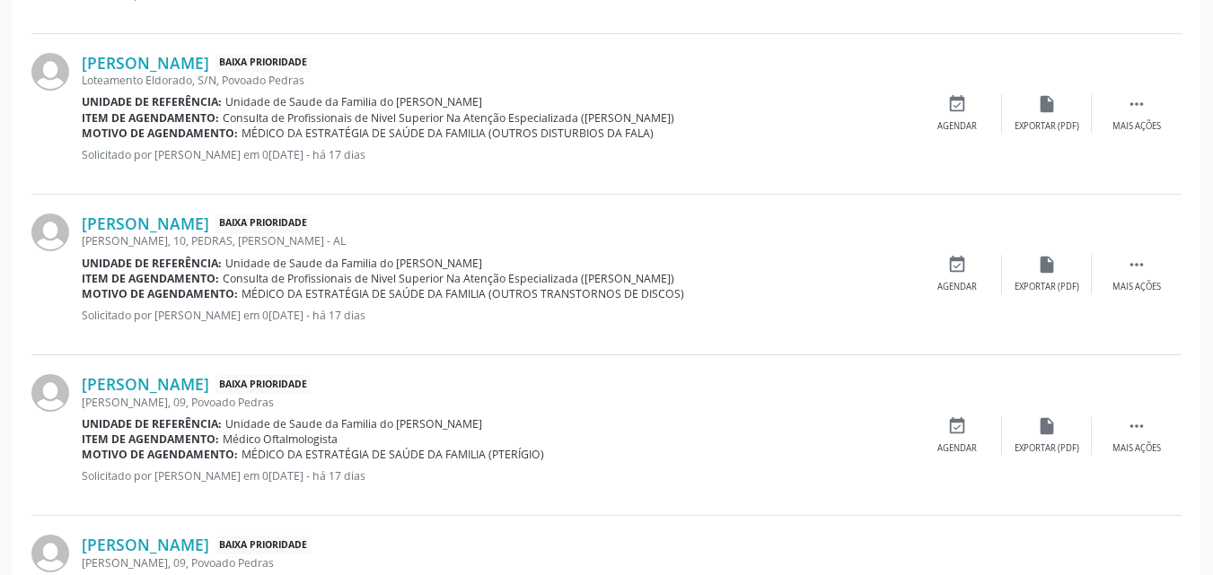
scroll to position [1794, 0]
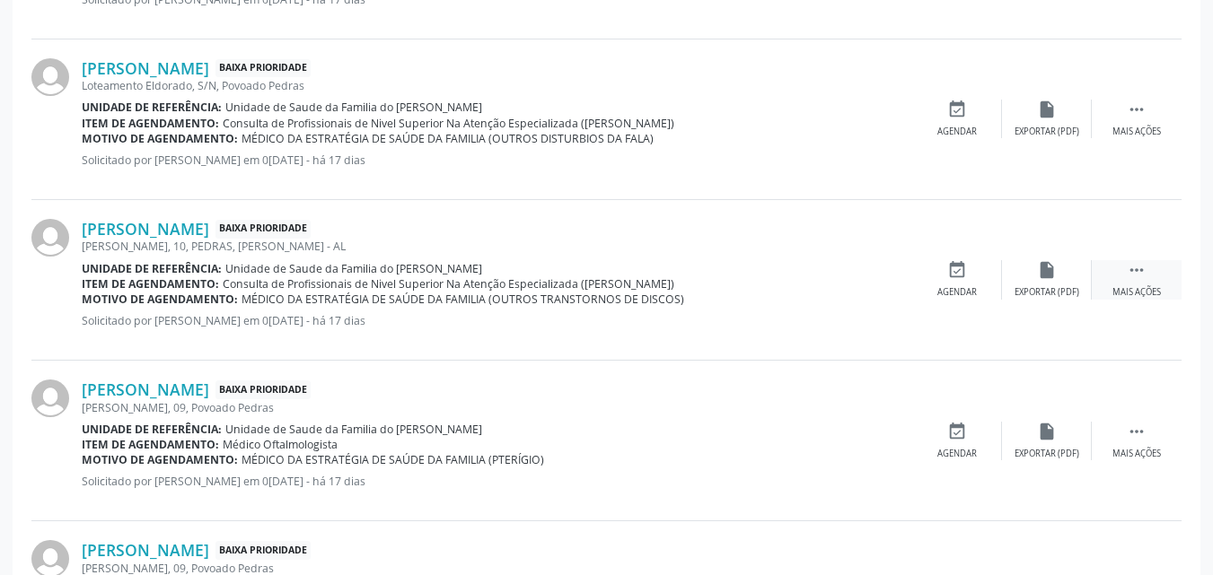
click at [1136, 274] on icon "" at bounding box center [1136, 270] width 20 height 20
click at [1030, 291] on div "edit Editar" at bounding box center [1047, 279] width 90 height 39
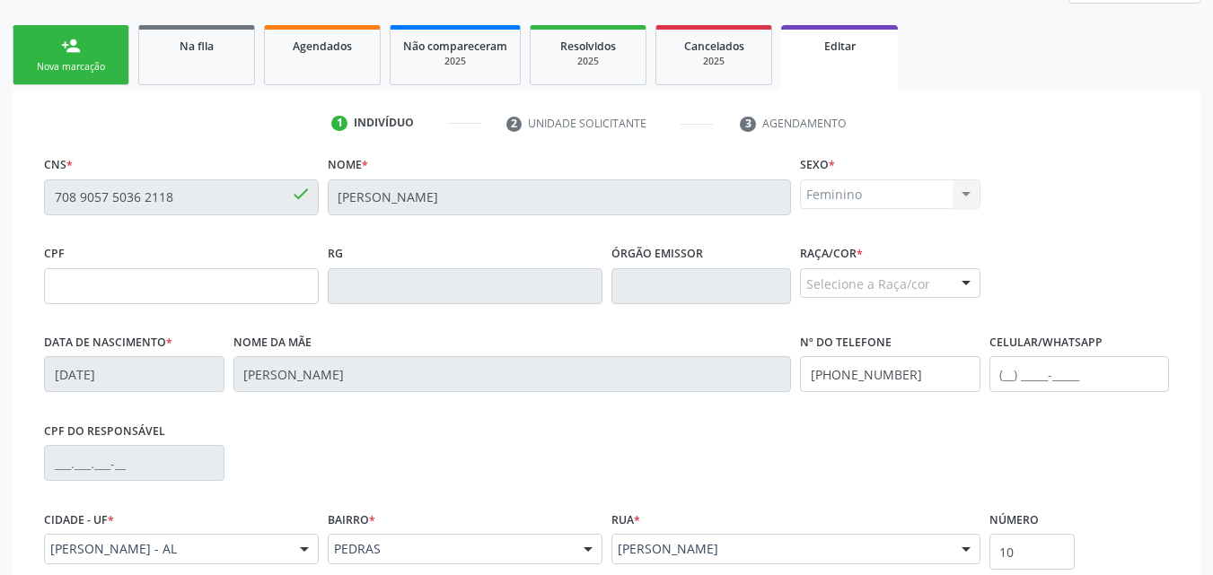
scroll to position [447, 0]
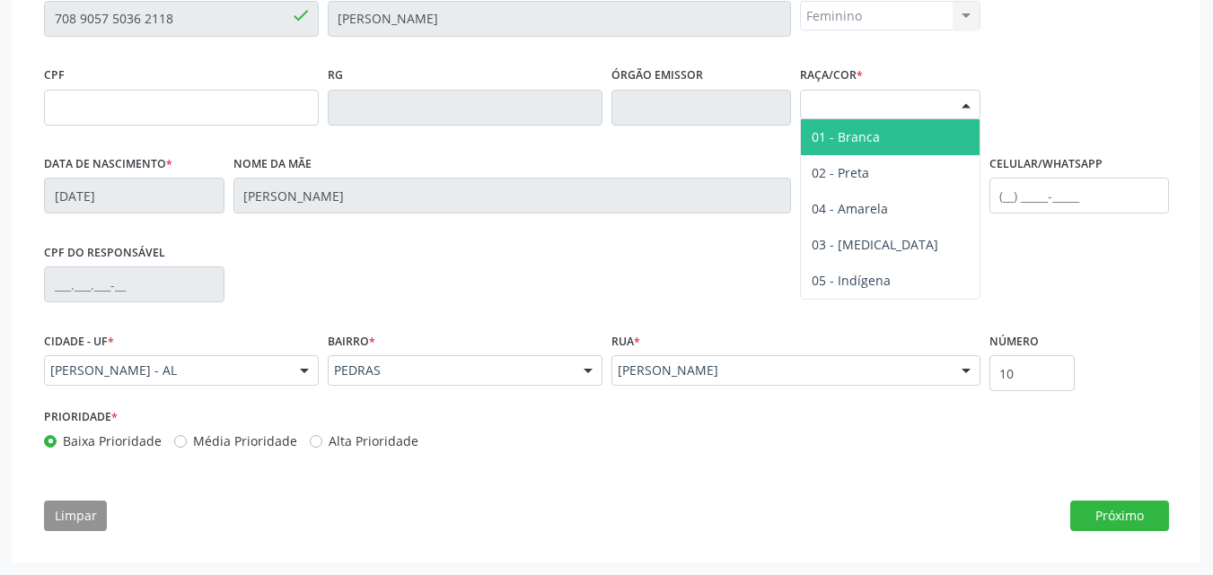
click at [939, 102] on div "Selecione a Raça/cor" at bounding box center [890, 105] width 180 height 31
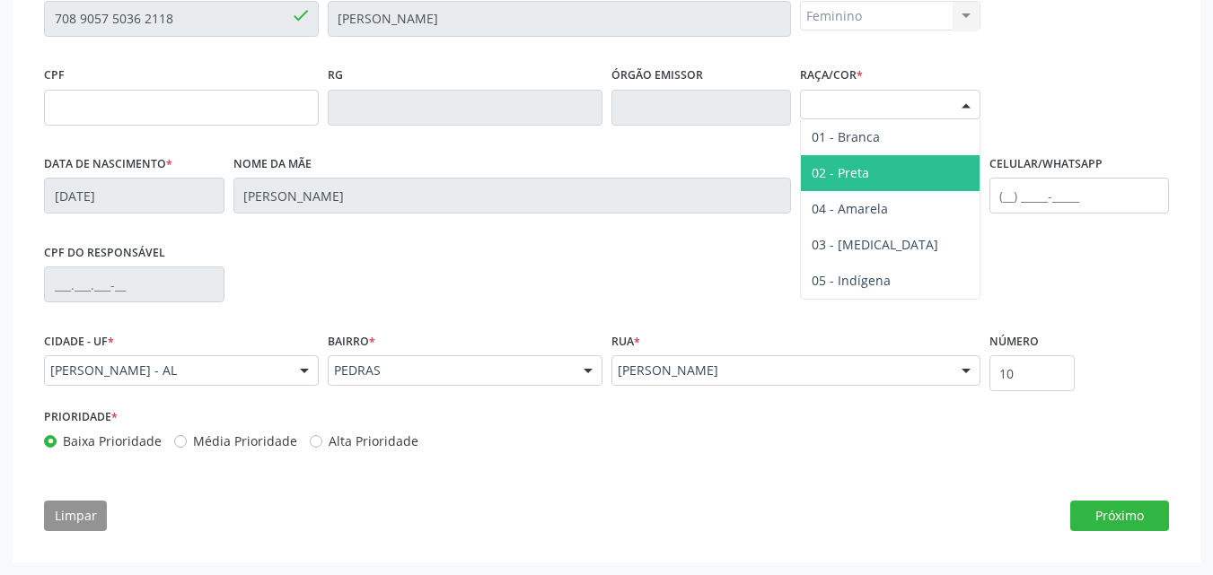
click at [828, 256] on span "03 - [MEDICAL_DATA]" at bounding box center [890, 245] width 179 height 36
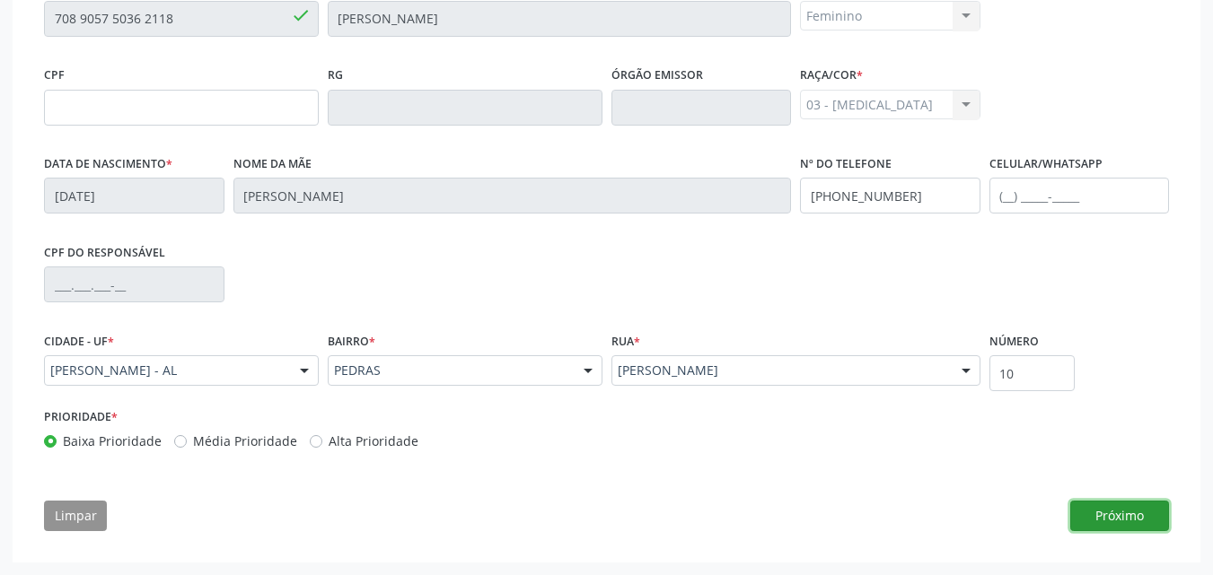
click at [1103, 513] on button "Próximo" at bounding box center [1119, 516] width 99 height 31
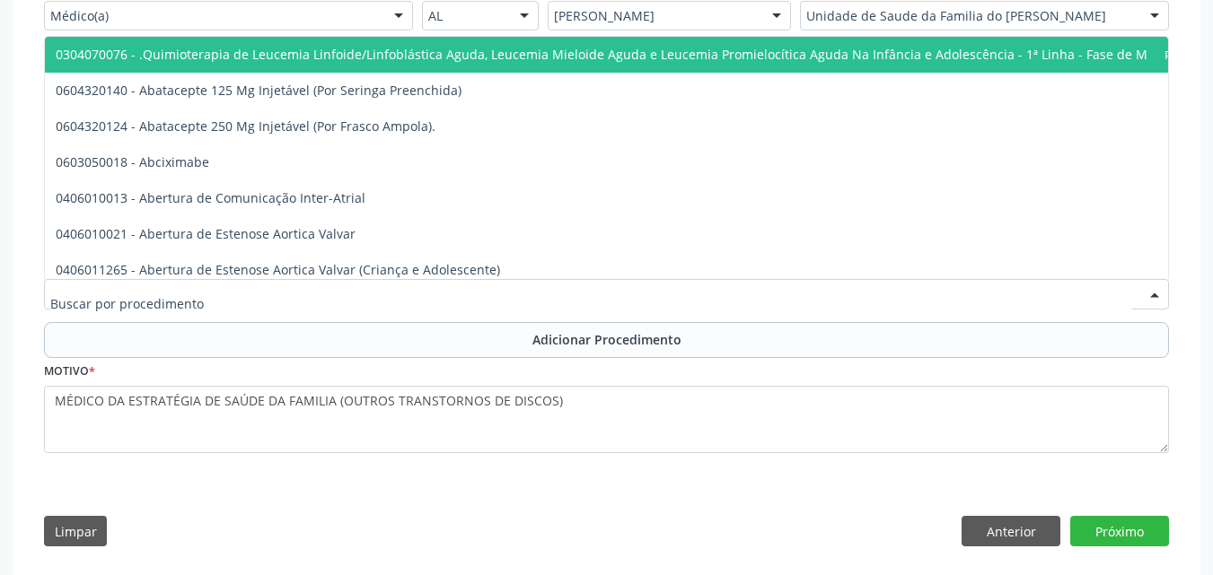
click at [392, 292] on div at bounding box center [606, 294] width 1125 height 31
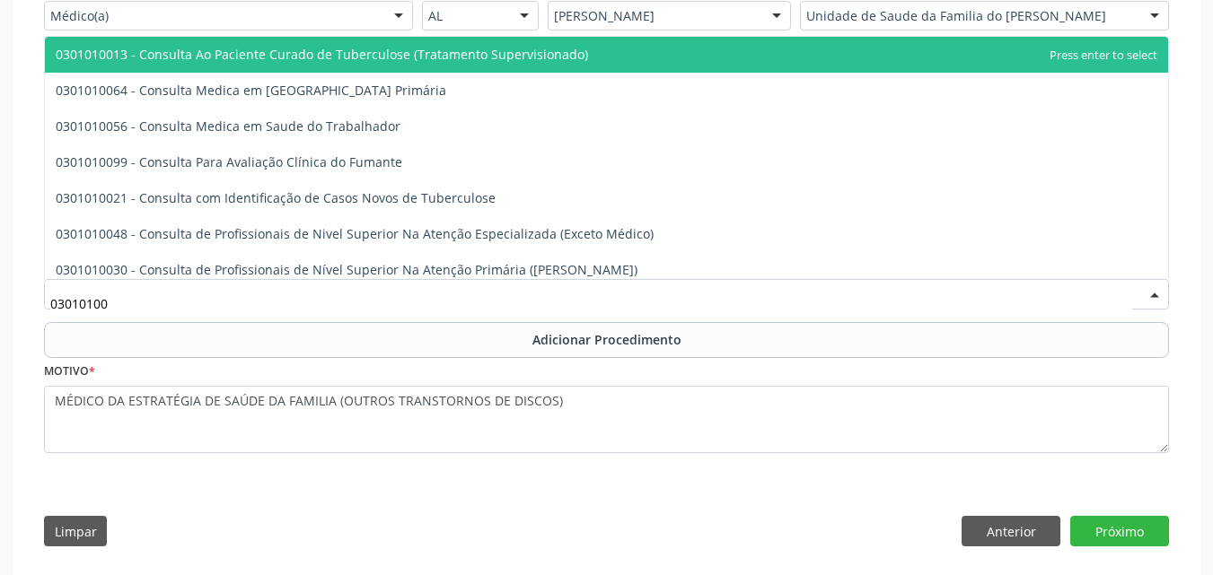
type input "030101004"
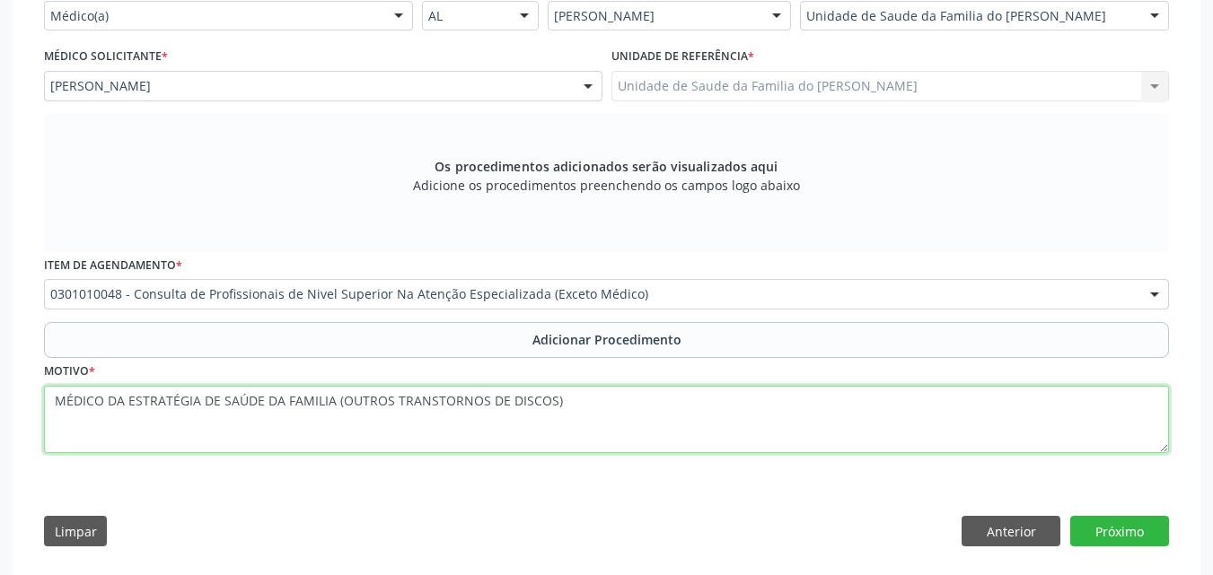
drag, startPoint x: 334, startPoint y: 405, endPoint x: 0, endPoint y: 410, distance: 333.9
click at [0, 410] on div "Acompanhamento Acompanhe a situação das marcações correntes e finalizadas Relat…" at bounding box center [606, 134] width 1213 height 914
type textarea "FISIOTERAPIA 20 SESSÕES (OUTROS TRANSTORNOS DE DISCOS)"
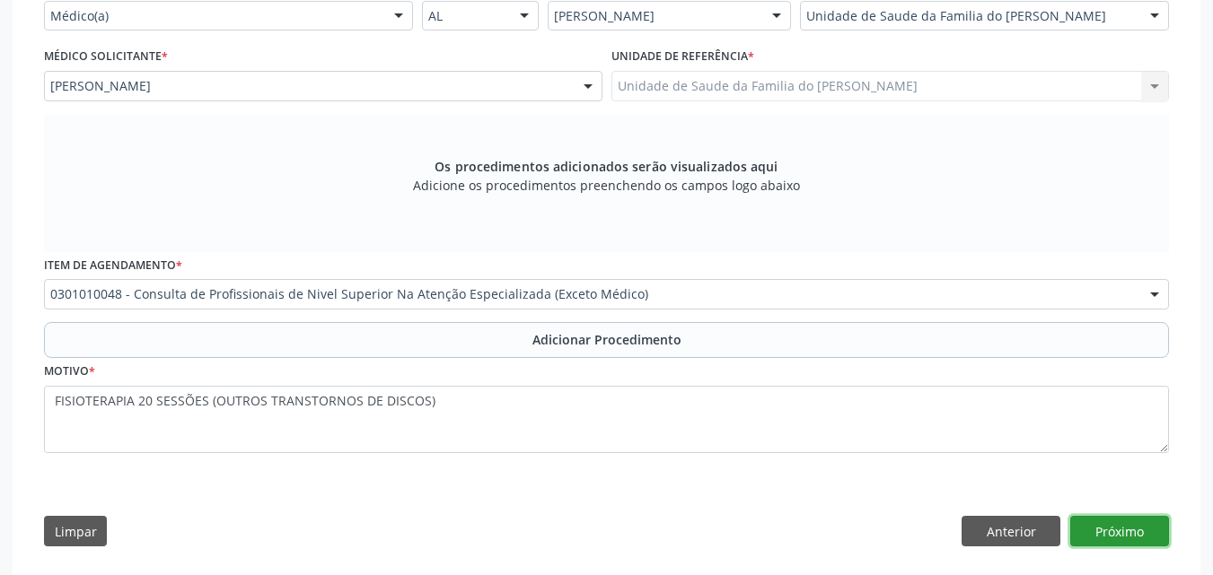
click at [1113, 528] on button "Próximo" at bounding box center [1119, 531] width 99 height 31
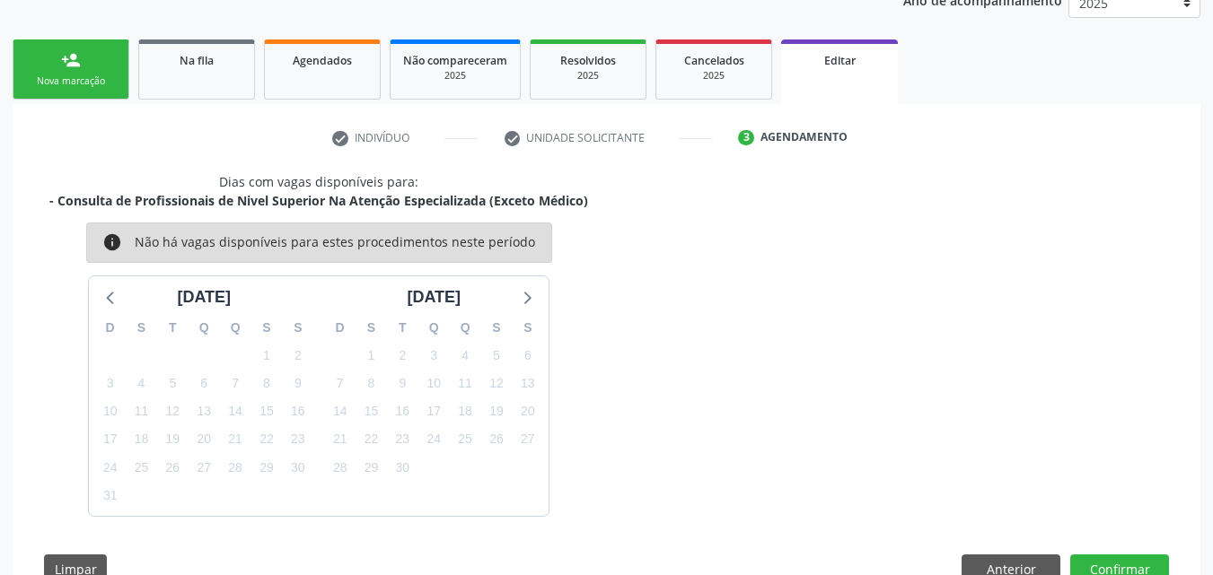
scroll to position [307, 0]
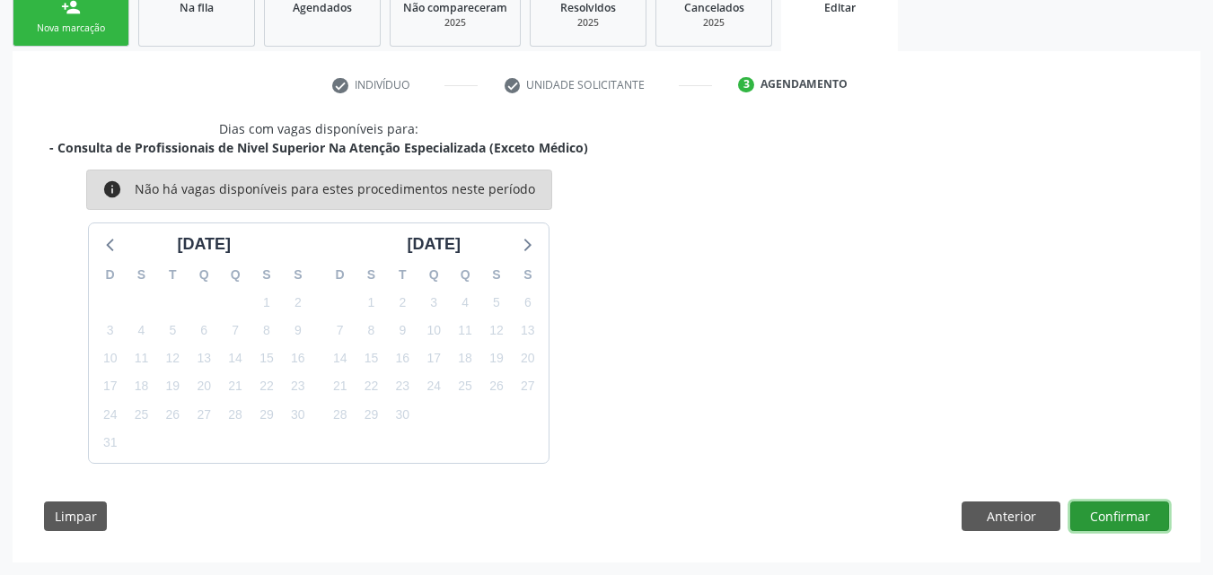
click at [1120, 513] on button "Confirmar" at bounding box center [1119, 517] width 99 height 31
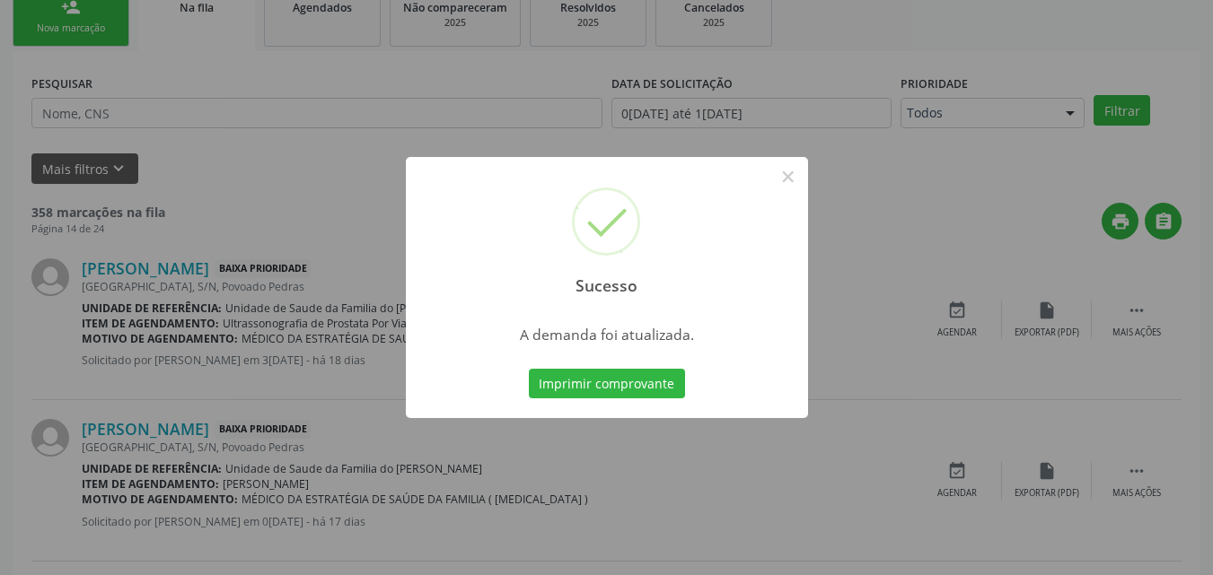
scroll to position [42, 0]
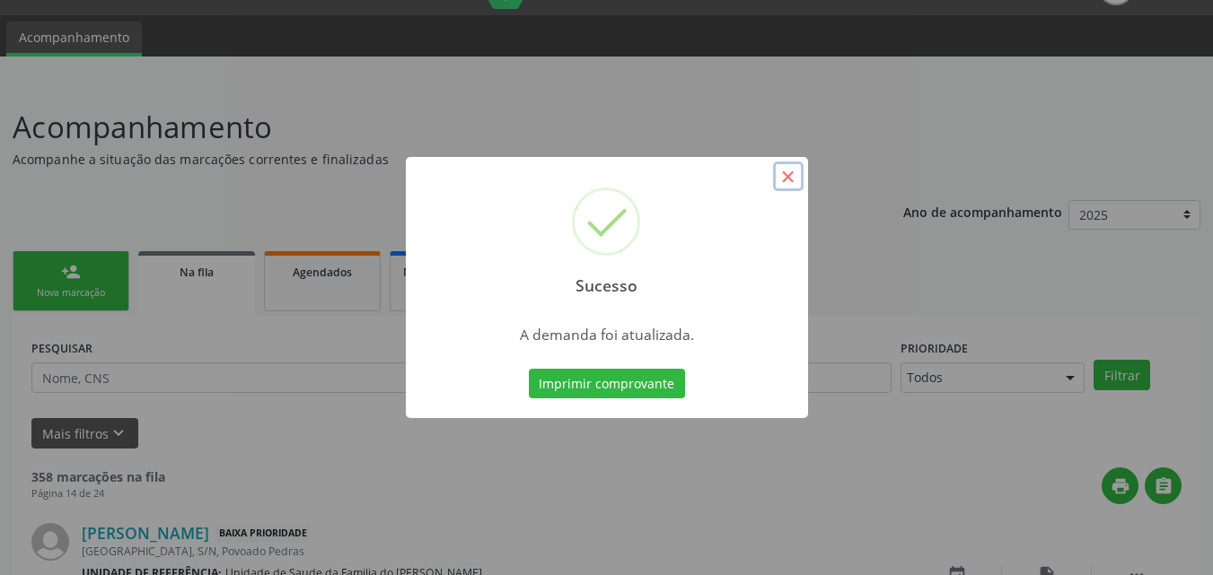
click at [789, 188] on button "×" at bounding box center [788, 177] width 31 height 31
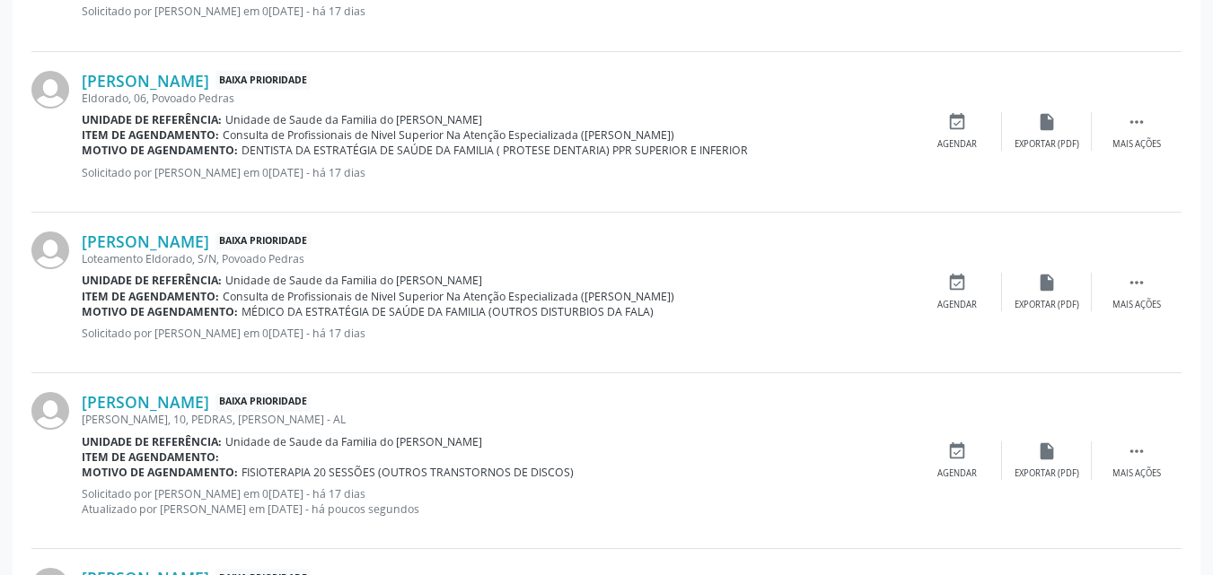
scroll to position [1631, 0]
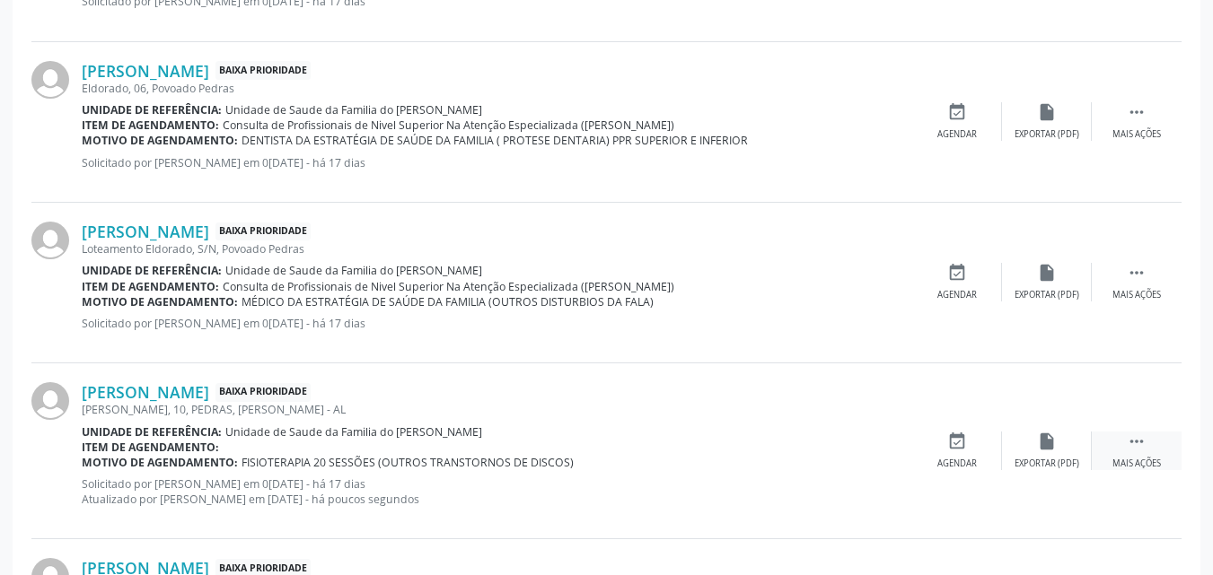
click at [1140, 448] on icon "" at bounding box center [1136, 442] width 20 height 20
click at [1047, 451] on icon "edit" at bounding box center [1047, 442] width 20 height 20
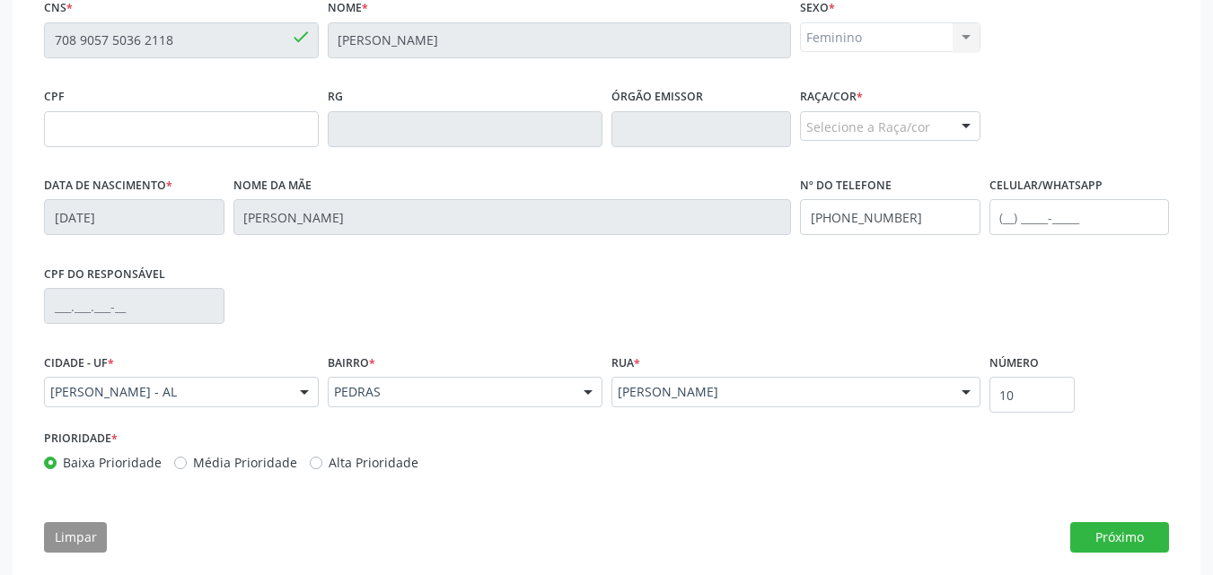
scroll to position [447, 0]
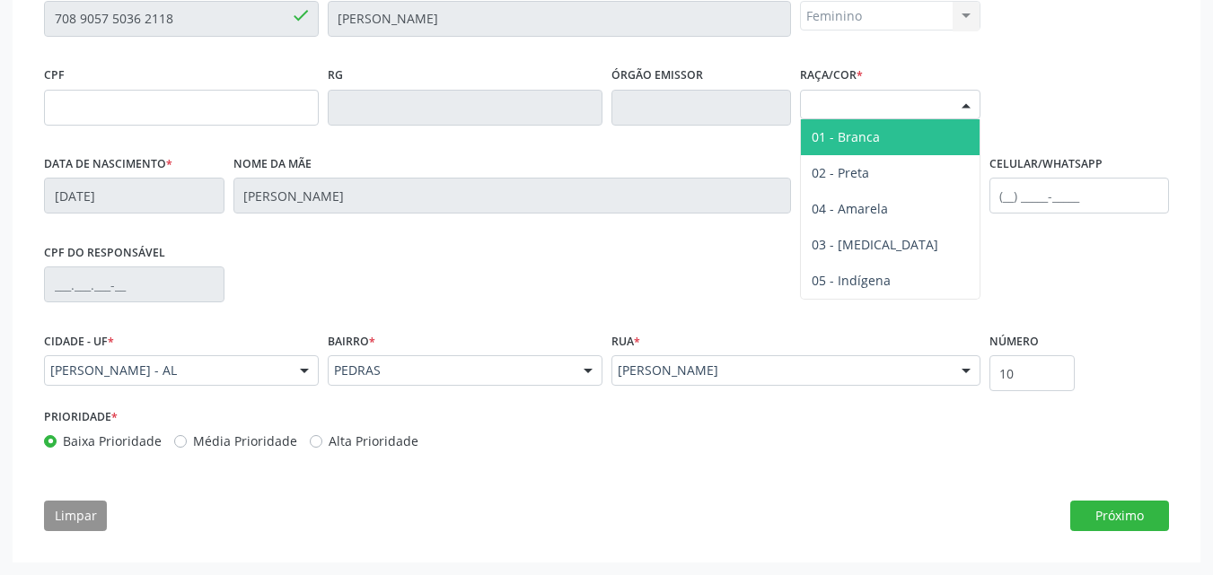
click at [951, 91] on div "Selecione a Raça/cor" at bounding box center [890, 105] width 180 height 31
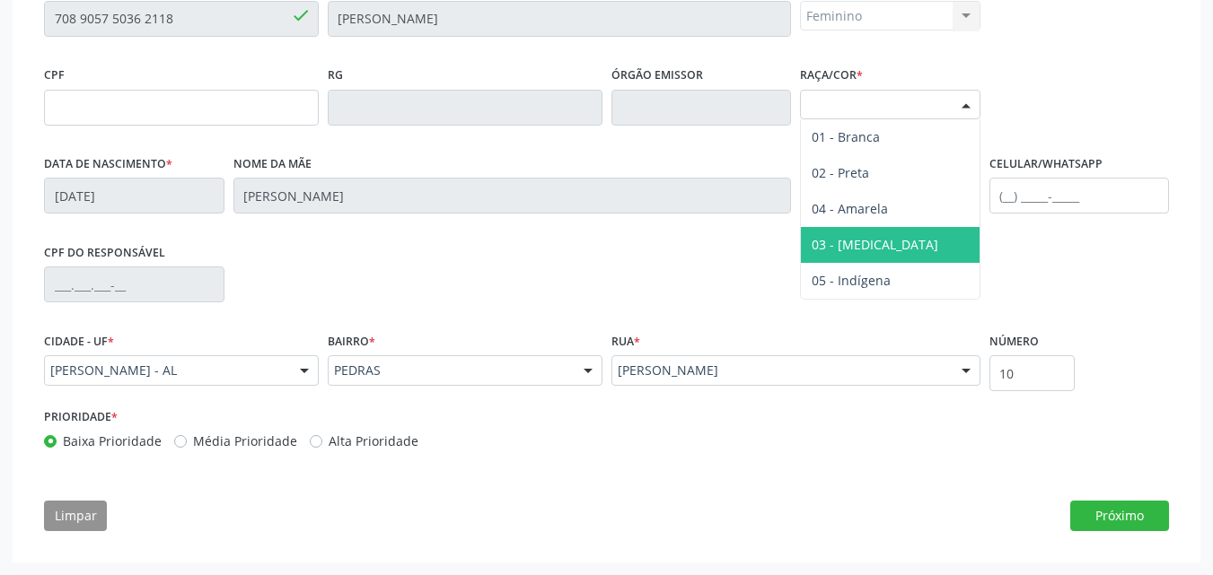
click at [898, 230] on span "03 - [MEDICAL_DATA]" at bounding box center [890, 245] width 179 height 36
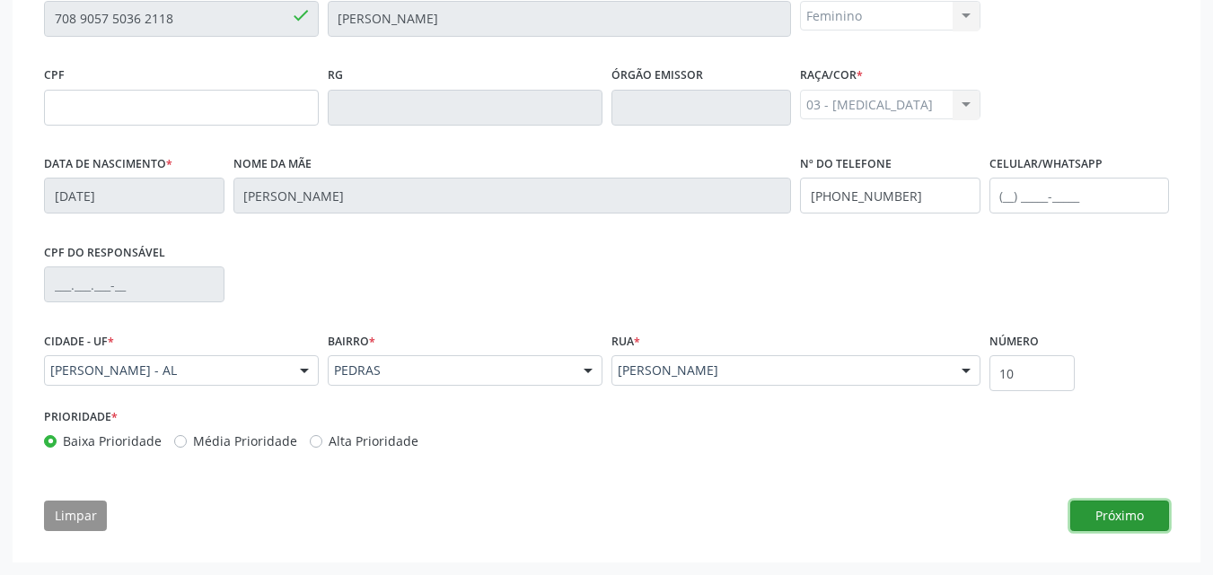
click at [1109, 504] on button "Próximo" at bounding box center [1119, 516] width 99 height 31
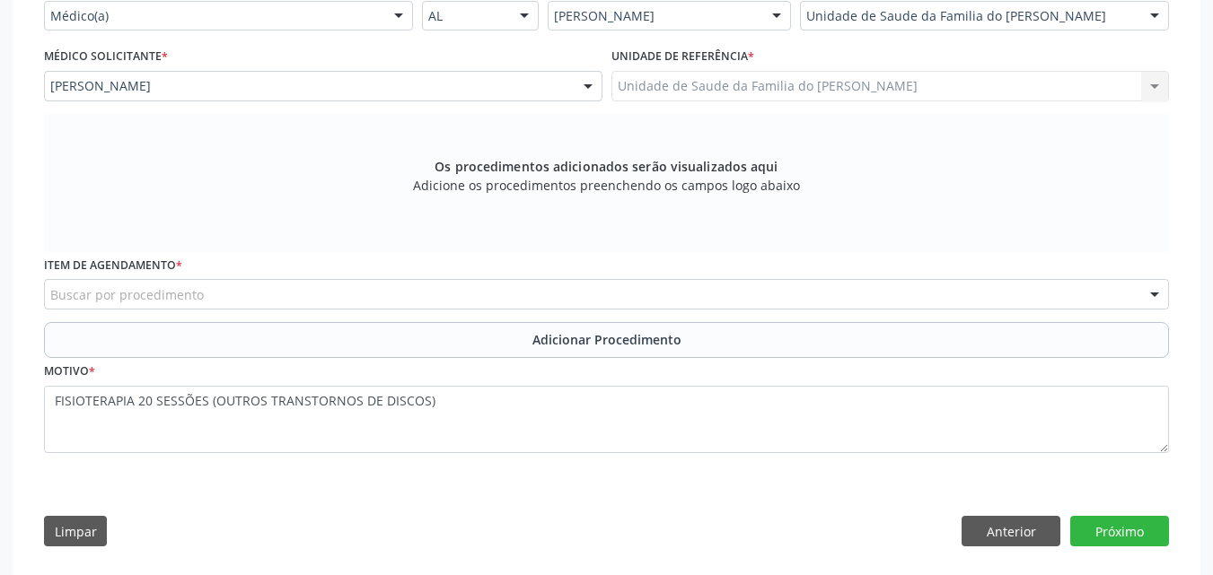
click at [553, 301] on div "Buscar por procedimento" at bounding box center [606, 294] width 1125 height 31
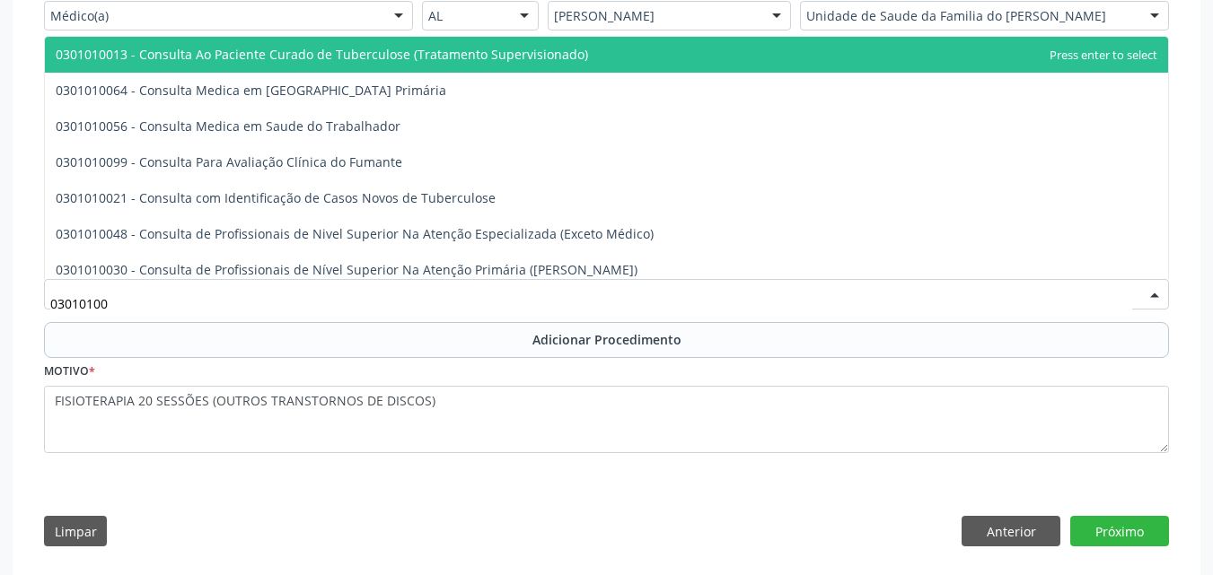
type input "030101004"
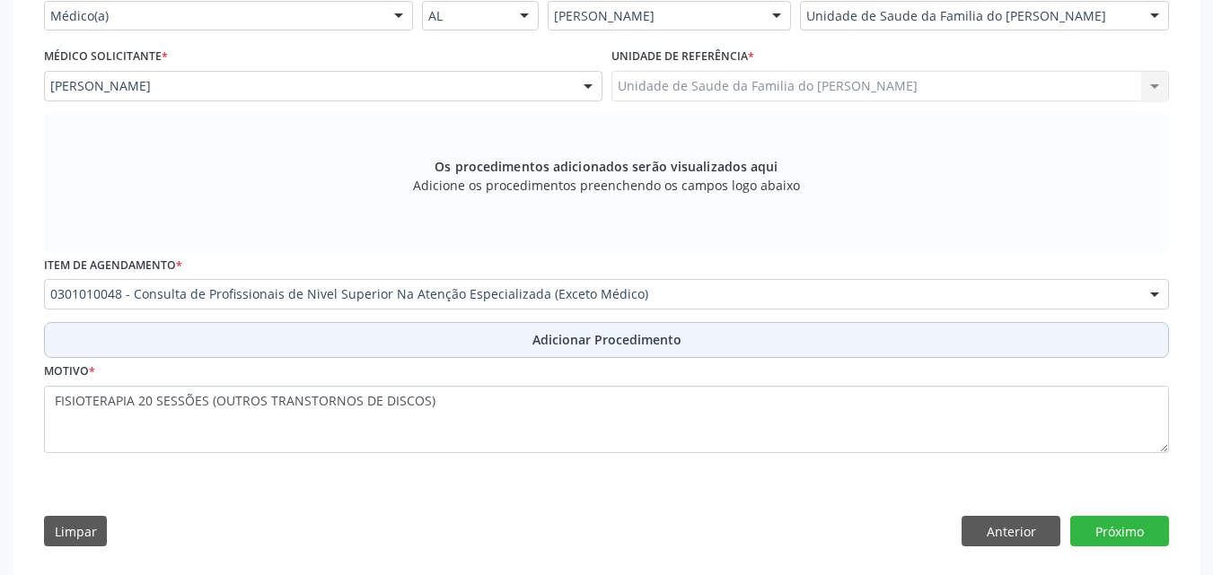
click at [557, 337] on span "Adicionar Procedimento" at bounding box center [606, 339] width 149 height 19
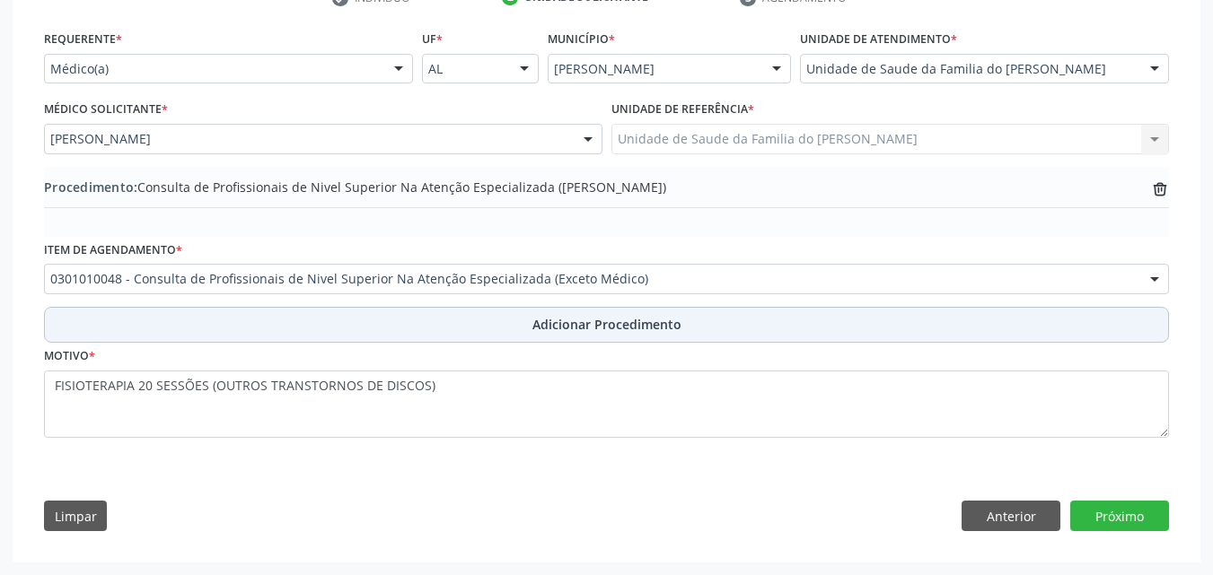
scroll to position [394, 0]
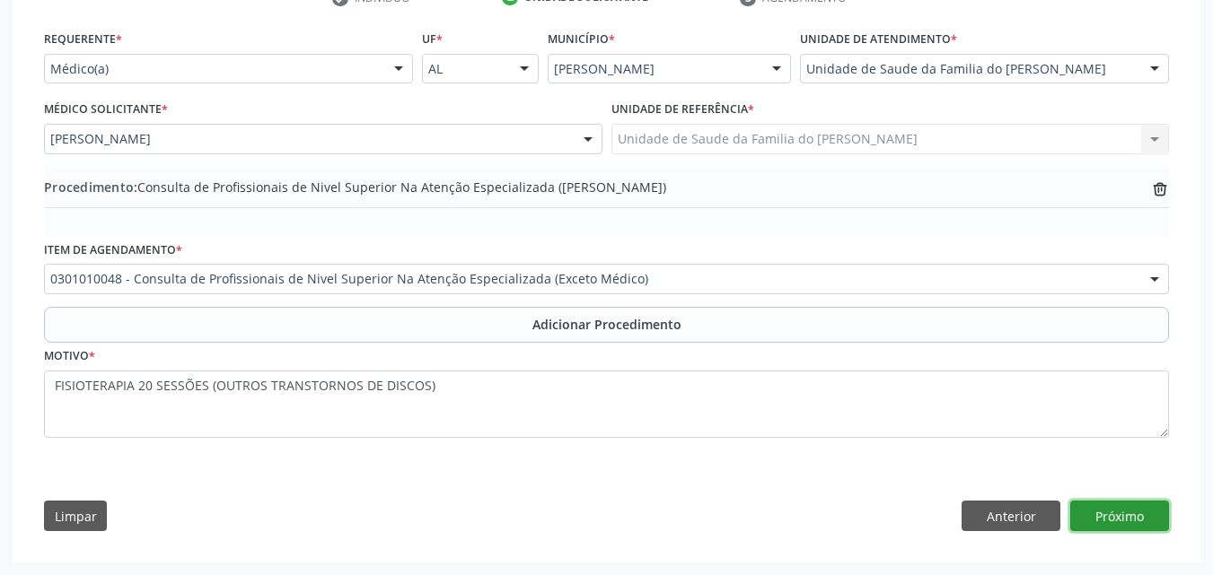
click at [1117, 505] on button "Próximo" at bounding box center [1119, 516] width 99 height 31
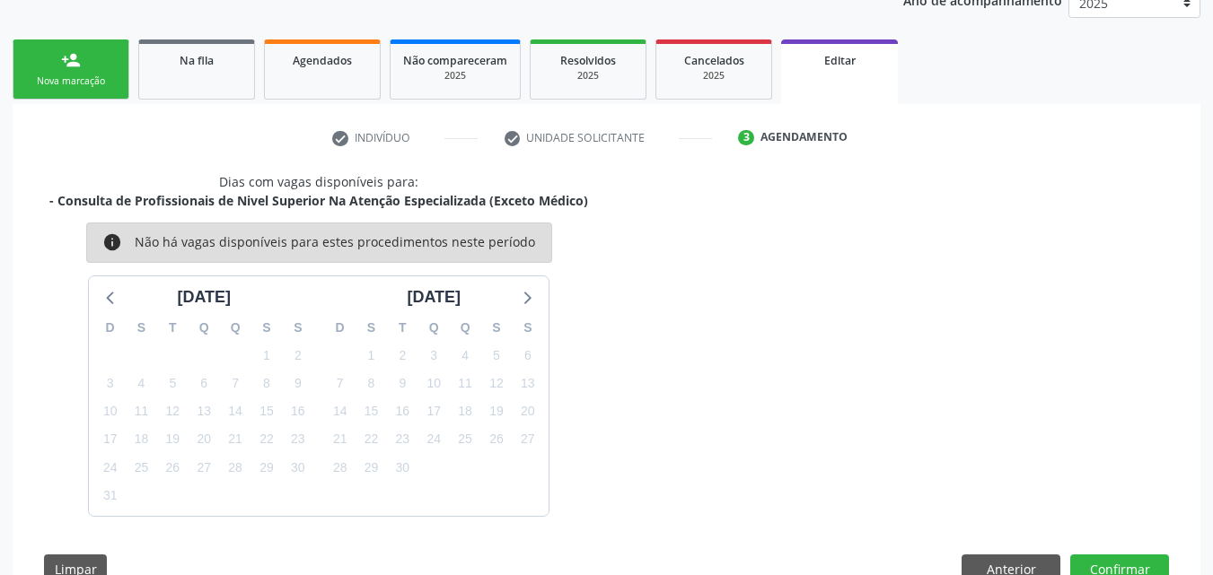
scroll to position [307, 0]
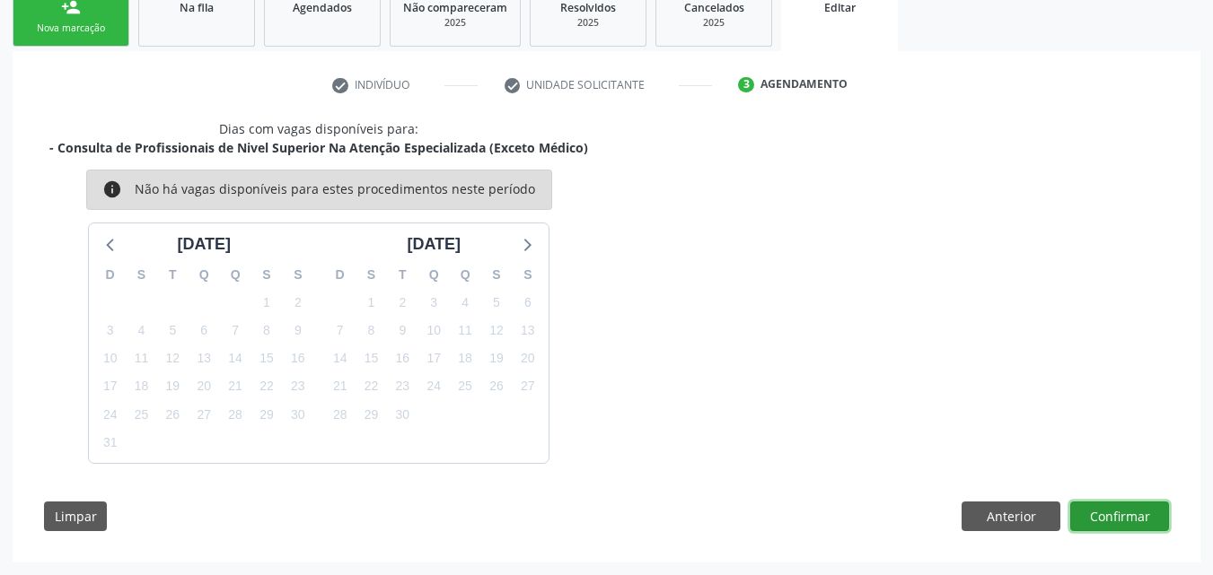
click at [1118, 505] on button "Confirmar" at bounding box center [1119, 517] width 99 height 31
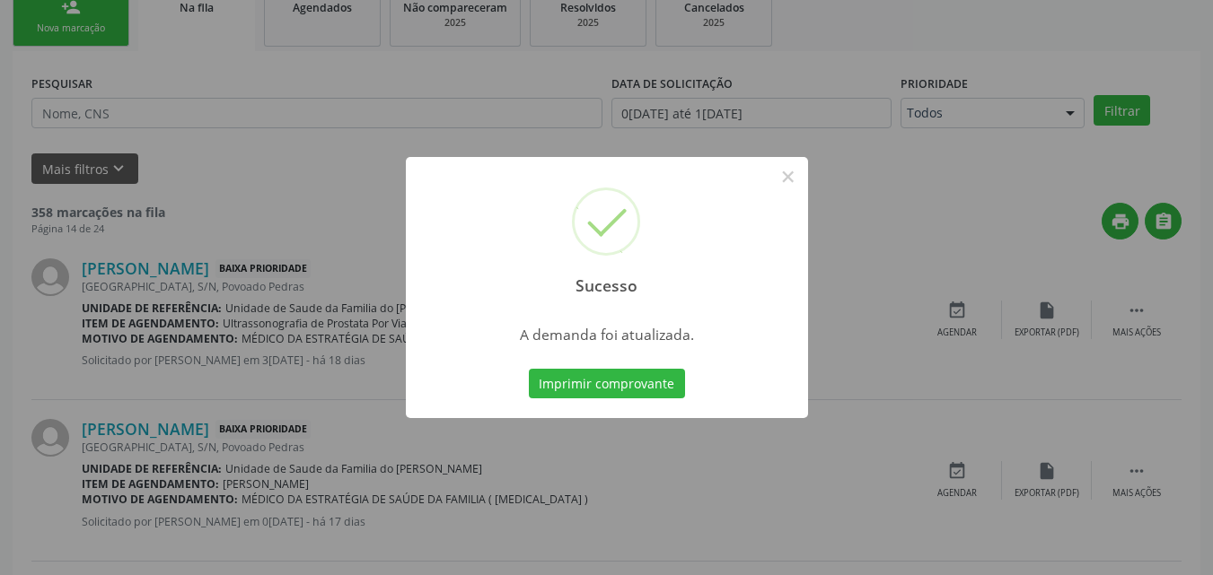
scroll to position [42, 0]
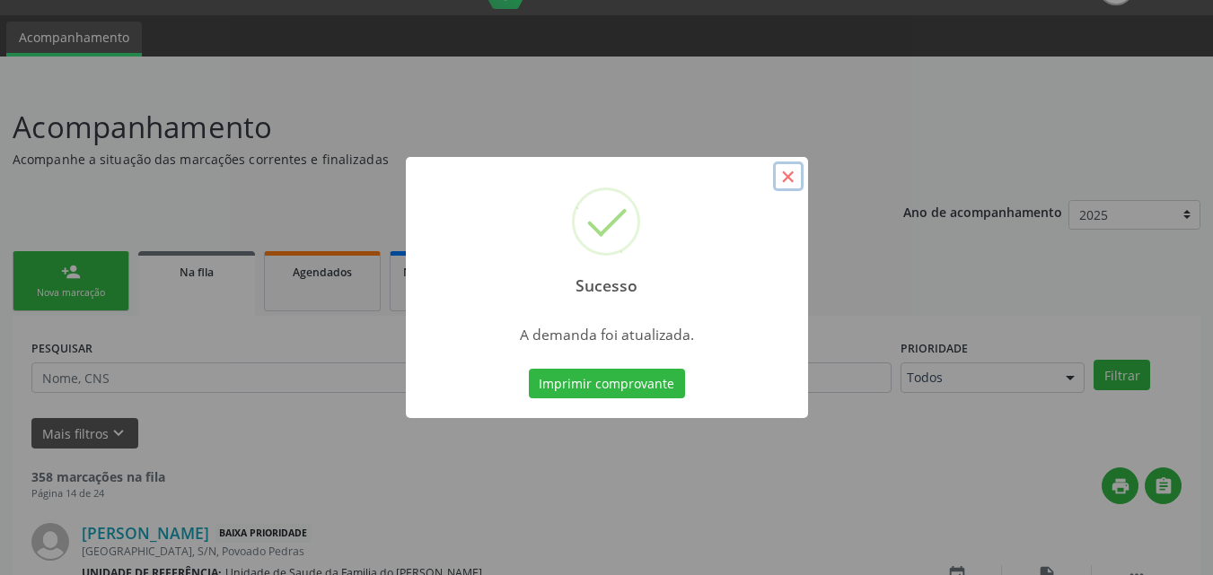
click at [785, 162] on button "×" at bounding box center [788, 177] width 31 height 31
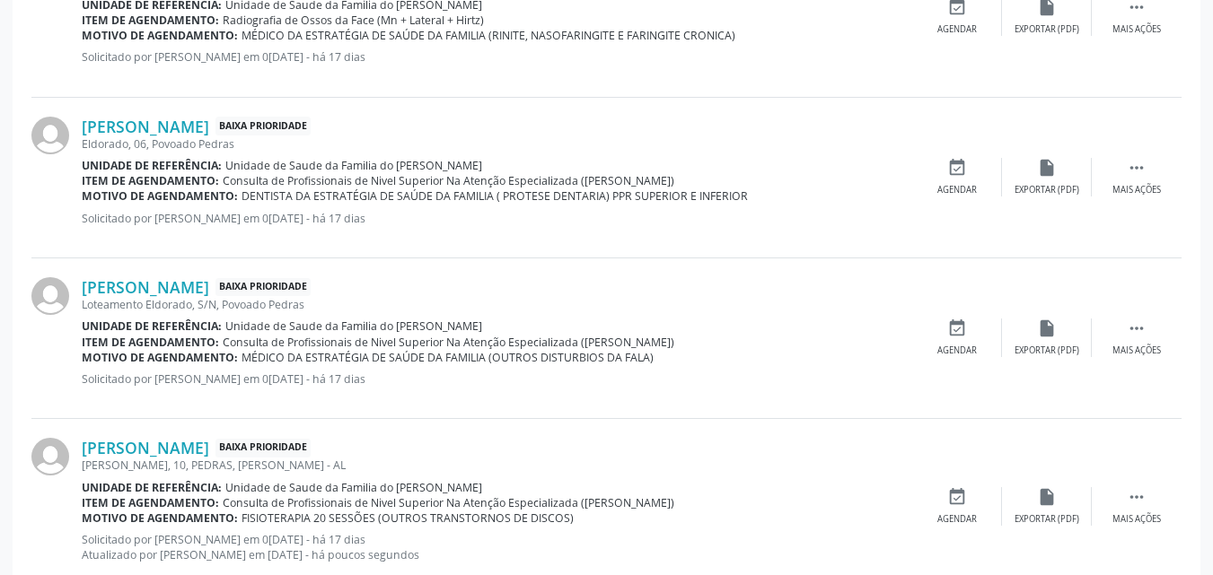
scroll to position [1570, 0]
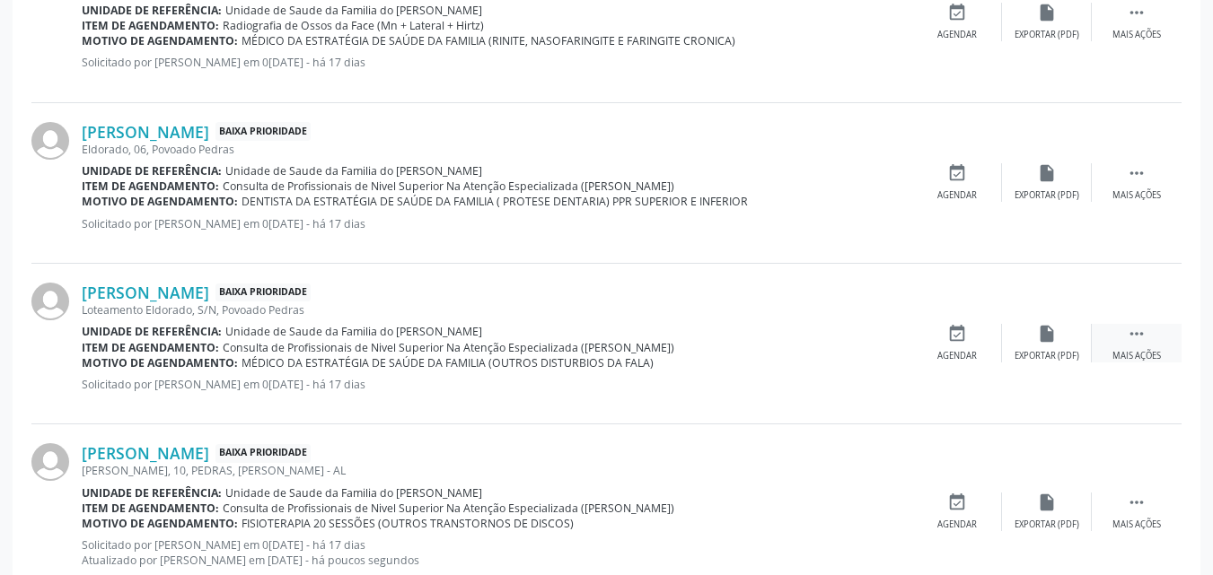
click at [1171, 352] on div " Mais ações" at bounding box center [1136, 343] width 90 height 39
click at [1032, 331] on div "edit Editar" at bounding box center [1047, 343] width 90 height 39
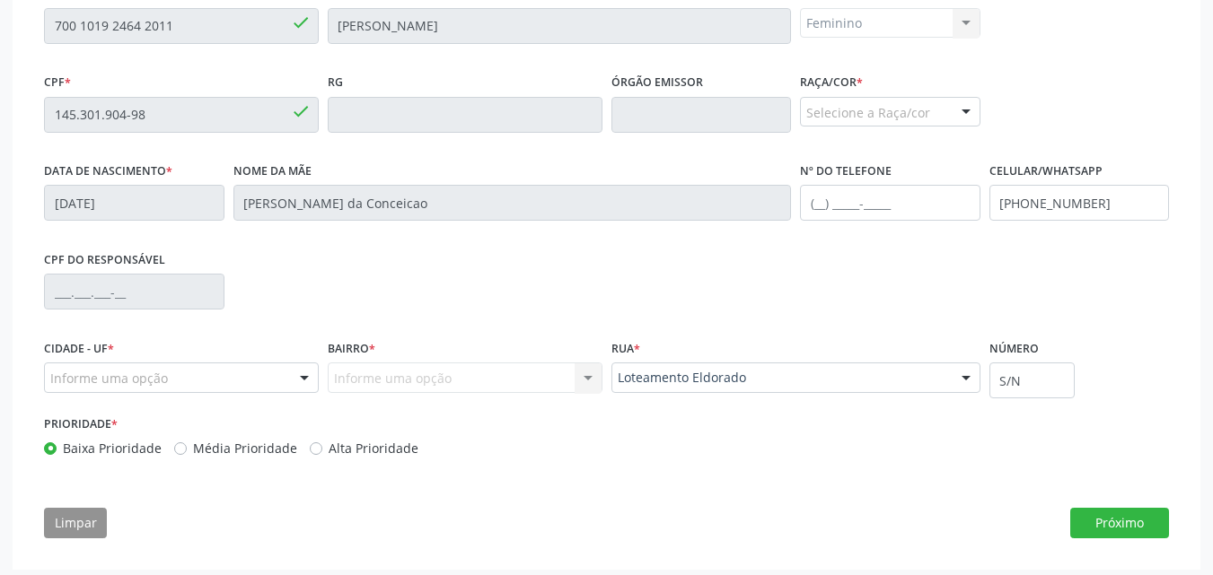
scroll to position [447, 0]
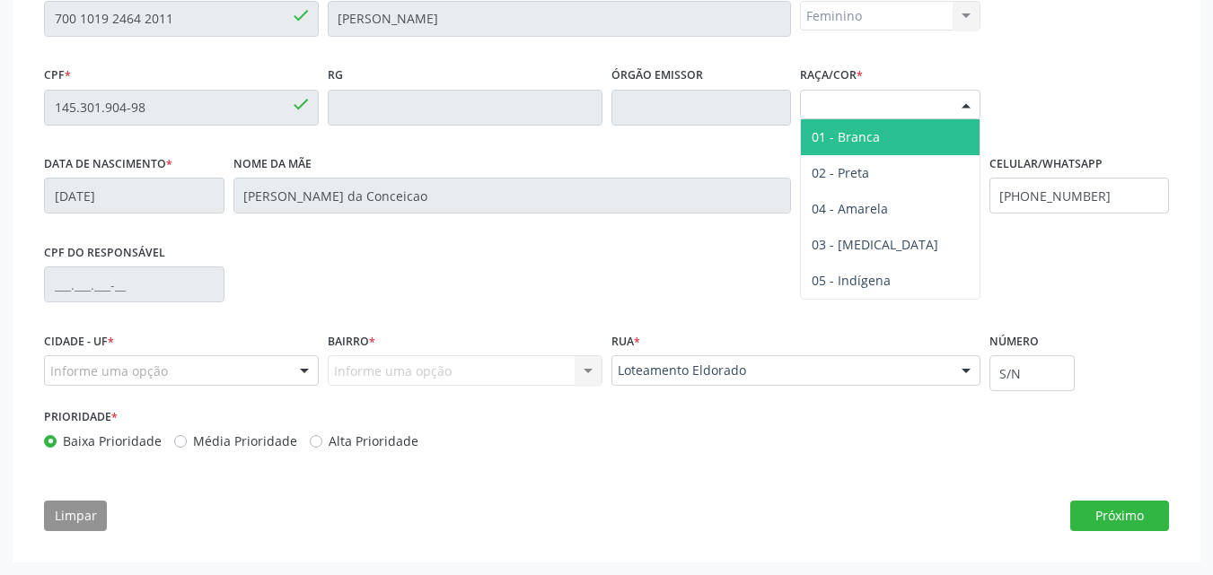
click at [951, 114] on div "Selecione a Raça/cor 01 - Branca 02 - Preta 04 - [GEOGRAPHIC_DATA] 03 - [MEDICA…" at bounding box center [890, 105] width 180 height 31
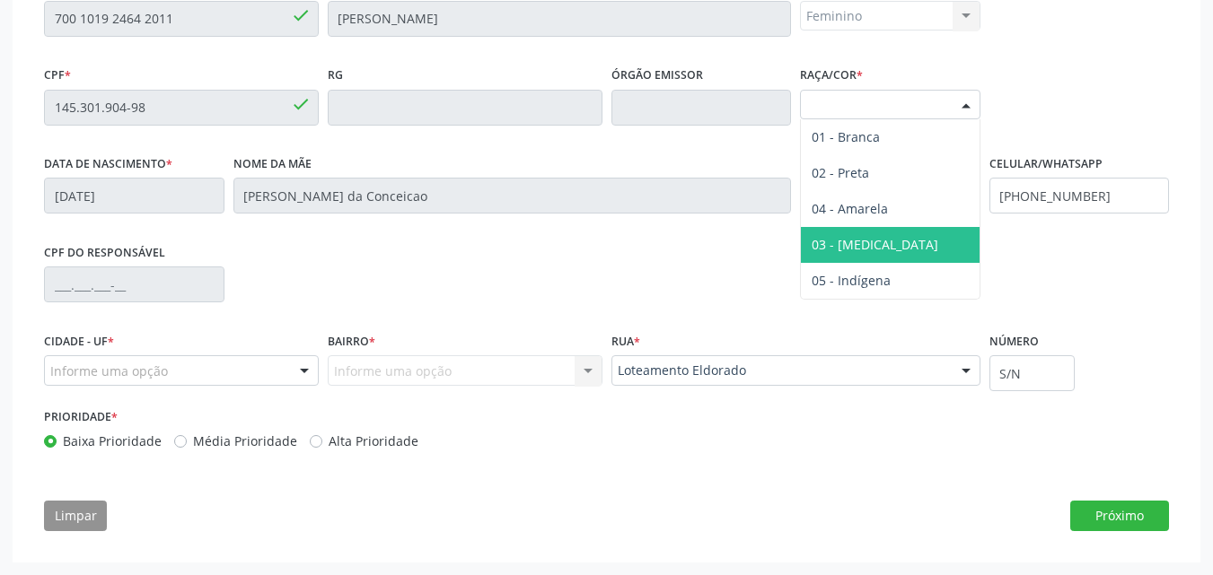
click at [880, 244] on span "03 - [MEDICAL_DATA]" at bounding box center [890, 245] width 179 height 36
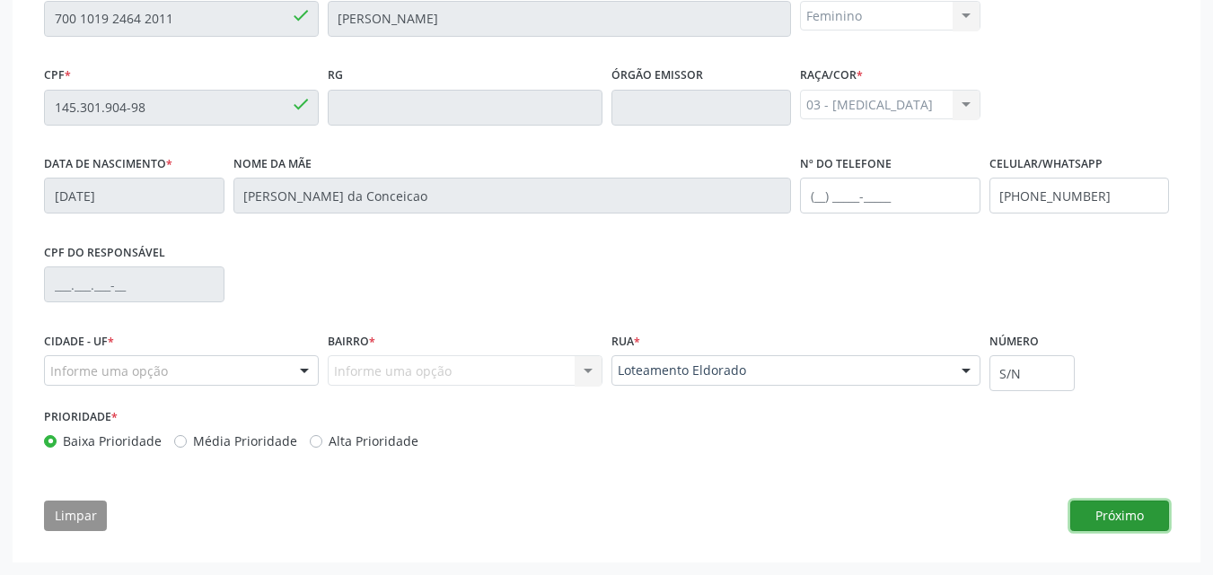
click at [1096, 507] on button "Próximo" at bounding box center [1119, 516] width 99 height 31
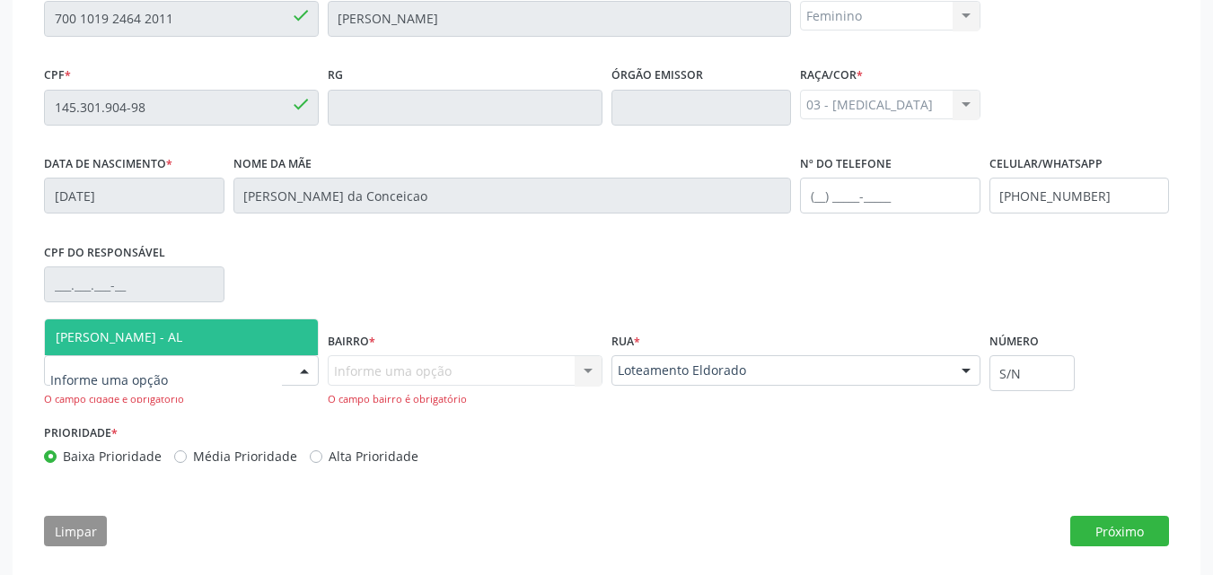
click at [278, 377] on div at bounding box center [181, 370] width 275 height 31
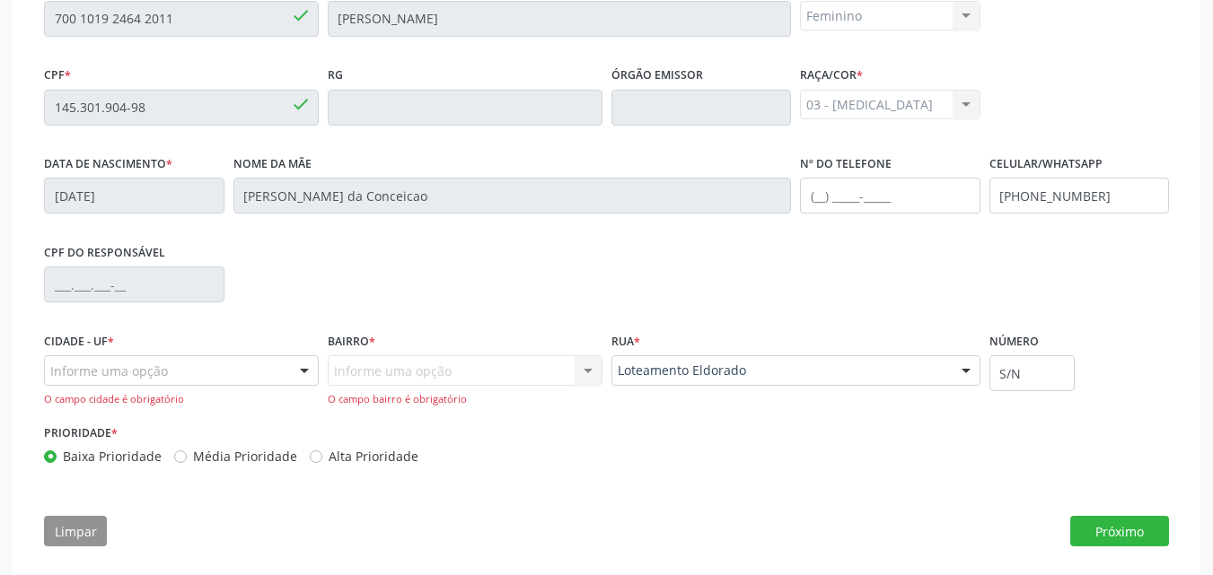
click at [232, 312] on div "CPF do responsável" at bounding box center [606, 283] width 1134 height 89
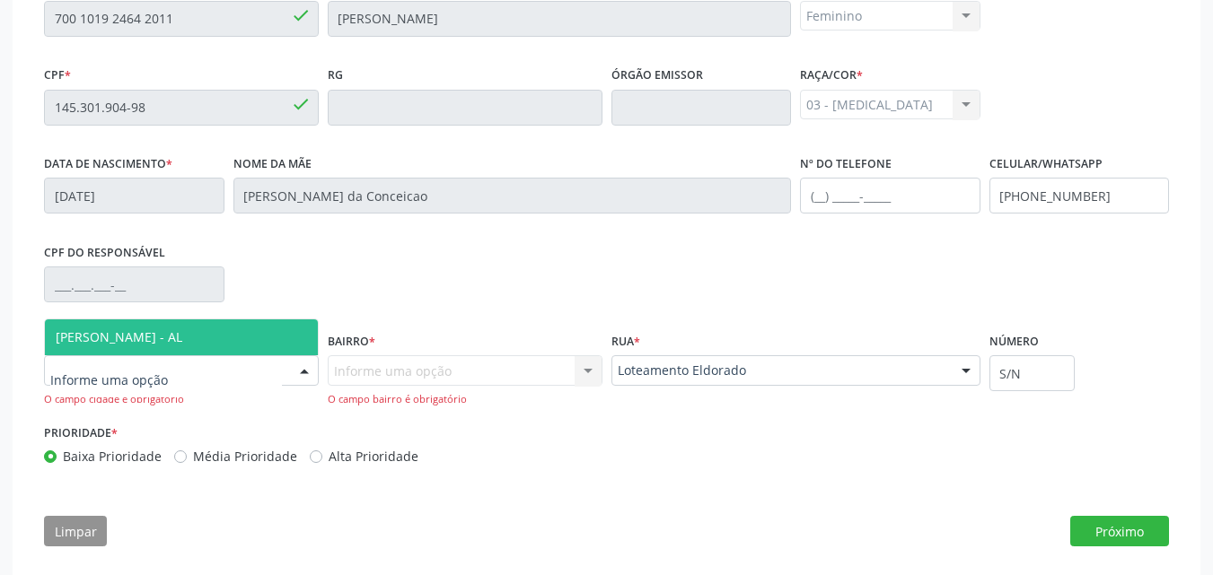
click at [238, 365] on div at bounding box center [181, 370] width 275 height 31
click at [260, 354] on span "[PERSON_NAME] - AL" at bounding box center [181, 338] width 273 height 36
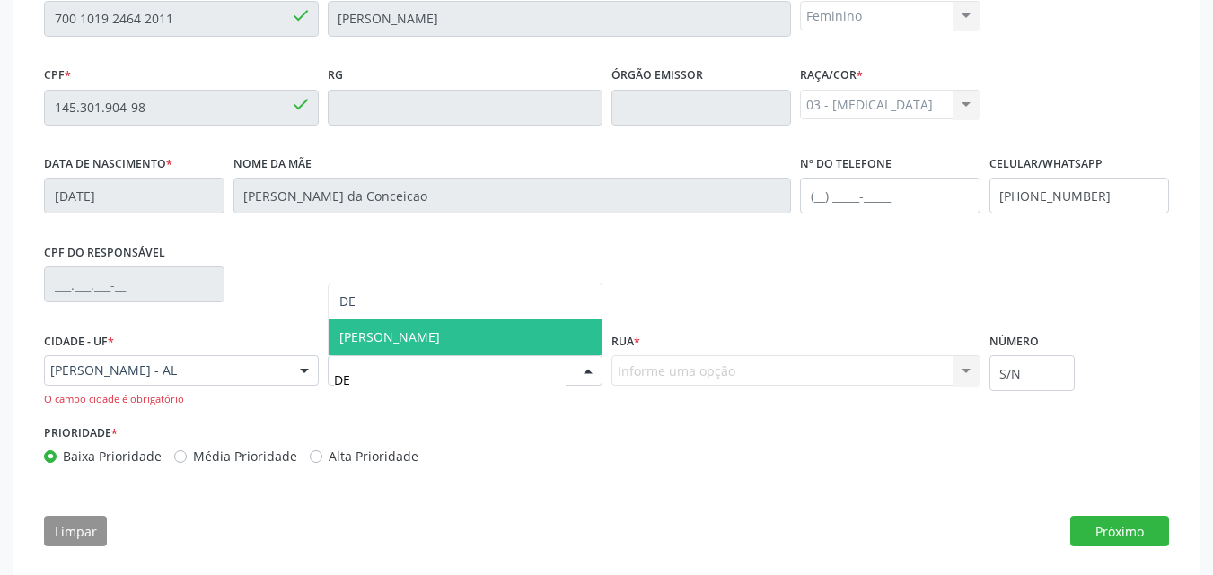
type input "DEN"
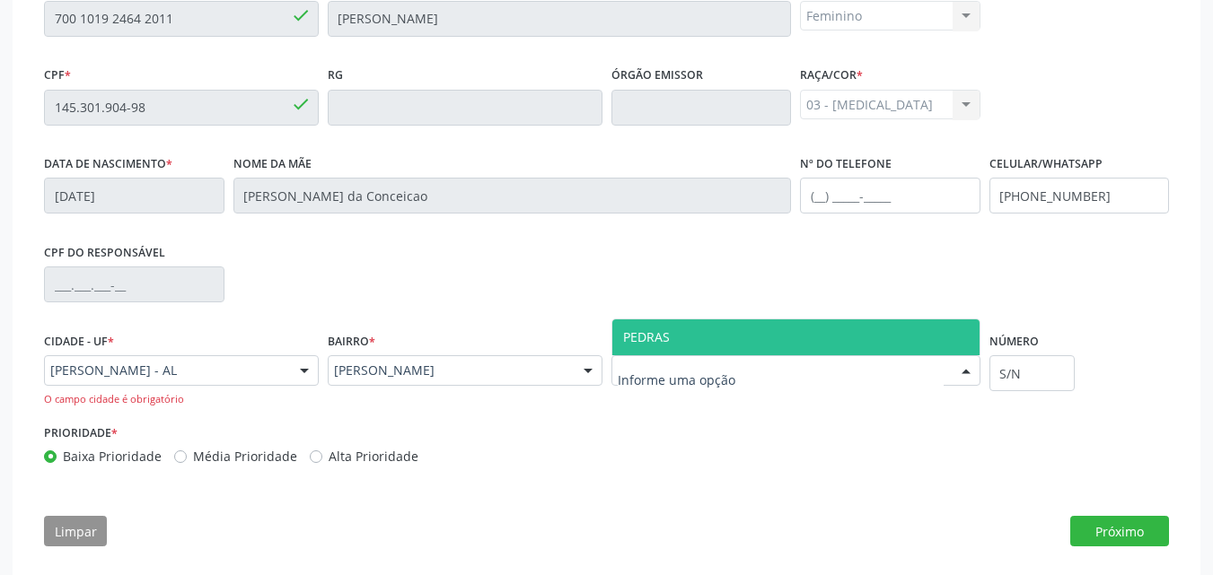
click at [655, 378] on input "text" at bounding box center [781, 380] width 326 height 36
click at [674, 340] on span "PEDRAS" at bounding box center [795, 338] width 367 height 36
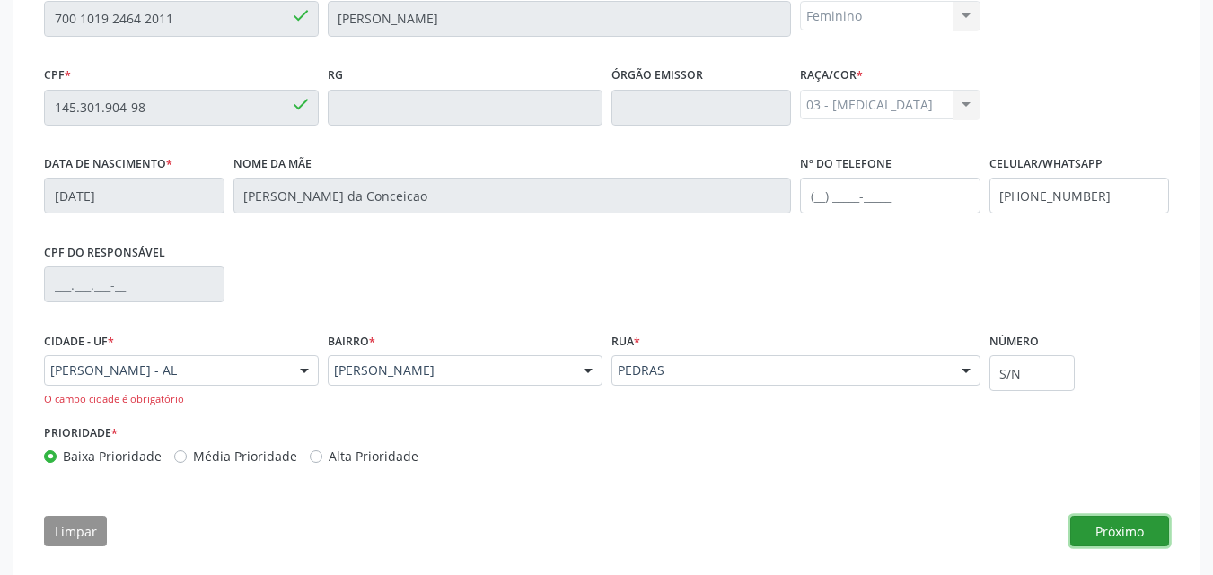
click at [1108, 521] on button "Próximo" at bounding box center [1119, 531] width 99 height 31
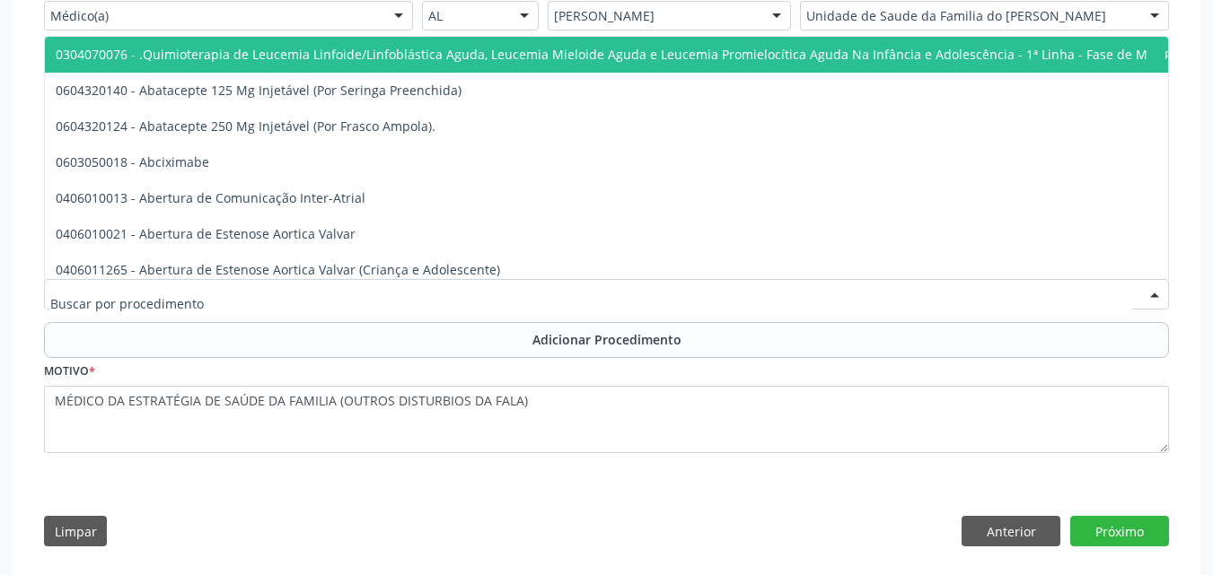
click at [683, 297] on div at bounding box center [606, 294] width 1125 height 31
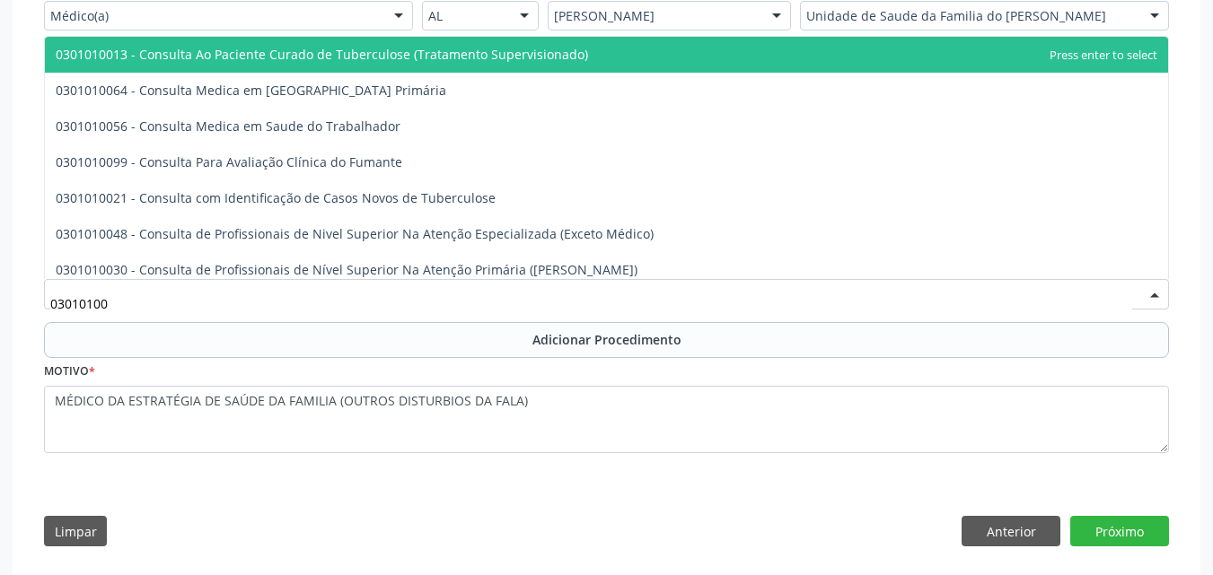
type input "030101004"
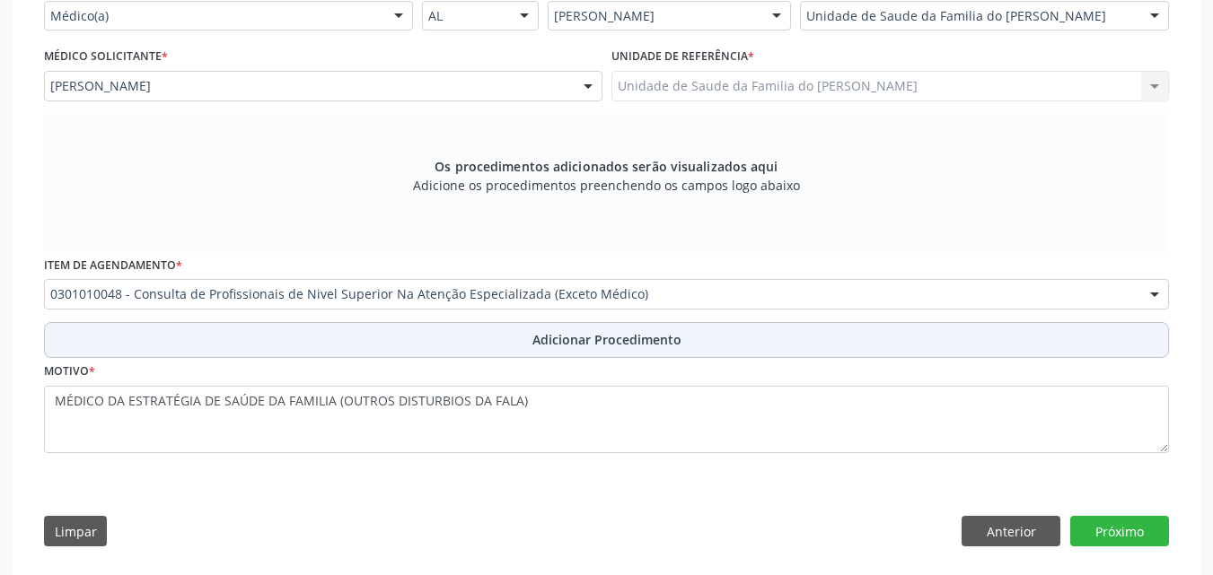
click at [604, 339] on span "Adicionar Procedimento" at bounding box center [606, 339] width 149 height 19
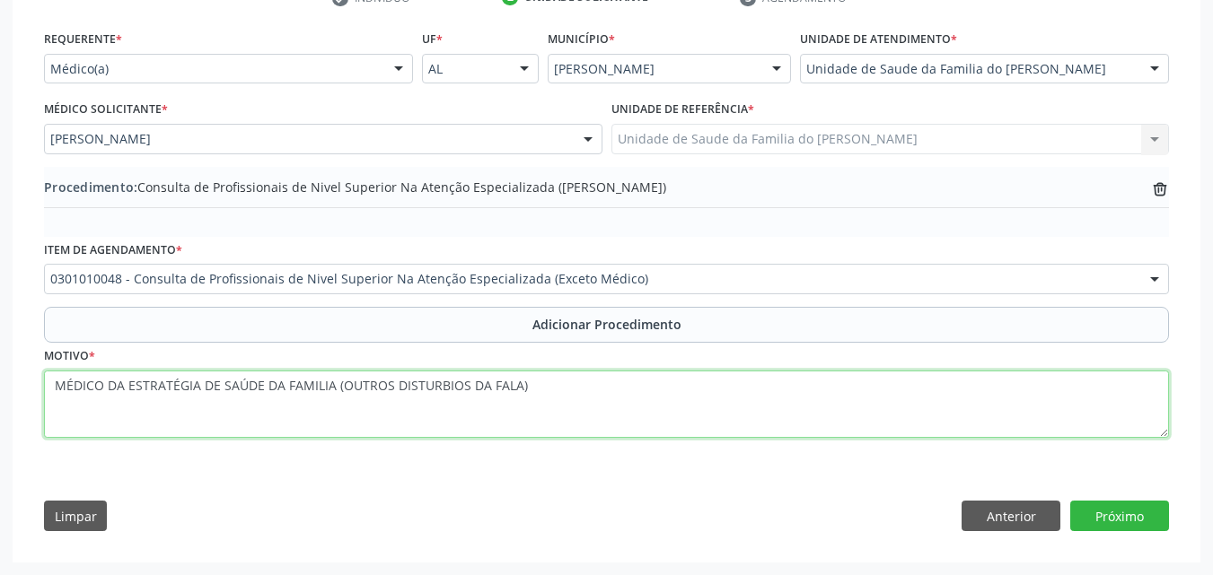
drag, startPoint x: 330, startPoint y: 390, endPoint x: 18, endPoint y: 371, distance: 313.0
click at [18, 371] on div "check Indivíduo 2 Unidade solicitante 3 Agendamento CNS 700 1019 2464 2011 done…" at bounding box center [607, 263] width 1188 height 598
type textarea "FONOAUDIOLOGO (OUTROS DISTURBIOS DA FALA)"
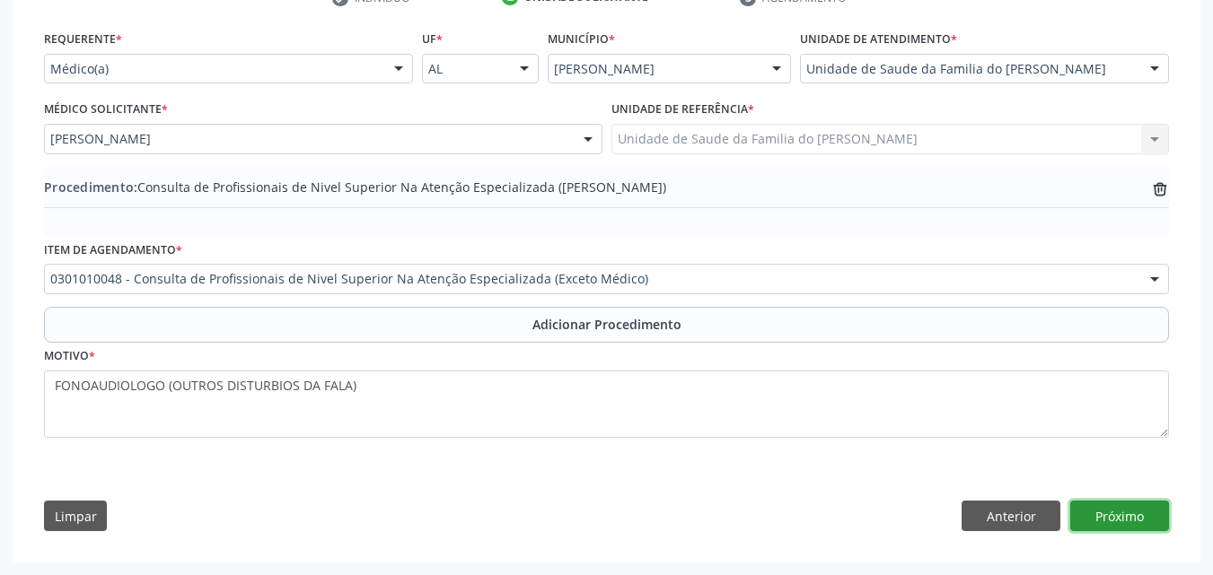
click at [1126, 521] on button "Próximo" at bounding box center [1119, 516] width 99 height 31
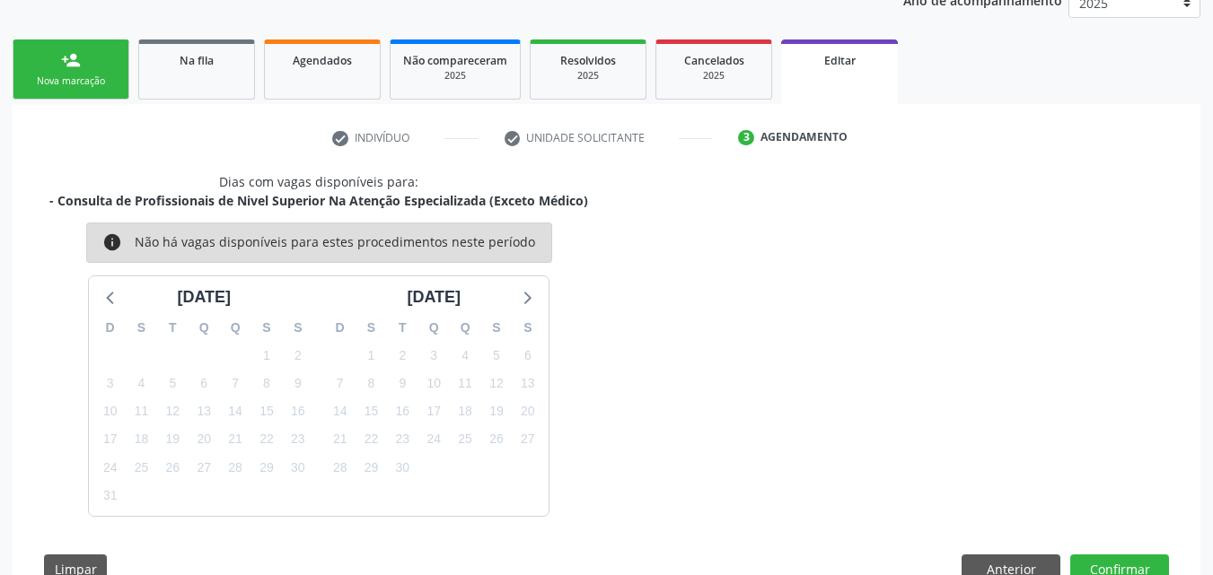
scroll to position [307, 0]
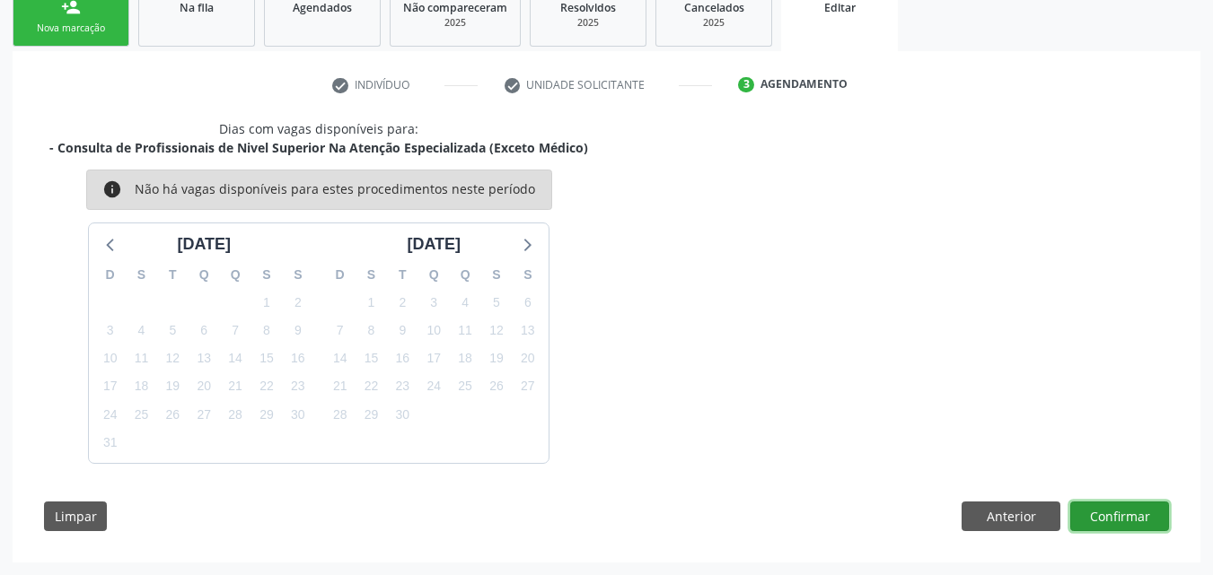
click at [1126, 510] on button "Confirmar" at bounding box center [1119, 517] width 99 height 31
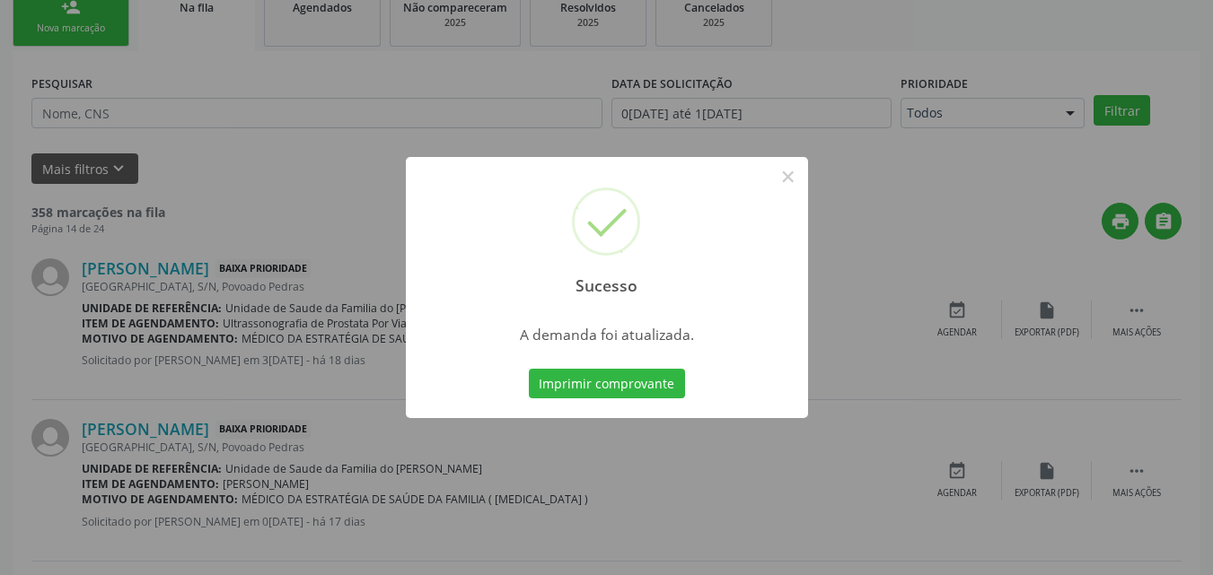
scroll to position [42, 0]
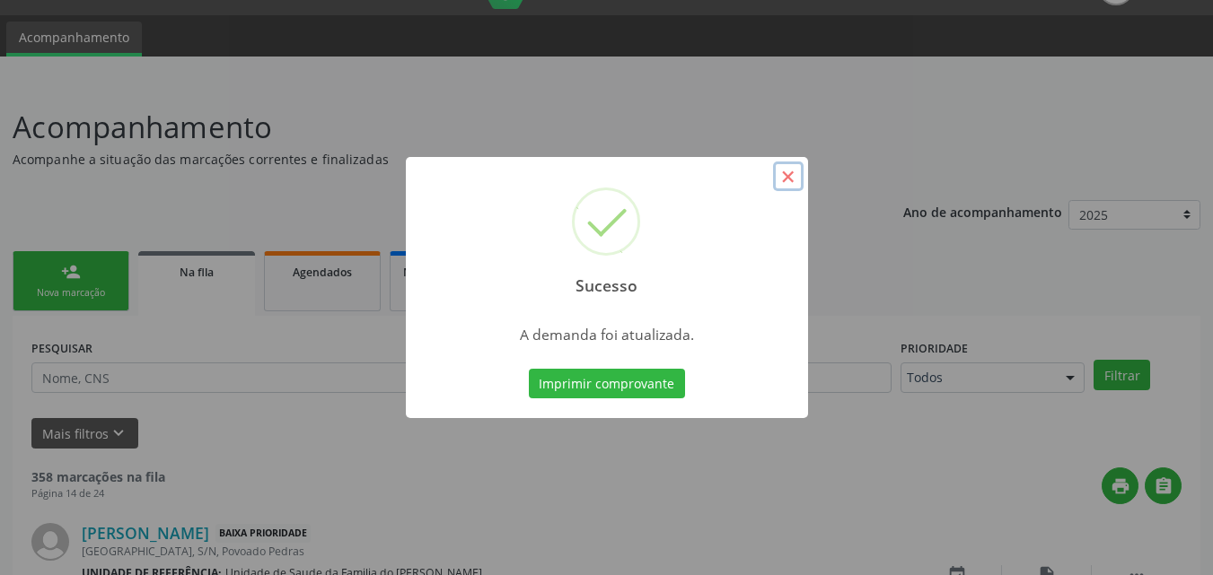
click at [784, 168] on button "×" at bounding box center [788, 177] width 31 height 31
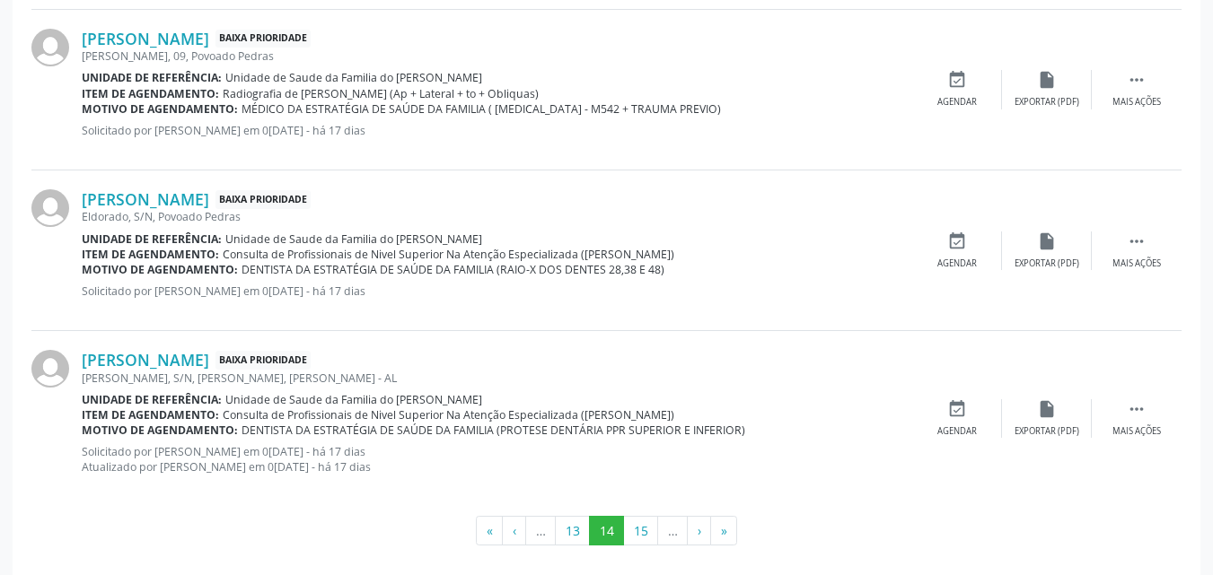
scroll to position [2512, 0]
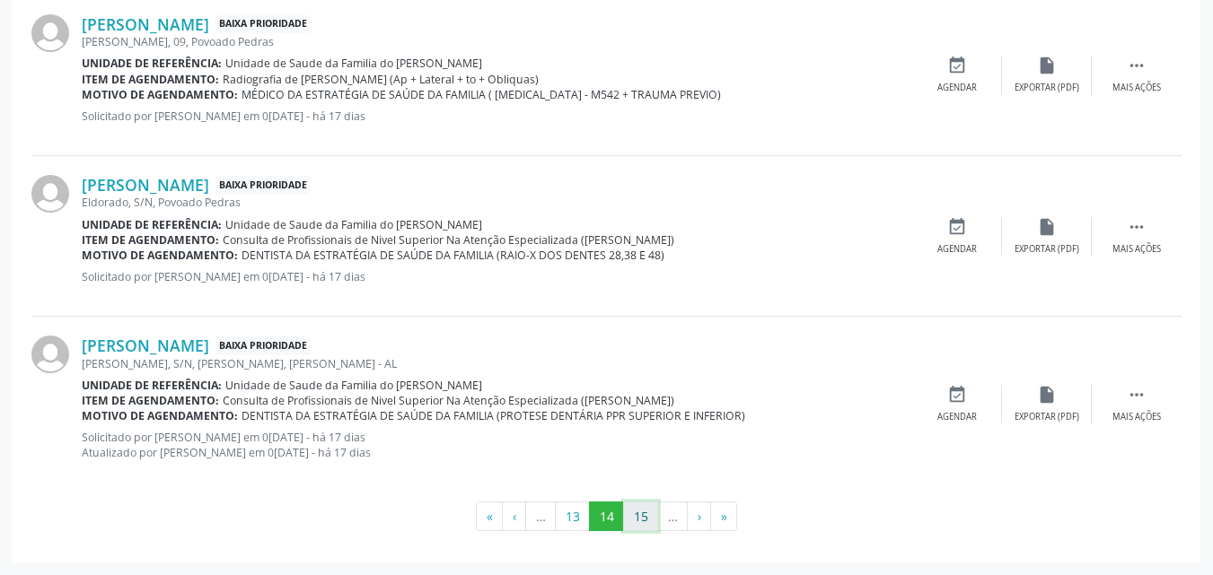
click at [635, 510] on button "15" at bounding box center [640, 517] width 35 height 31
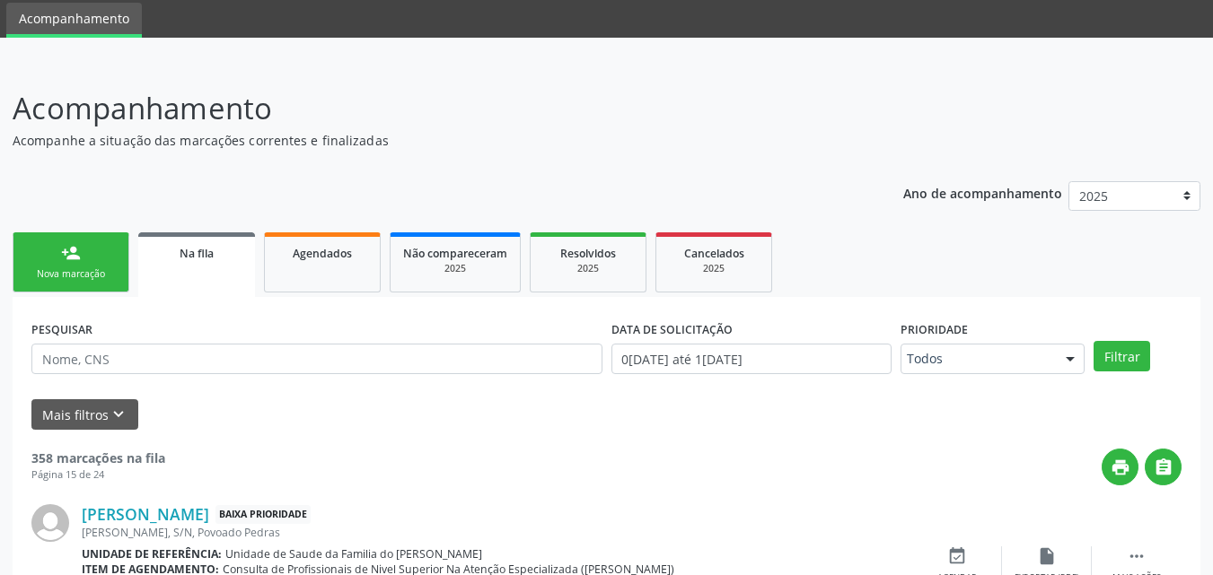
scroll to position [2467, 0]
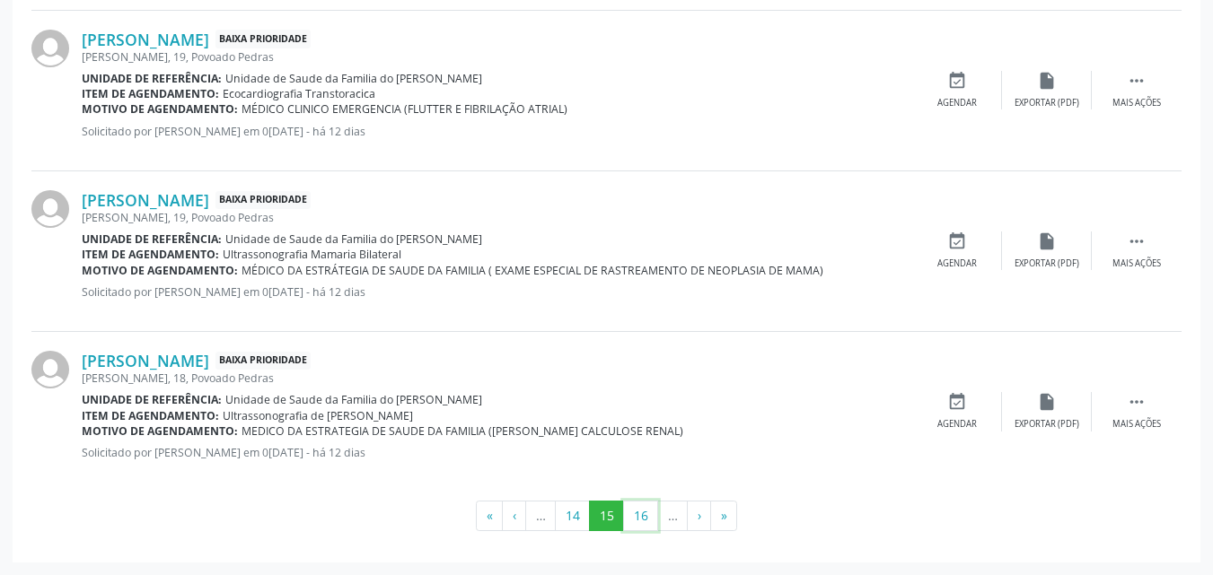
click at [635, 510] on button "16" at bounding box center [640, 516] width 35 height 31
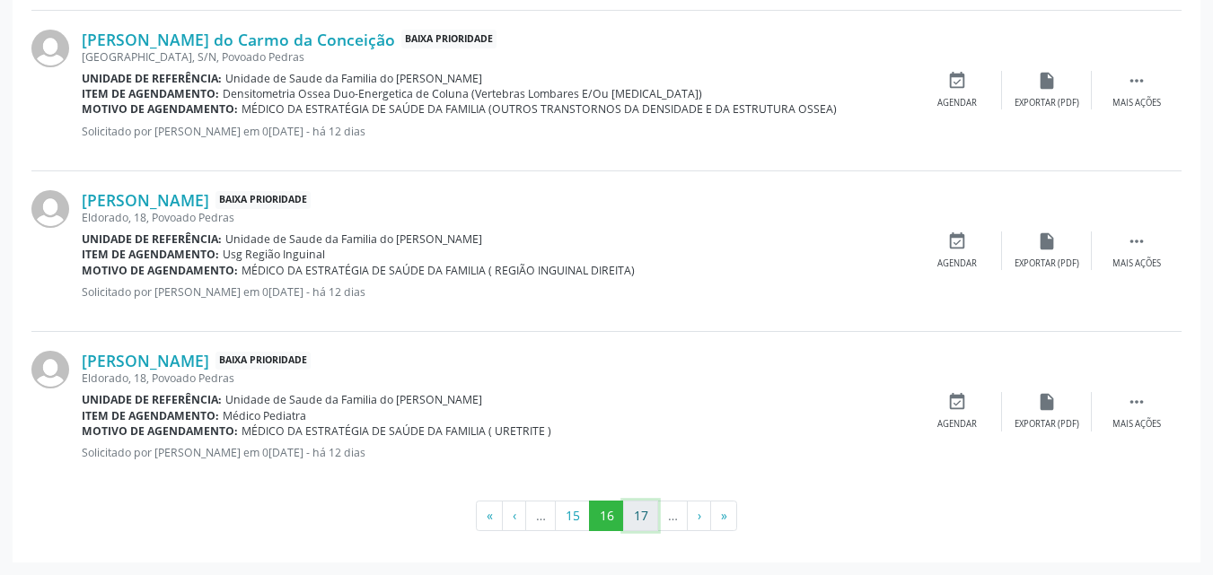
click at [637, 504] on button "17" at bounding box center [640, 516] width 35 height 31
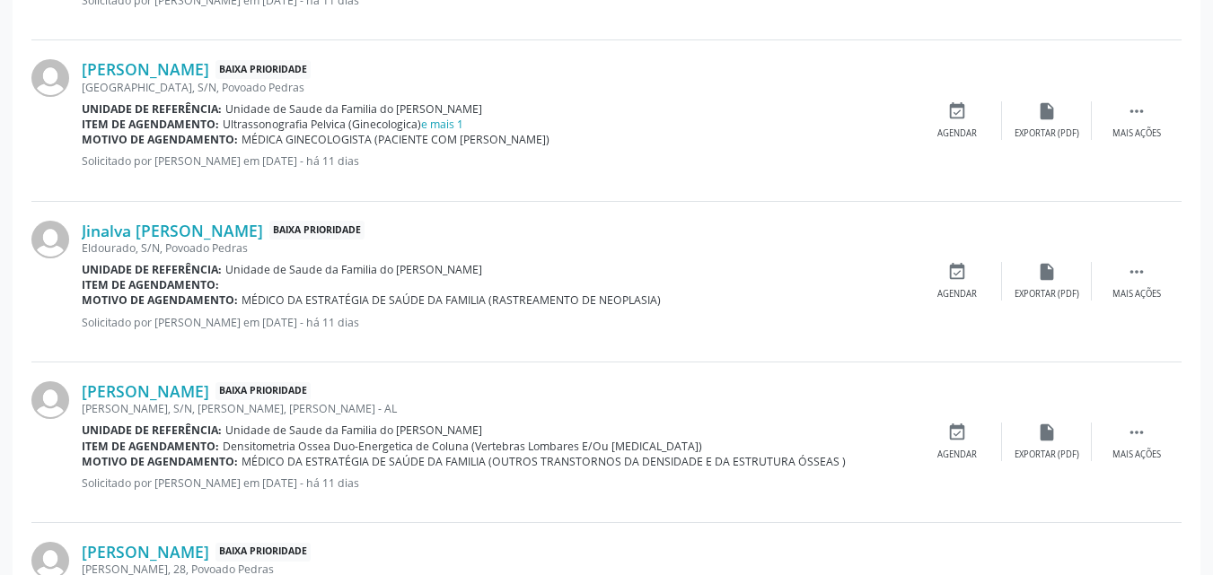
scroll to position [1456, 0]
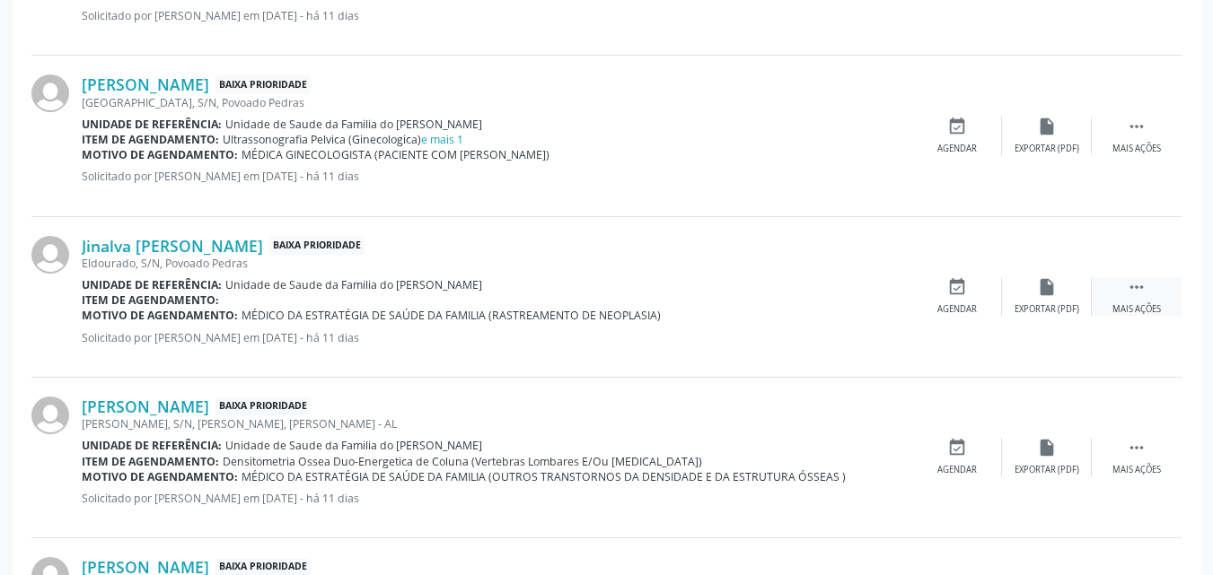
click at [1134, 295] on icon "" at bounding box center [1136, 287] width 20 height 20
click at [1040, 294] on icon "edit" at bounding box center [1047, 287] width 20 height 20
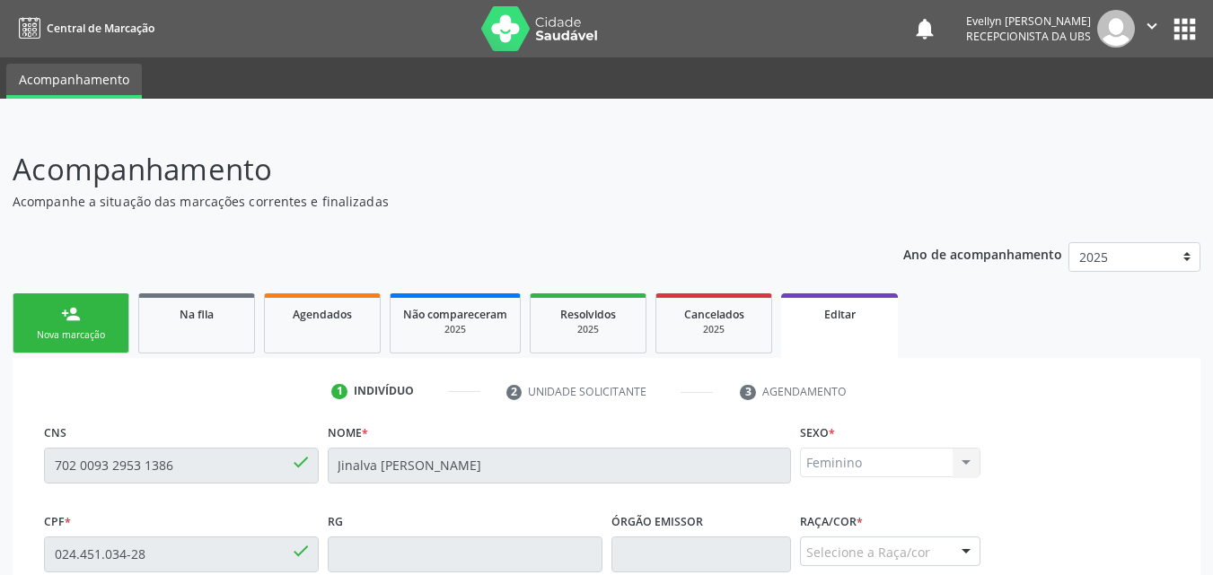
scroll to position [447, 0]
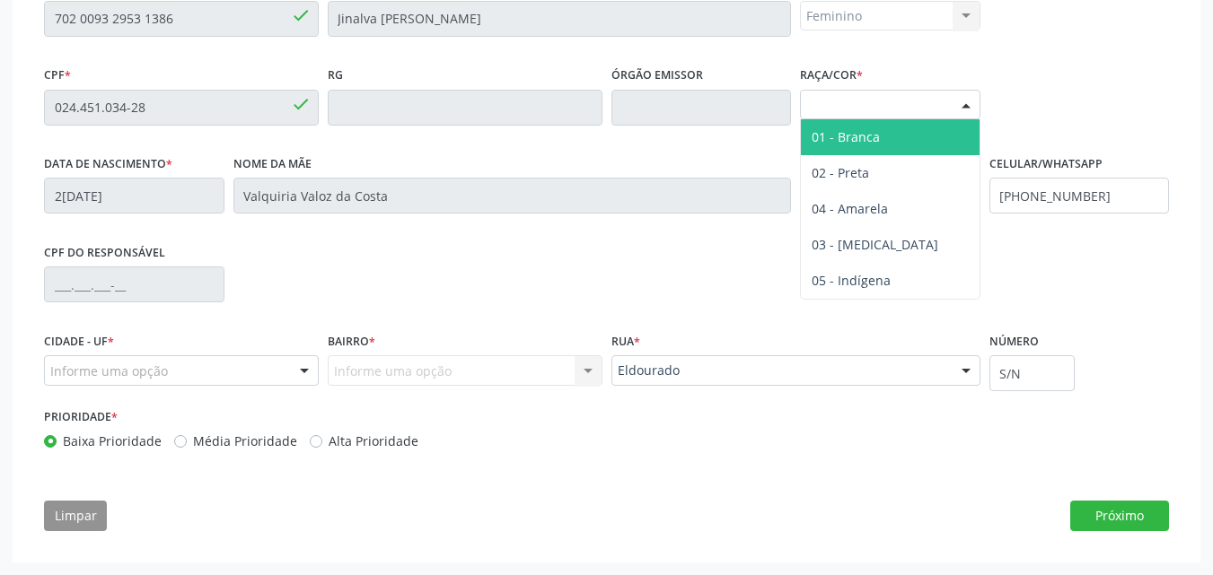
click at [953, 105] on div at bounding box center [965, 106] width 27 height 31
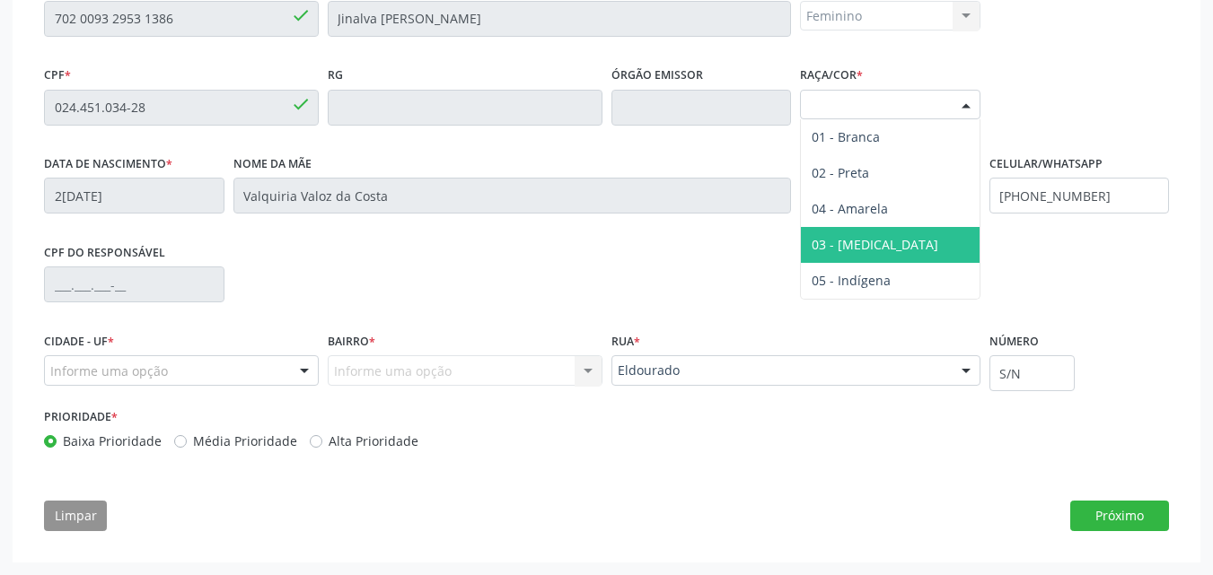
click at [923, 238] on span "03 - [MEDICAL_DATA]" at bounding box center [890, 245] width 179 height 36
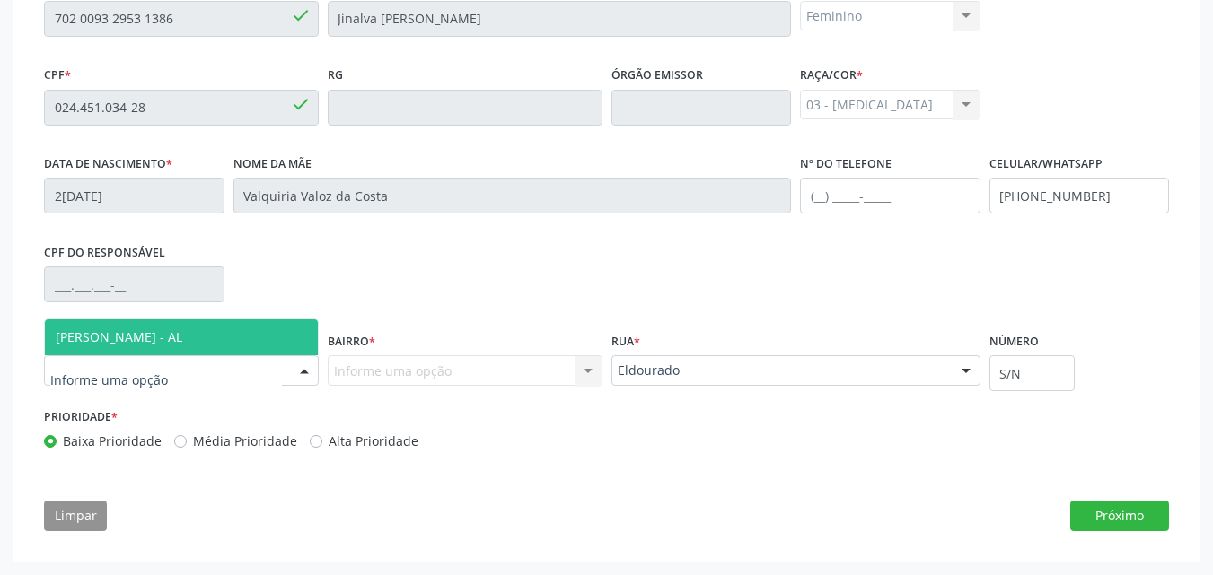
click at [259, 374] on div at bounding box center [181, 370] width 275 height 31
click at [217, 341] on span "[PERSON_NAME] - AL" at bounding box center [181, 338] width 273 height 36
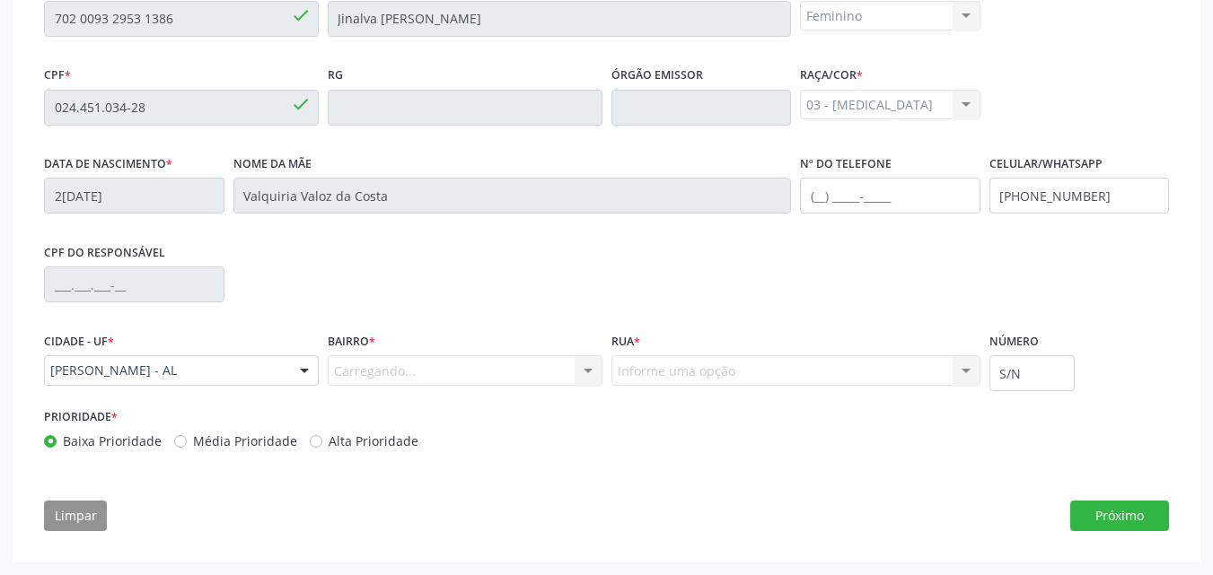
click at [217, 341] on div "Cidade - UF * Marechal Deodoro - AL Marechal Deodoro - AL Nenhum resultado enco…" at bounding box center [181, 356] width 275 height 57
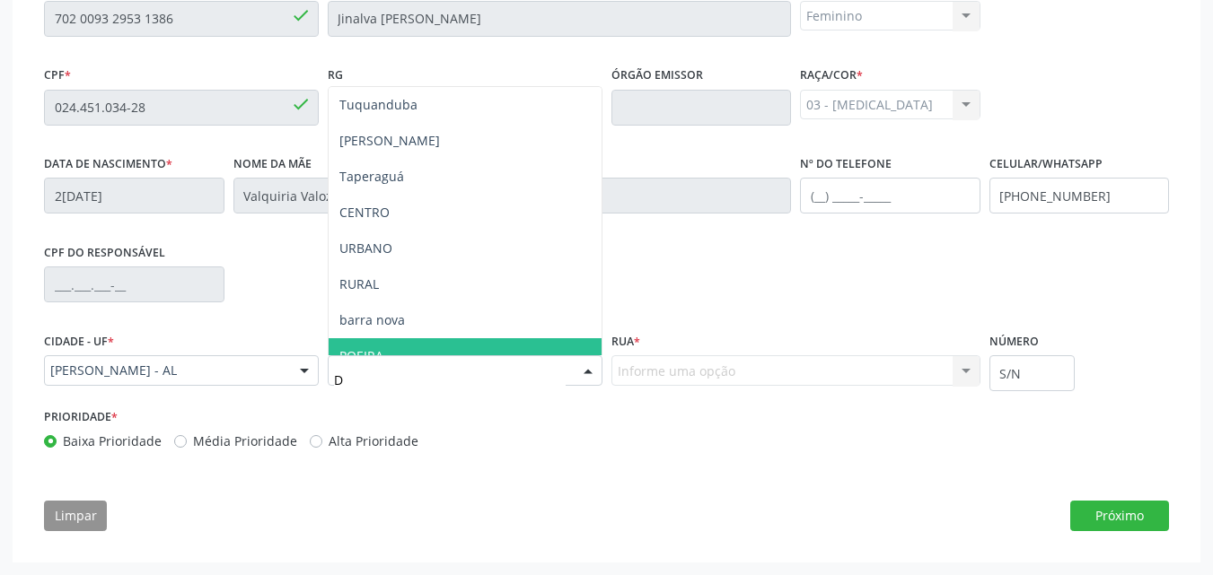
type input "DE"
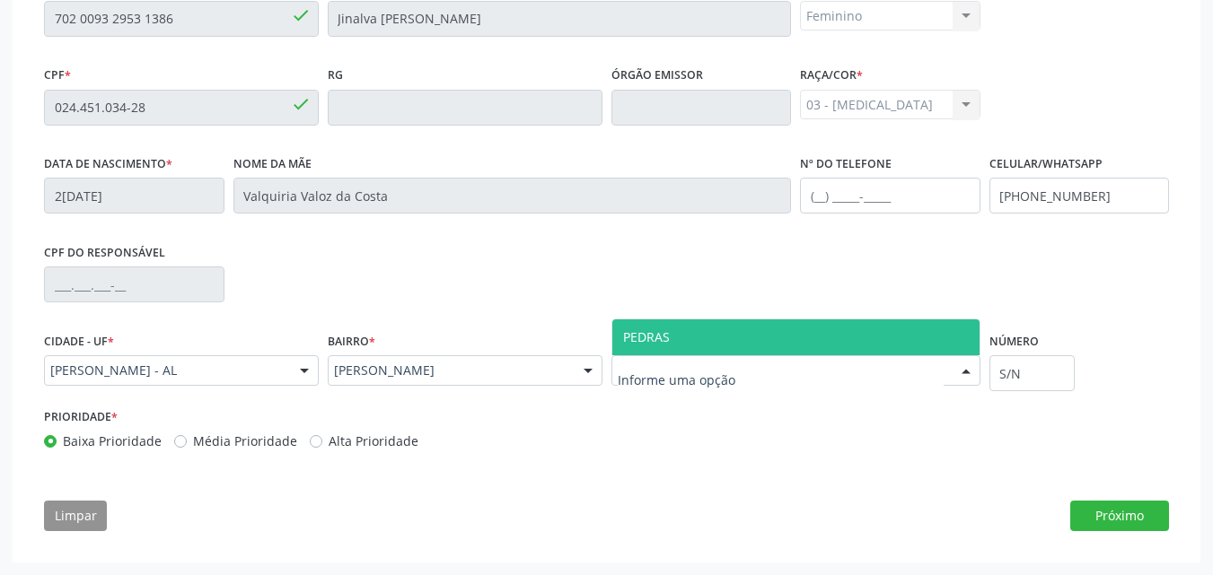
click at [776, 377] on div at bounding box center [795, 370] width 369 height 31
click at [823, 320] on span "PEDRAS" at bounding box center [795, 338] width 367 height 36
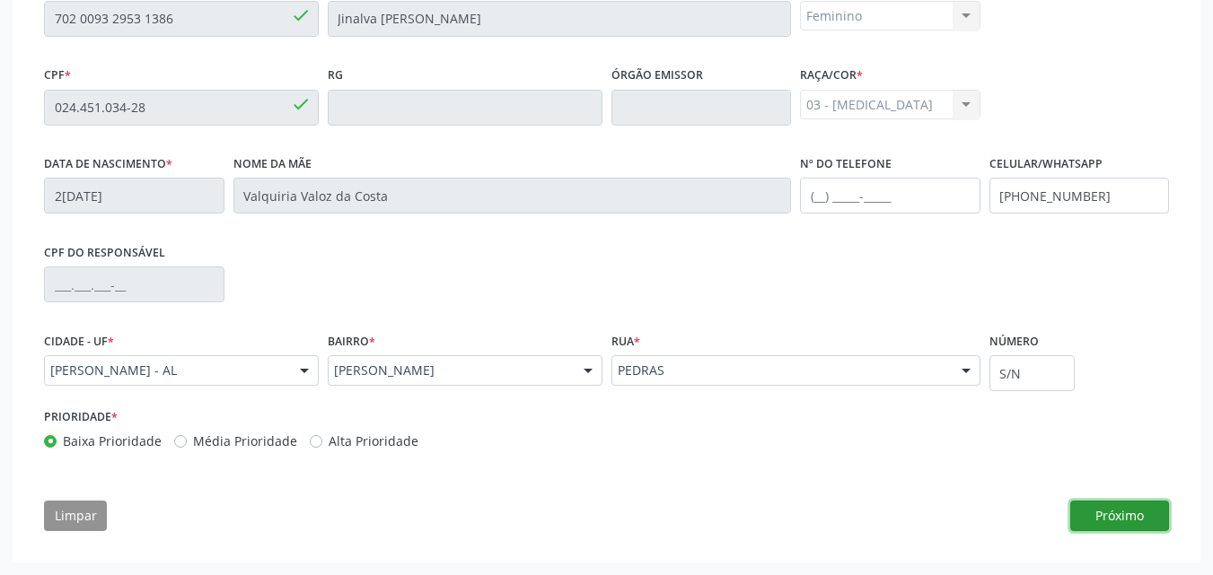
click at [1106, 508] on button "Próximo" at bounding box center [1119, 516] width 99 height 31
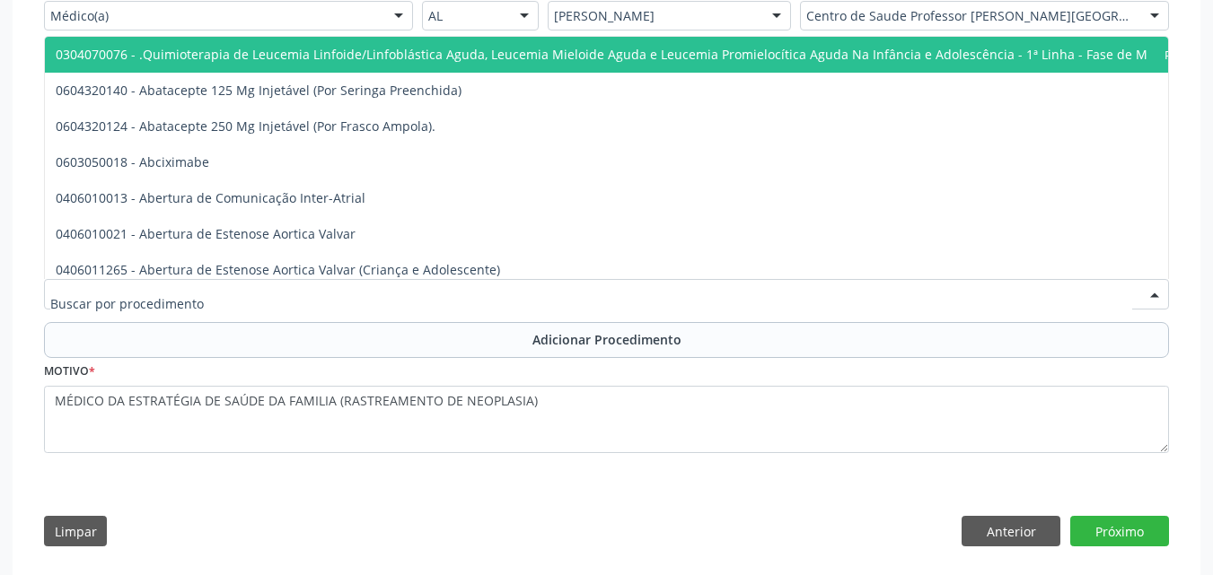
click at [727, 292] on div at bounding box center [606, 294] width 1125 height 31
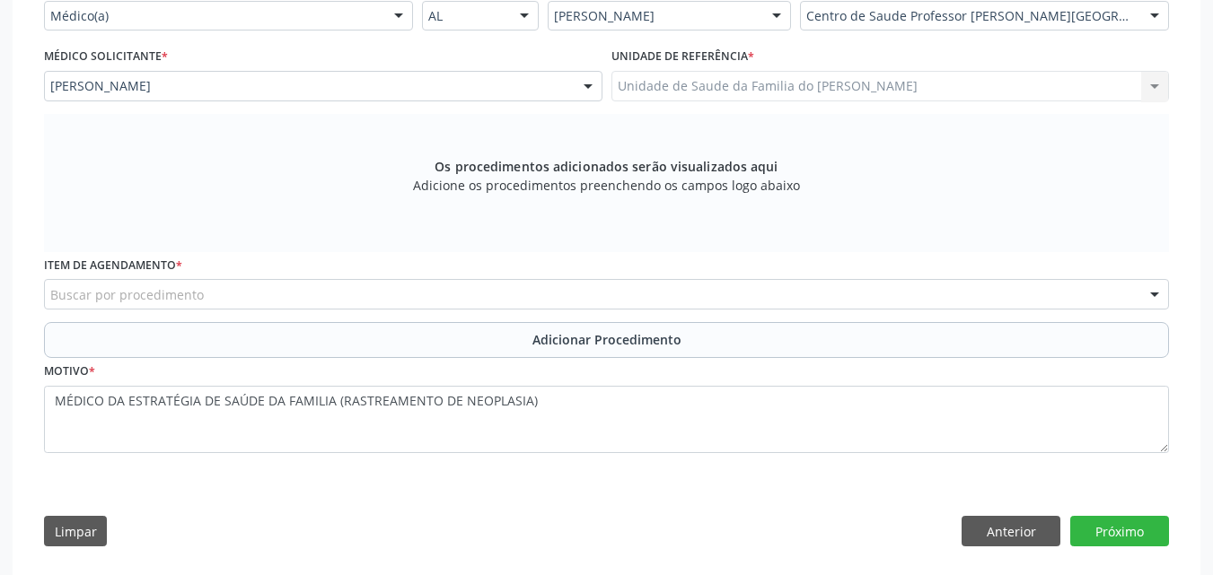
click at [0, 364] on div "Acompanhamento Acompanhe a situação das marcações correntes e finalizadas Relat…" at bounding box center [606, 134] width 1213 height 914
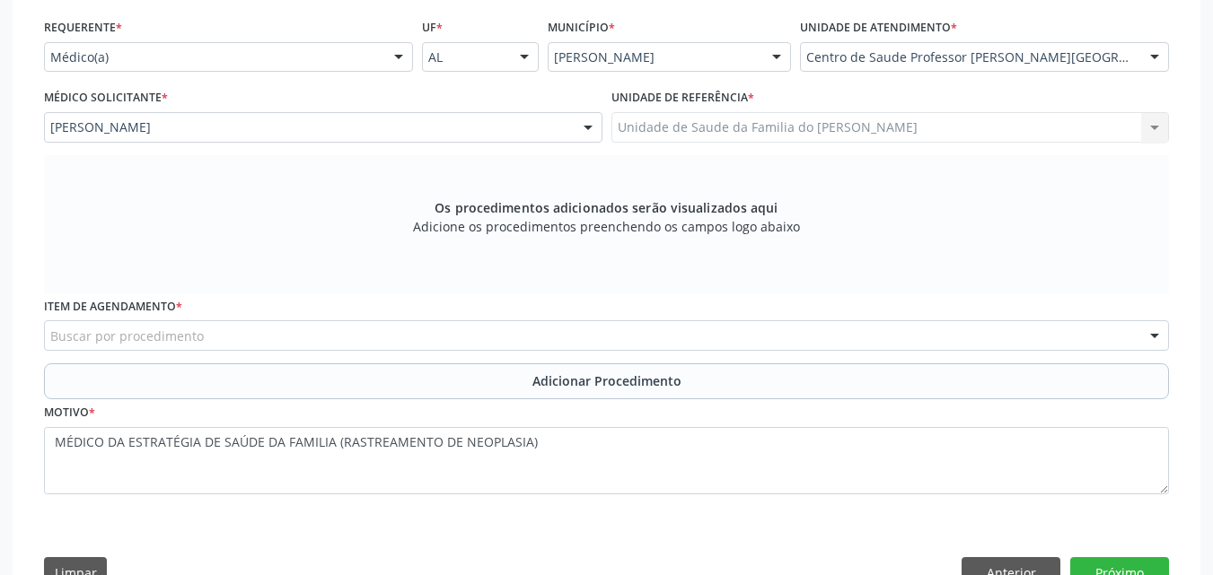
scroll to position [462, 0]
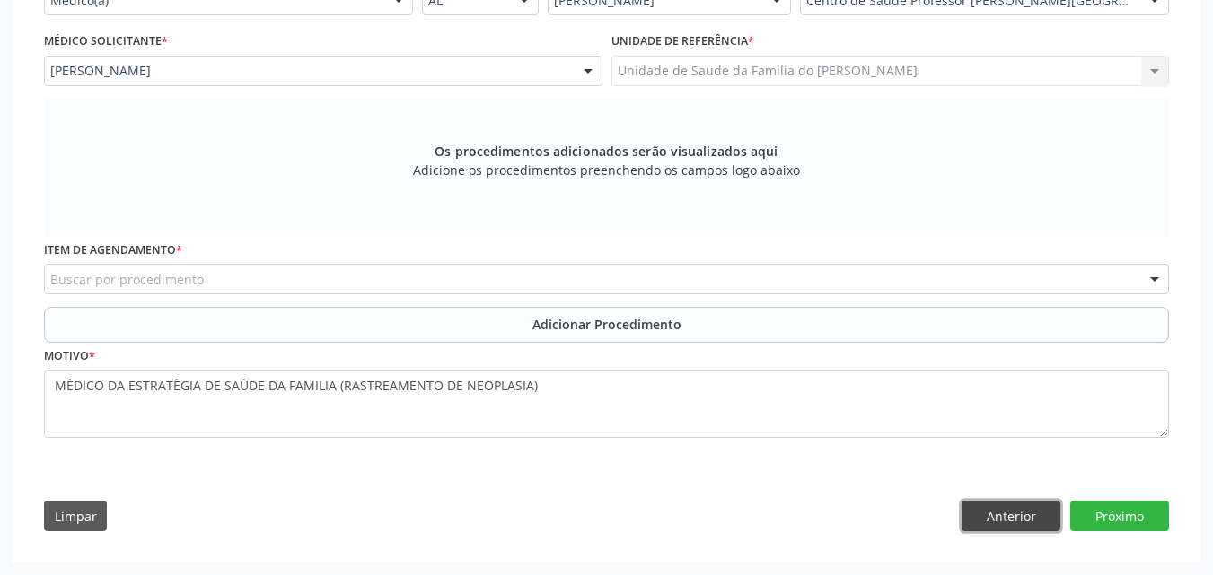
click at [1021, 507] on button "Anterior" at bounding box center [1010, 516] width 99 height 31
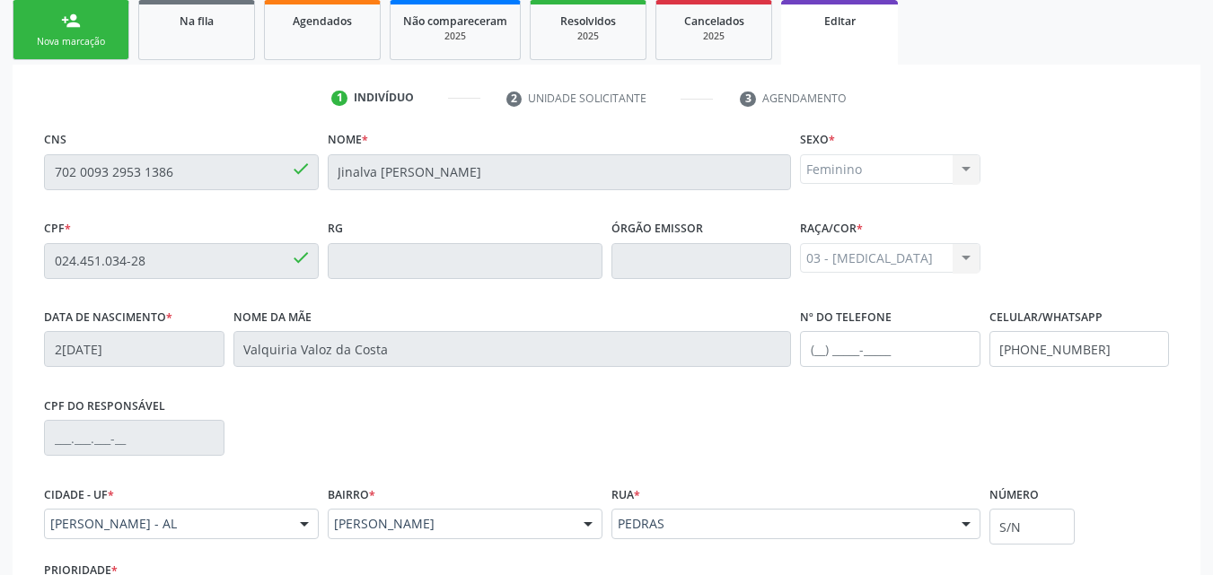
scroll to position [447, 0]
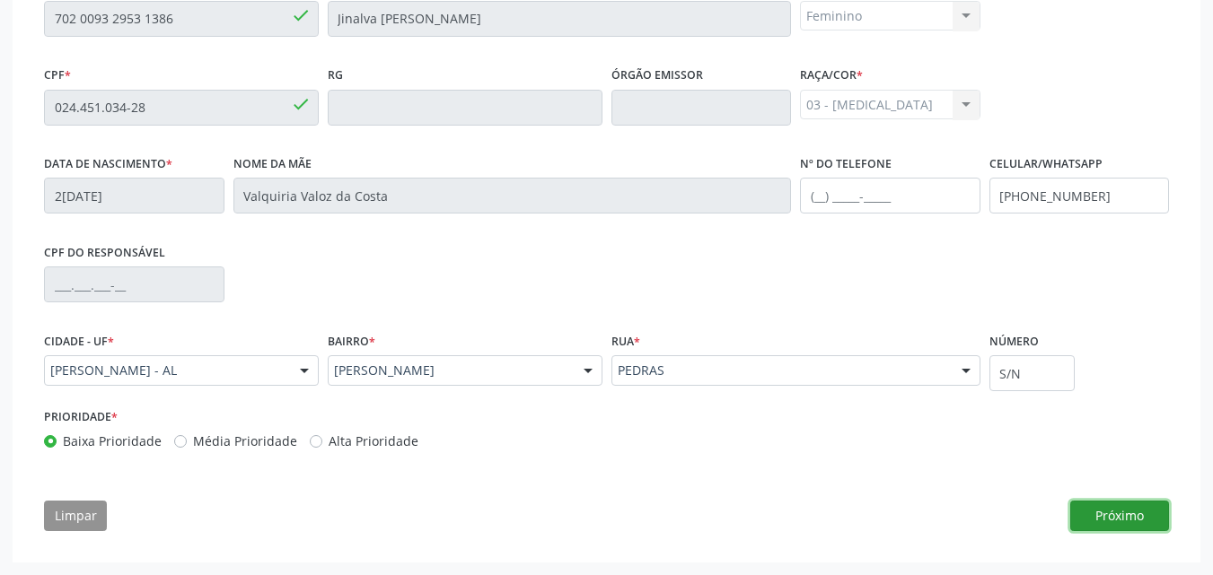
click at [1142, 507] on button "Próximo" at bounding box center [1119, 516] width 99 height 31
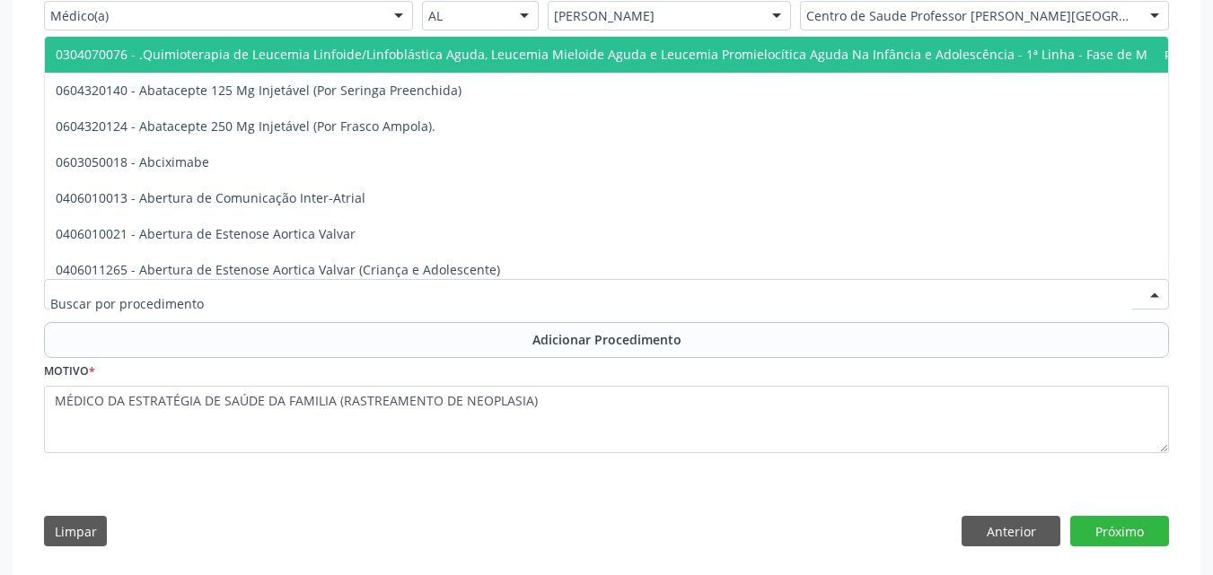
click at [697, 285] on div at bounding box center [606, 294] width 1125 height 31
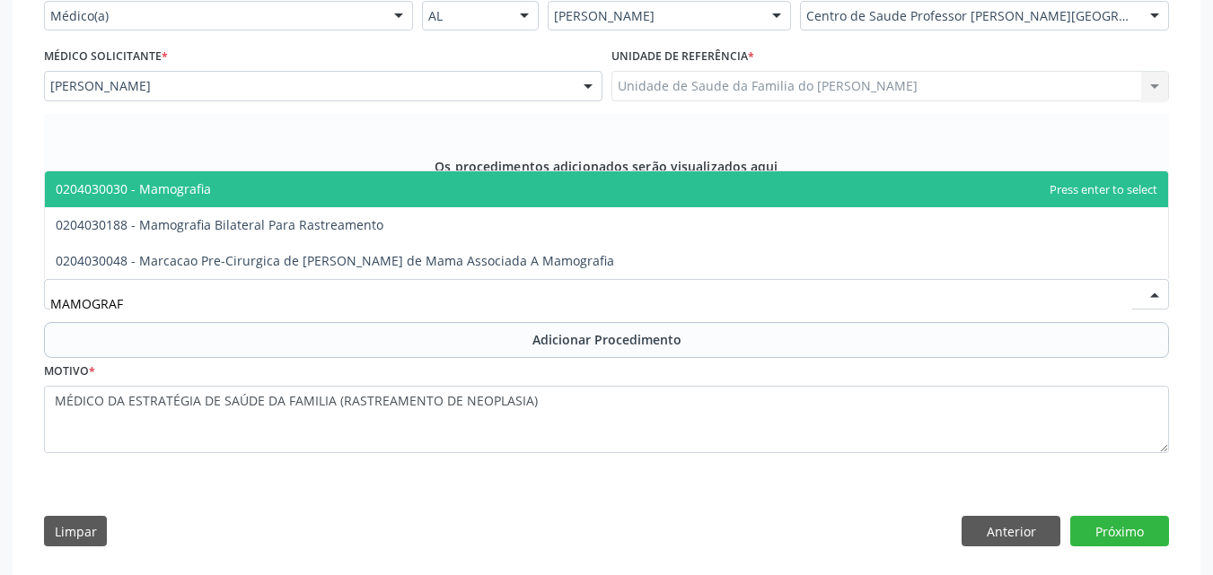
type input "MAMOGRAFI"
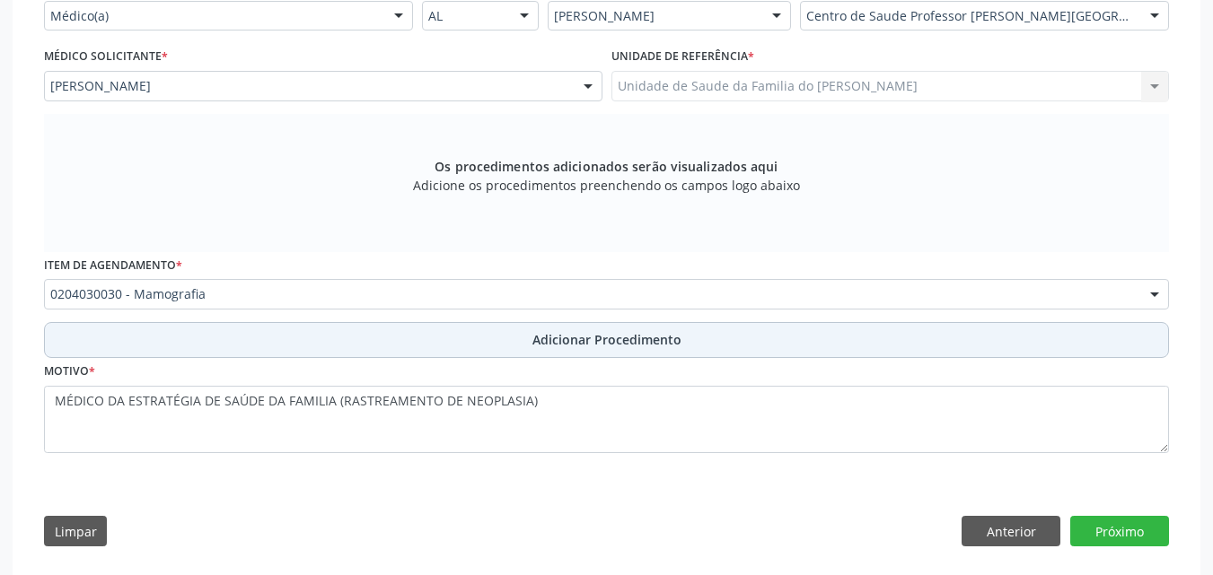
click at [676, 336] on span "Adicionar Procedimento" at bounding box center [606, 339] width 149 height 19
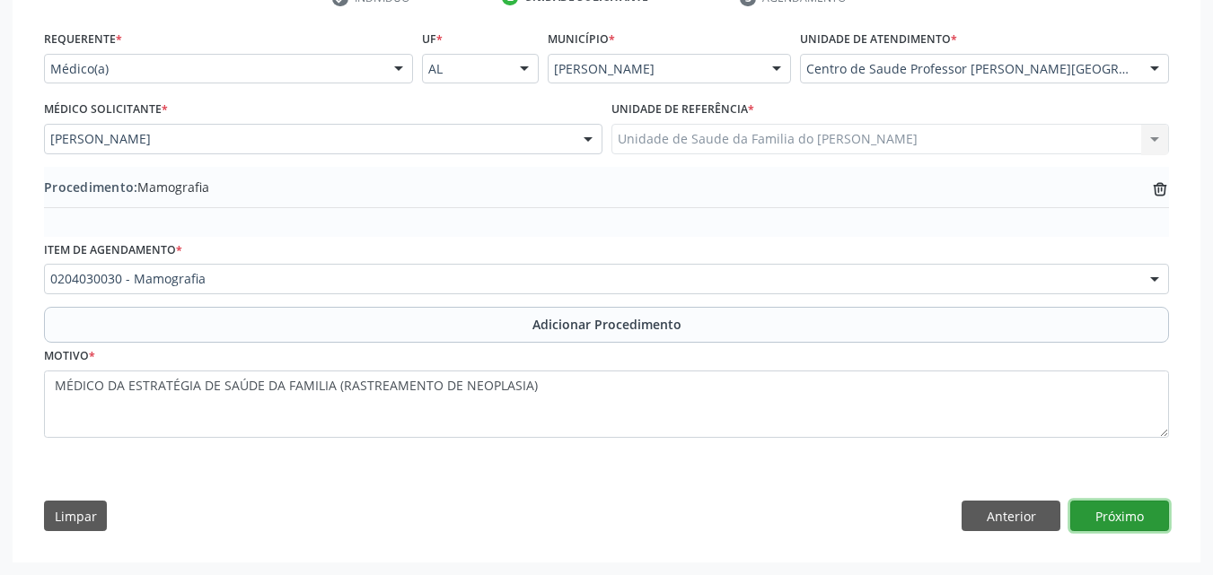
click at [1111, 513] on button "Próximo" at bounding box center [1119, 516] width 99 height 31
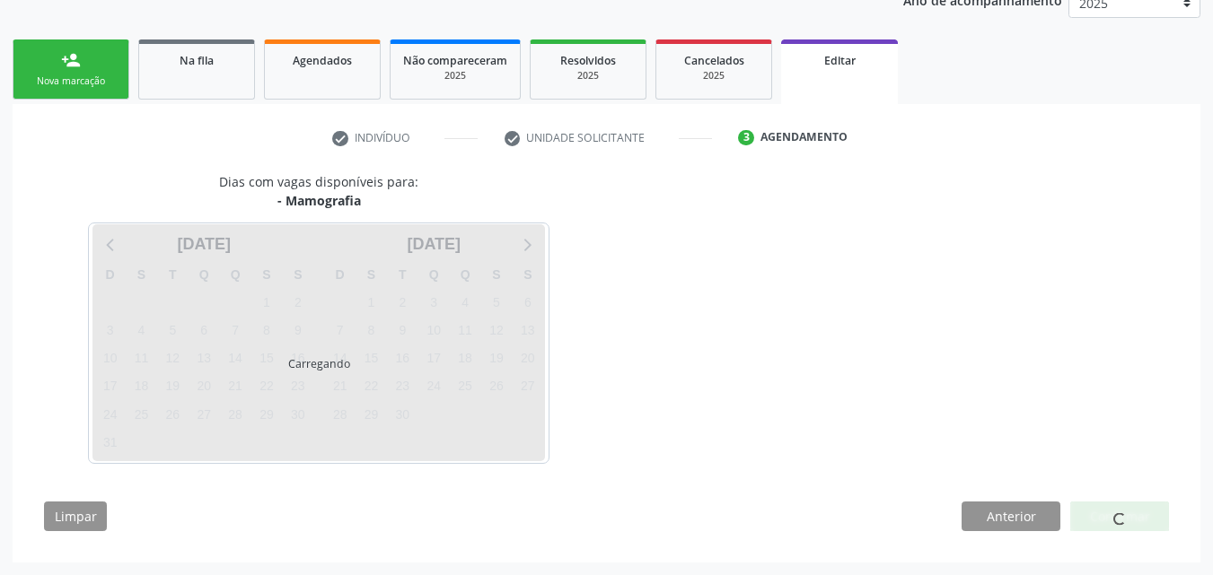
scroll to position [307, 0]
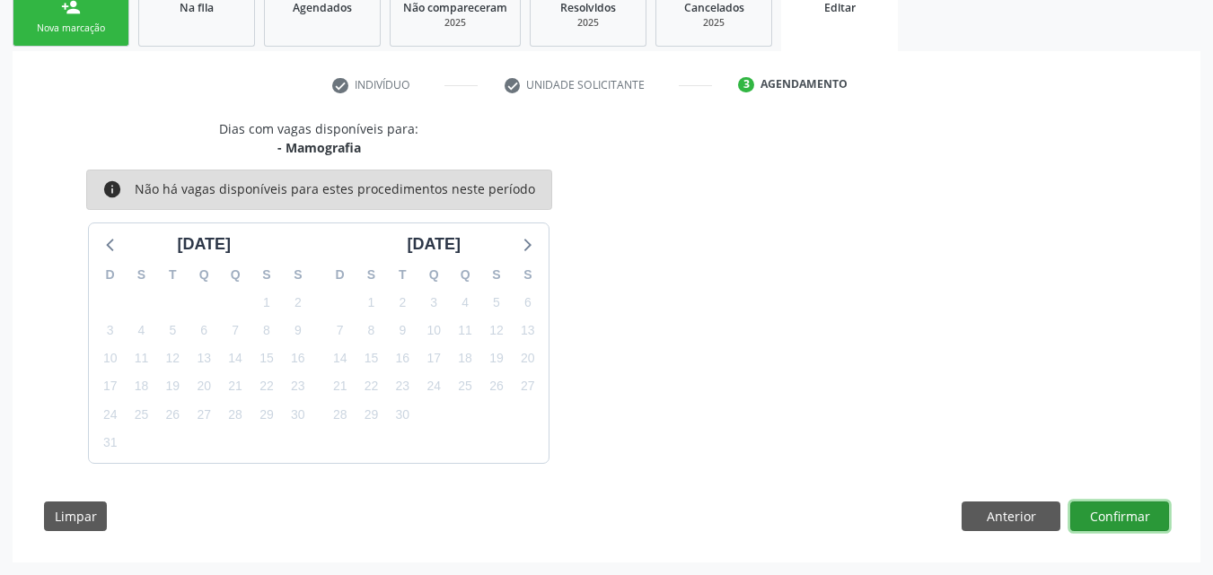
click at [1100, 513] on button "Confirmar" at bounding box center [1119, 517] width 99 height 31
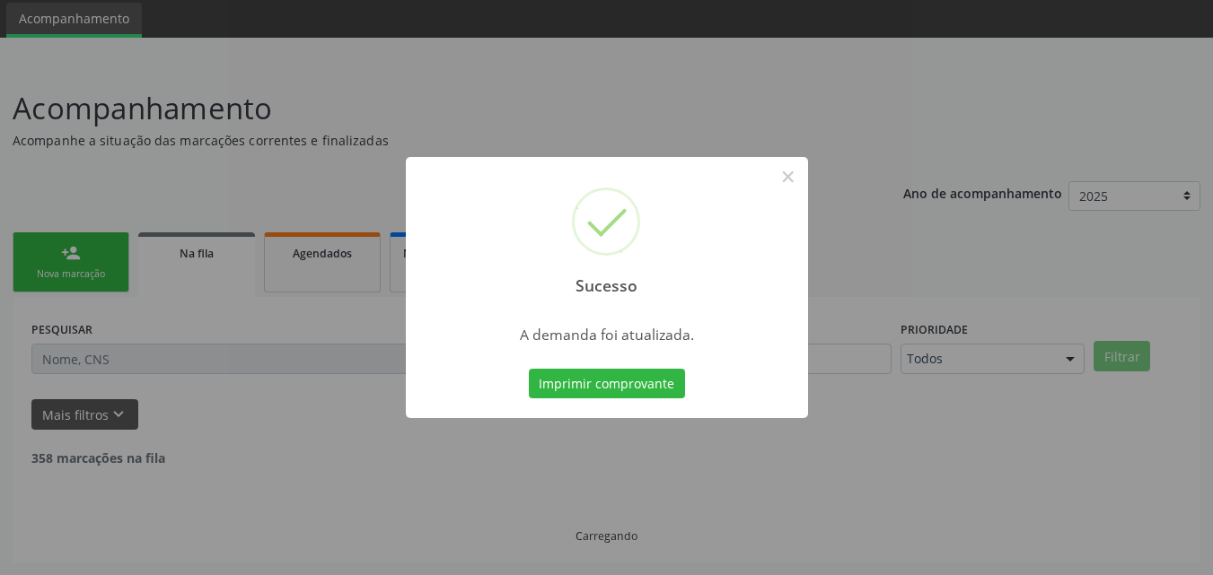
scroll to position [42, 0]
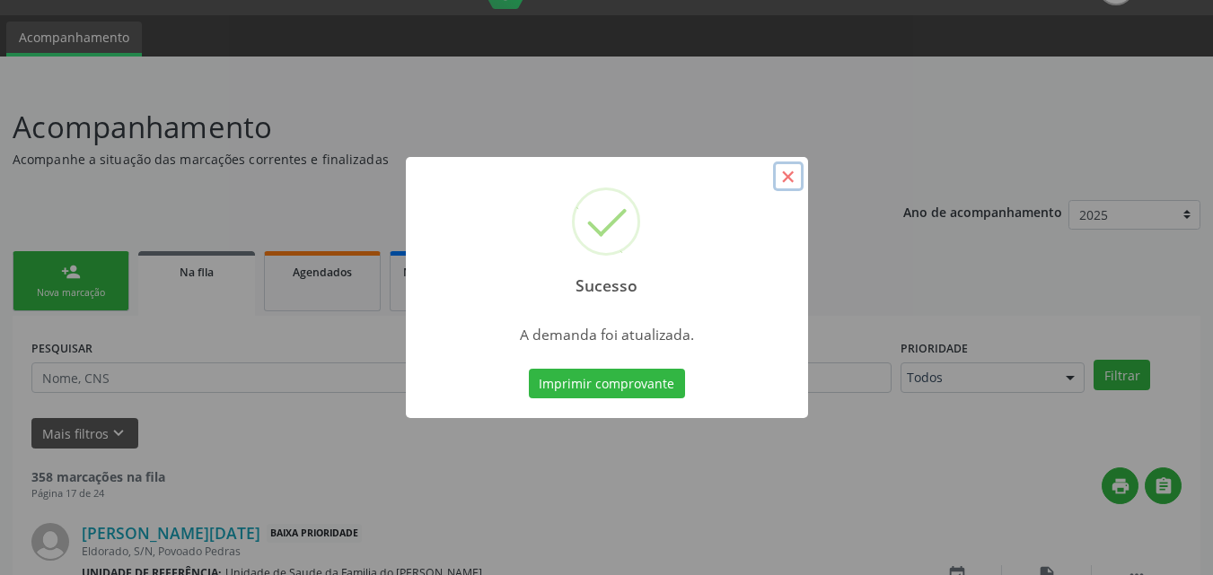
click at [792, 180] on button "×" at bounding box center [788, 177] width 31 height 31
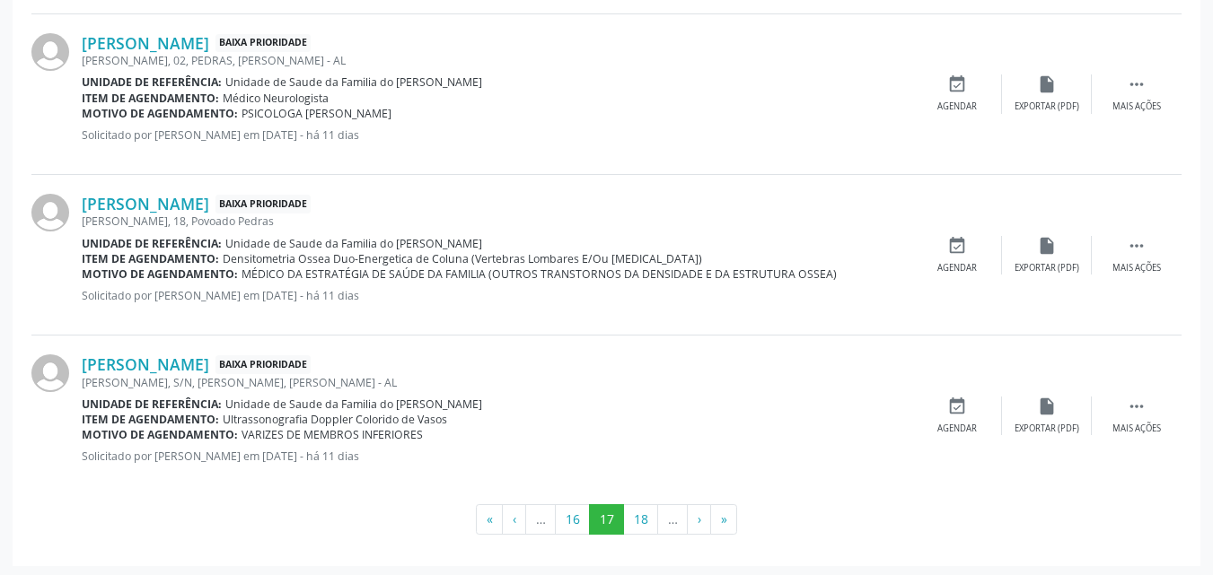
scroll to position [2497, 0]
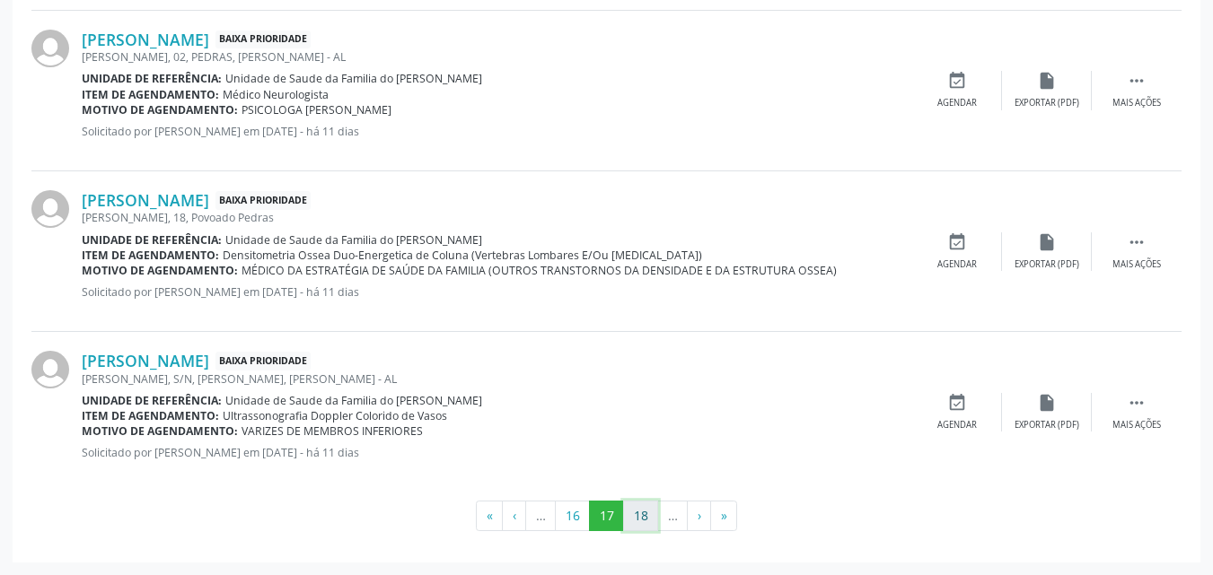
click at [639, 512] on button "18" at bounding box center [640, 516] width 35 height 31
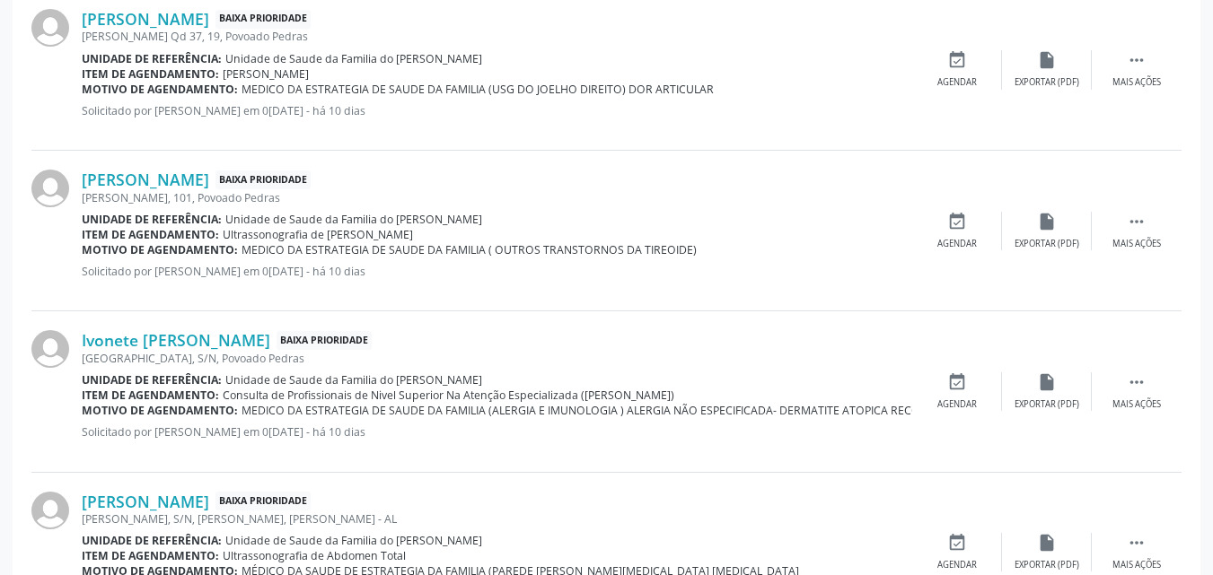
scroll to position [1950, 0]
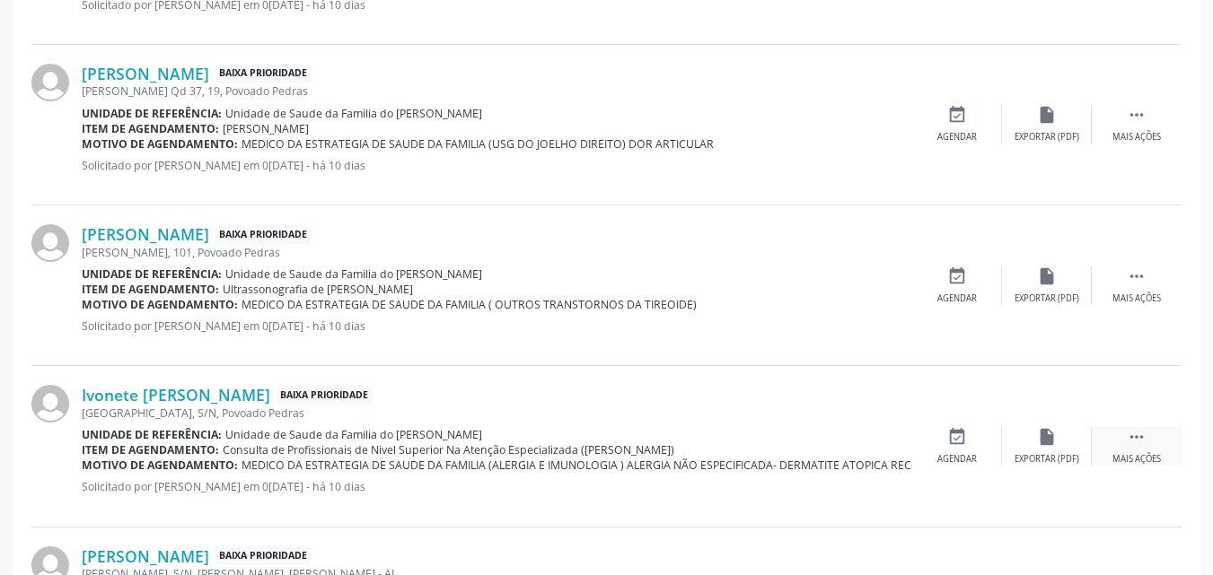
click at [1142, 448] on div " Mais ações" at bounding box center [1136, 446] width 90 height 39
click at [1039, 442] on icon "edit" at bounding box center [1047, 437] width 20 height 20
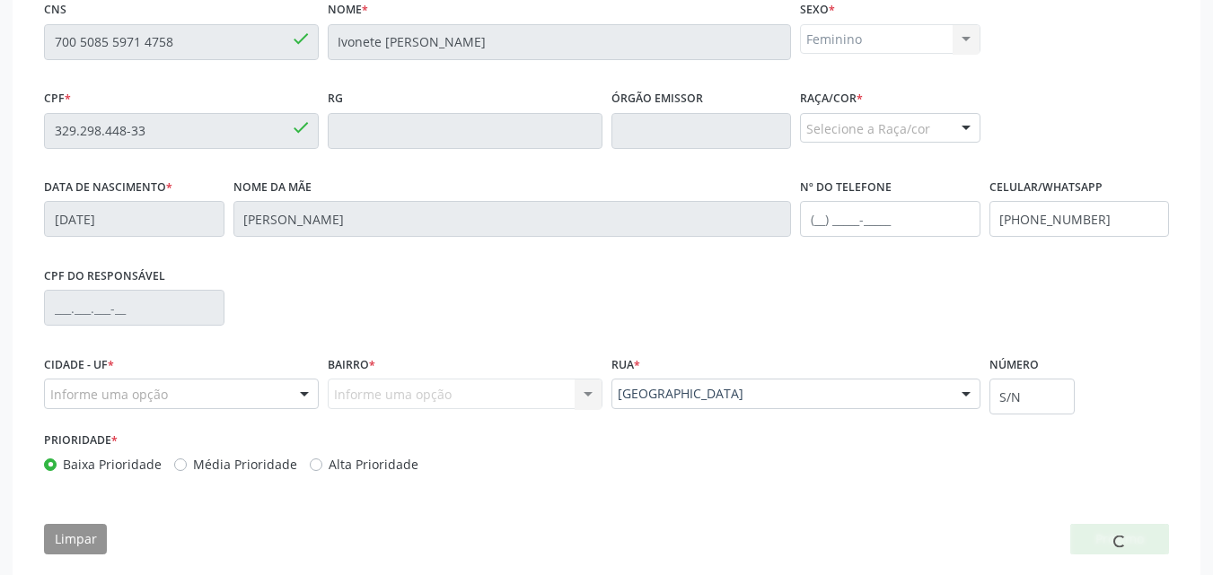
scroll to position [447, 0]
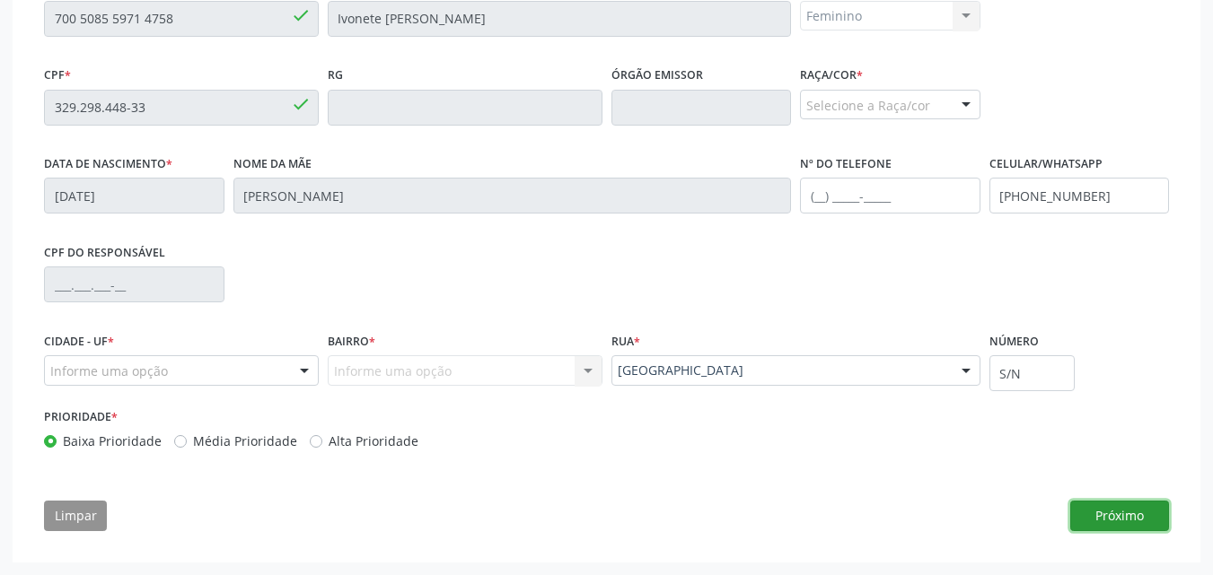
click at [1129, 521] on button "Próximo" at bounding box center [1119, 516] width 99 height 31
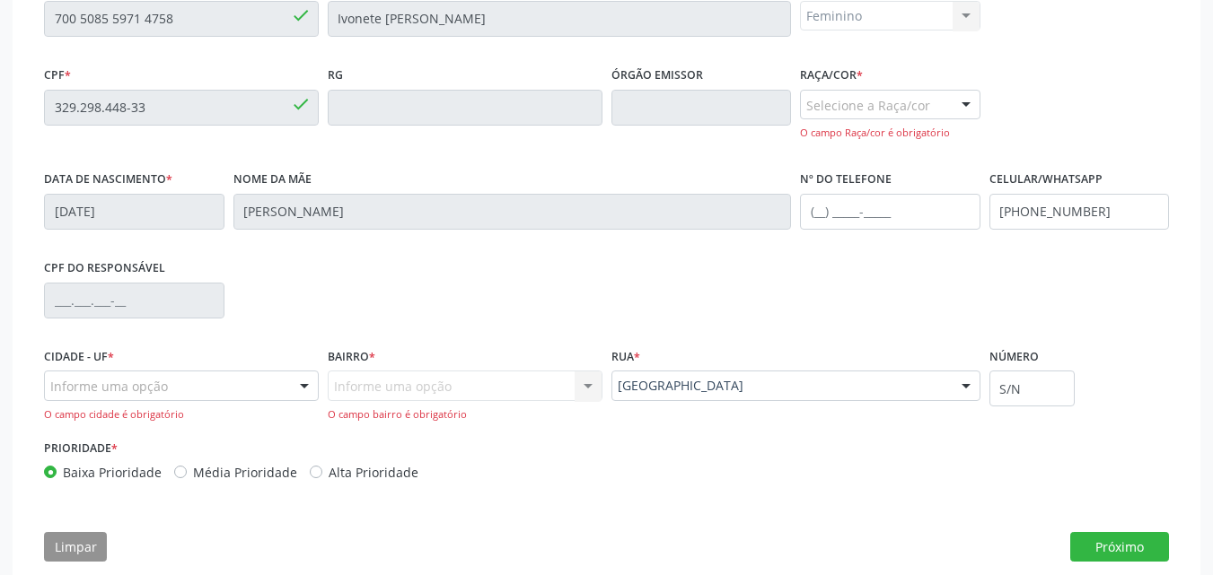
click at [935, 125] on div "Selecione a Raça/cor 01 - Branca 02 - Preta 04 - Amarela 03 - Parda 05 - Indíge…" at bounding box center [890, 115] width 180 height 51
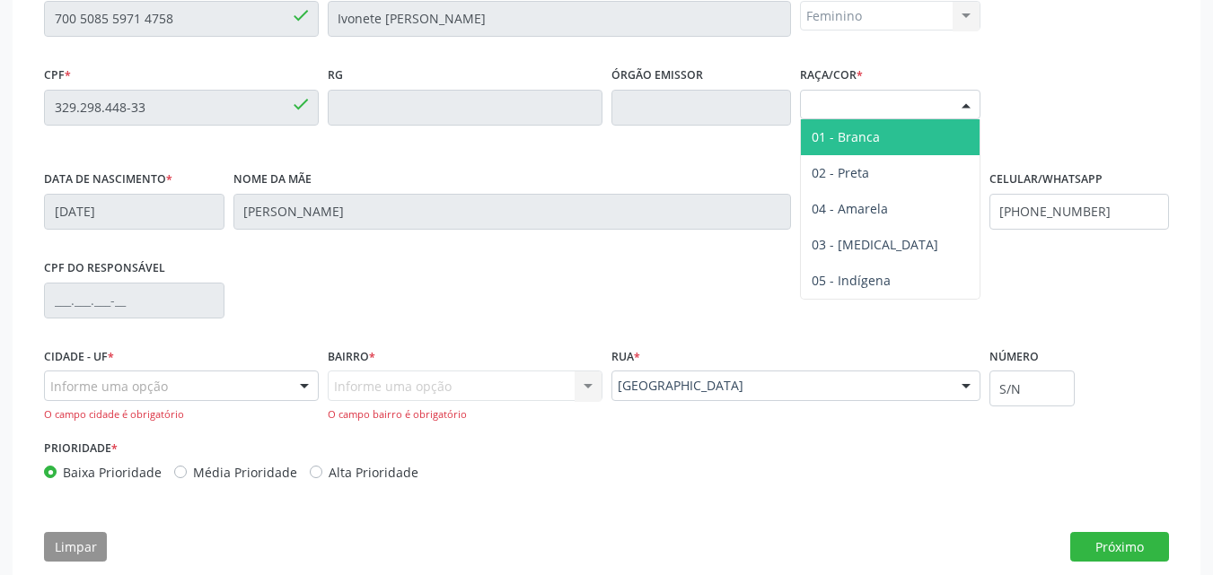
click at [936, 110] on div "Selecione a Raça/cor" at bounding box center [890, 105] width 180 height 31
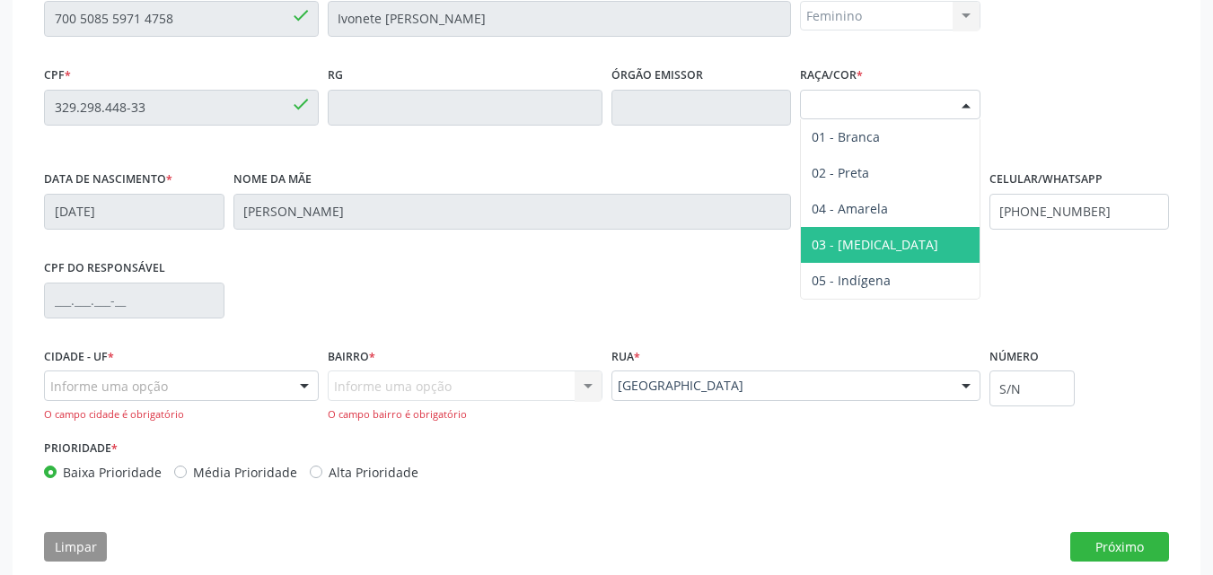
click at [865, 241] on span "03 - [MEDICAL_DATA]" at bounding box center [874, 244] width 127 height 17
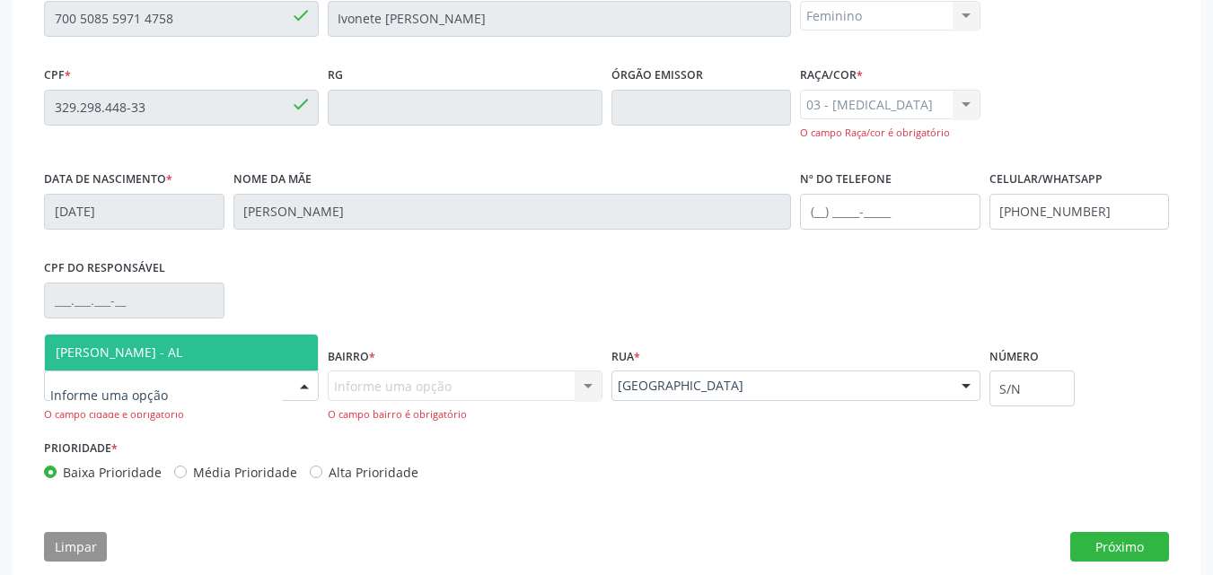
click at [238, 385] on div at bounding box center [181, 386] width 275 height 31
click at [218, 366] on span "[PERSON_NAME] - AL" at bounding box center [181, 353] width 273 height 36
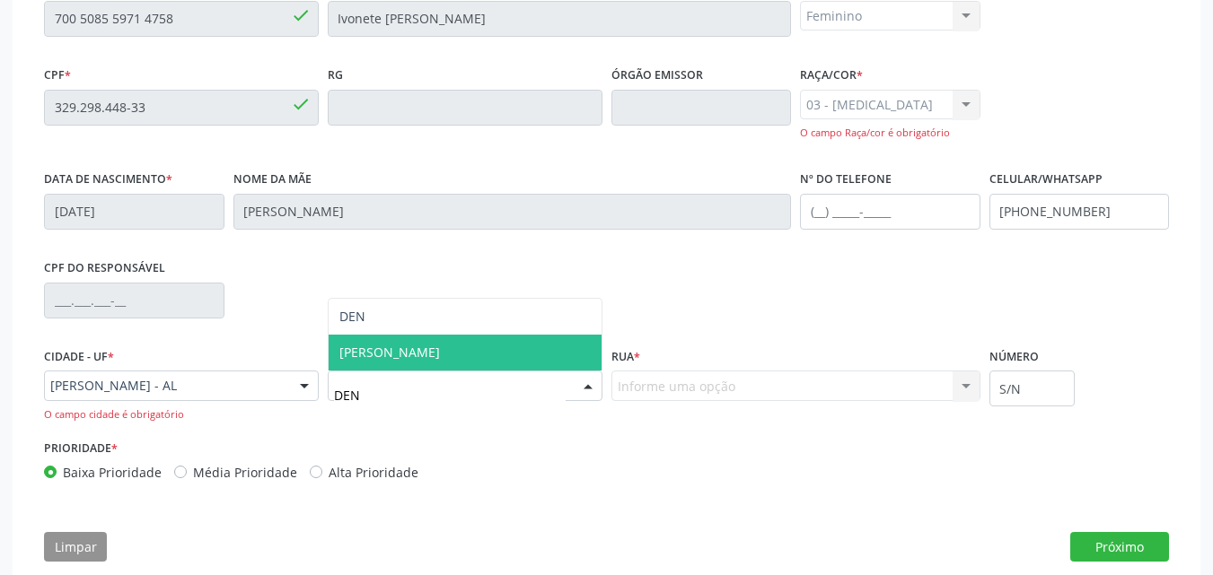
type input "DENI"
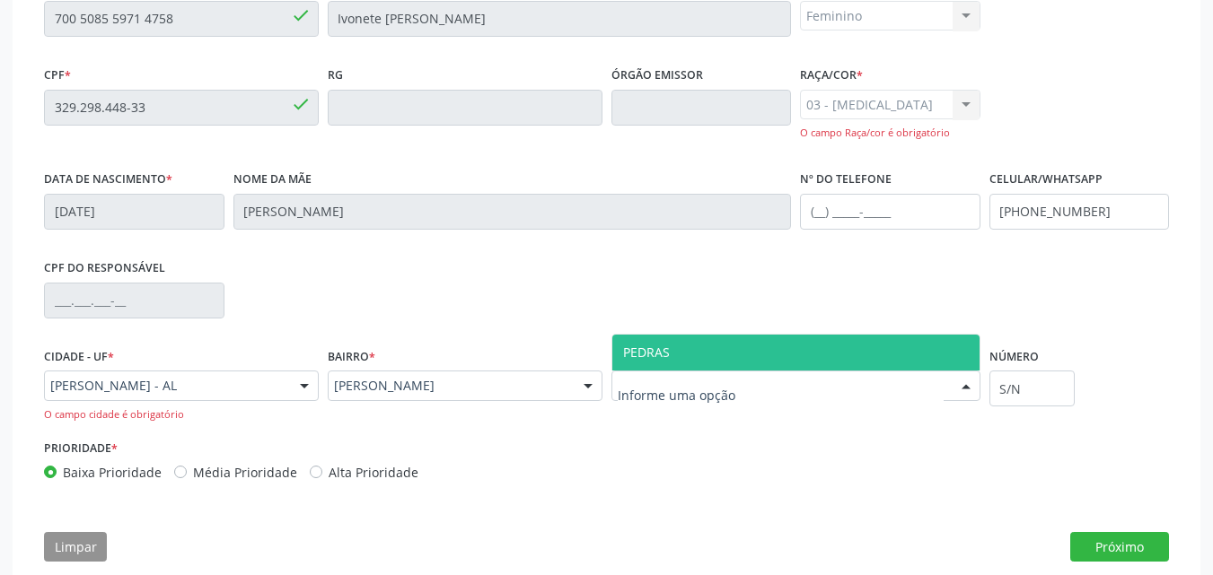
click at [791, 390] on div at bounding box center [795, 386] width 369 height 31
click at [791, 390] on input "text" at bounding box center [781, 395] width 326 height 36
click at [813, 353] on span "PEDRAS" at bounding box center [795, 353] width 367 height 36
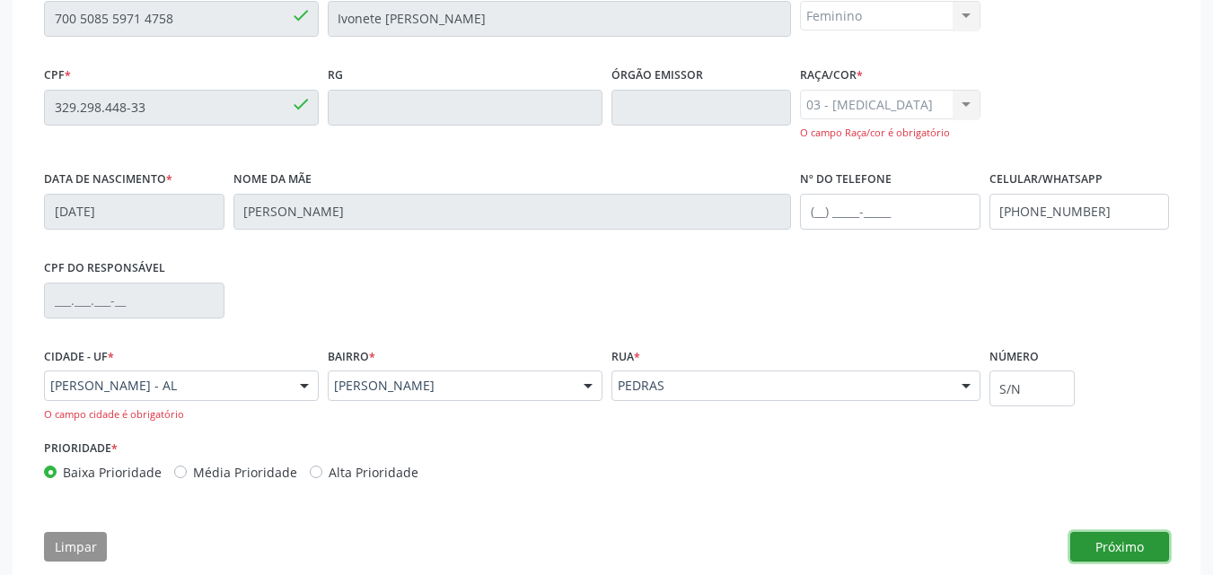
click at [1138, 552] on button "Próximo" at bounding box center [1119, 547] width 99 height 31
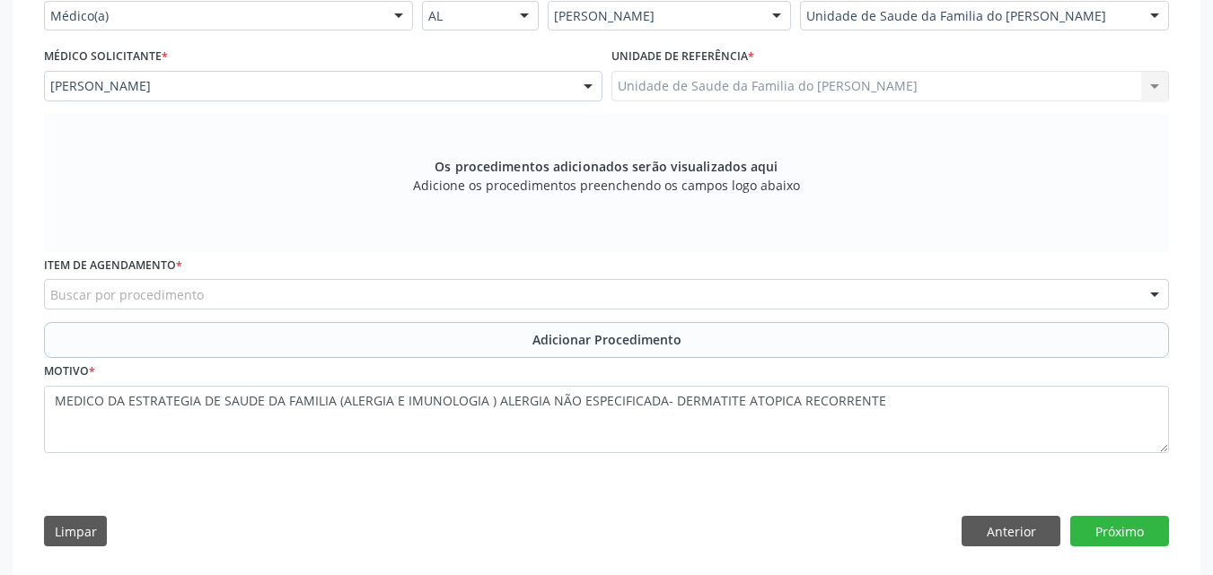
click at [1138, 552] on div "Requerente * Médico(a) Médico(a) Enfermeiro(a) Paciente Nenhum resultado encont…" at bounding box center [606, 266] width 1150 height 586
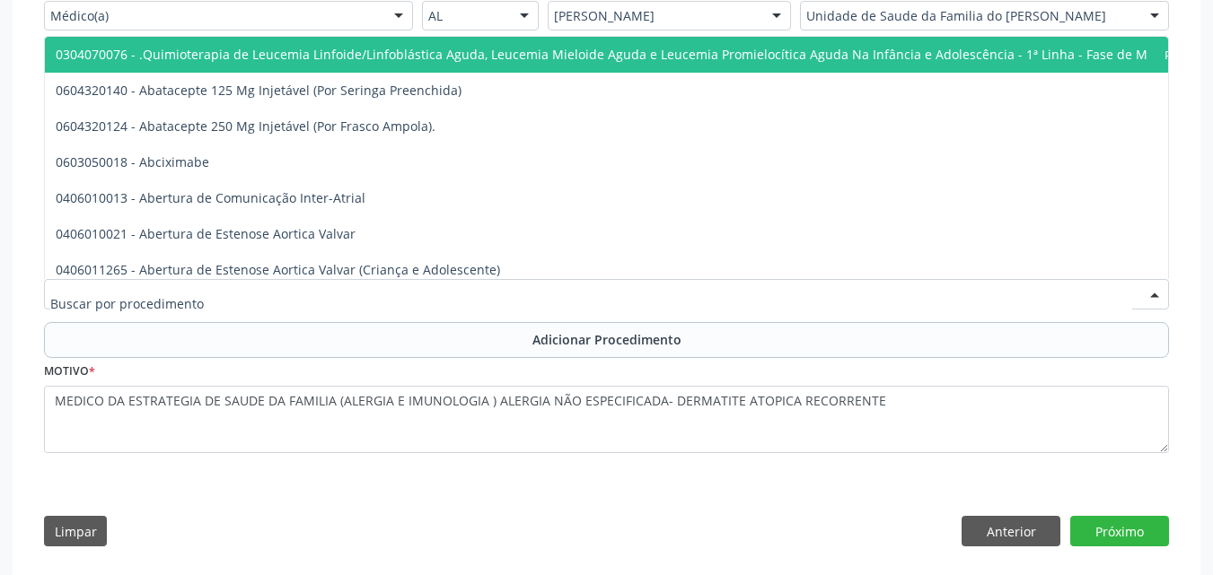
click at [283, 291] on div at bounding box center [606, 294] width 1125 height 31
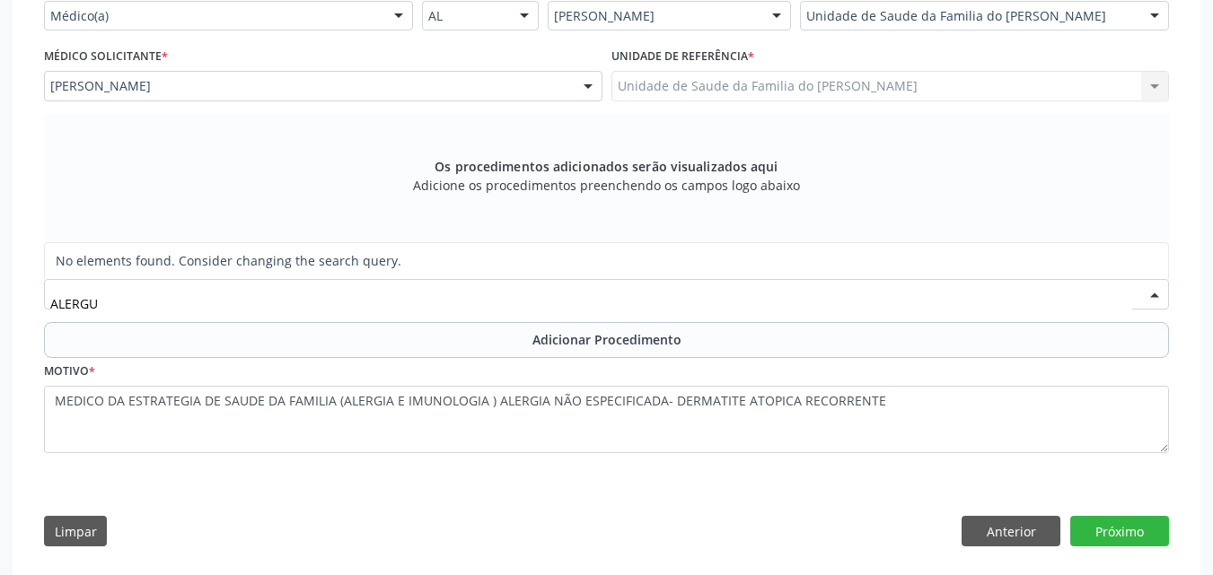
type input "ALERG"
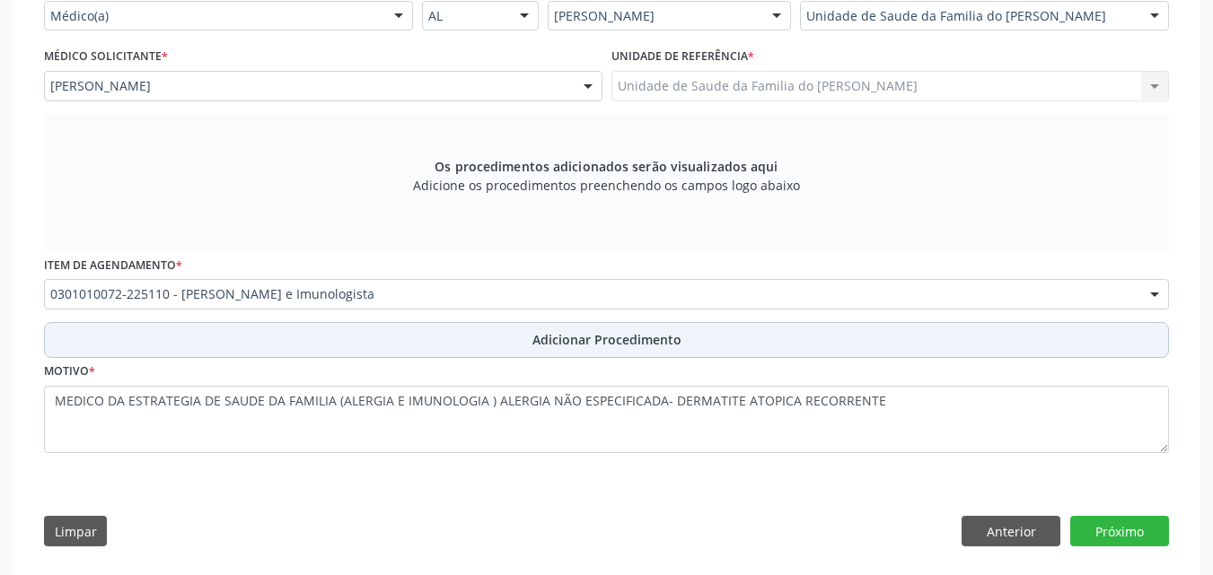
click at [296, 333] on button "Adicionar Procedimento" at bounding box center [606, 340] width 1125 height 36
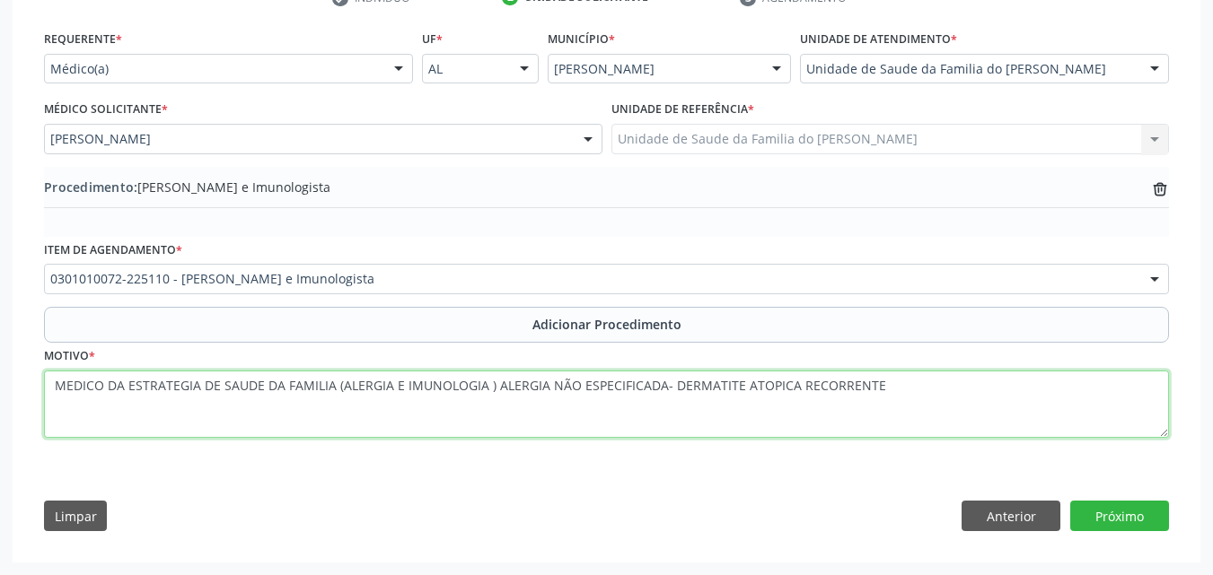
drag, startPoint x: 491, startPoint y: 389, endPoint x: 0, endPoint y: 440, distance: 493.6
click at [0, 440] on div "Acompanhamento Acompanhe a situação das marcações correntes e finalizadas Relat…" at bounding box center [606, 153] width 1213 height 846
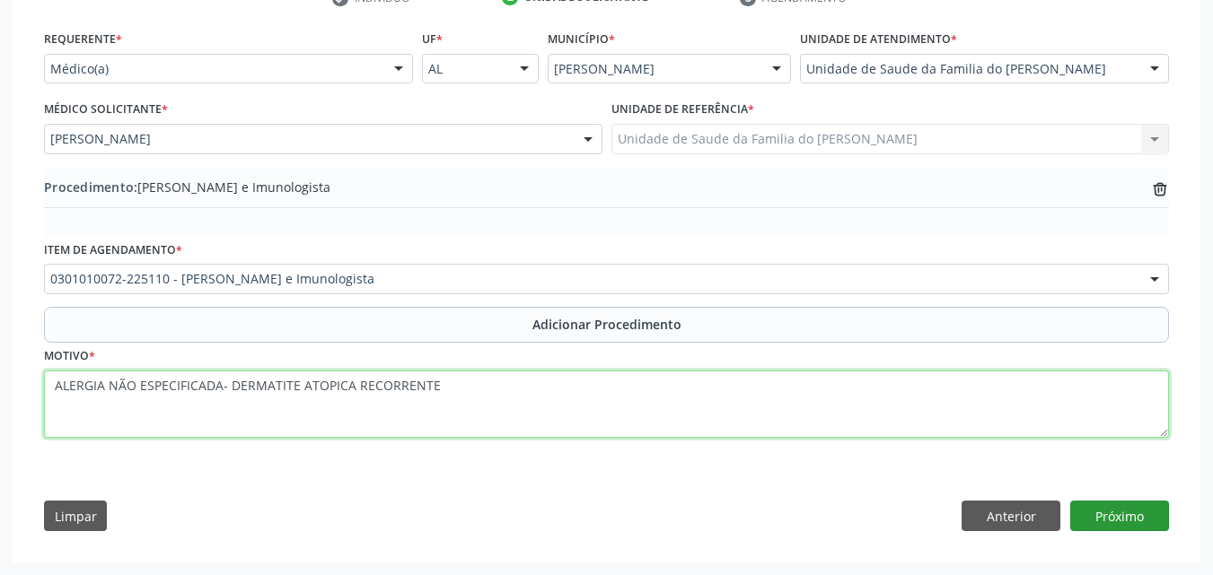
type textarea "ALERGIA NÃO ESPECIFICADA- DERMATITE ATOPICA RECORRENTE"
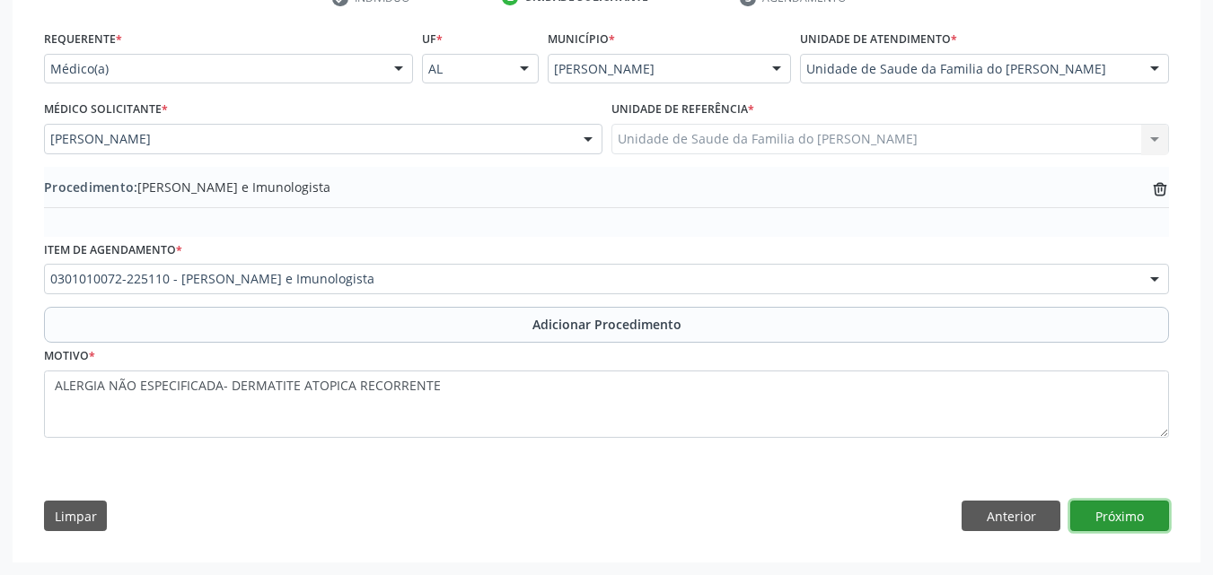
click at [1105, 519] on button "Próximo" at bounding box center [1119, 516] width 99 height 31
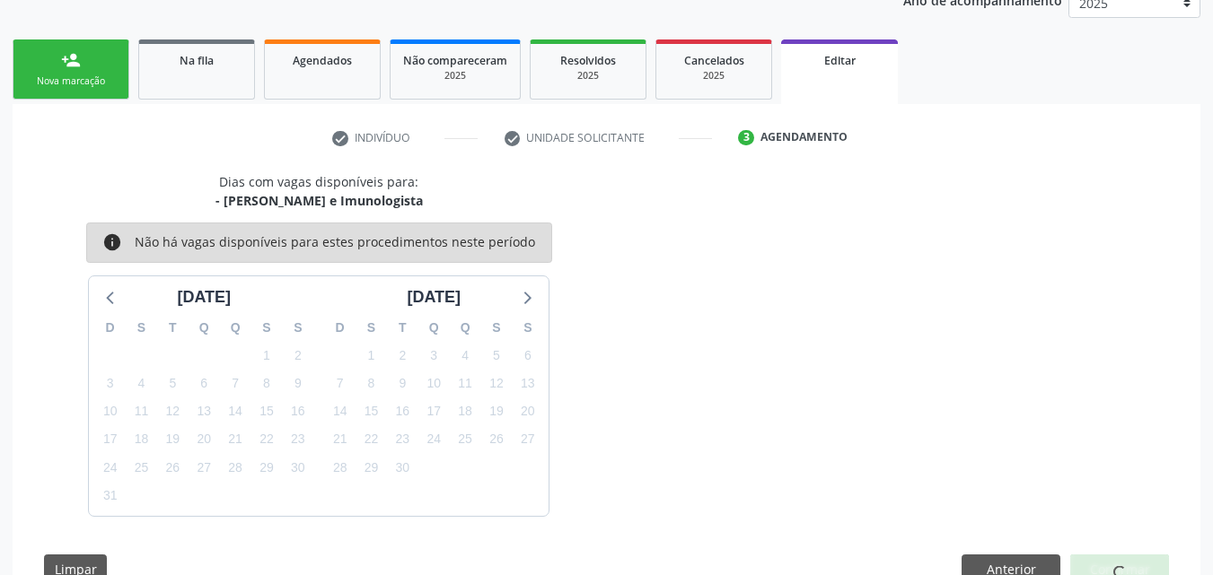
scroll to position [307, 0]
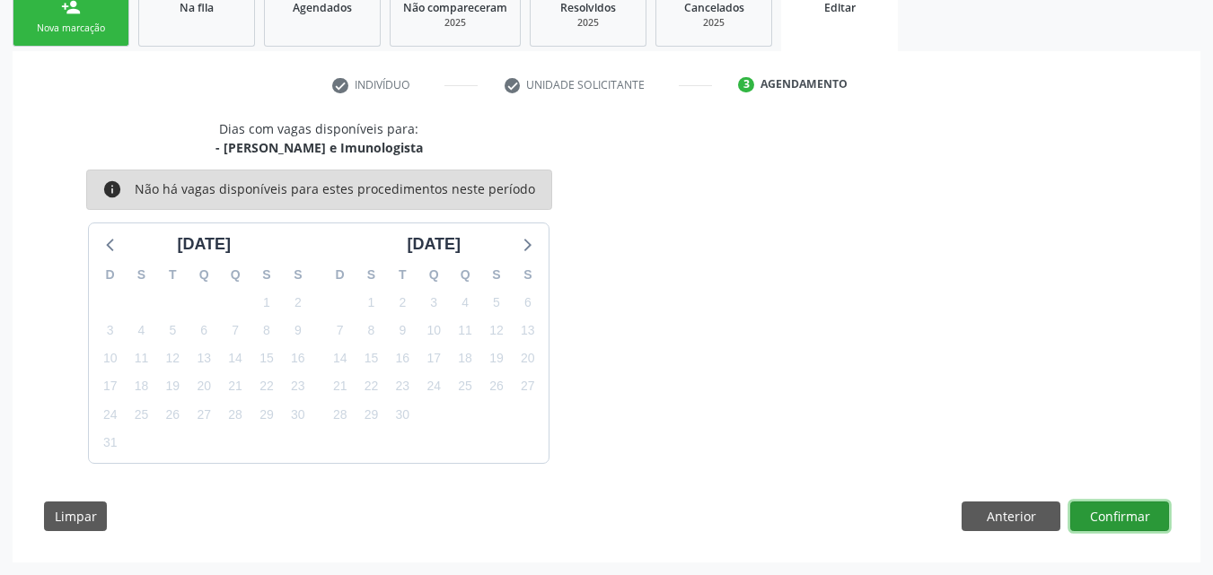
click at [1113, 516] on button "Confirmar" at bounding box center [1119, 517] width 99 height 31
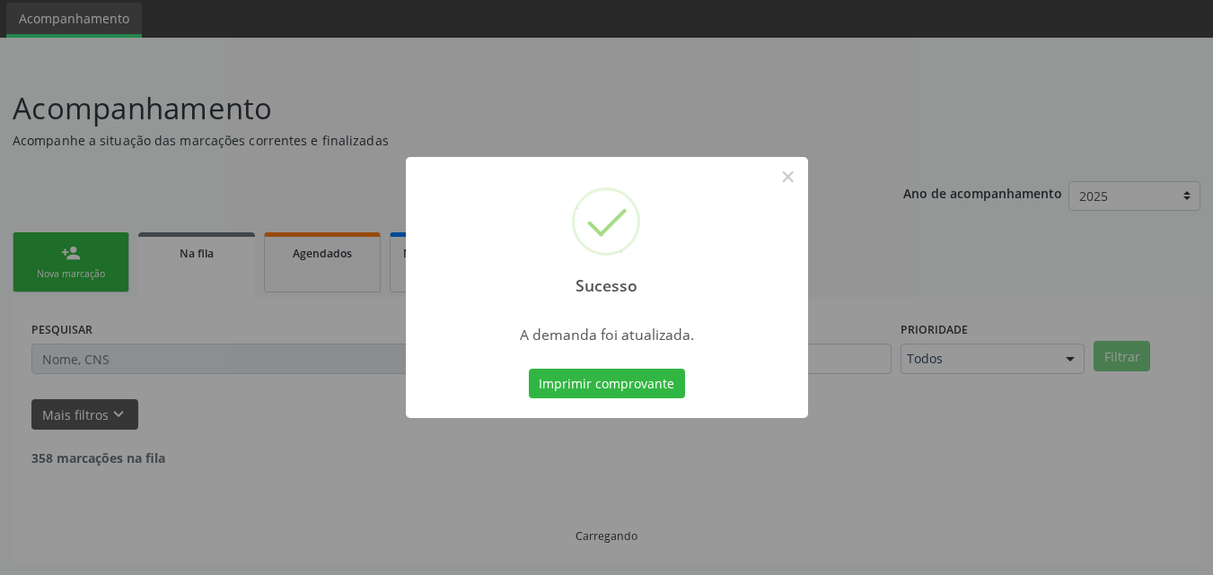
scroll to position [42, 0]
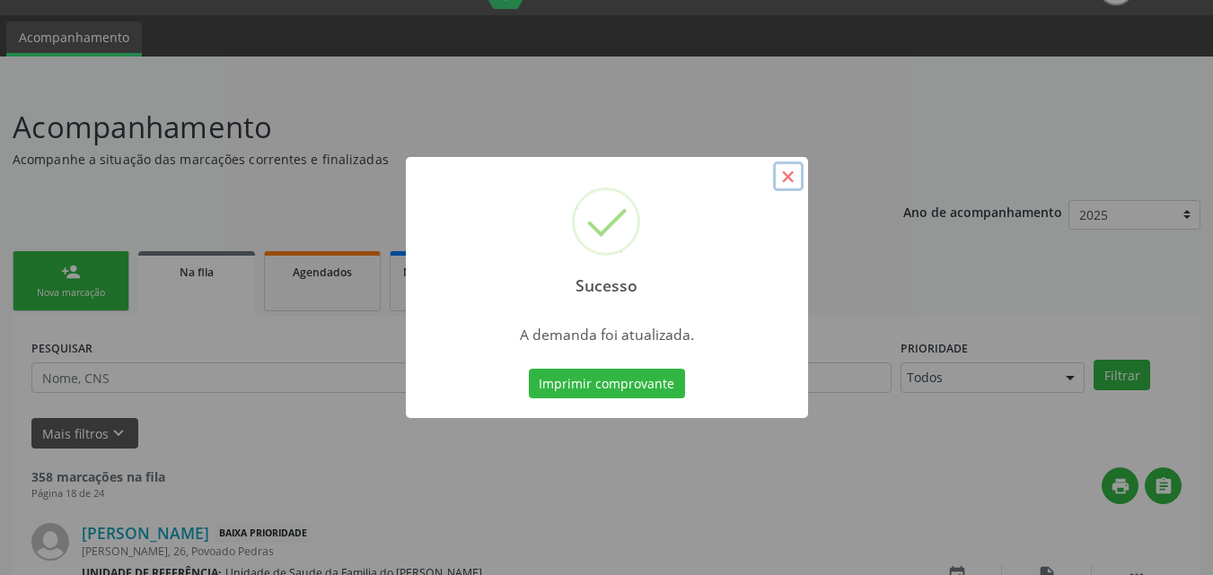
click at [800, 180] on button "×" at bounding box center [788, 177] width 31 height 31
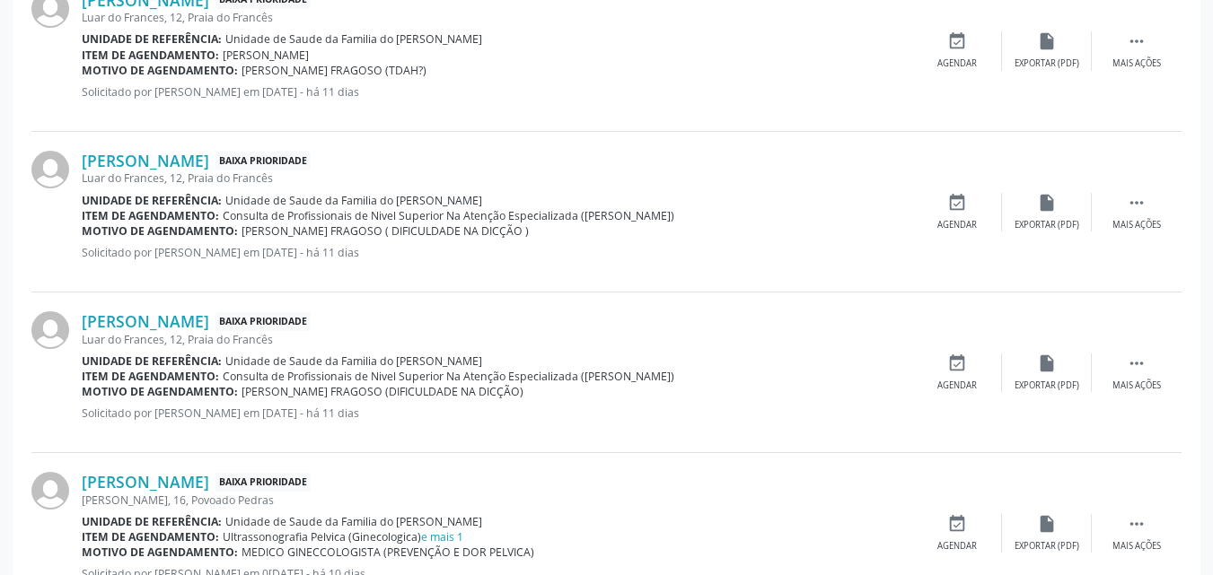
scroll to position [1064, 0]
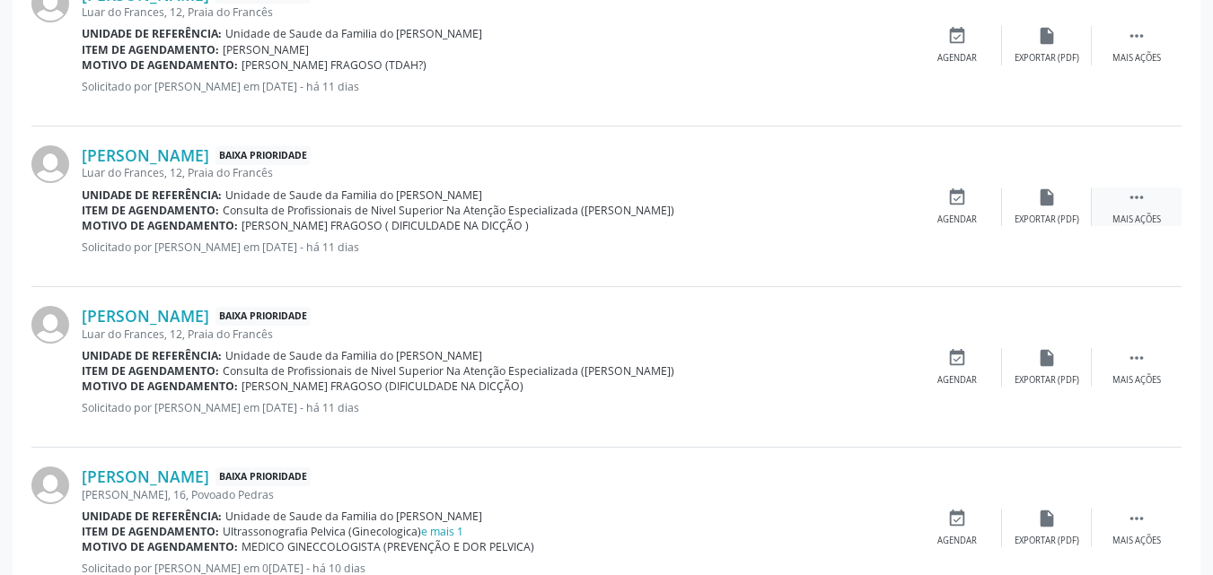
click at [1151, 197] on div " Mais ações" at bounding box center [1136, 207] width 90 height 39
click at [1055, 203] on icon "edit" at bounding box center [1047, 198] width 20 height 20
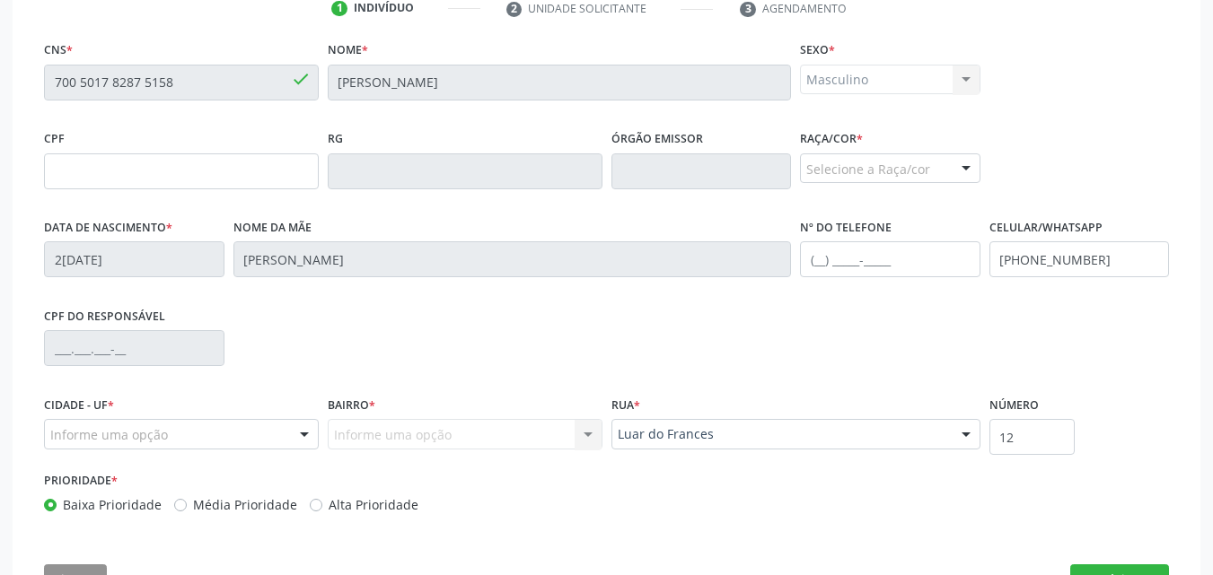
scroll to position [447, 0]
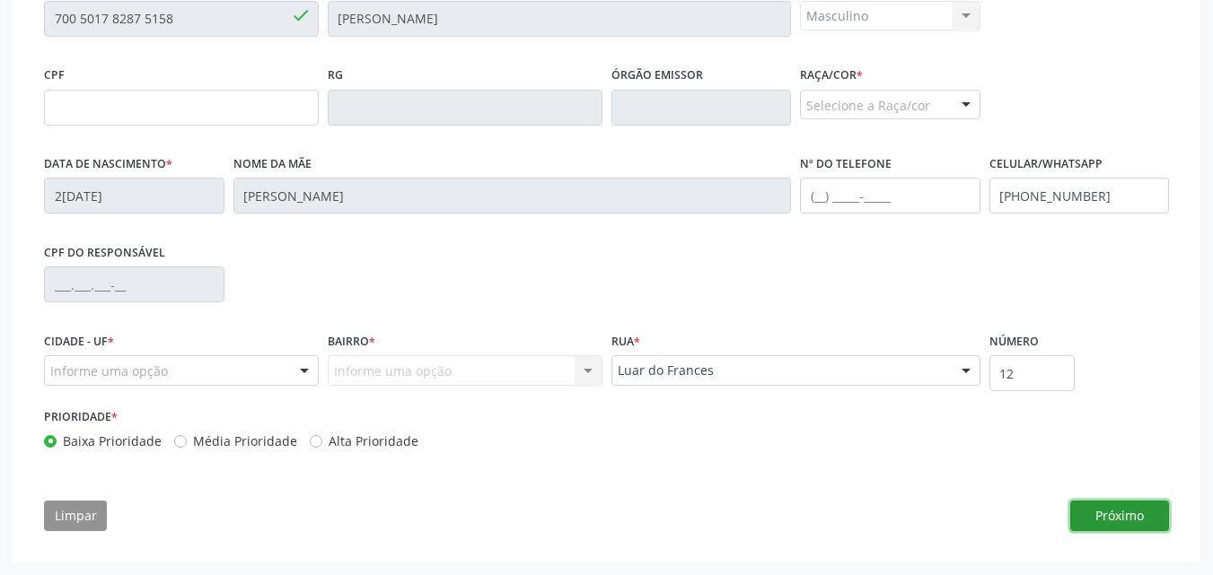
click at [1113, 518] on button "Próximo" at bounding box center [1119, 516] width 99 height 31
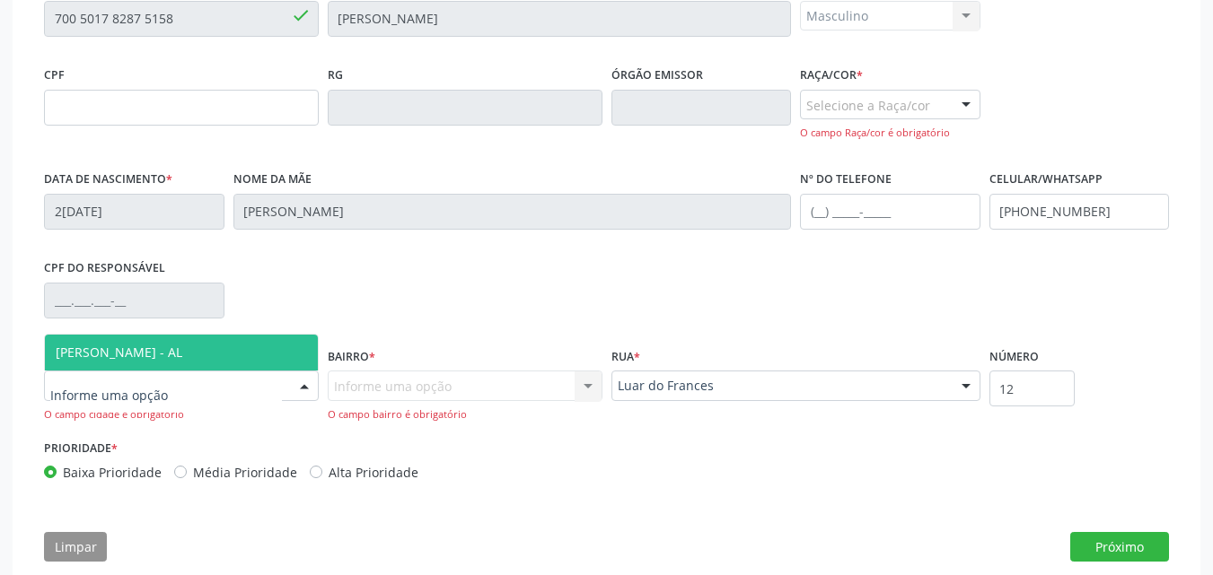
click at [266, 397] on div at bounding box center [181, 386] width 275 height 31
click at [249, 361] on span "[PERSON_NAME] - AL" at bounding box center [181, 353] width 273 height 36
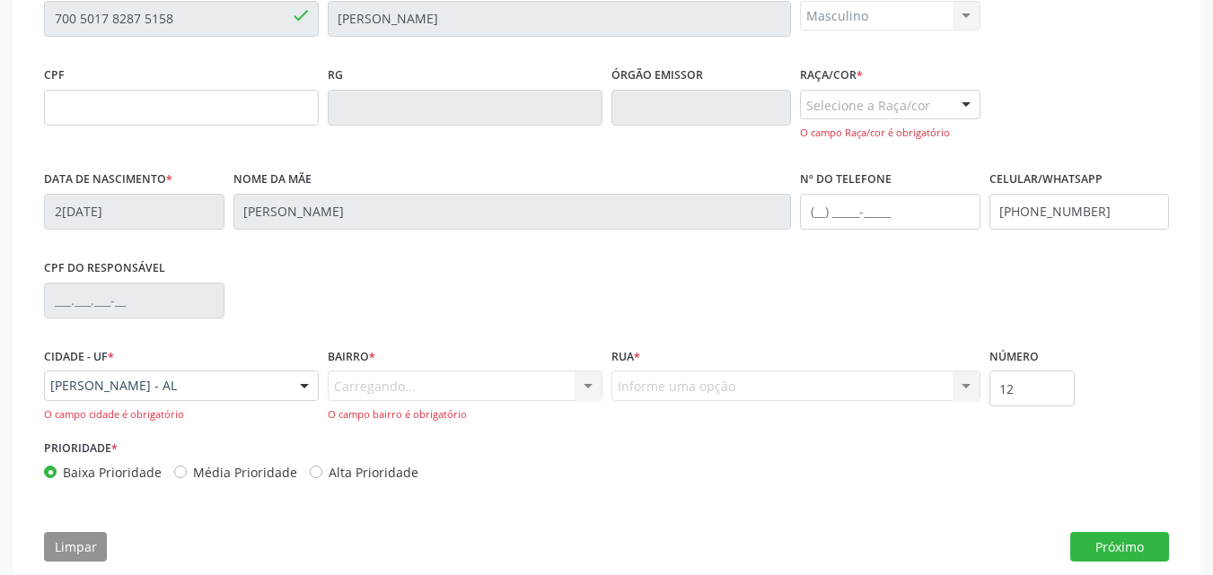
click at [356, 385] on div "Carregando... Nenhum resultado encontrado para: " " Nenhuma opção encontrada. D…" at bounding box center [465, 396] width 275 height 51
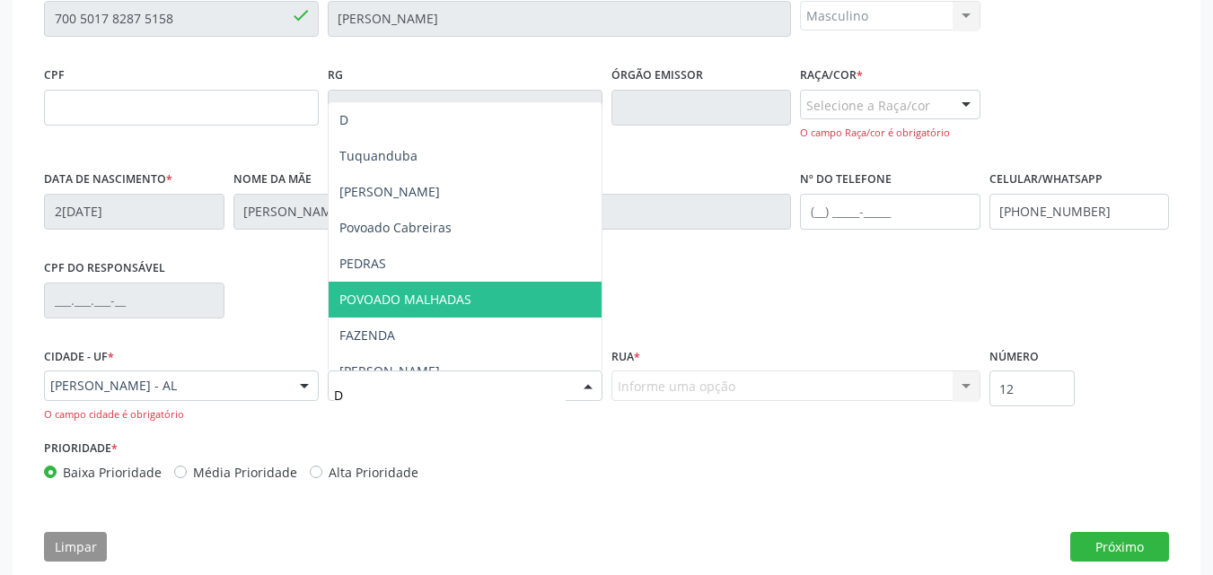
type input "DE"
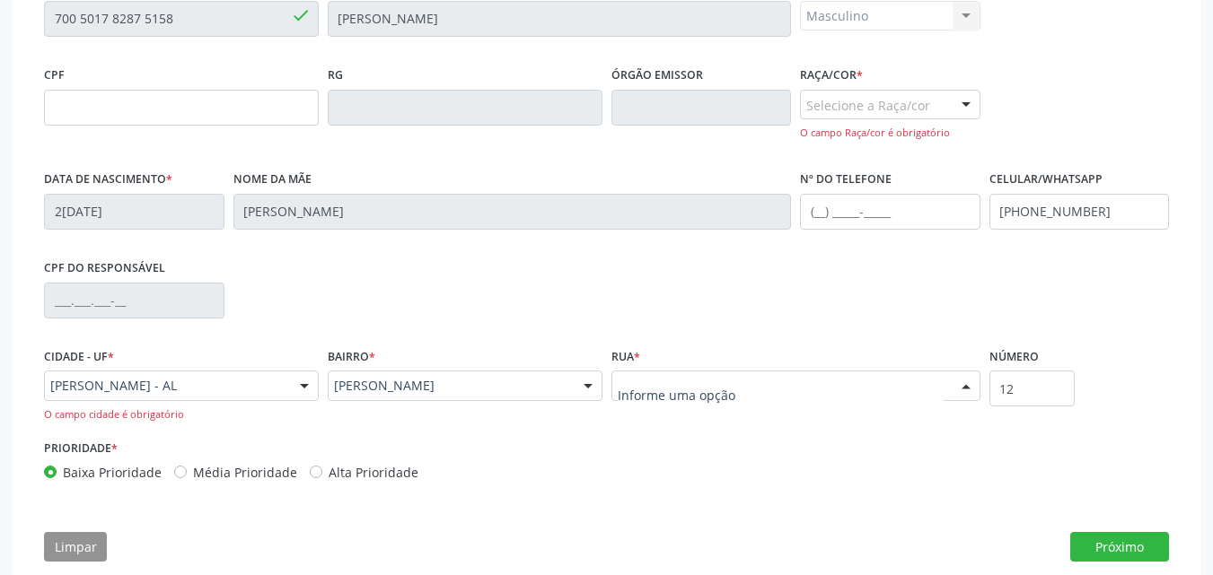
click at [734, 394] on div at bounding box center [795, 386] width 369 height 31
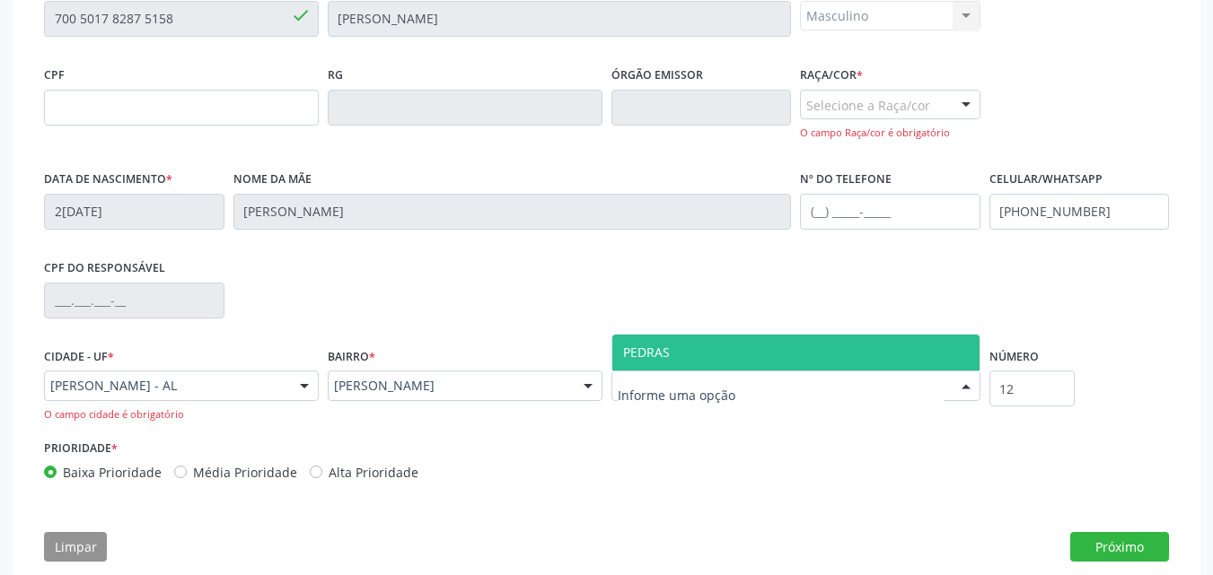
click at [747, 360] on span "PEDRAS" at bounding box center [795, 353] width 367 height 36
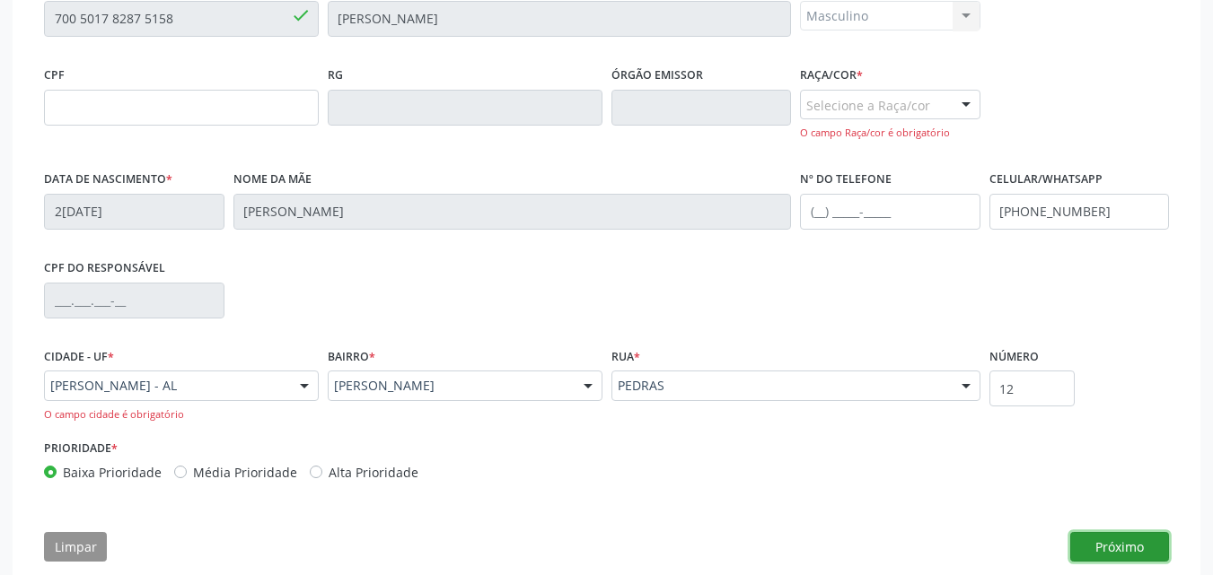
click at [1094, 538] on button "Próximo" at bounding box center [1119, 547] width 99 height 31
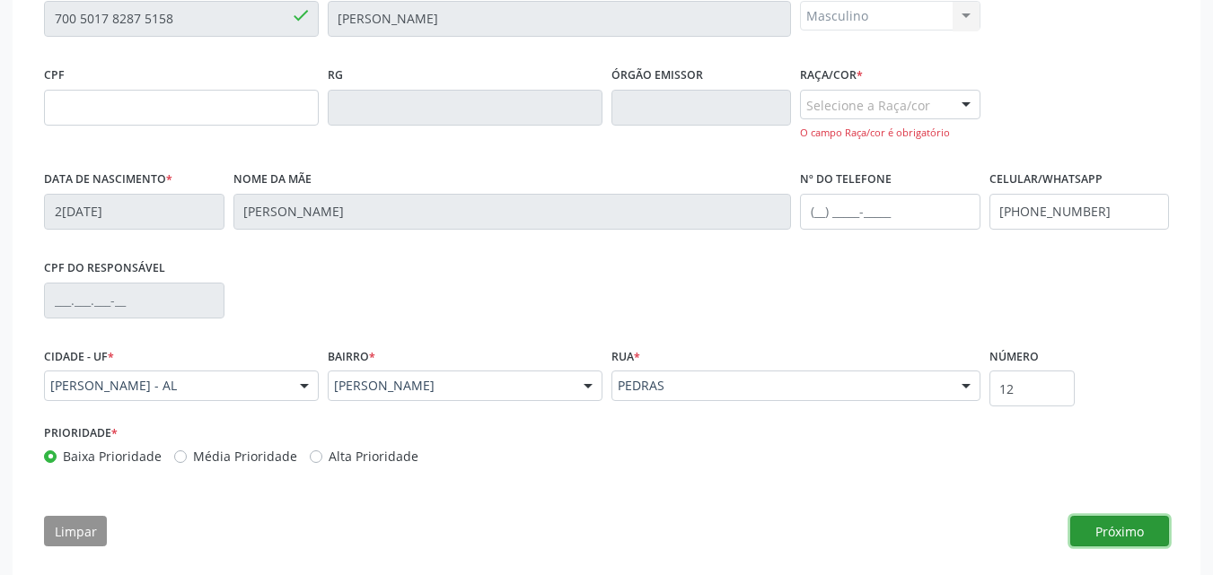
click at [1125, 537] on button "Próximo" at bounding box center [1119, 531] width 99 height 31
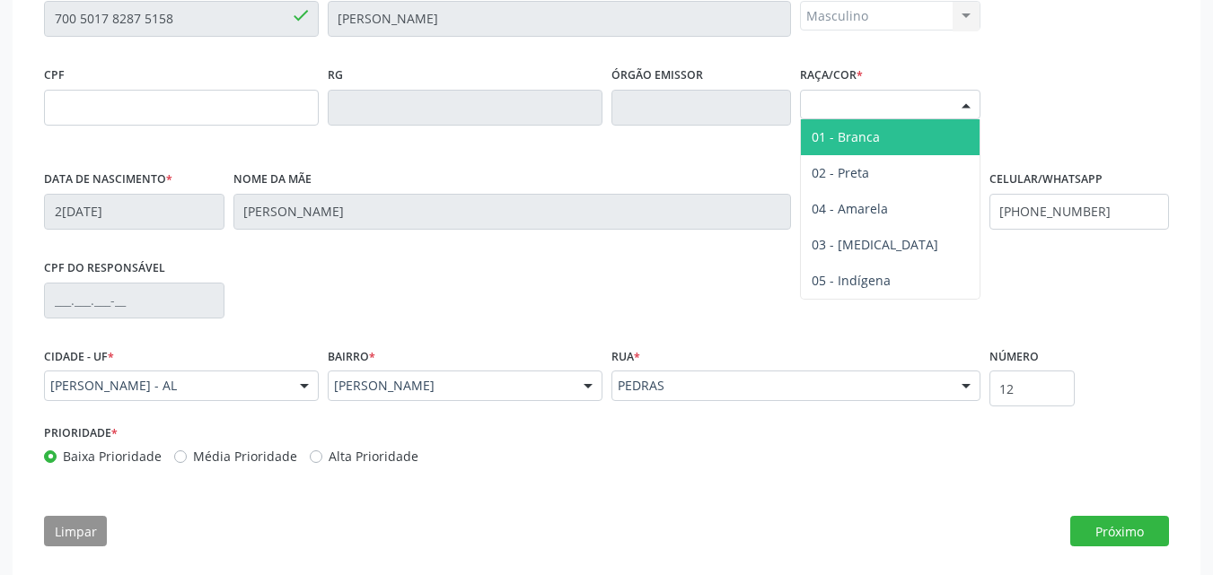
click at [921, 92] on div "Selecione a Raça/cor" at bounding box center [890, 105] width 180 height 31
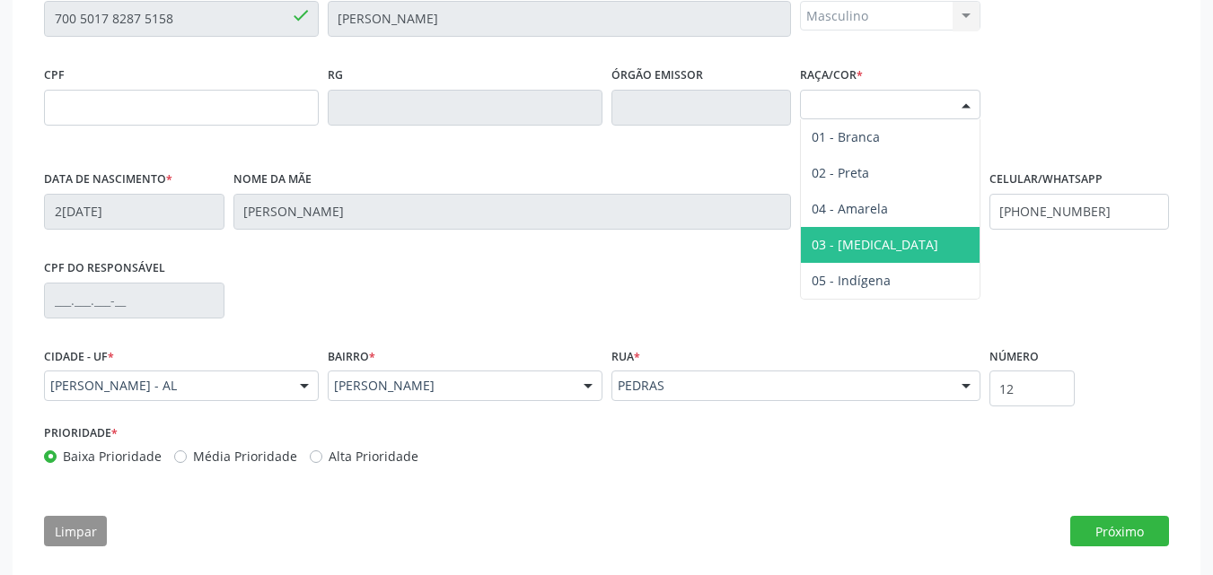
click at [890, 248] on span "03 - [MEDICAL_DATA]" at bounding box center [890, 245] width 179 height 36
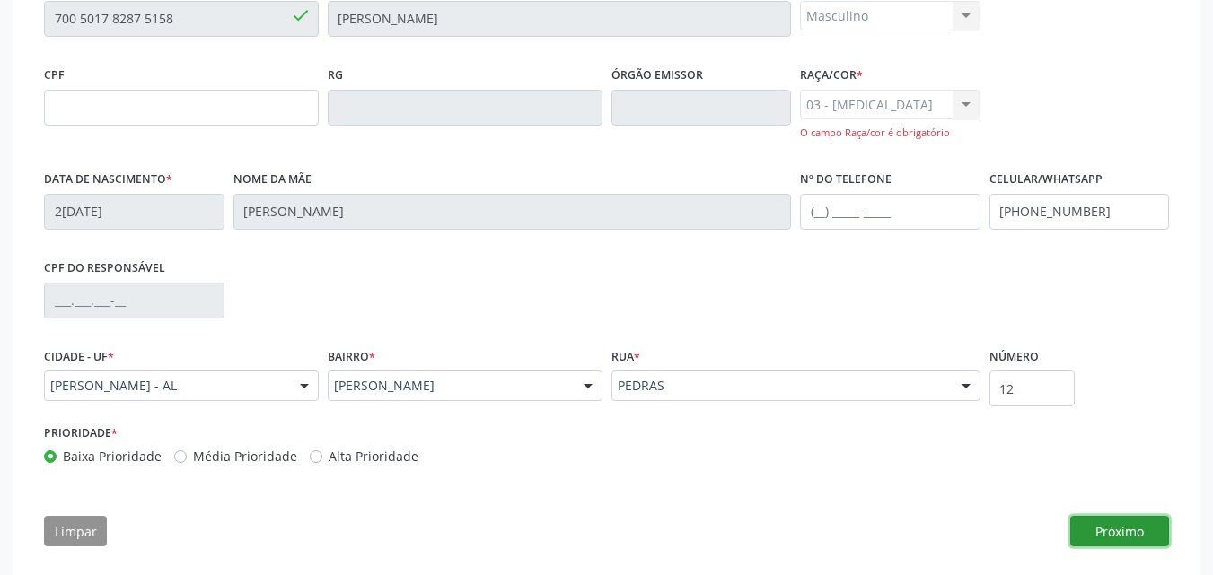
click at [1122, 539] on button "Próximo" at bounding box center [1119, 531] width 99 height 31
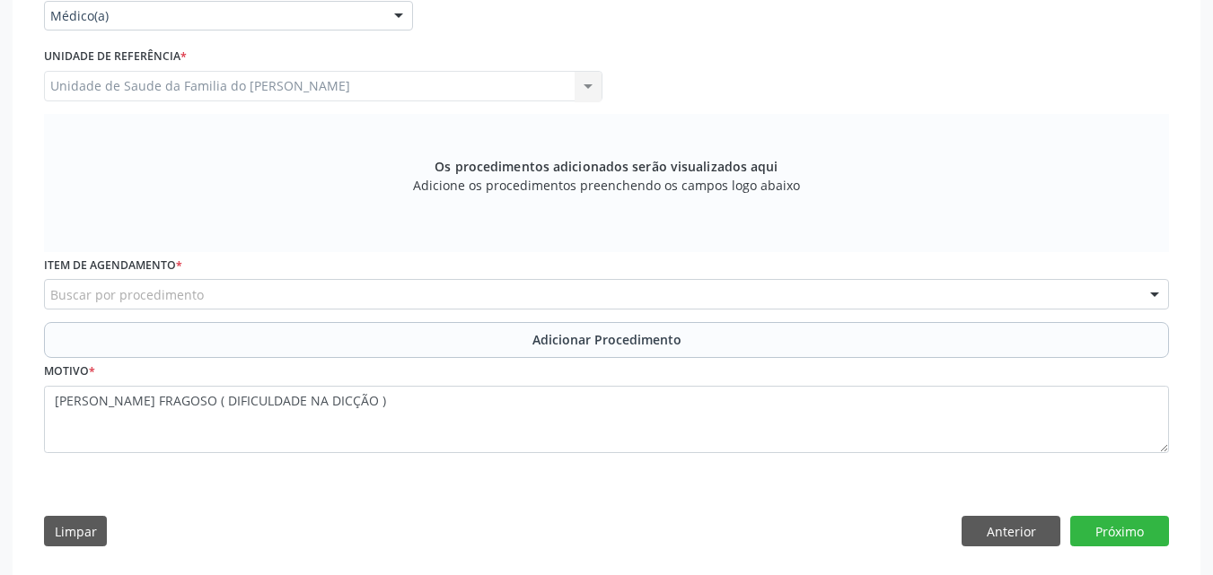
click at [533, 290] on div "Buscar por procedimento" at bounding box center [606, 294] width 1125 height 31
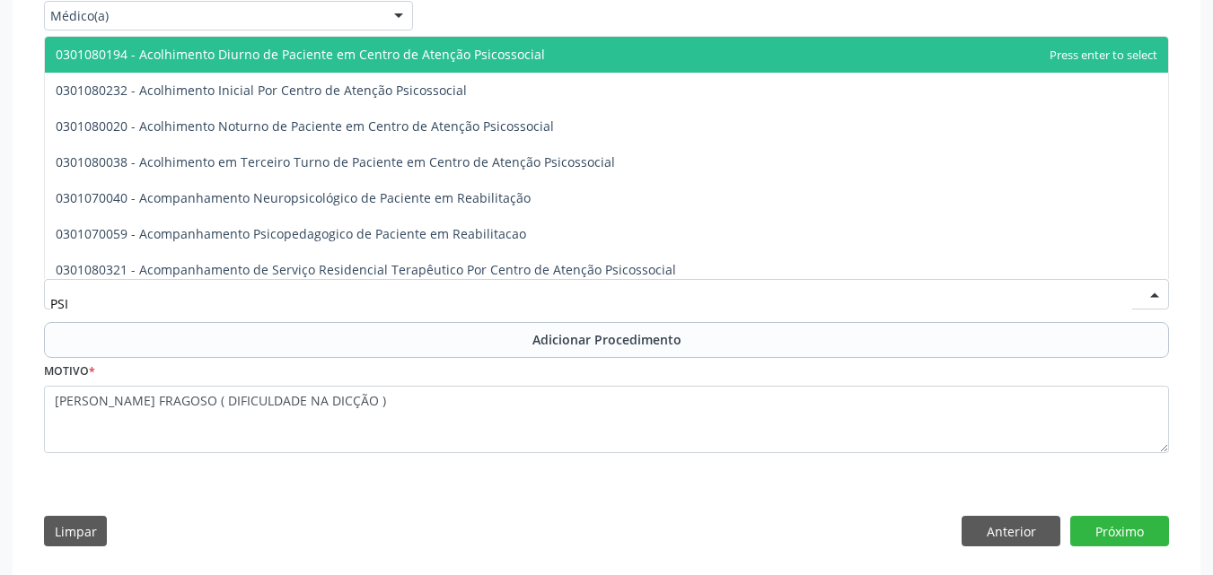
type input "PSIQ"
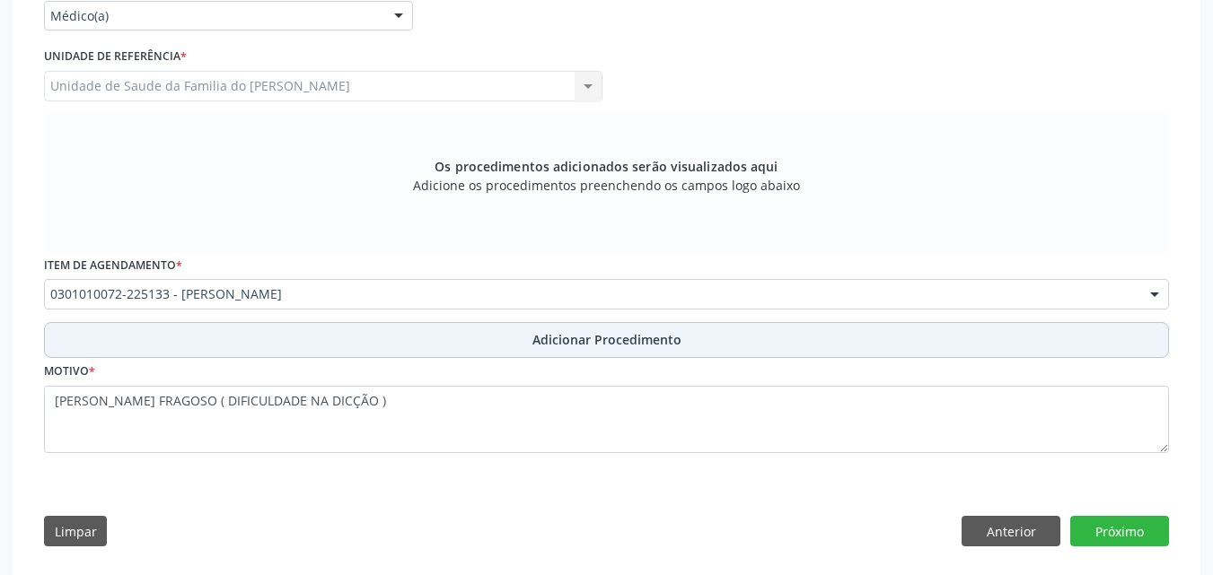
click at [502, 339] on button "Adicionar Procedimento" at bounding box center [606, 340] width 1125 height 36
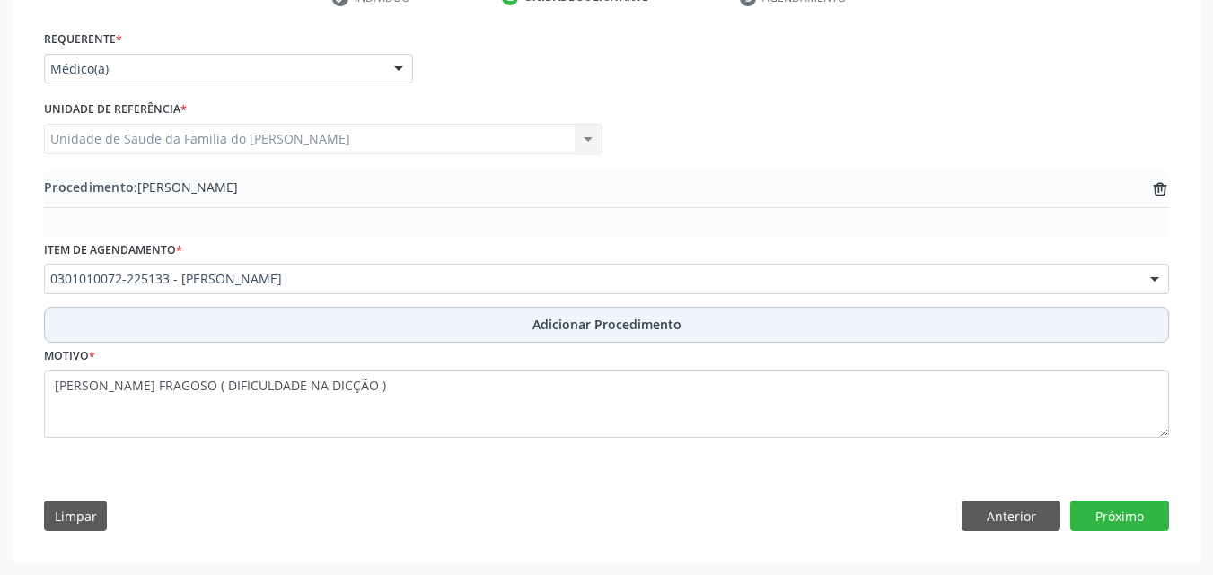
scroll to position [394, 0]
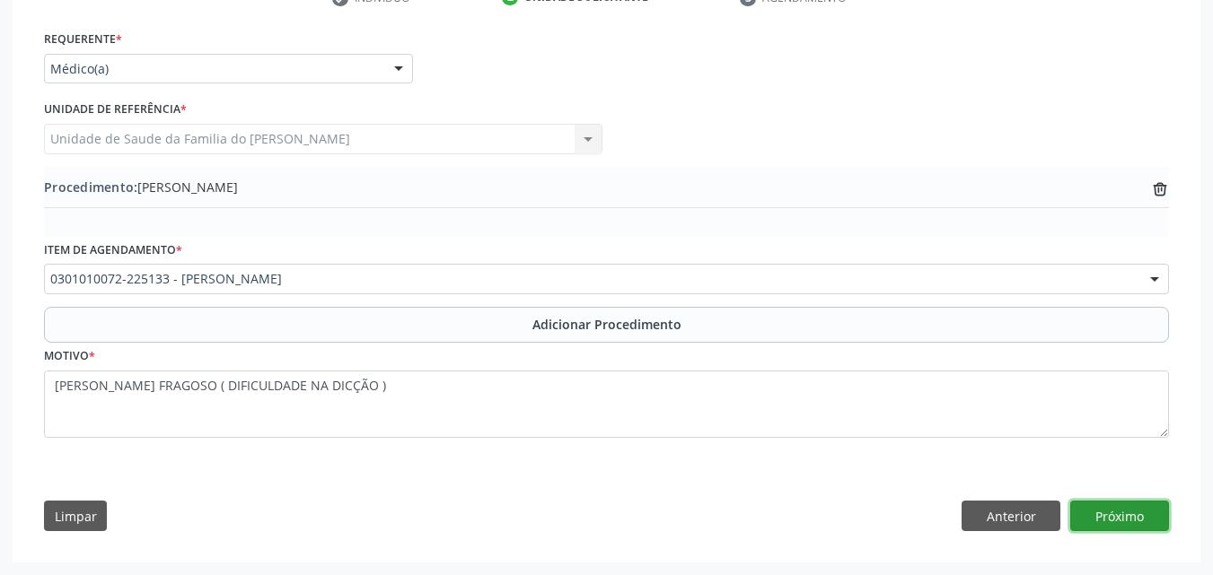
click at [1112, 518] on button "Próximo" at bounding box center [1119, 516] width 99 height 31
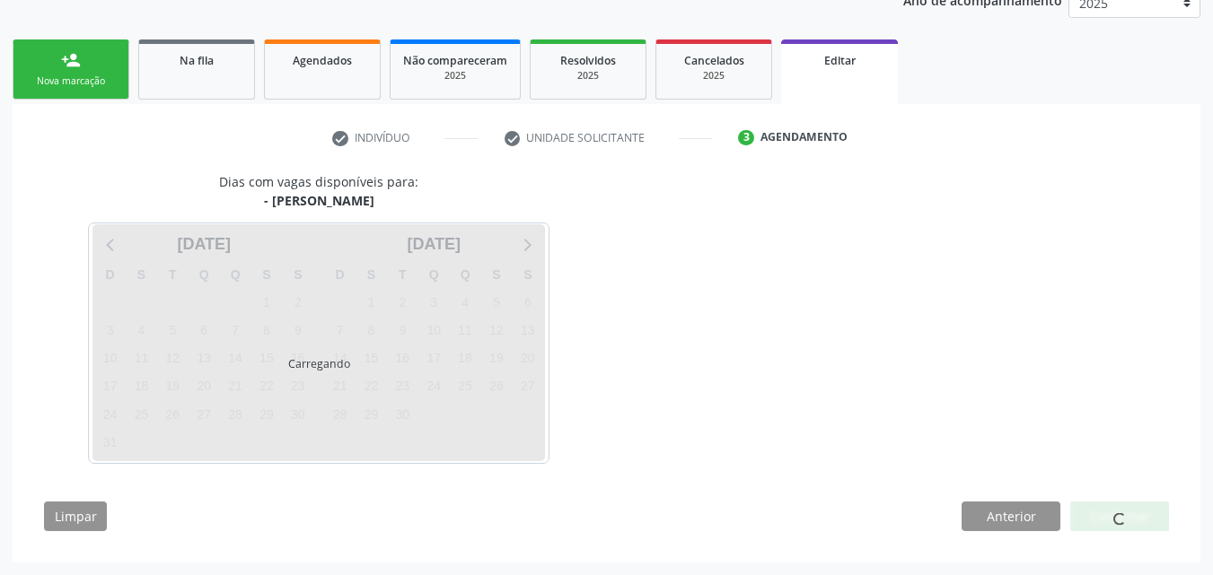
scroll to position [307, 0]
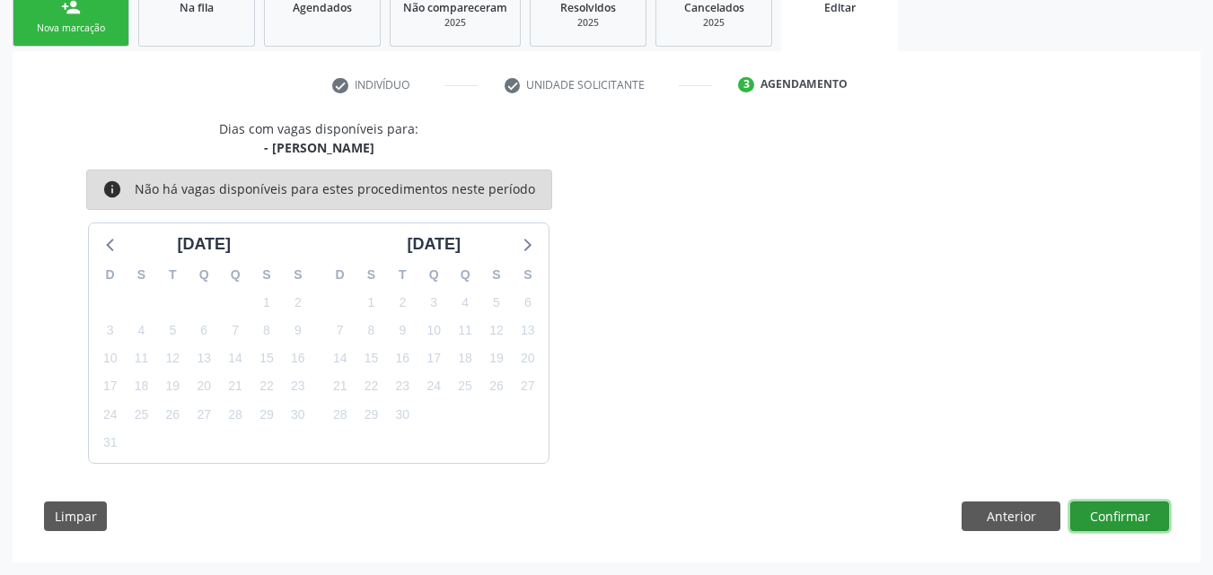
click at [1112, 518] on button "Confirmar" at bounding box center [1119, 517] width 99 height 31
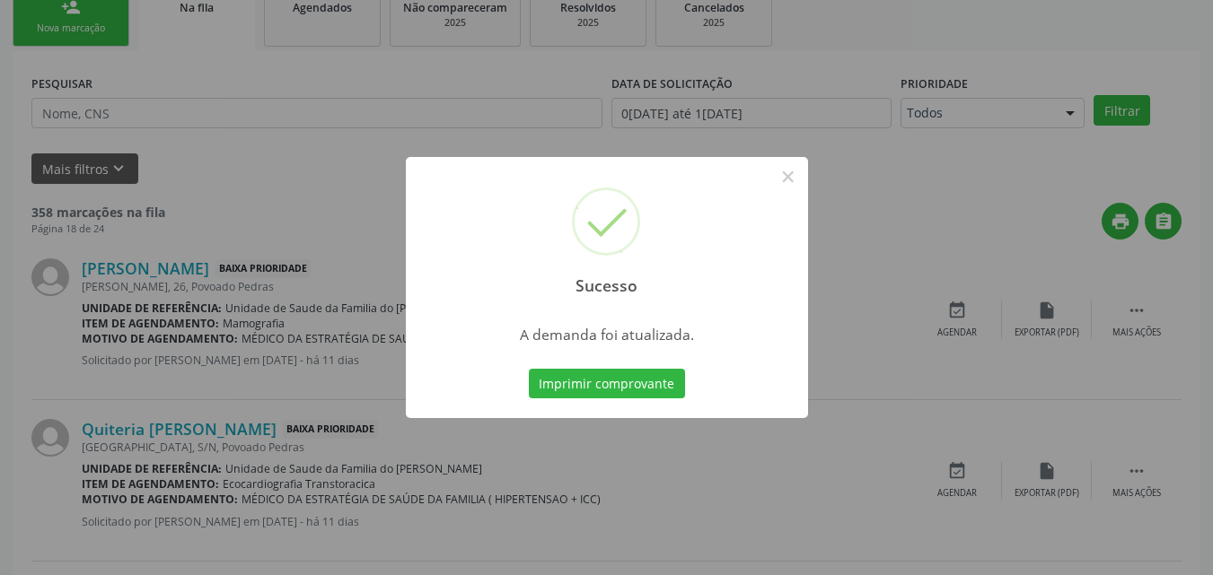
scroll to position [42, 0]
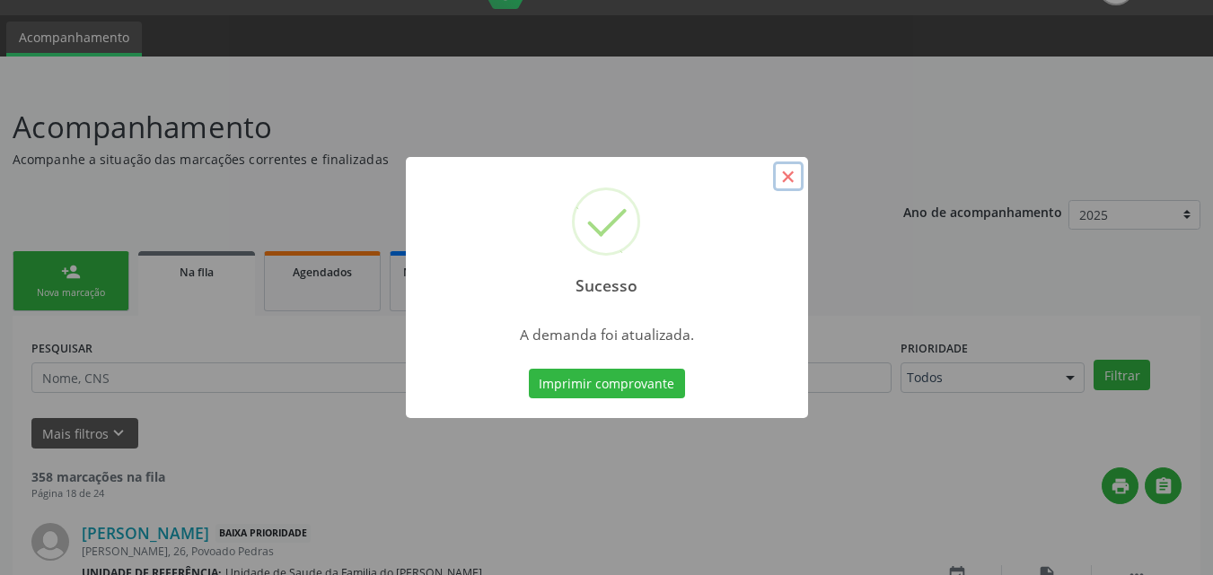
click at [792, 178] on button "×" at bounding box center [788, 177] width 31 height 31
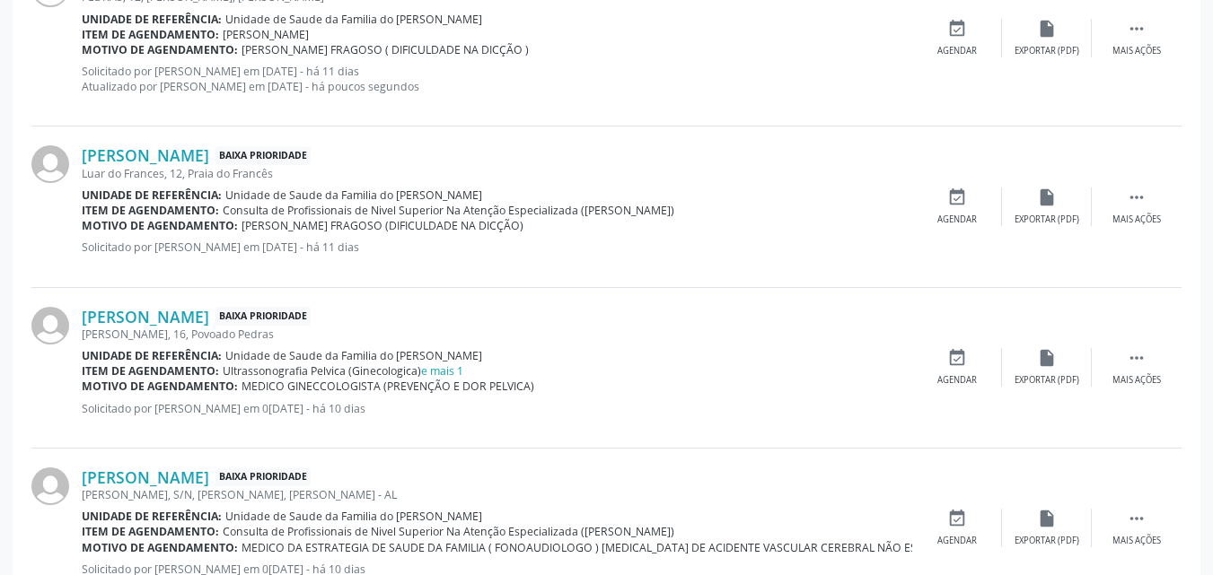
scroll to position [1260, 0]
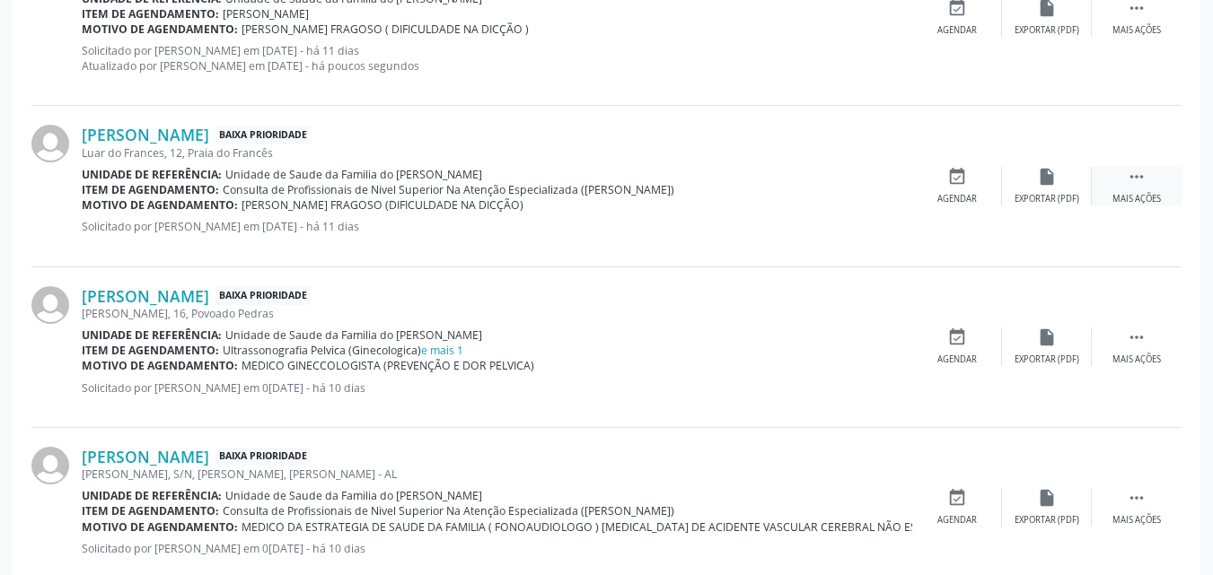
click at [1146, 181] on div " Mais ações" at bounding box center [1136, 186] width 90 height 39
click at [1061, 187] on div "edit Editar" at bounding box center [1047, 186] width 90 height 39
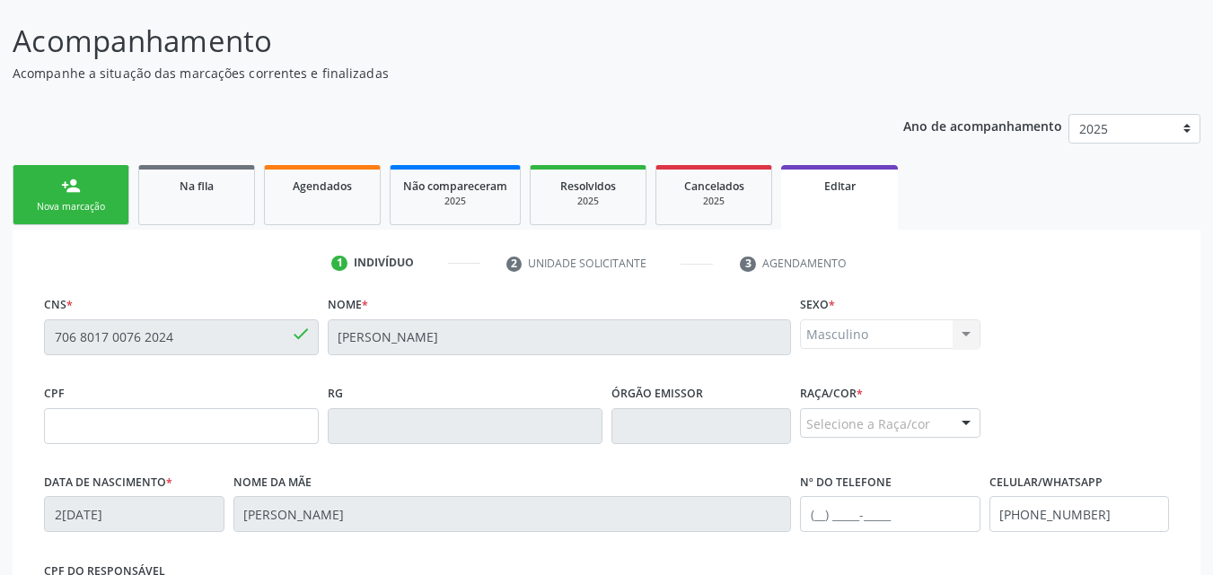
scroll to position [440, 0]
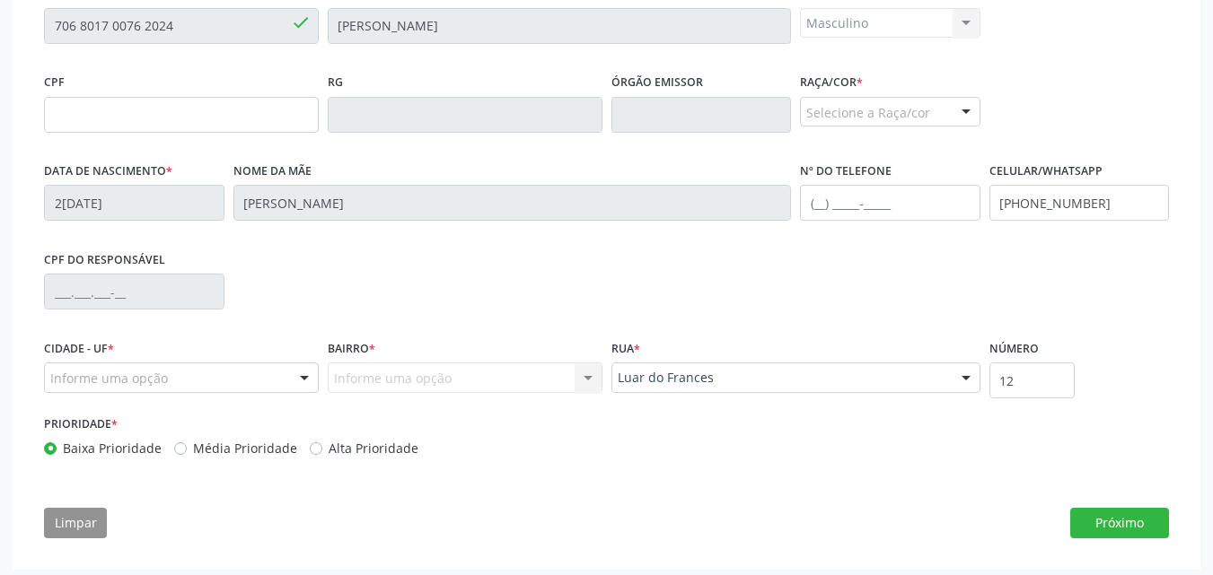
click at [1106, 506] on div "CNS * 706 8017 0076 2024 done Nome * Natanael Estevao Santos da Silva Sexo * Ma…" at bounding box center [606, 265] width 1150 height 571
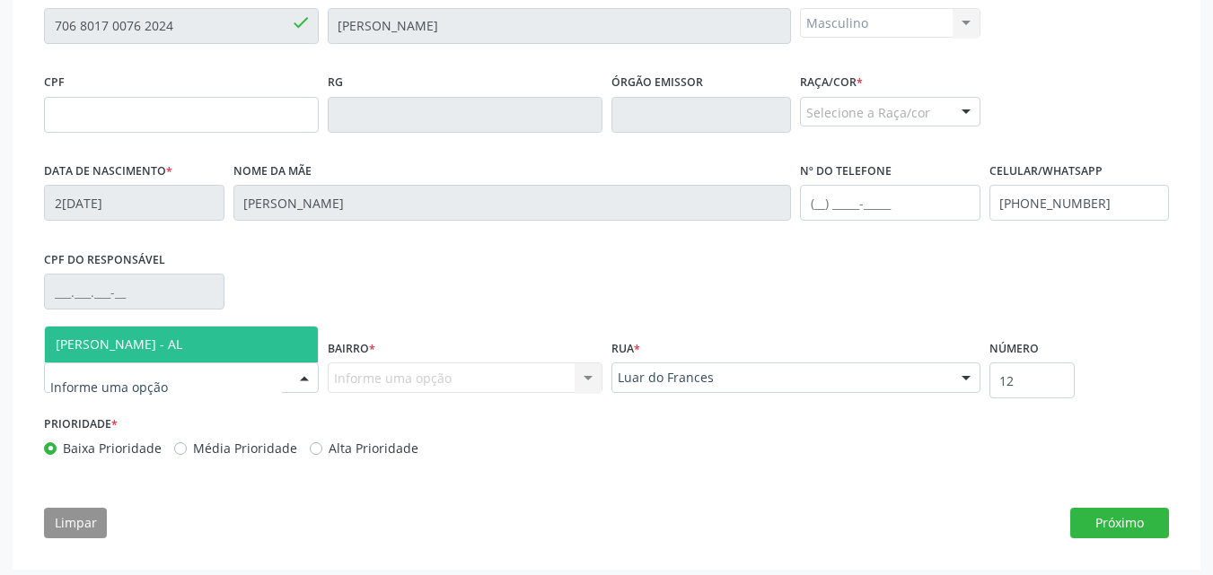
click at [259, 376] on div at bounding box center [181, 378] width 275 height 31
click at [247, 363] on span "[PERSON_NAME] - AL" at bounding box center [181, 345] width 273 height 36
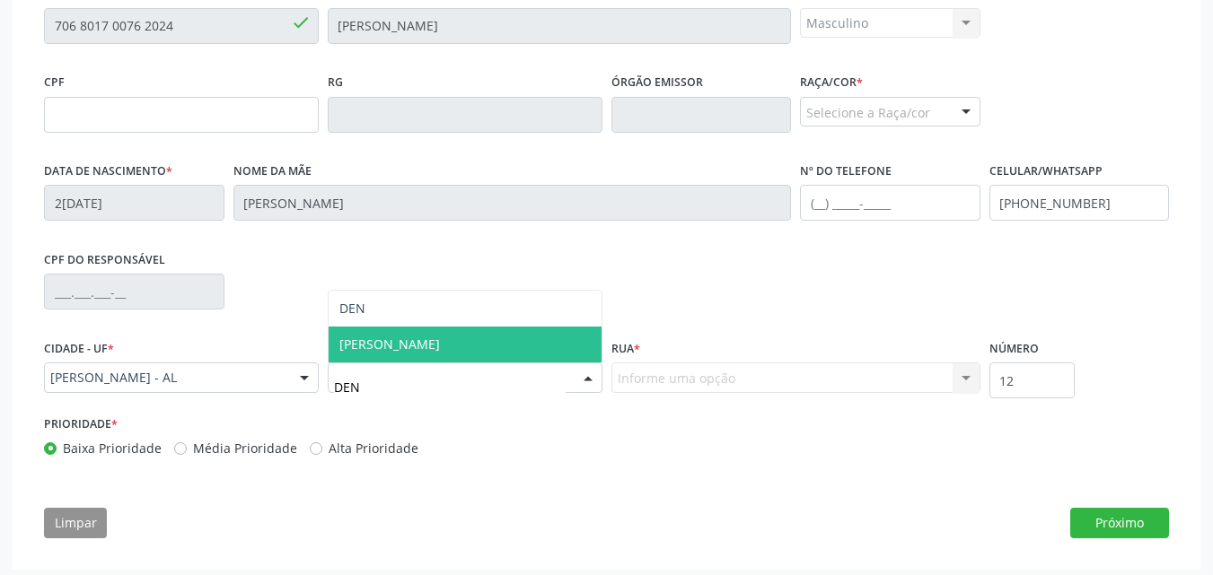
type input "DENI"
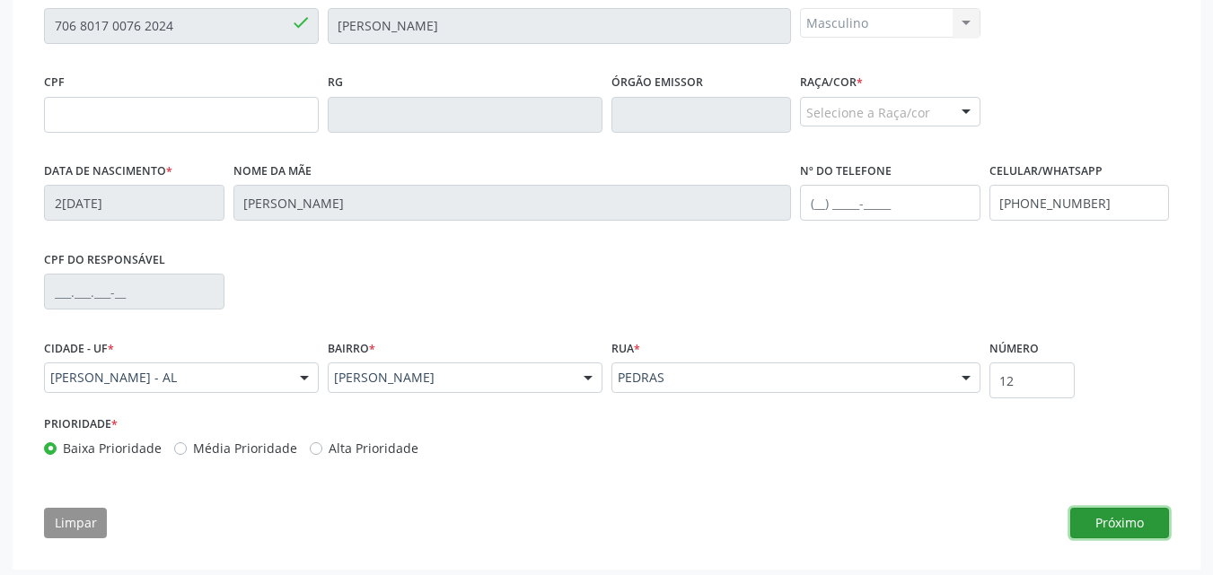
click at [1094, 522] on button "Próximo" at bounding box center [1119, 523] width 99 height 31
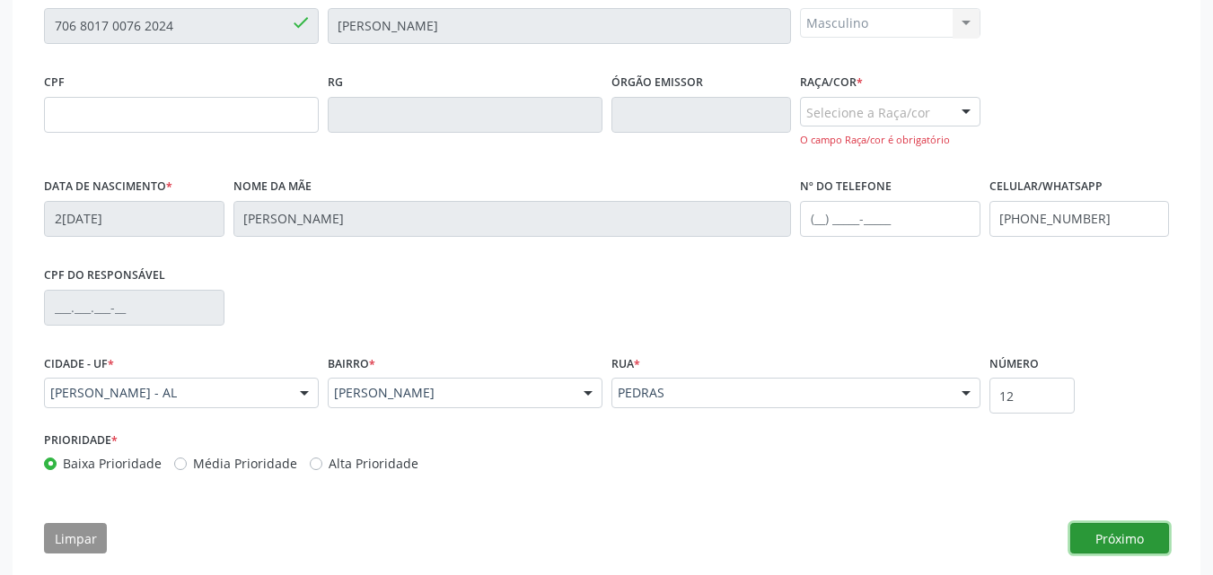
click at [1128, 533] on button "Próximo" at bounding box center [1119, 538] width 99 height 31
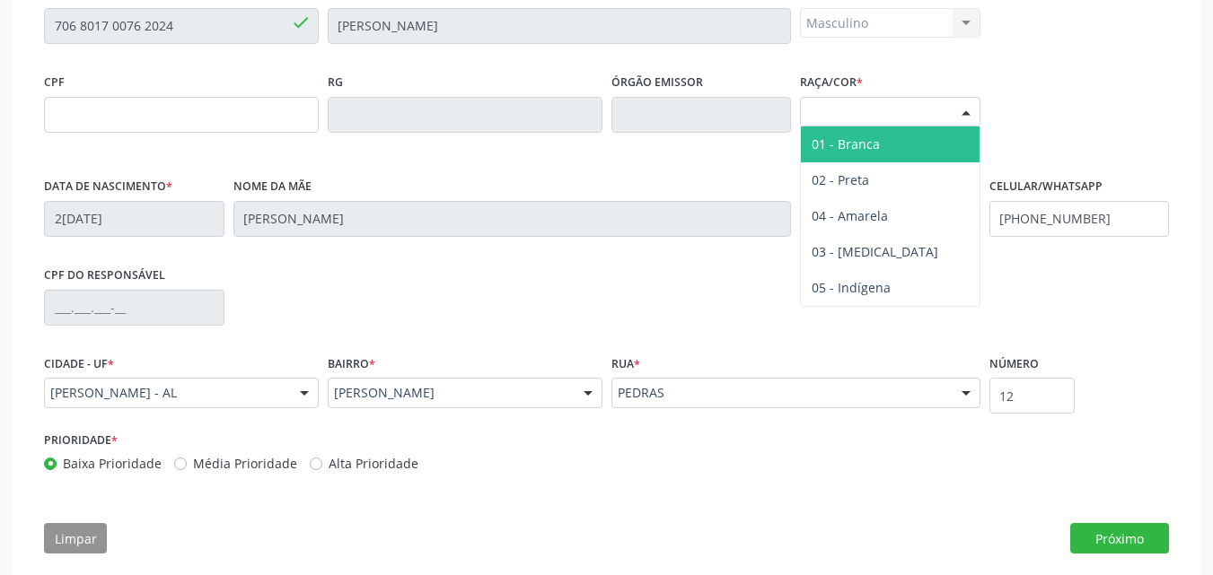
click at [942, 116] on div "Selecione a Raça/cor" at bounding box center [890, 112] width 180 height 31
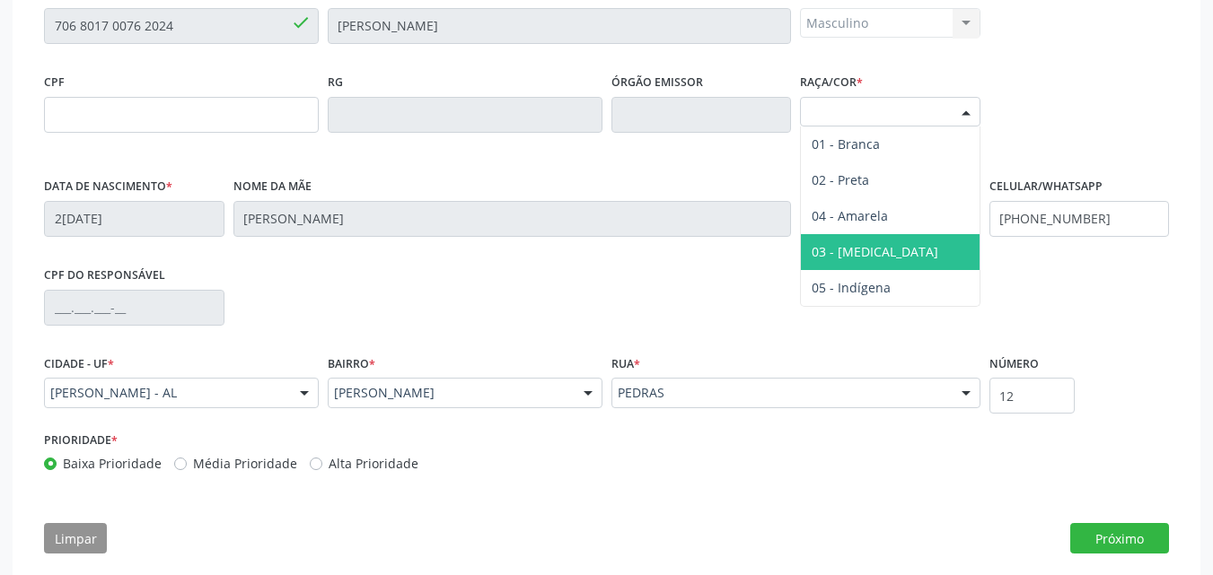
click at [910, 240] on span "03 - [MEDICAL_DATA]" at bounding box center [890, 252] width 179 height 36
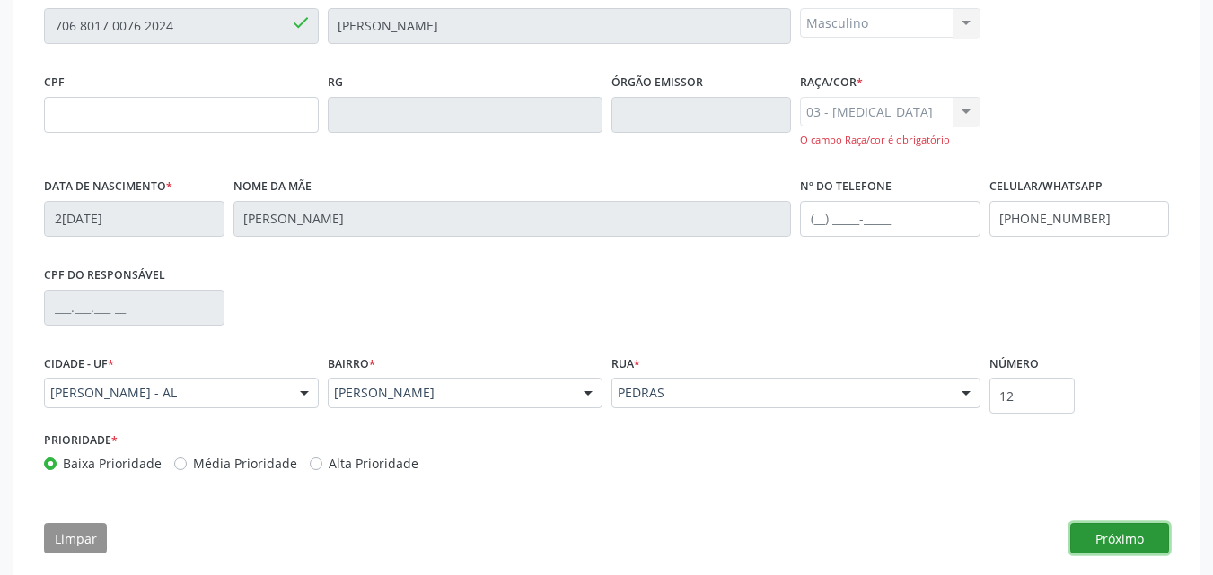
click at [1107, 535] on button "Próximo" at bounding box center [1119, 538] width 99 height 31
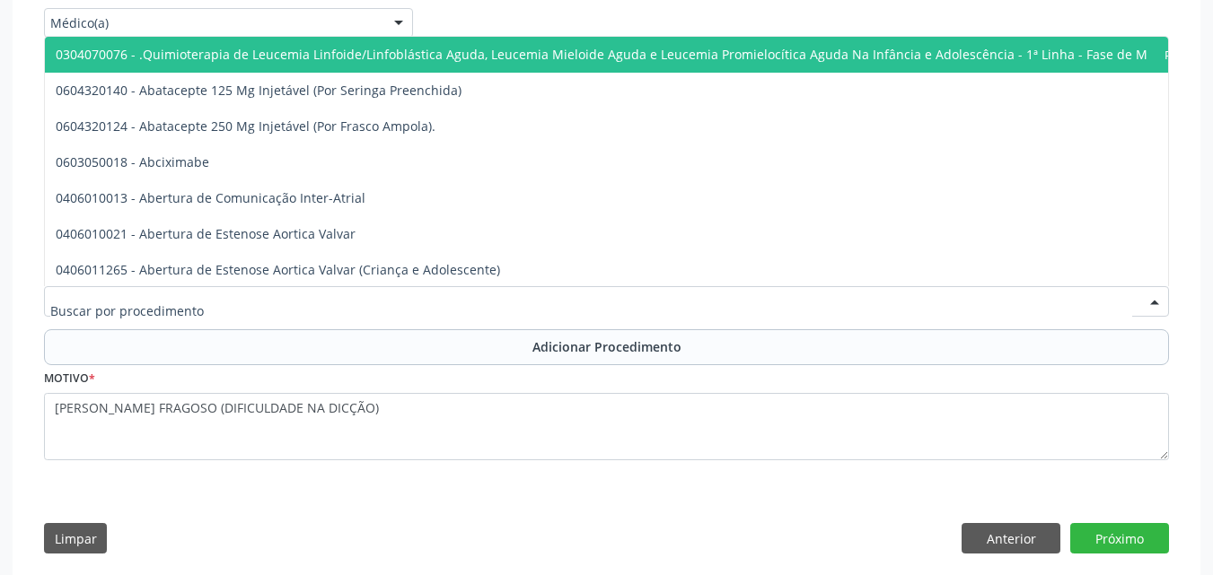
click at [455, 306] on div at bounding box center [606, 301] width 1125 height 31
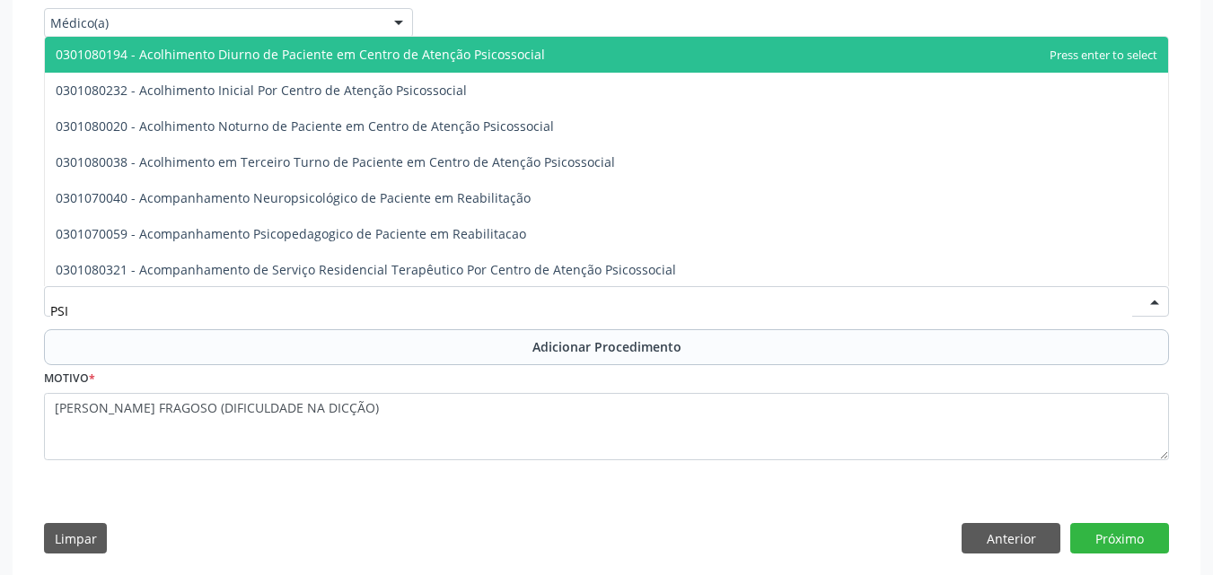
type input "PSIQ"
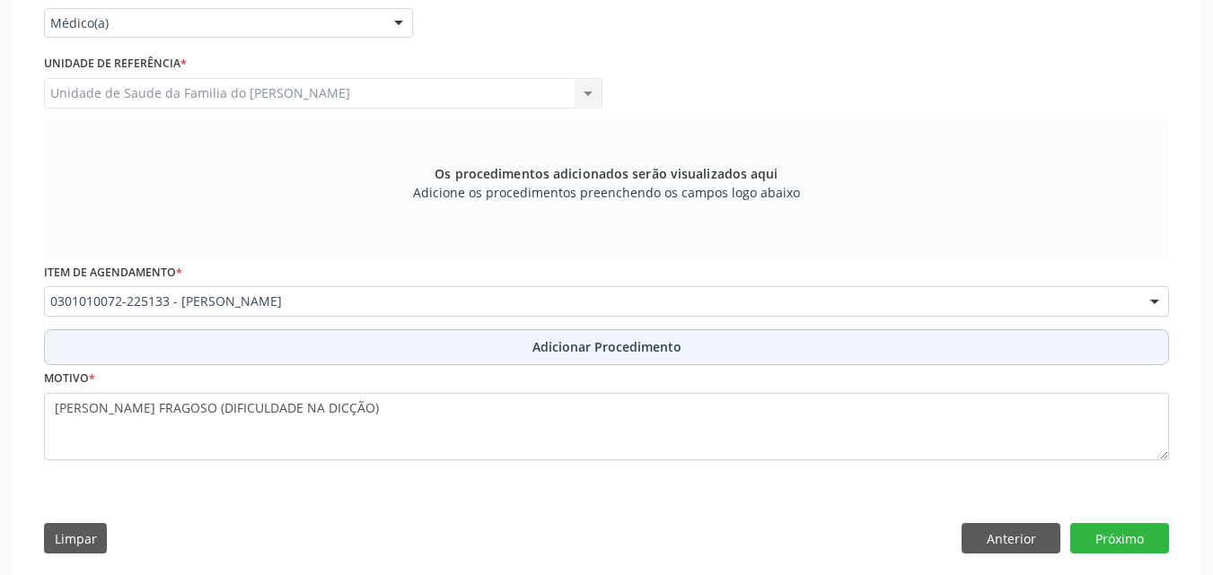
click at [459, 354] on button "Adicionar Procedimento" at bounding box center [606, 347] width 1125 height 36
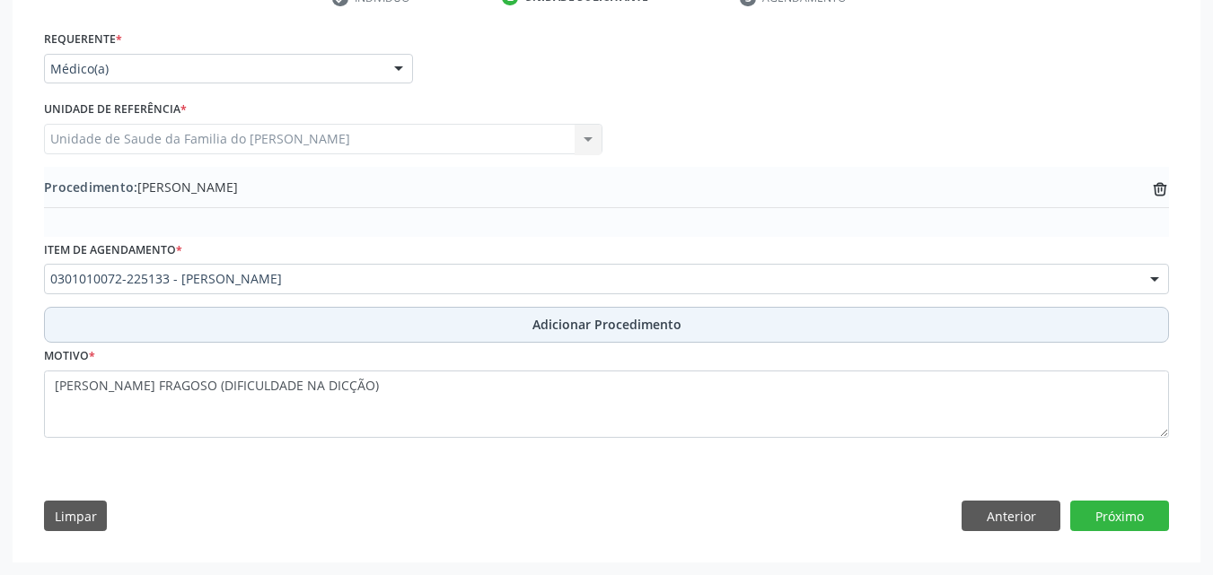
scroll to position [394, 0]
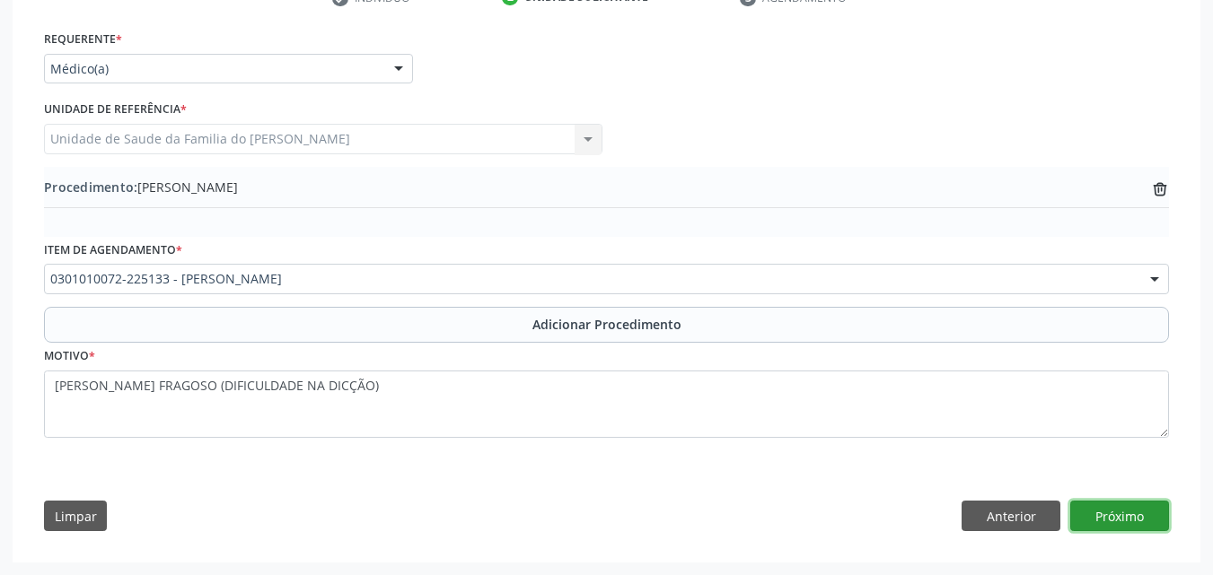
click at [1100, 508] on button "Próximo" at bounding box center [1119, 516] width 99 height 31
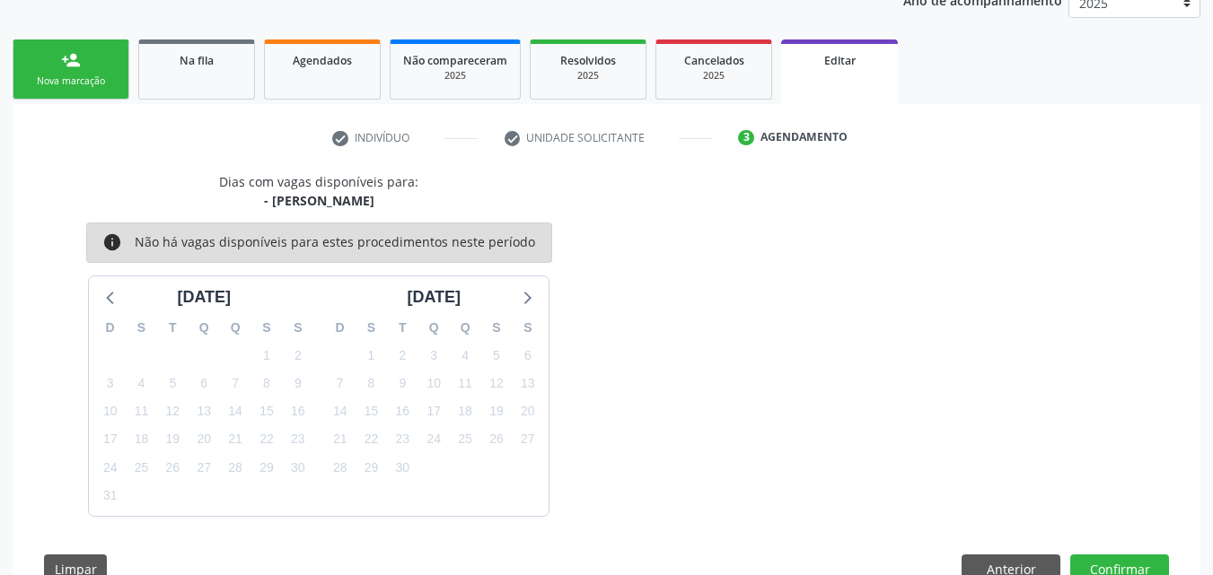
scroll to position [307, 0]
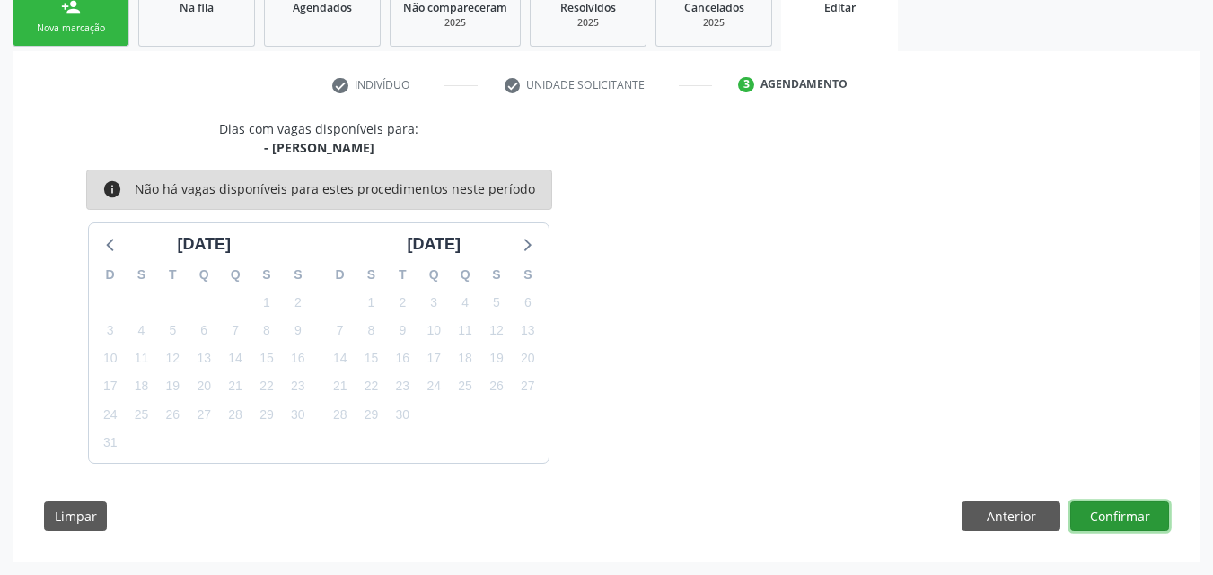
click at [1105, 507] on button "Confirmar" at bounding box center [1119, 517] width 99 height 31
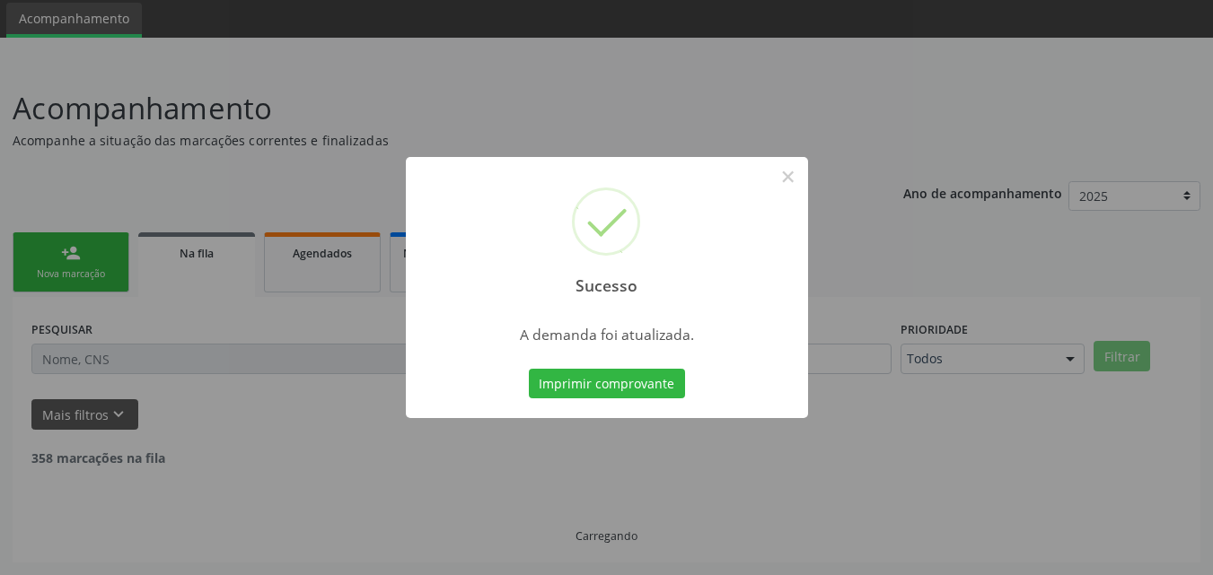
scroll to position [42, 0]
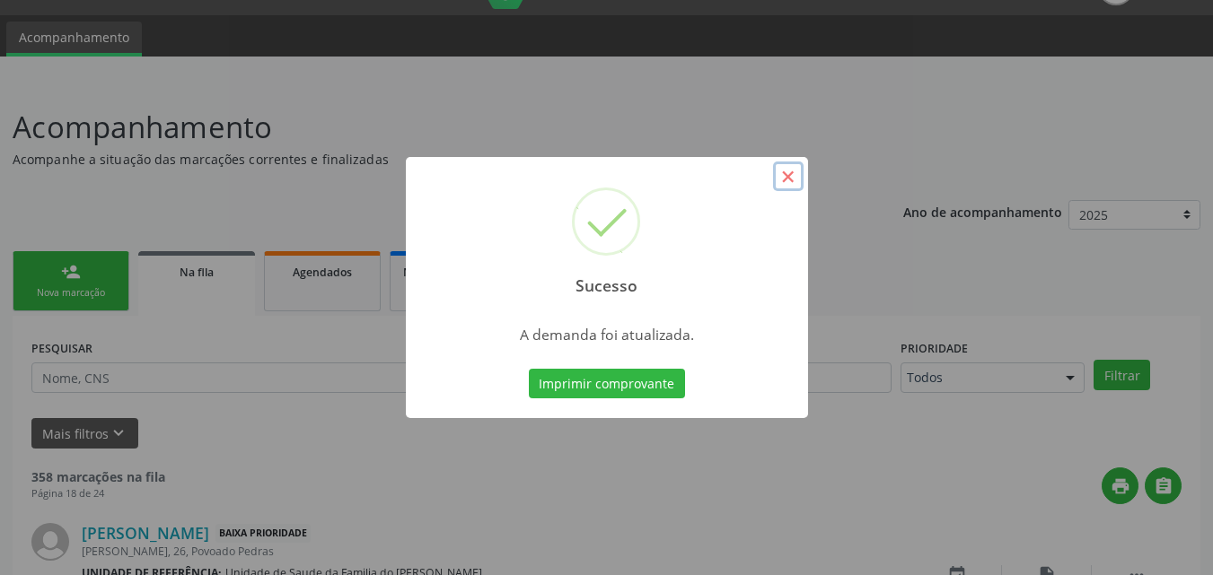
click at [784, 177] on button "×" at bounding box center [788, 177] width 31 height 31
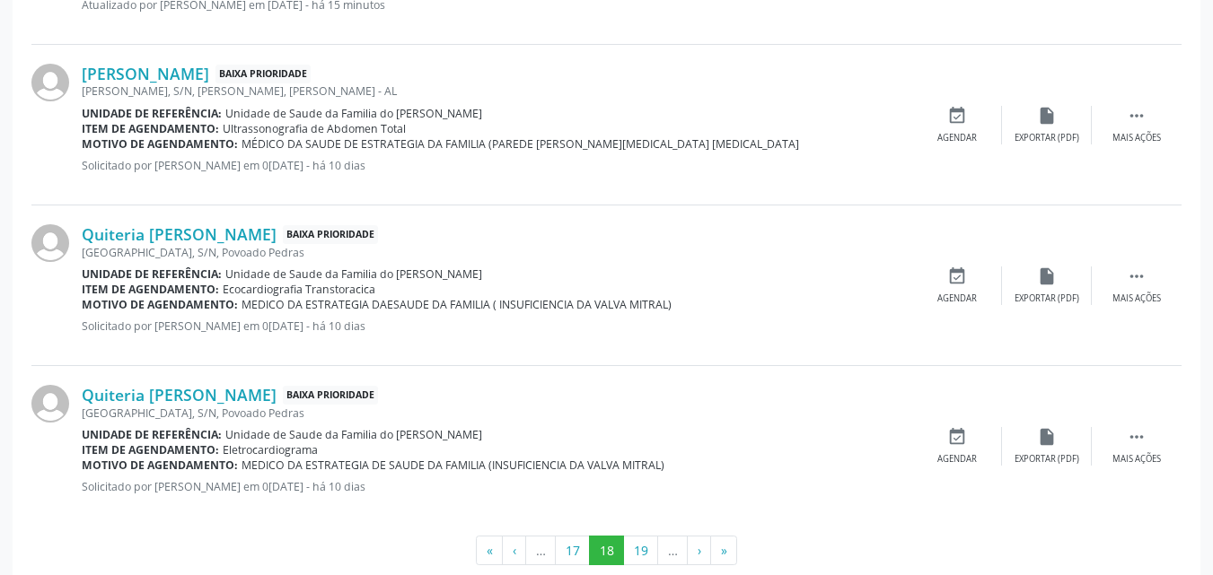
scroll to position [2512, 0]
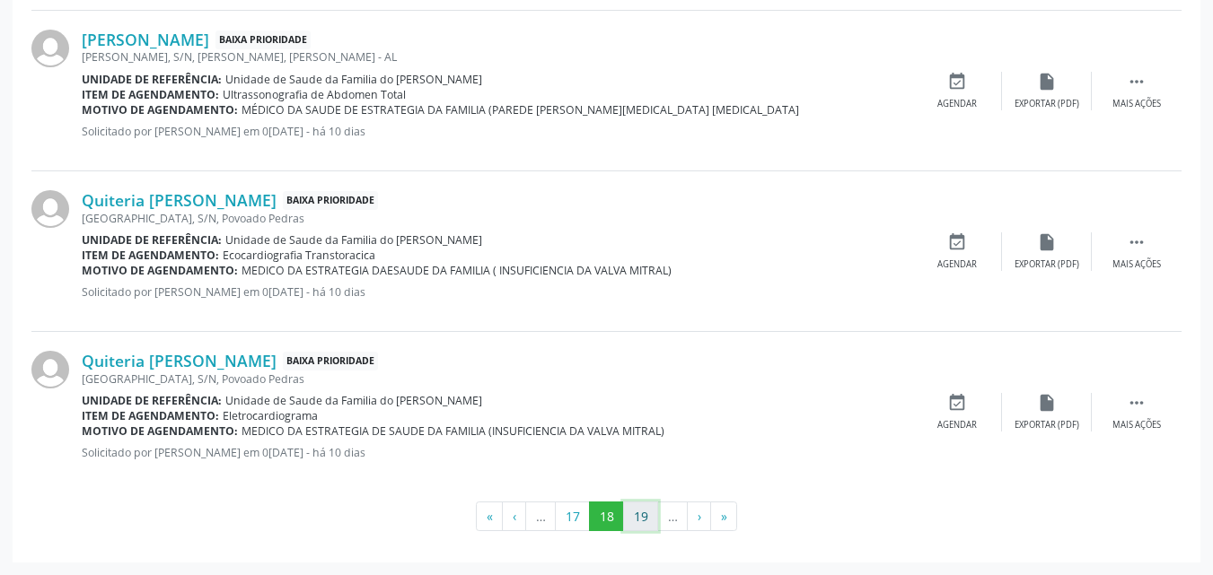
click at [652, 506] on button "19" at bounding box center [640, 517] width 35 height 31
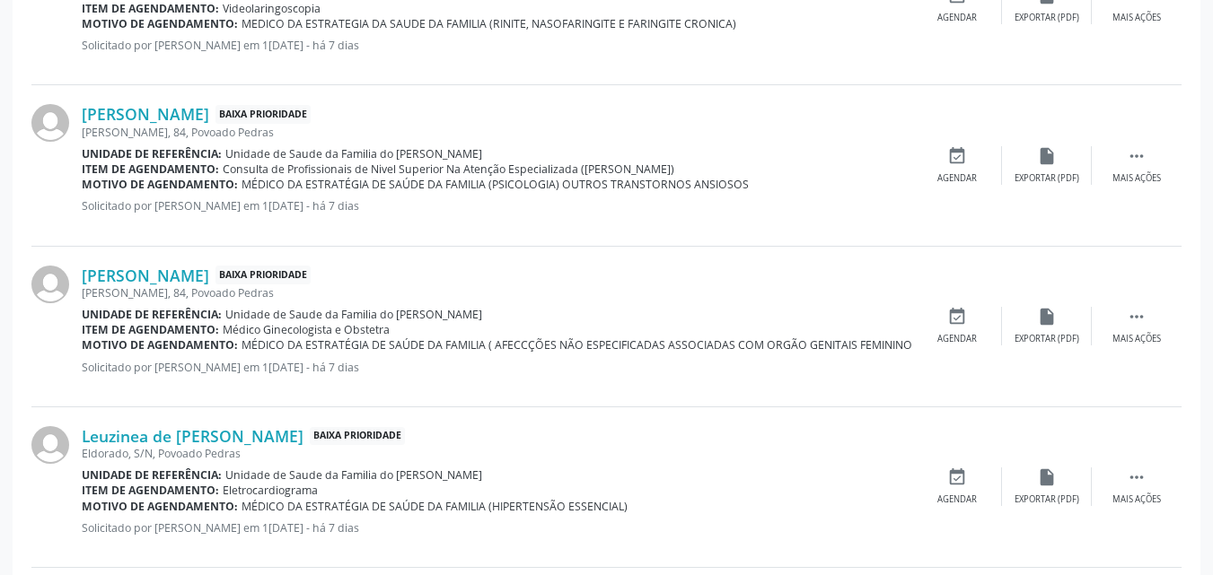
scroll to position [2467, 0]
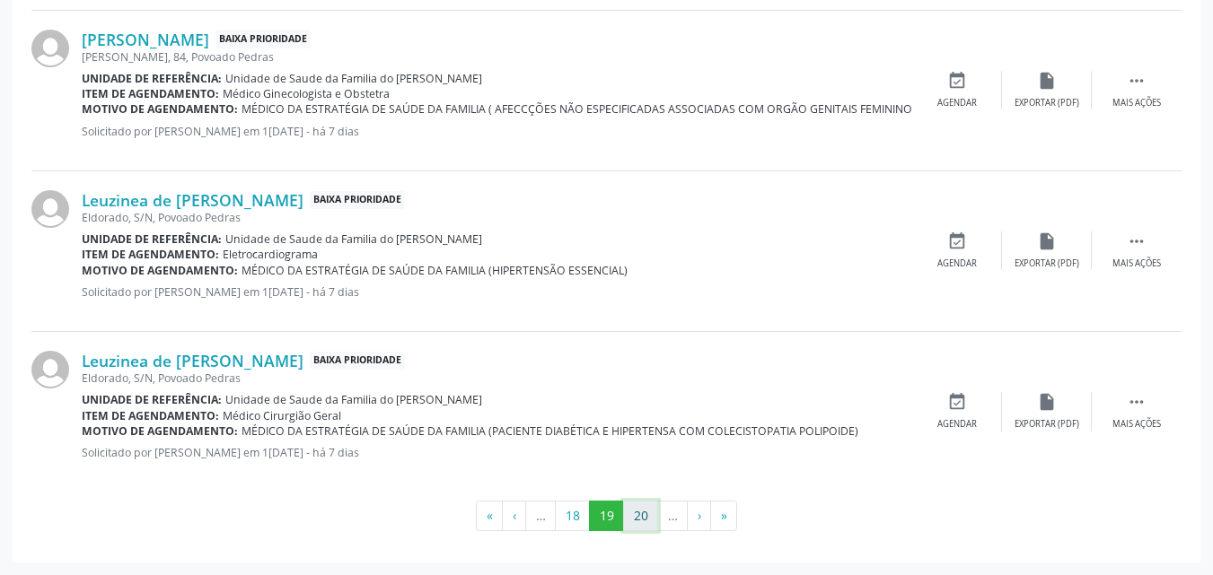
click at [638, 513] on button "20" at bounding box center [640, 516] width 35 height 31
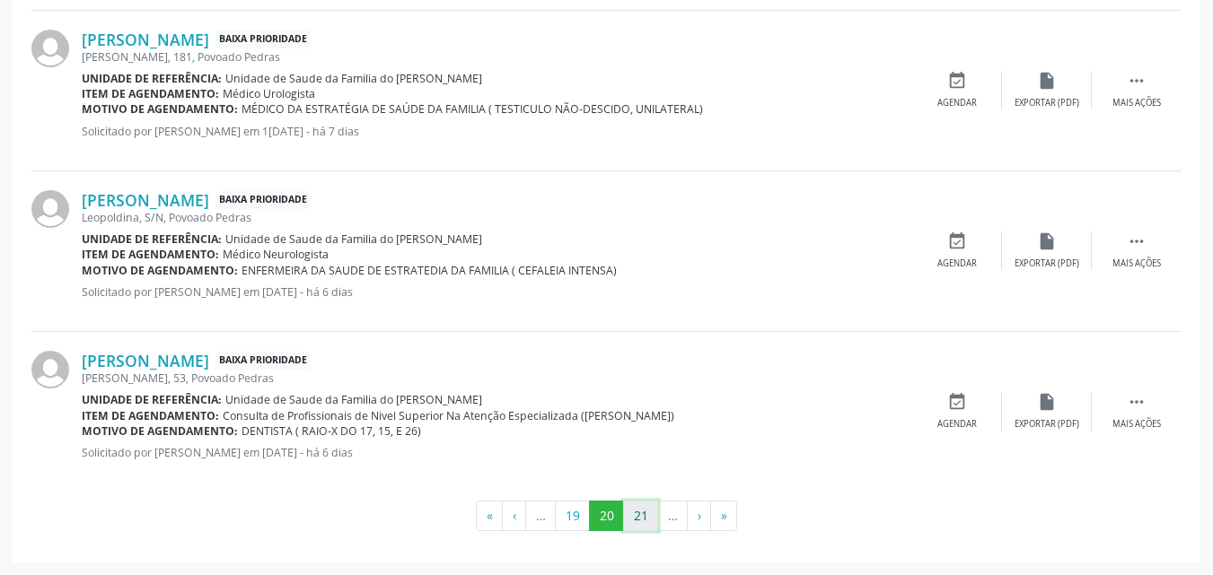
click at [633, 511] on button "21" at bounding box center [640, 516] width 35 height 31
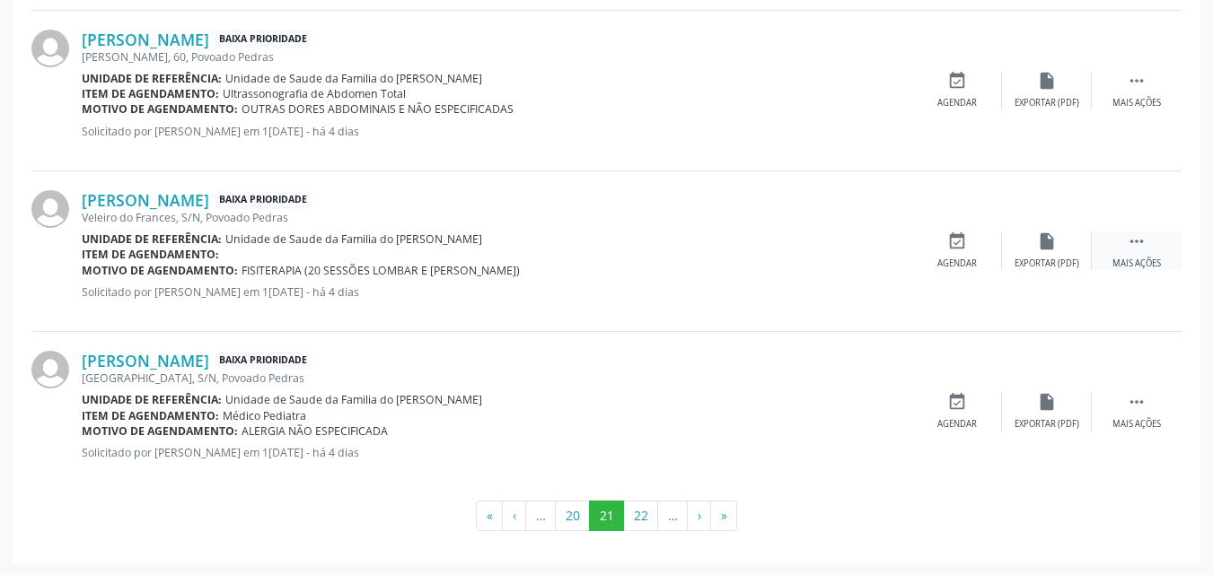
click at [1143, 251] on icon "" at bounding box center [1136, 242] width 20 height 20
click at [1050, 256] on div "edit Editar" at bounding box center [1047, 251] width 90 height 39
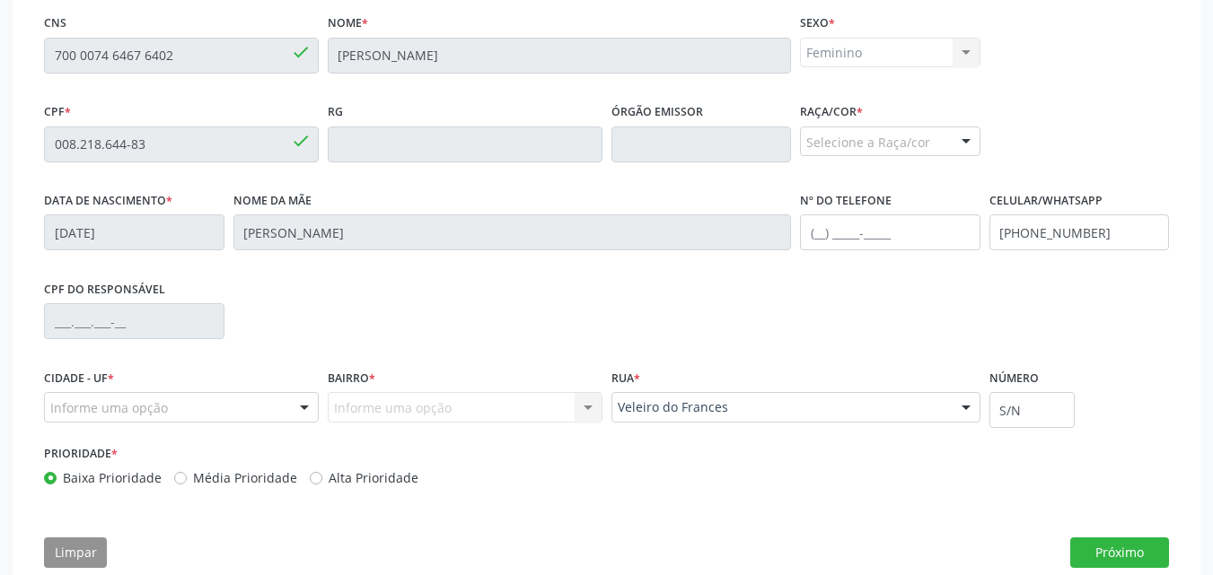
scroll to position [447, 0]
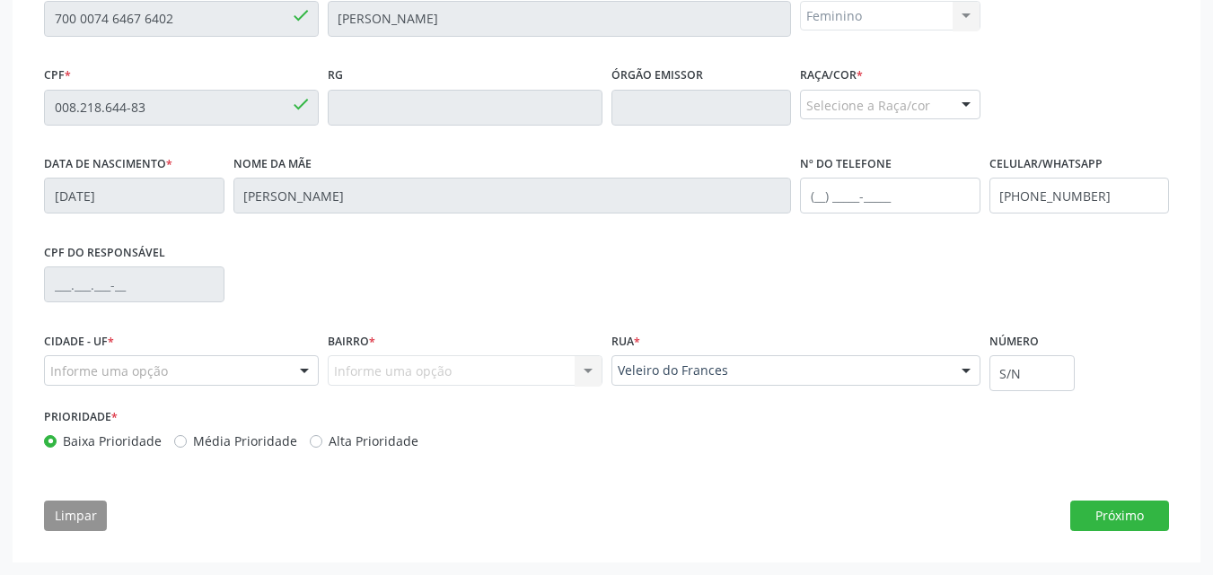
click at [856, 100] on div "Selecione a Raça/cor" at bounding box center [890, 105] width 180 height 31
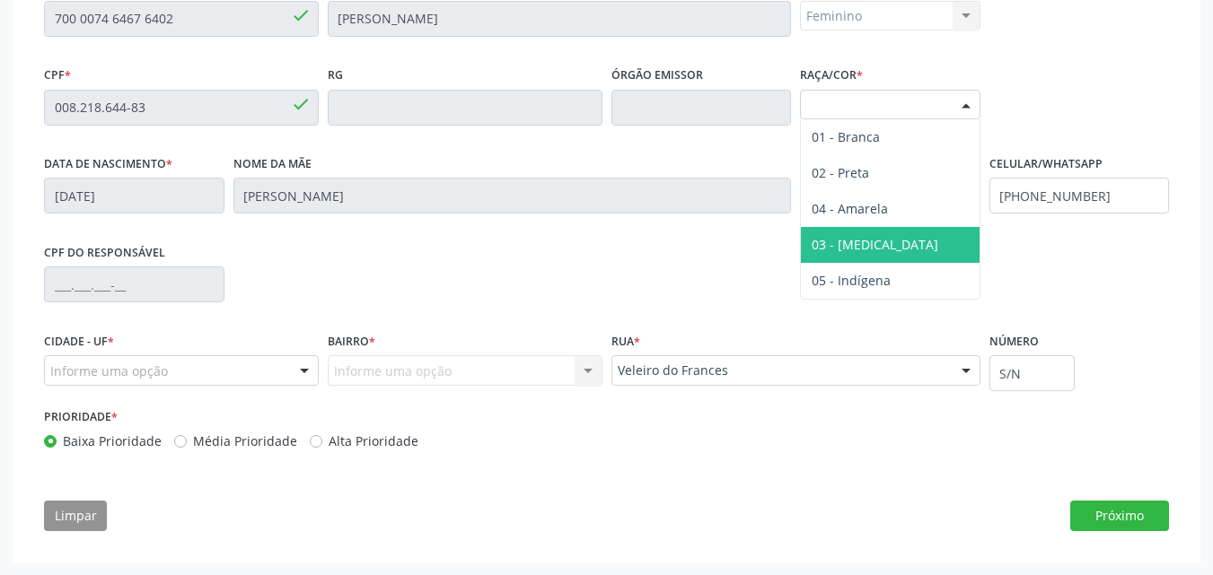
click at [897, 239] on span "03 - [MEDICAL_DATA]" at bounding box center [890, 245] width 179 height 36
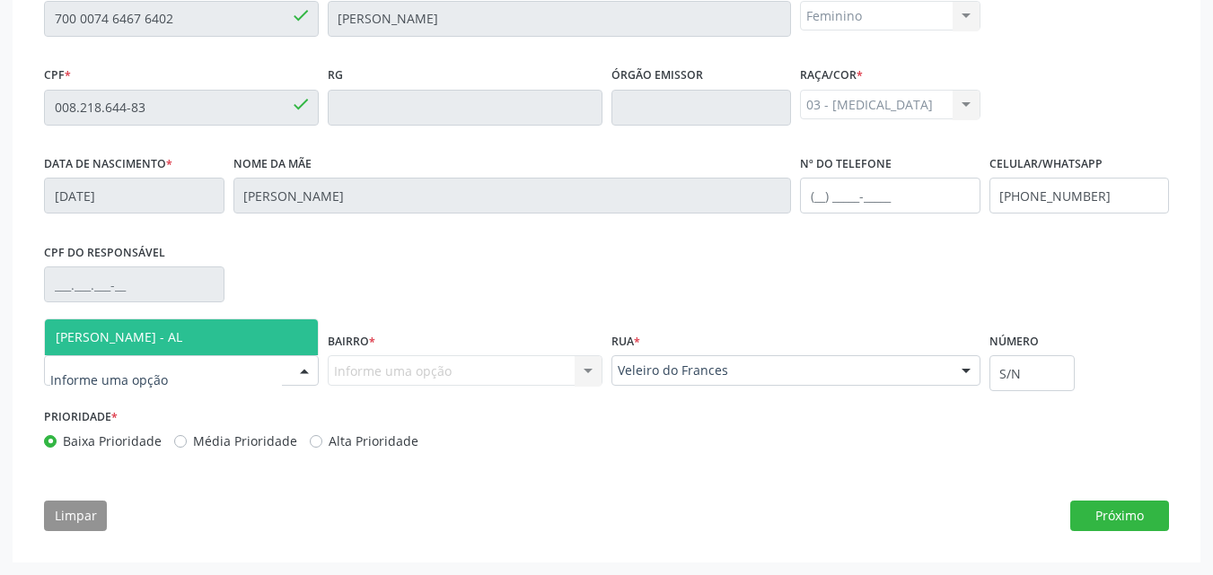
click at [201, 366] on div at bounding box center [181, 370] width 275 height 31
click at [227, 340] on span "[PERSON_NAME] - AL" at bounding box center [181, 338] width 273 height 36
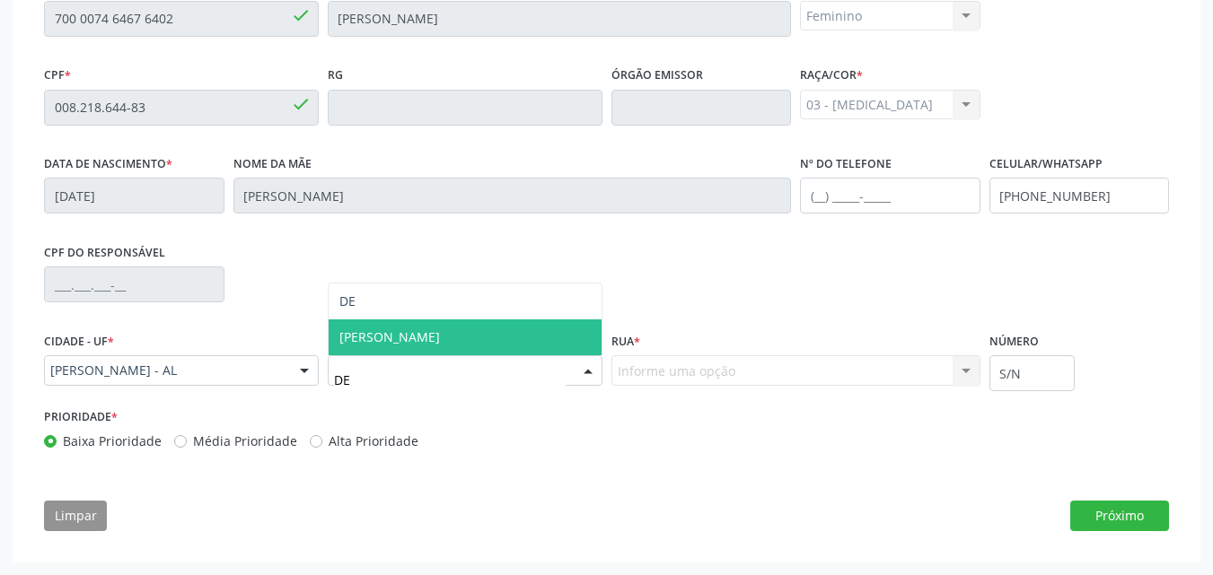
type input "DEN"
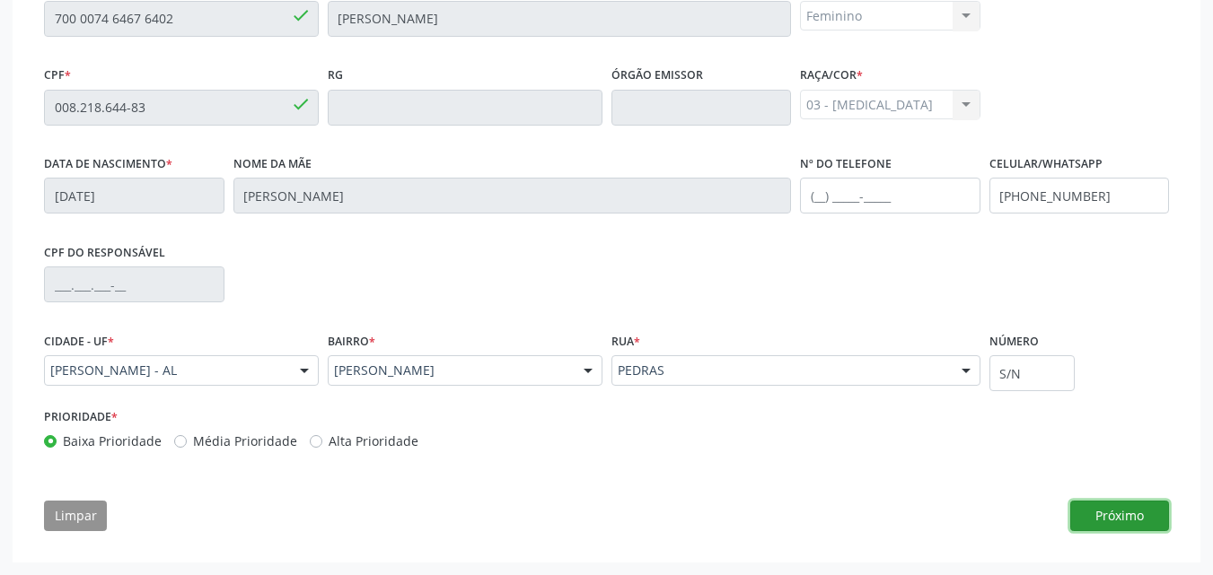
click at [1083, 530] on button "Próximo" at bounding box center [1119, 516] width 99 height 31
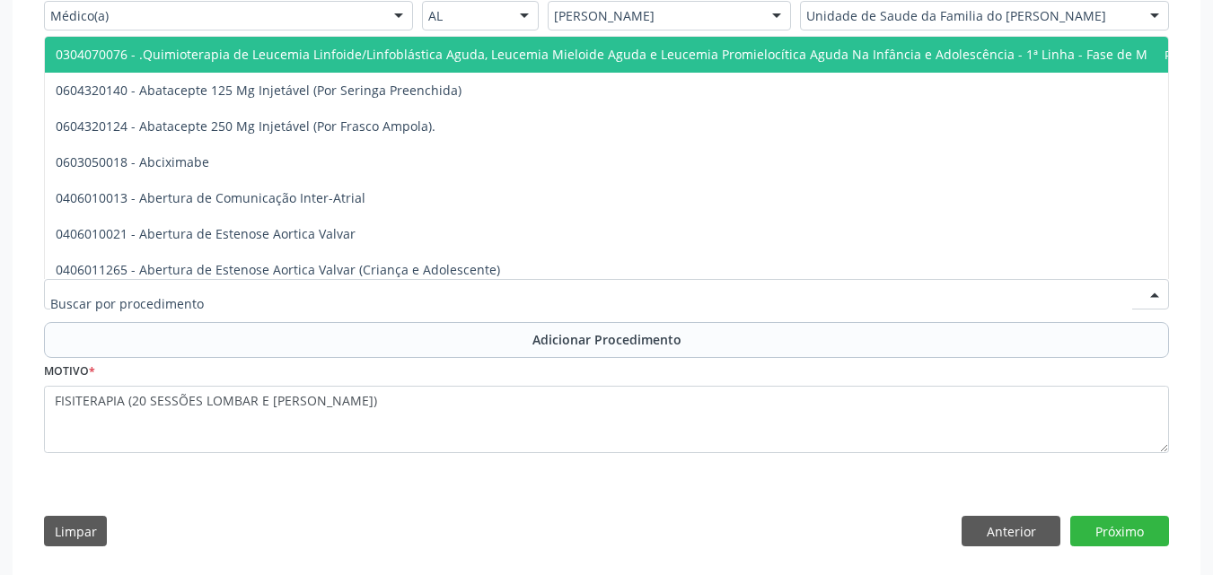
click at [855, 299] on div at bounding box center [606, 294] width 1125 height 31
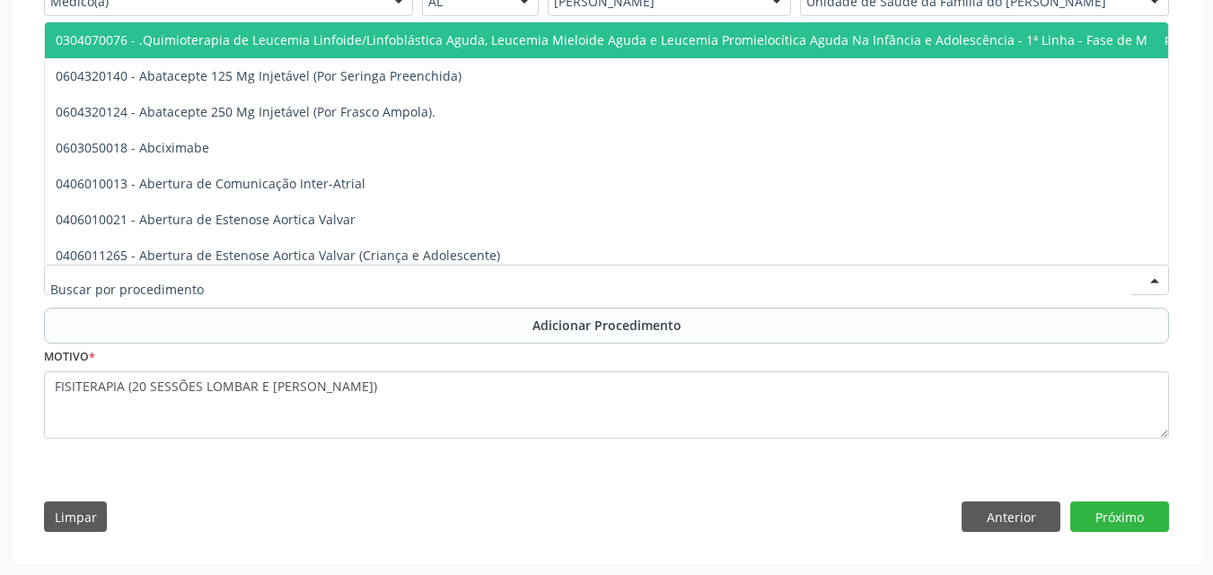
scroll to position [462, 0]
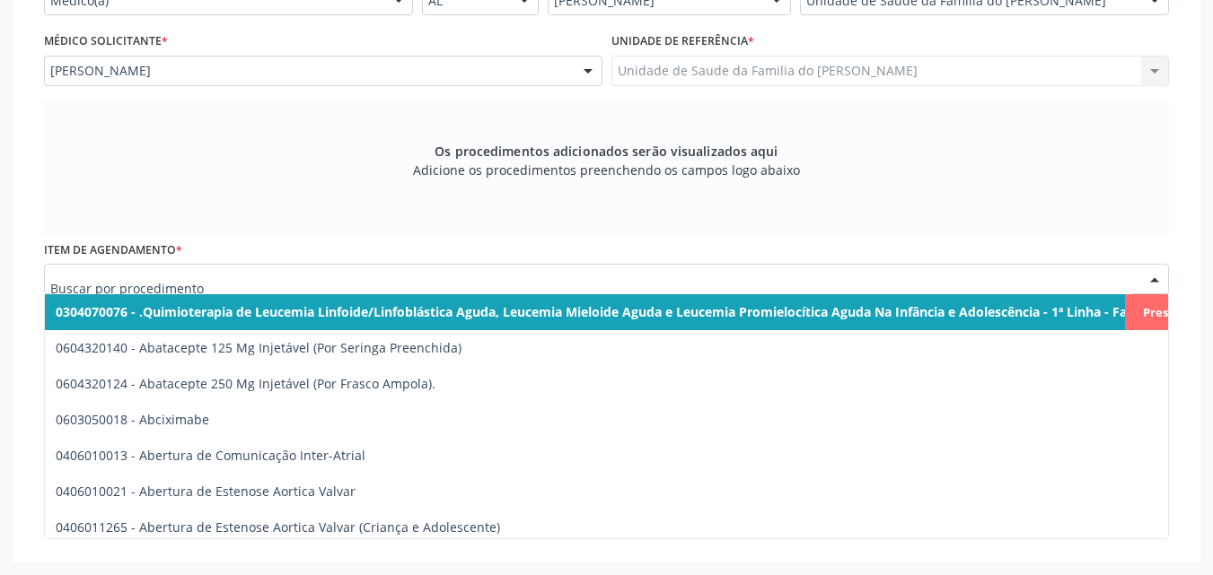
click at [580, 282] on input "text" at bounding box center [591, 288] width 1082 height 36
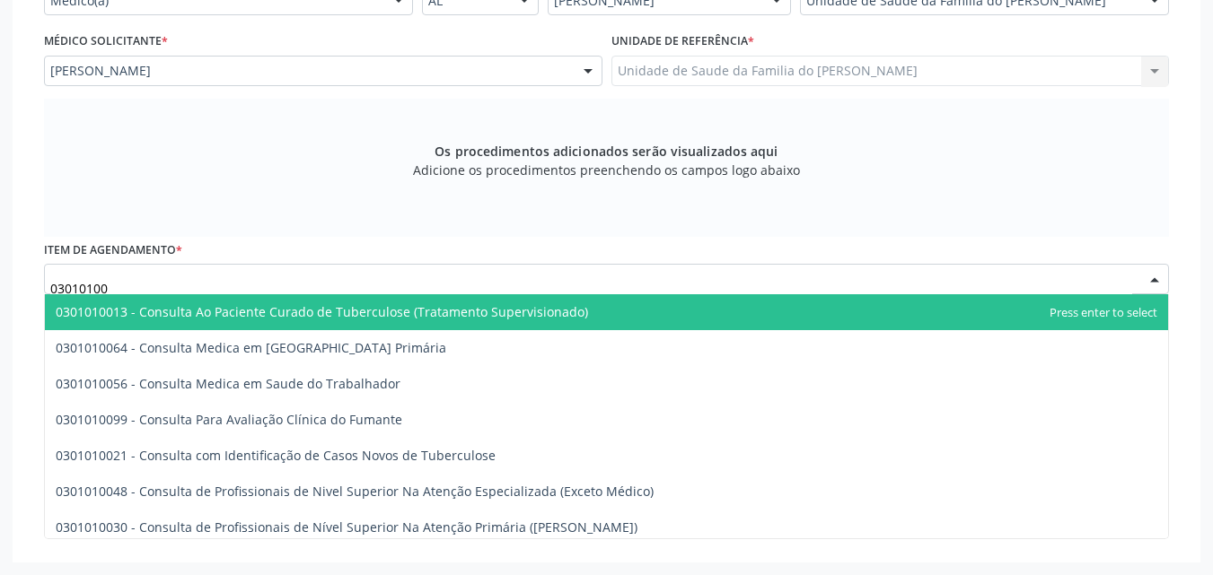
type input "030101004"
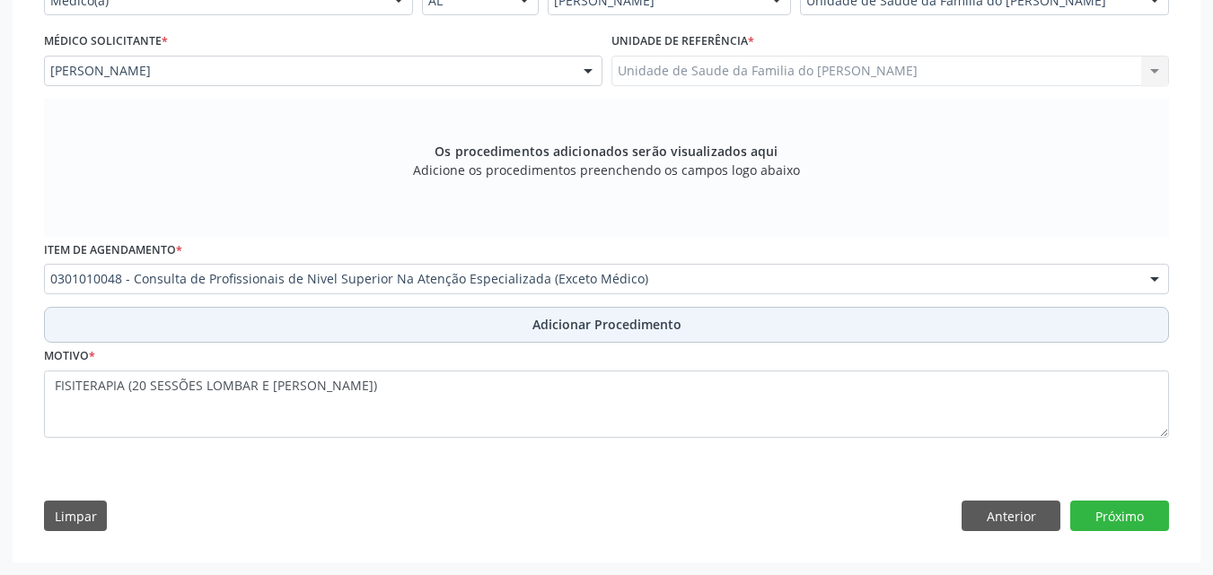
click at [679, 320] on span "Adicionar Procedimento" at bounding box center [606, 324] width 149 height 19
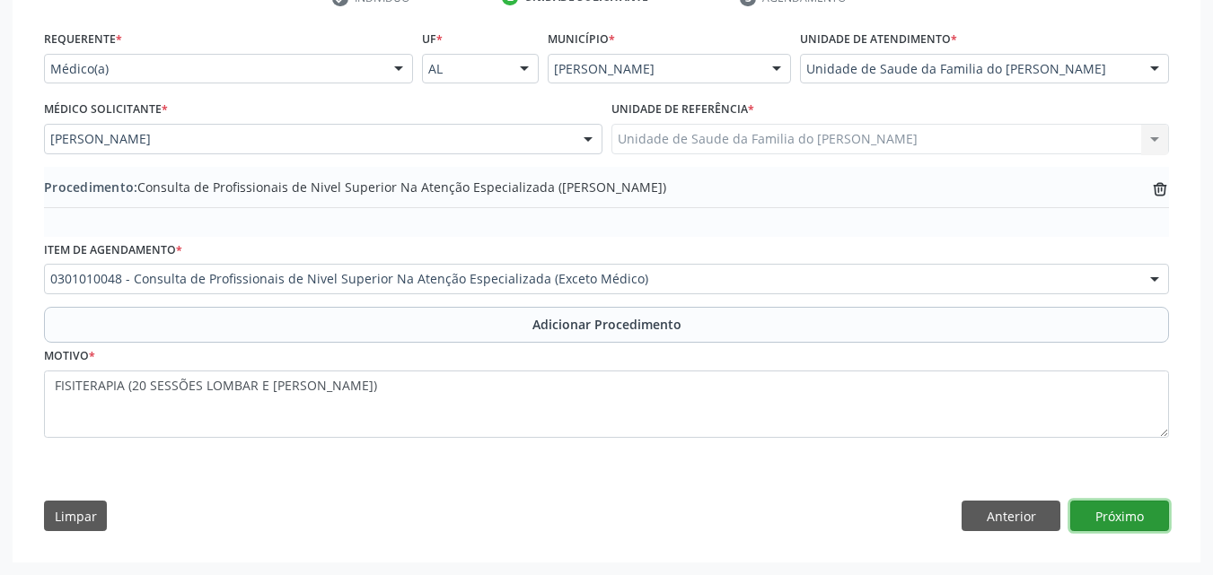
click at [1094, 504] on button "Próximo" at bounding box center [1119, 516] width 99 height 31
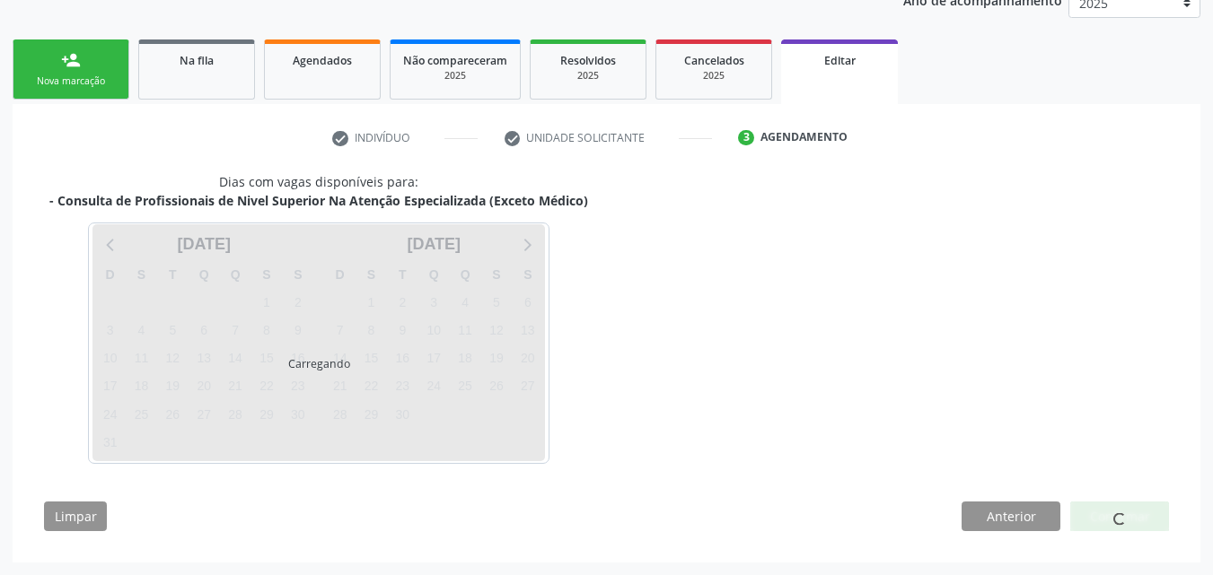
scroll to position [307, 0]
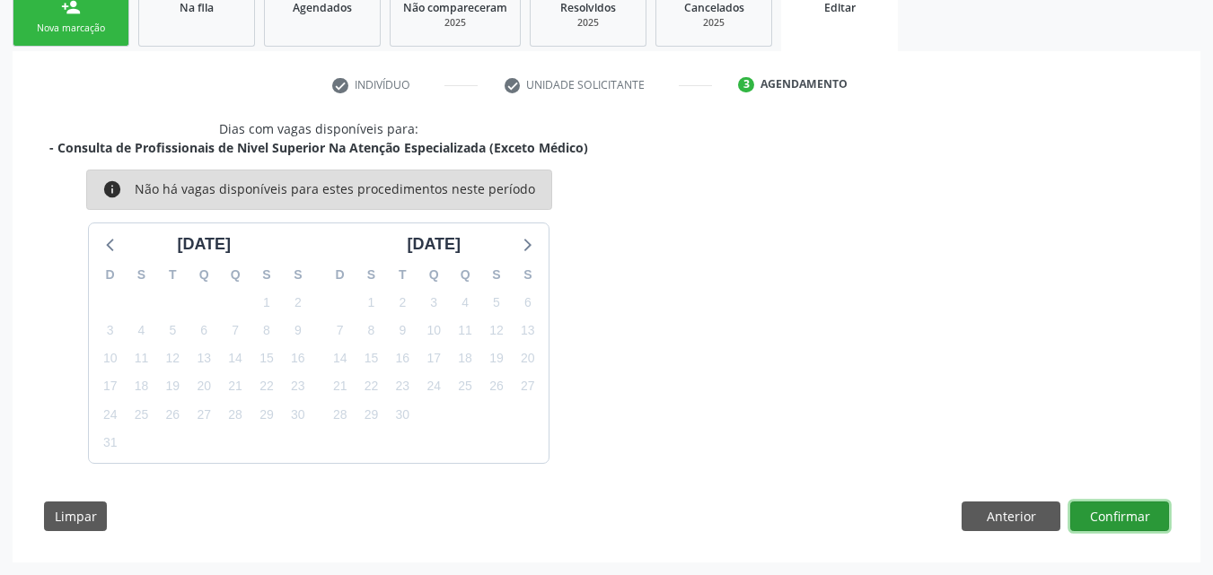
click at [1134, 502] on button "Confirmar" at bounding box center [1119, 517] width 99 height 31
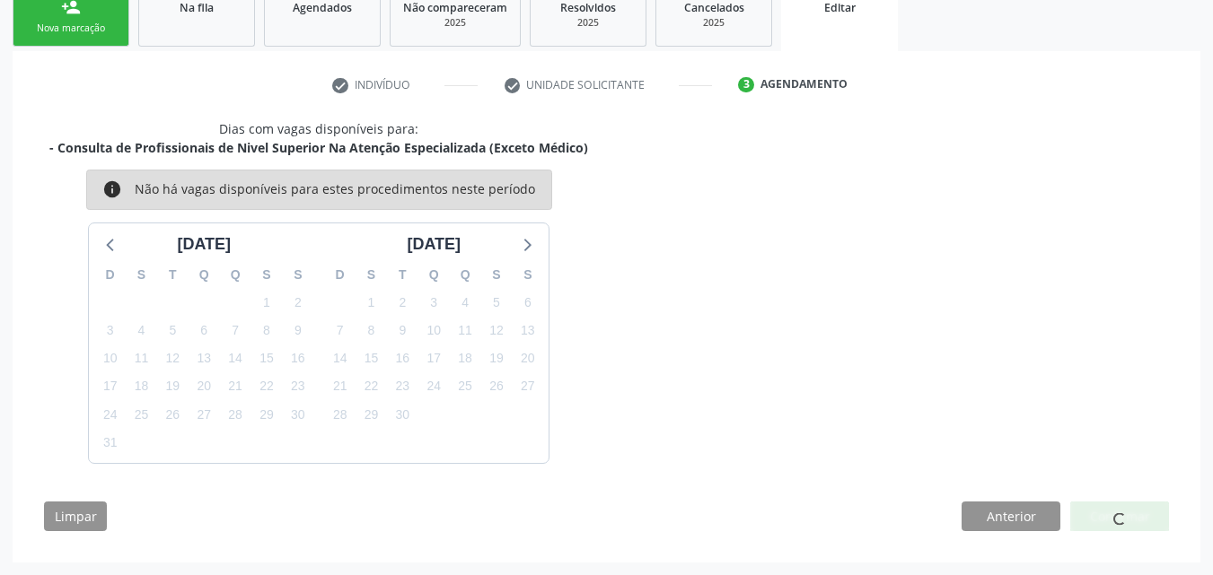
scroll to position [42, 0]
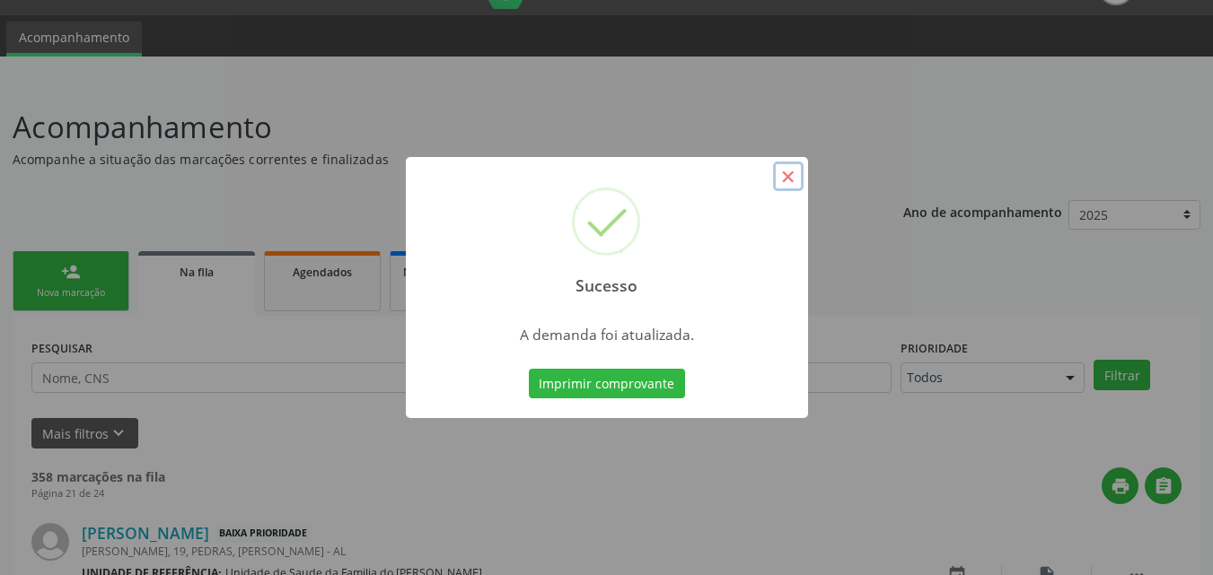
click at [786, 168] on button "×" at bounding box center [788, 177] width 31 height 31
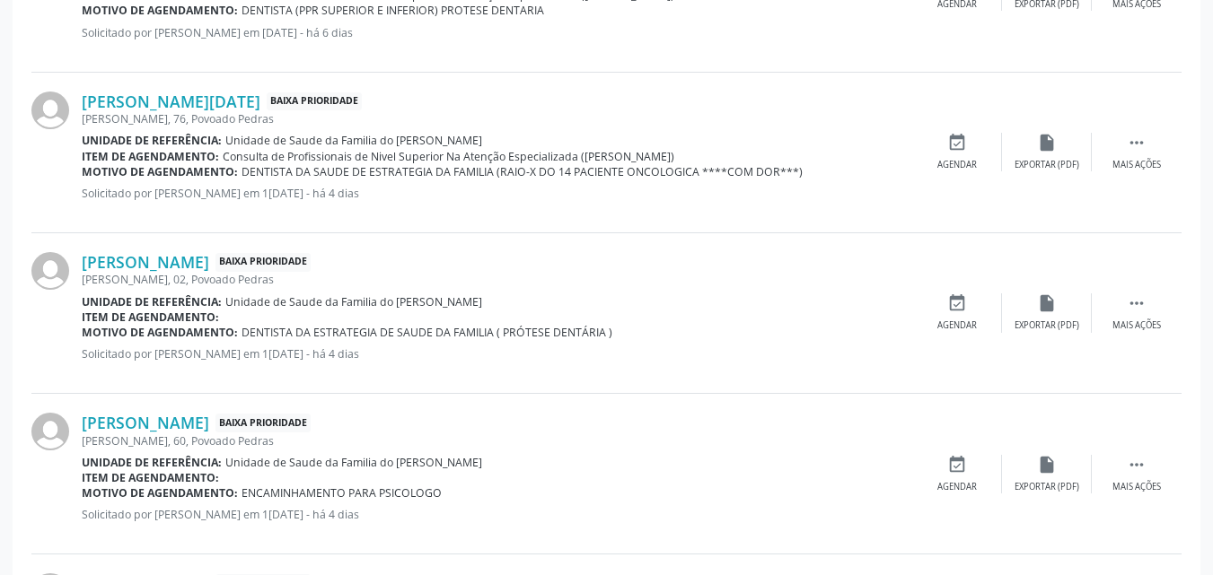
scroll to position [1781, 0]
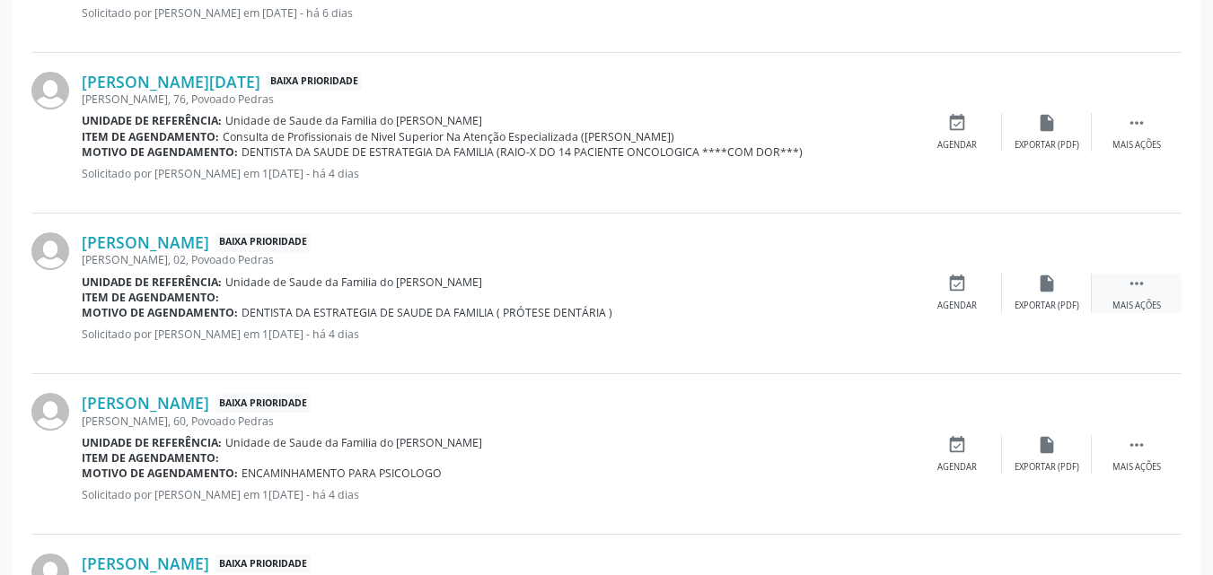
click at [1146, 295] on div " Mais ações" at bounding box center [1136, 293] width 90 height 39
click at [1058, 300] on div "Editar" at bounding box center [1046, 306] width 29 height 13
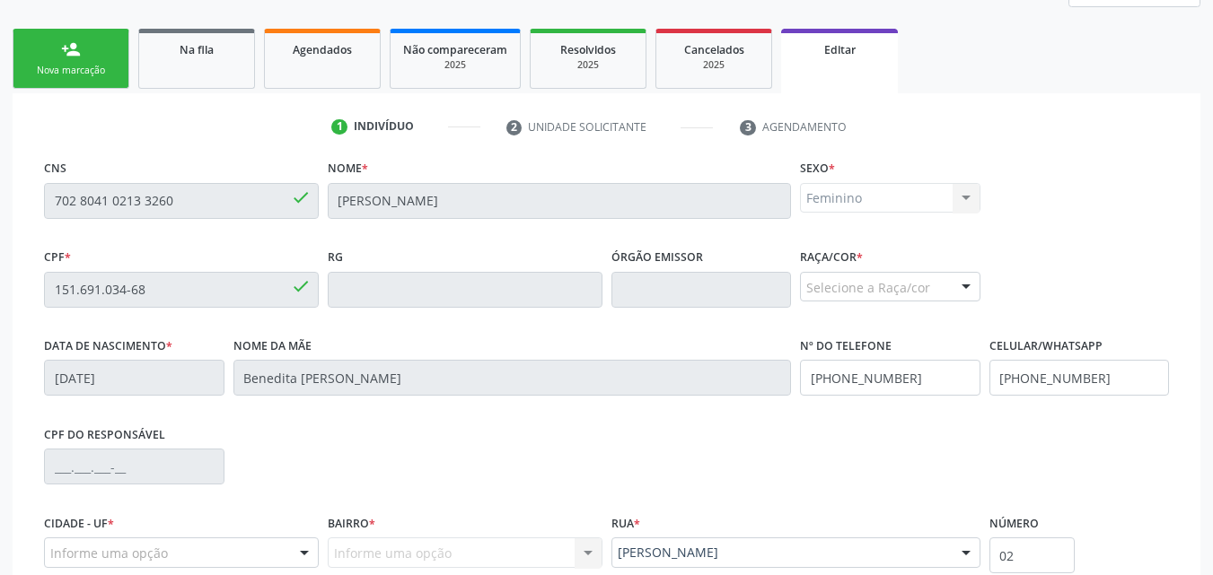
scroll to position [447, 0]
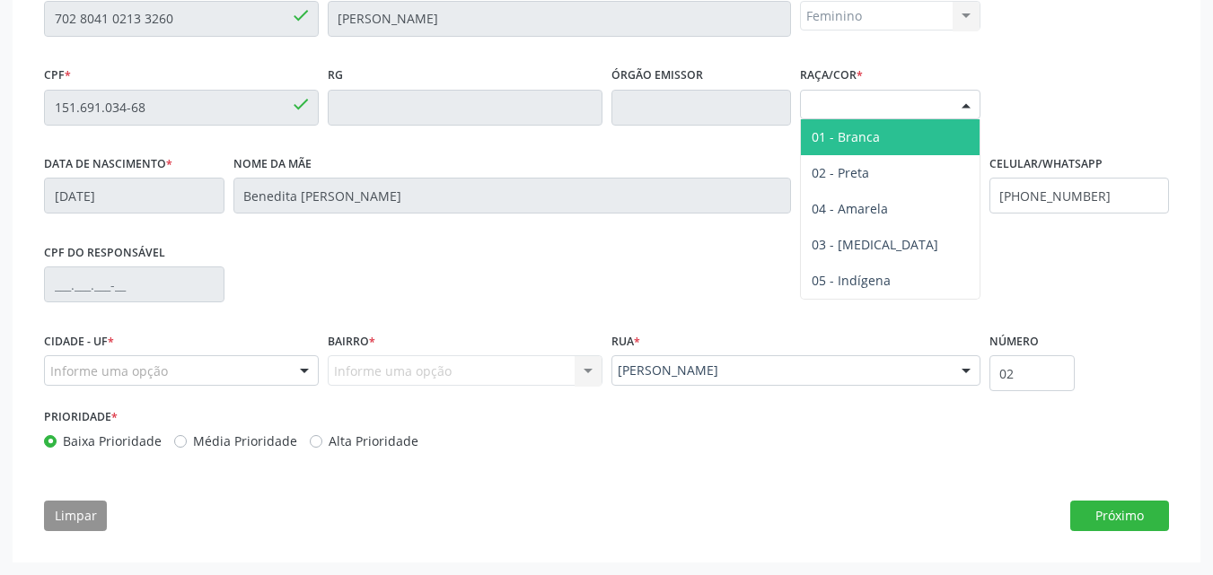
click at [874, 110] on div "Selecione a Raça/cor" at bounding box center [890, 105] width 180 height 31
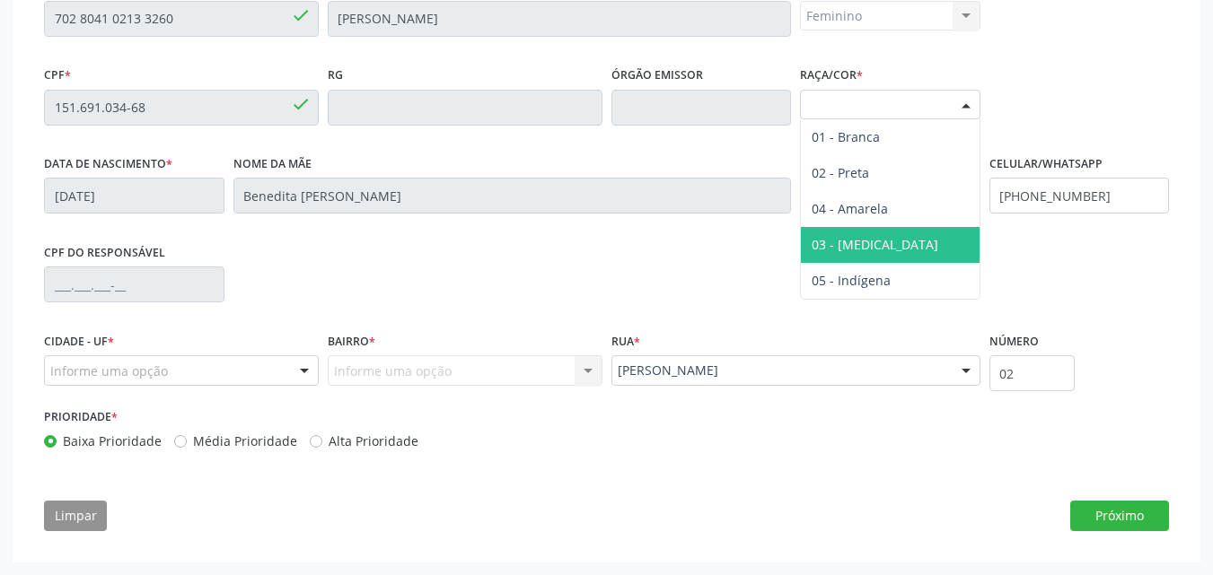
click at [879, 250] on span "03 - [MEDICAL_DATA]" at bounding box center [890, 245] width 179 height 36
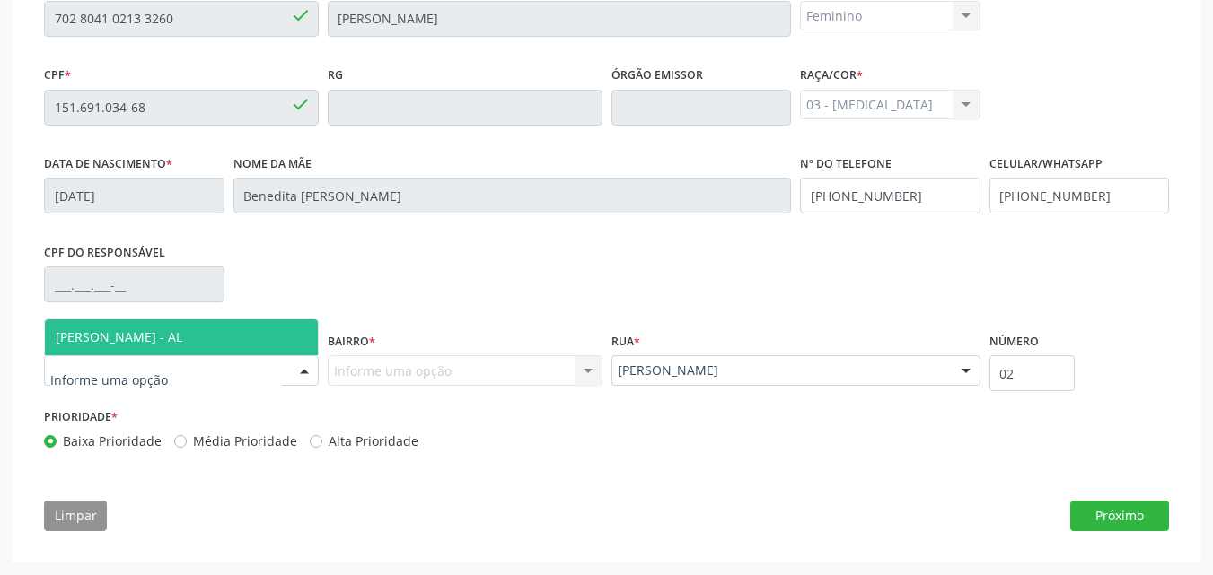
click at [248, 366] on div at bounding box center [181, 370] width 275 height 31
click at [220, 345] on span "[PERSON_NAME] - AL" at bounding box center [181, 338] width 273 height 36
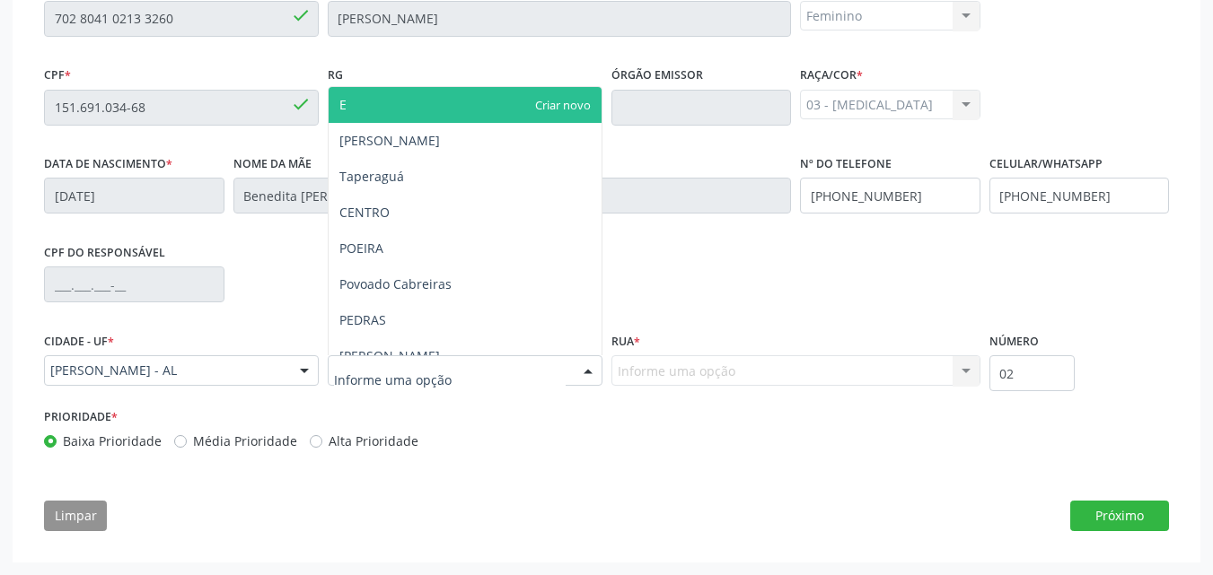
type input "E"
type input "DE"
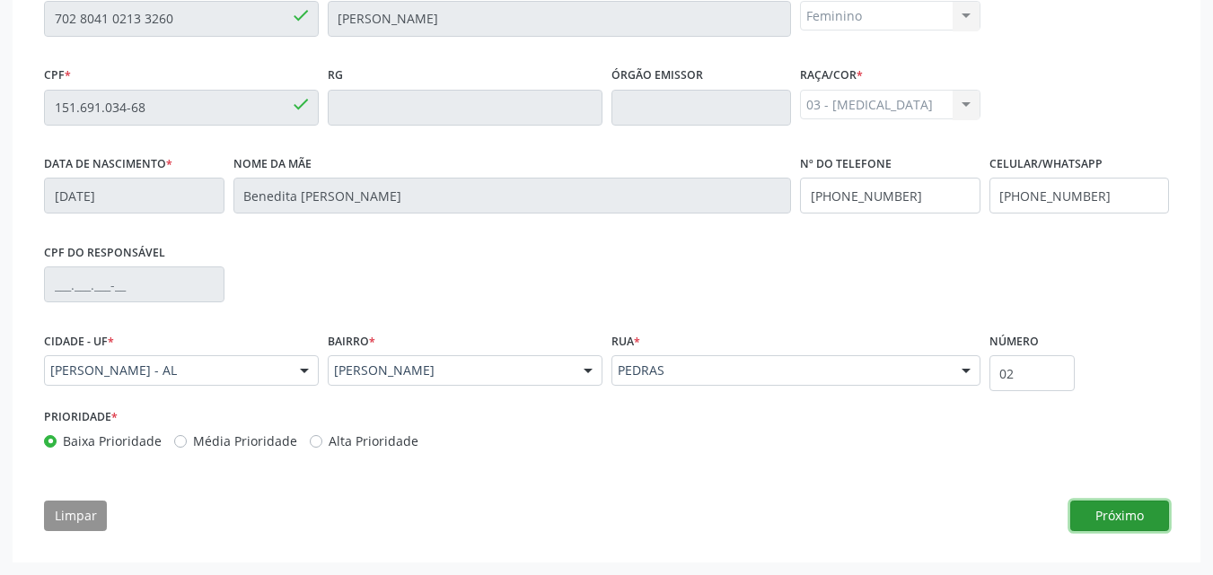
click at [1144, 518] on button "Próximo" at bounding box center [1119, 516] width 99 height 31
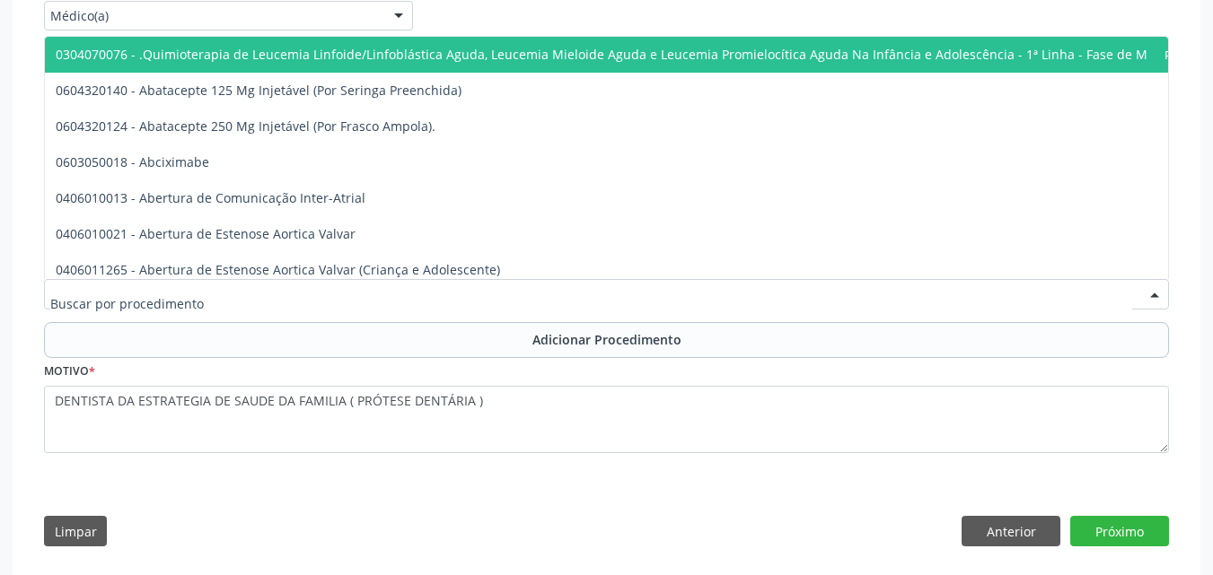
click at [730, 289] on div at bounding box center [606, 294] width 1125 height 31
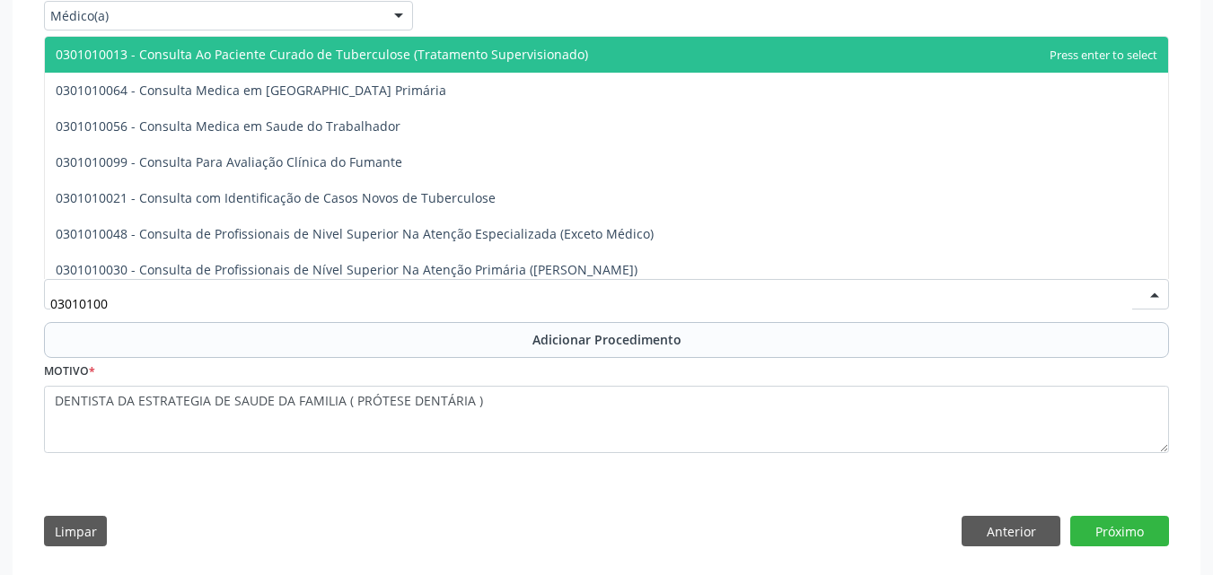
type input "030101004"
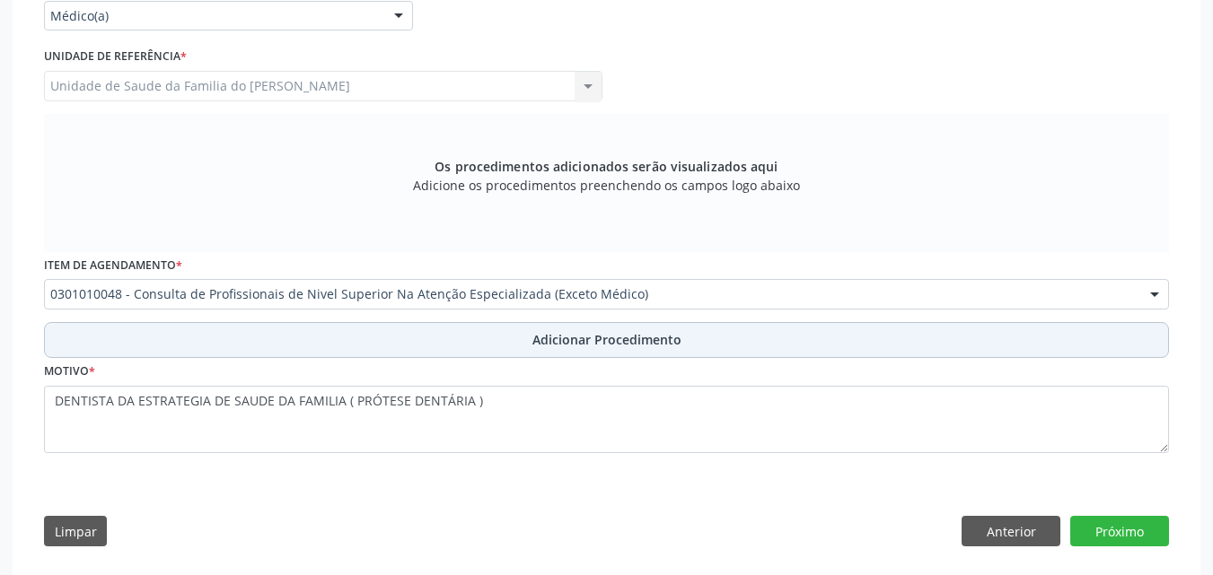
click at [961, 341] on button "Adicionar Procedimento" at bounding box center [606, 340] width 1125 height 36
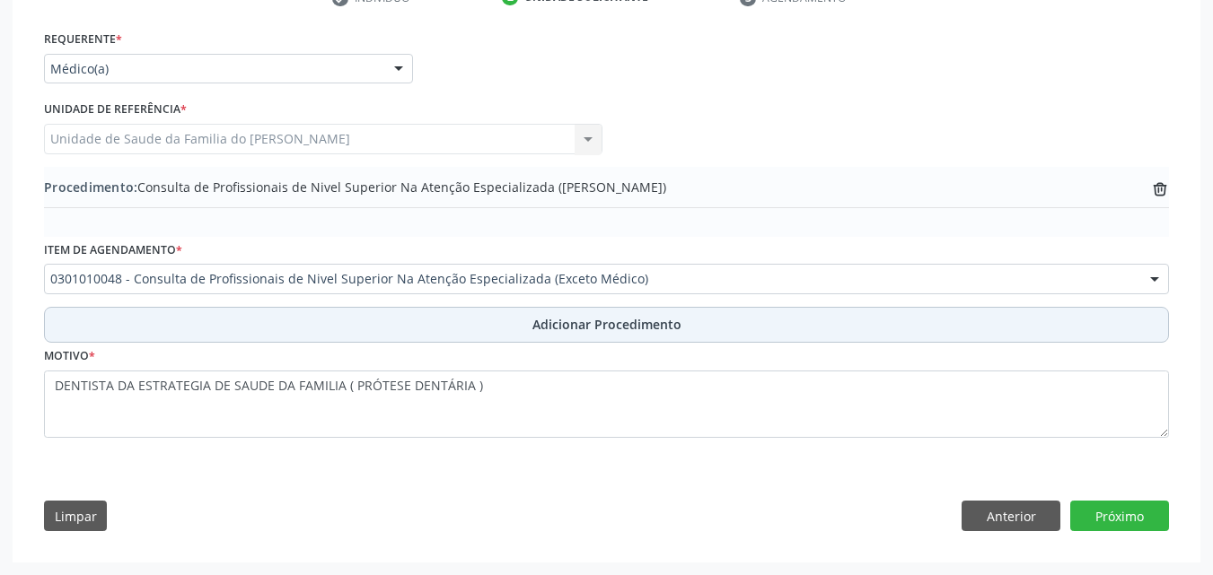
scroll to position [394, 0]
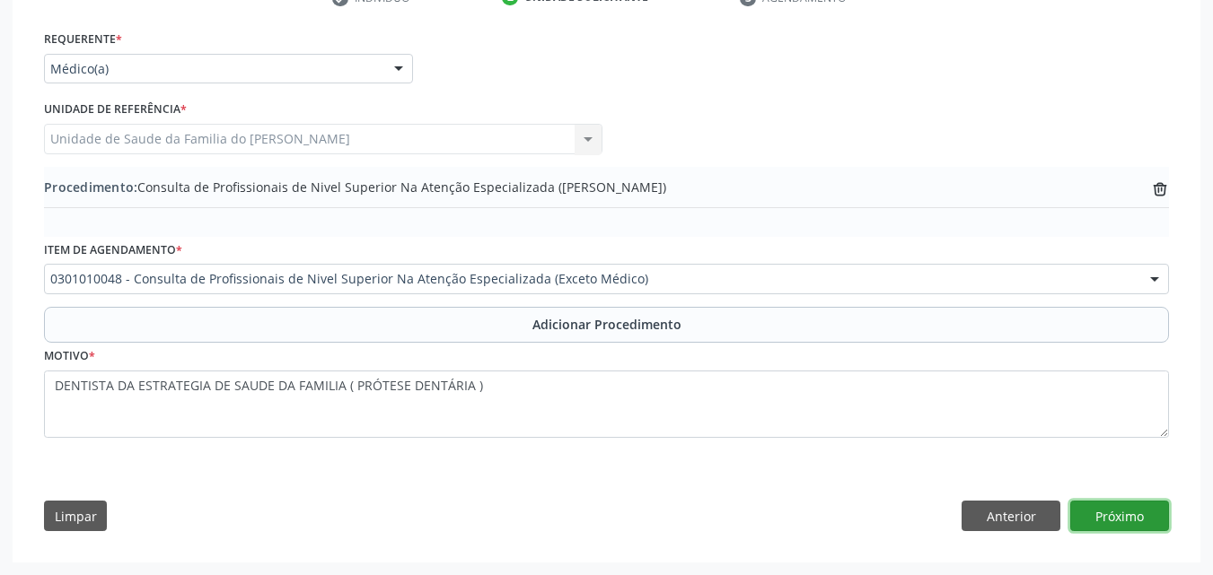
click at [1100, 521] on button "Próximo" at bounding box center [1119, 516] width 99 height 31
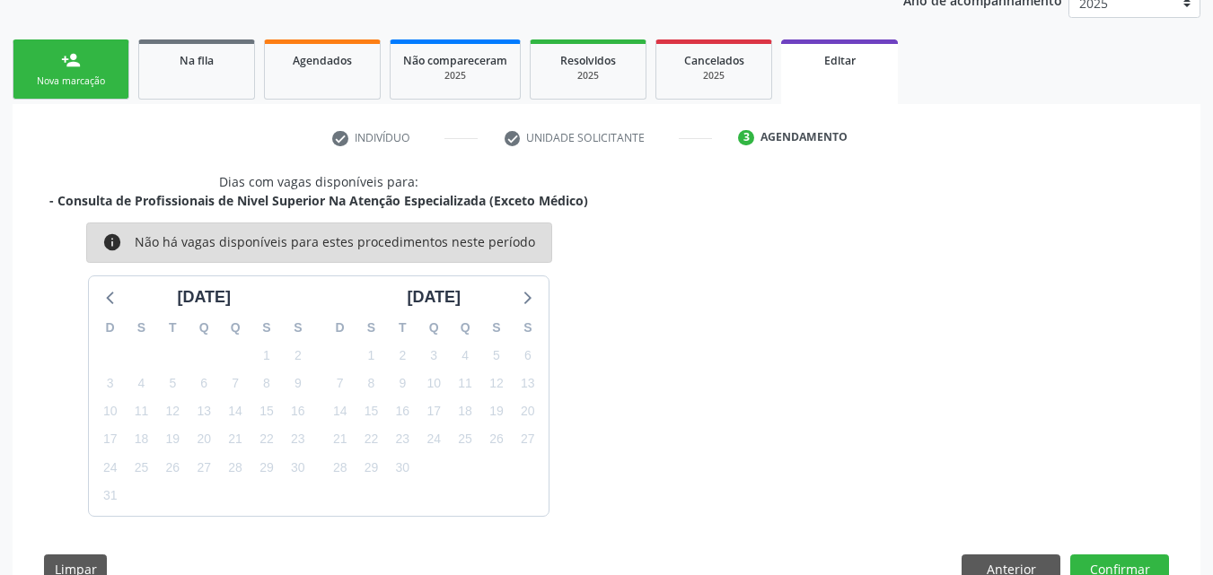
scroll to position [307, 0]
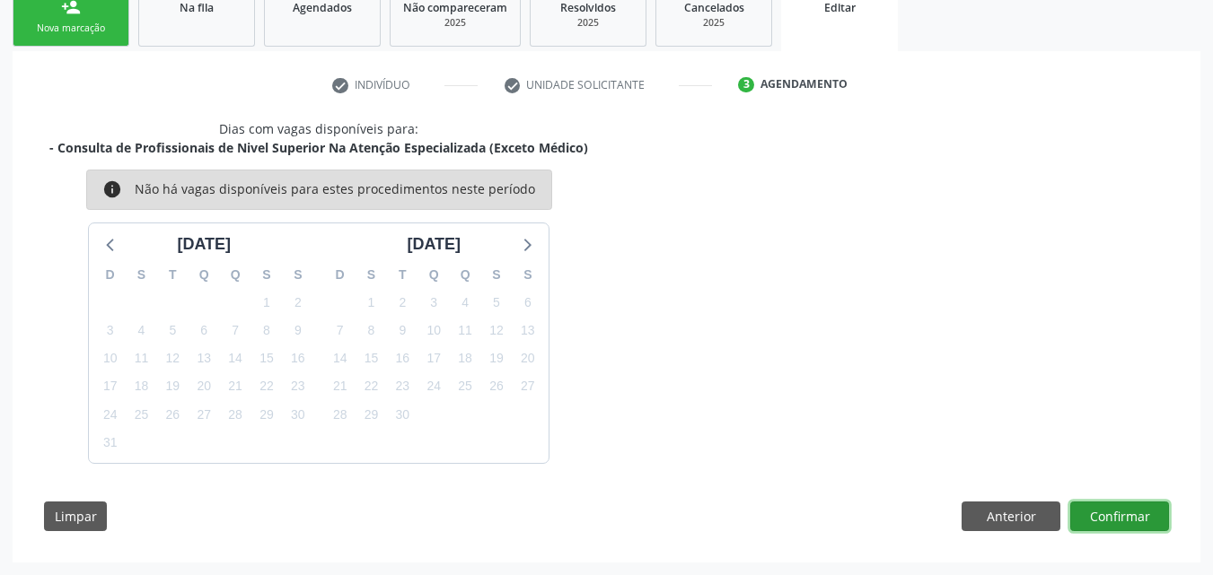
click at [1143, 521] on button "Confirmar" at bounding box center [1119, 517] width 99 height 31
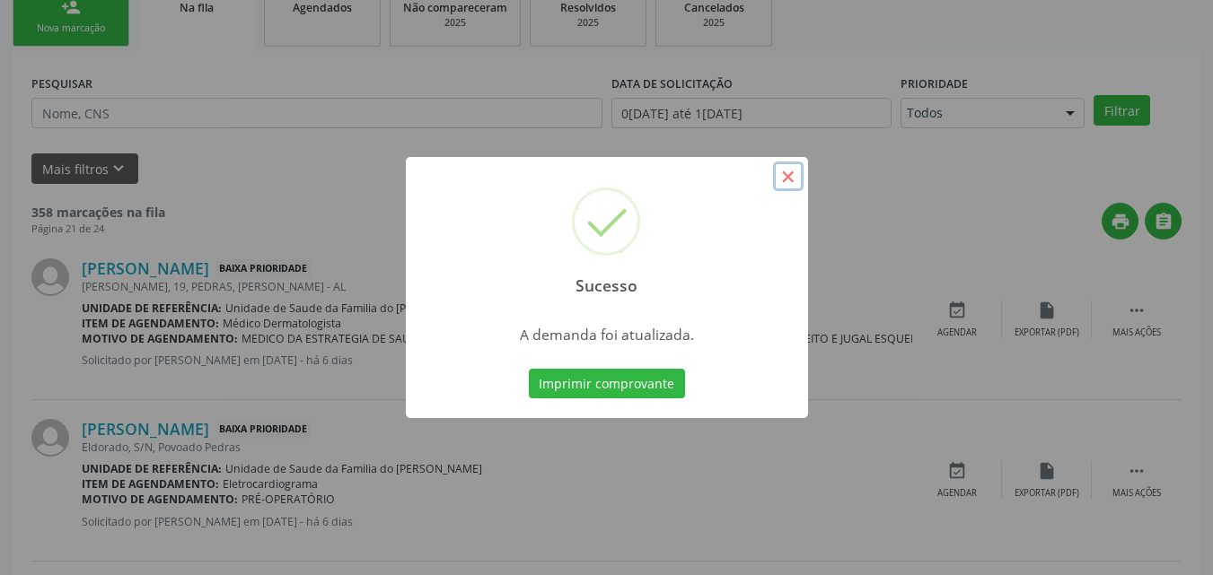
click at [792, 176] on button "×" at bounding box center [788, 177] width 31 height 31
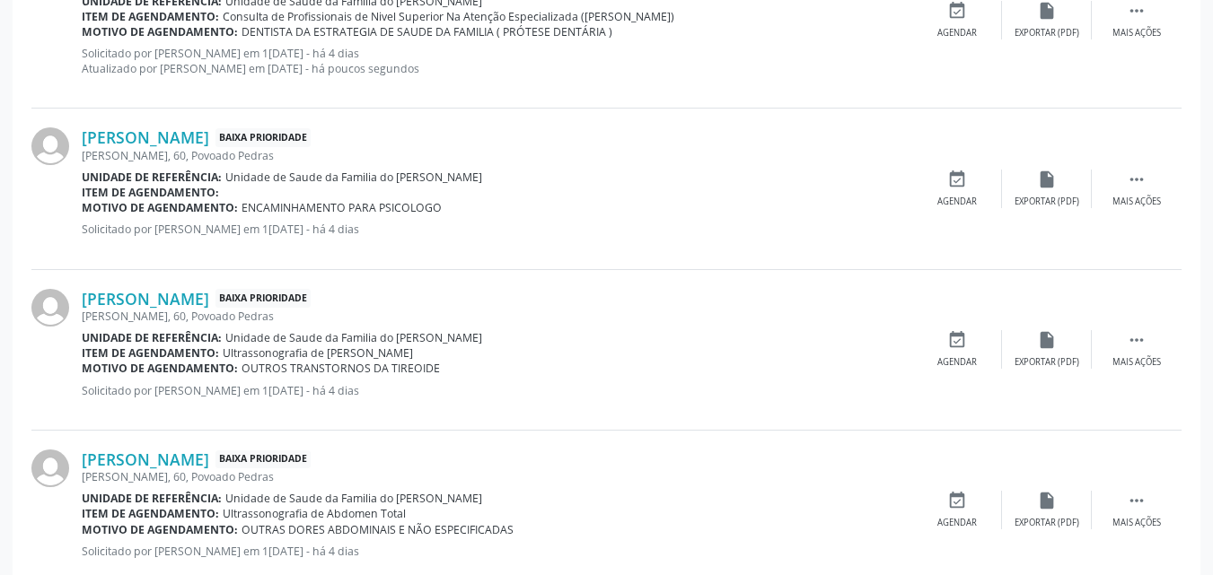
scroll to position [2082, 0]
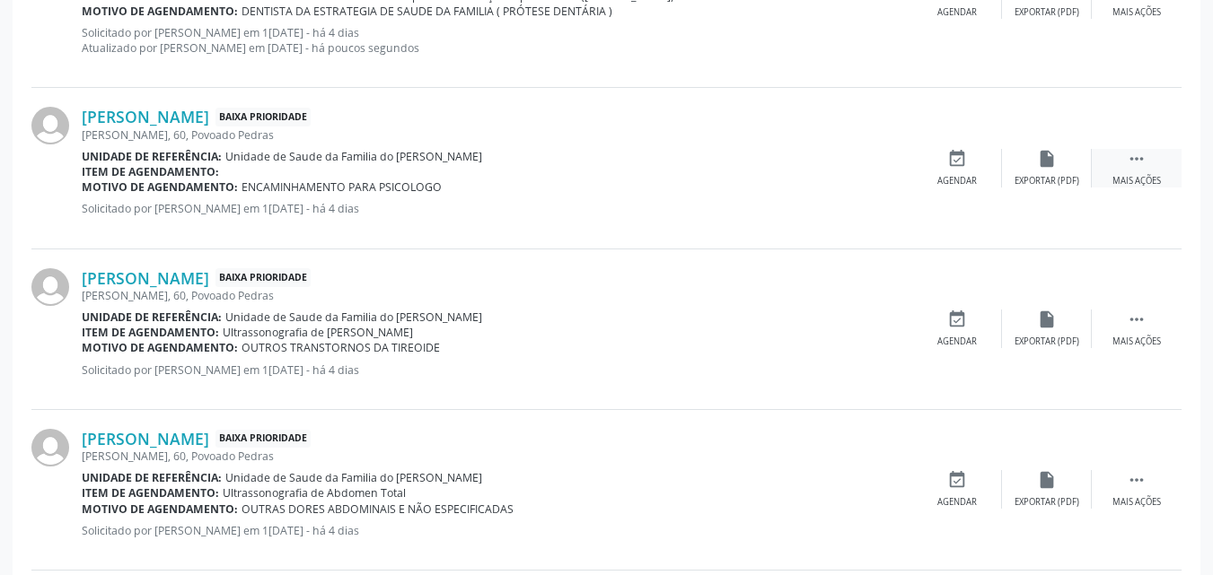
click at [1135, 171] on div " Mais ações" at bounding box center [1136, 168] width 90 height 39
click at [1034, 169] on div "edit Editar" at bounding box center [1047, 168] width 90 height 39
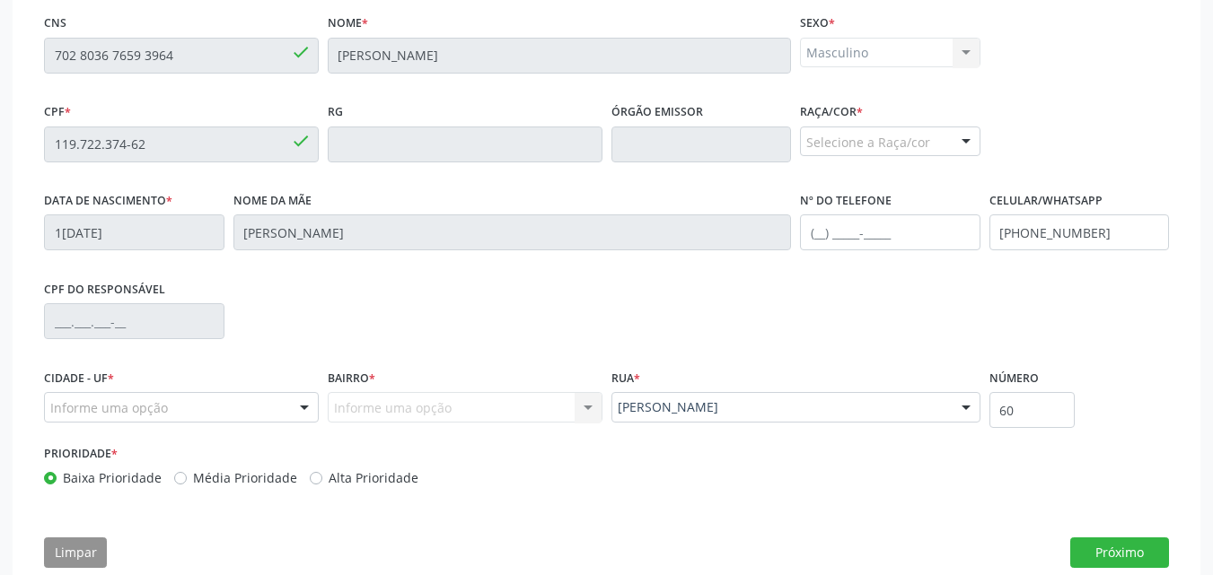
scroll to position [447, 0]
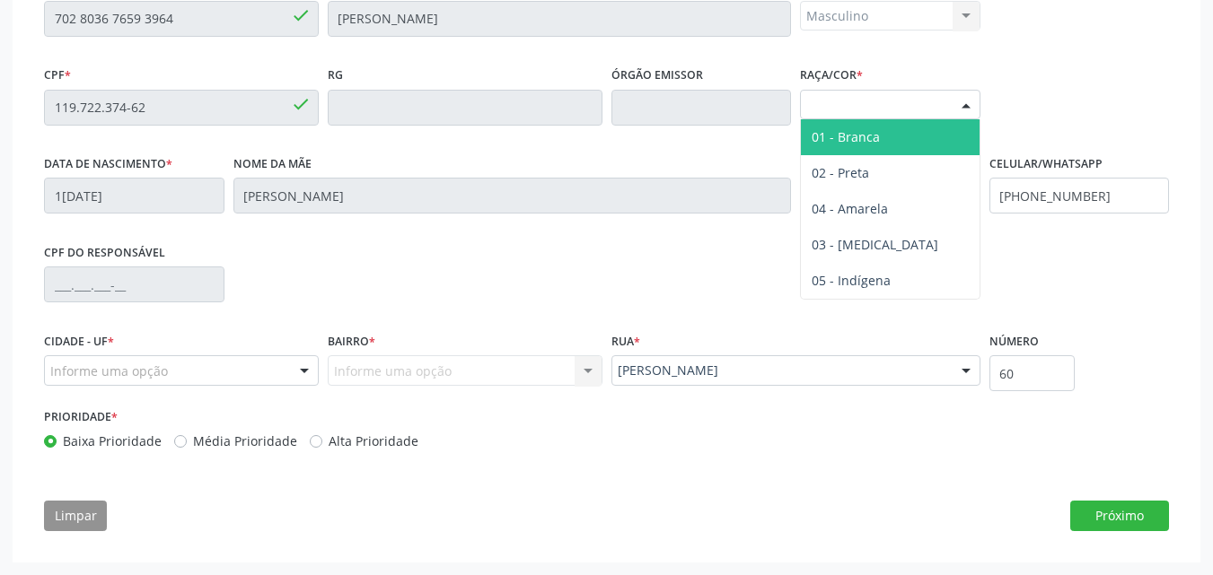
click at [925, 113] on div "Selecione a Raça/cor" at bounding box center [890, 105] width 180 height 31
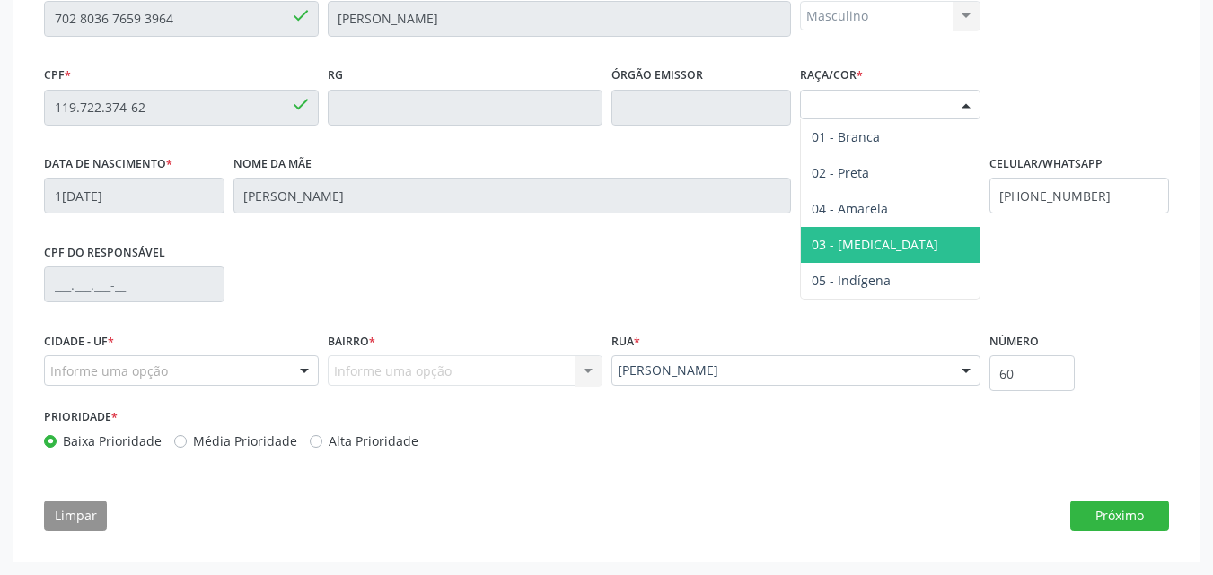
click at [880, 255] on span "03 - [MEDICAL_DATA]" at bounding box center [890, 245] width 179 height 36
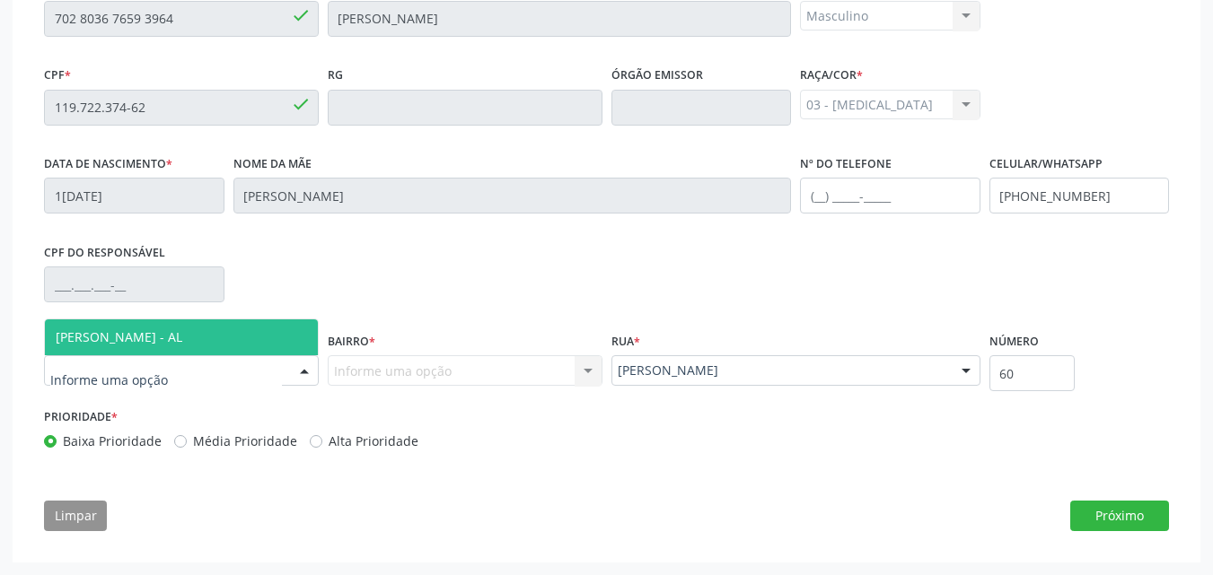
click at [233, 378] on div at bounding box center [181, 370] width 275 height 31
click at [233, 378] on input "text" at bounding box center [166, 380] width 232 height 36
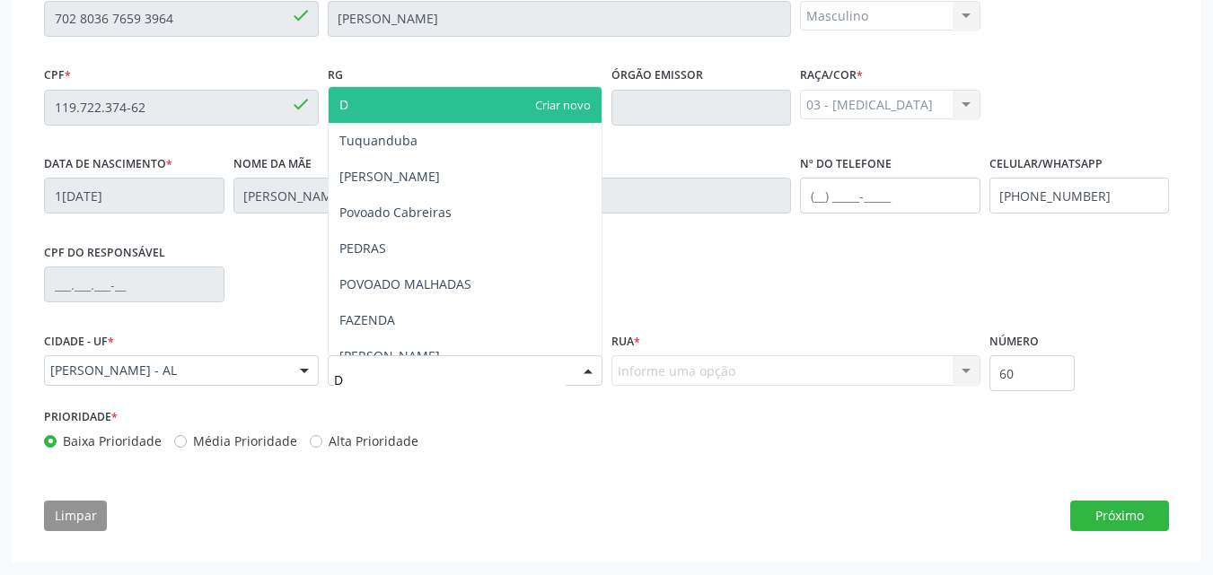
type input "DE"
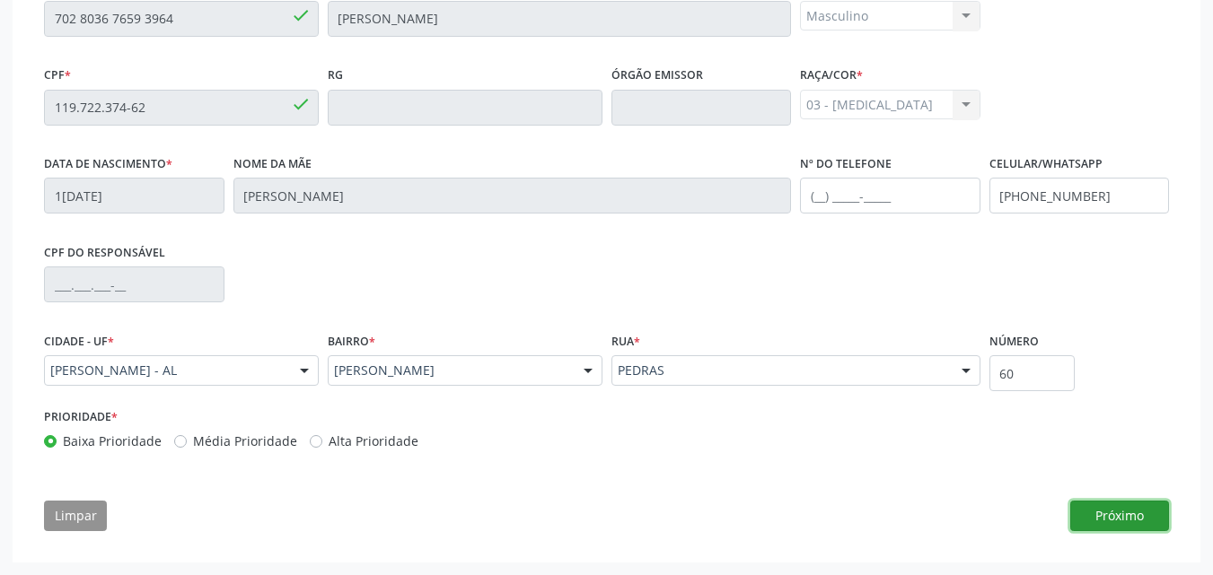
click at [1155, 524] on button "Próximo" at bounding box center [1119, 516] width 99 height 31
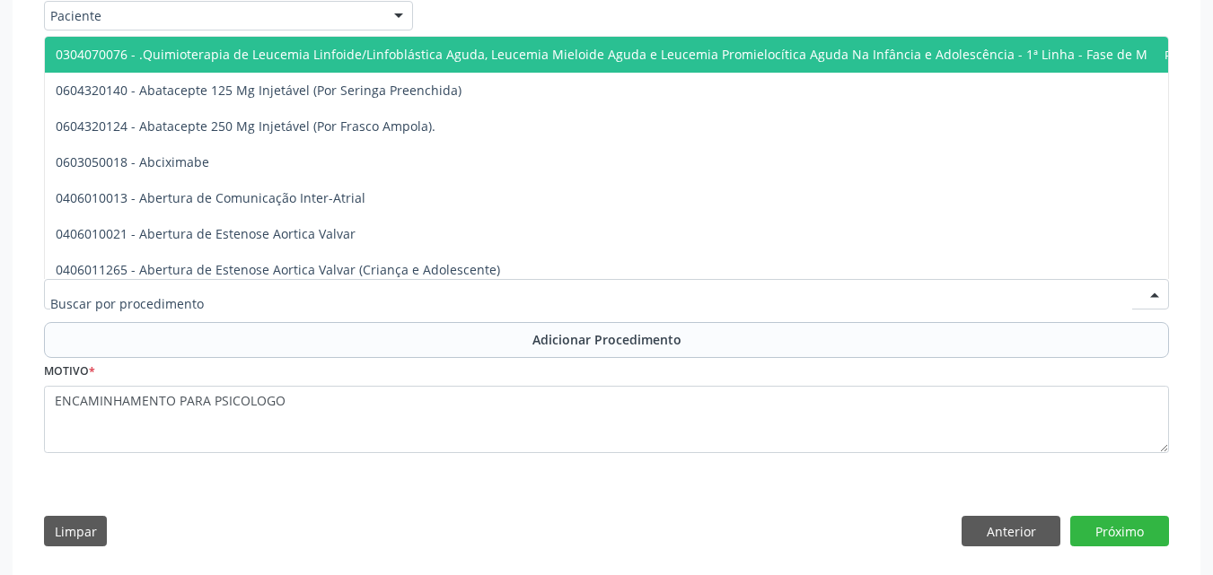
click at [898, 300] on div at bounding box center [606, 294] width 1125 height 31
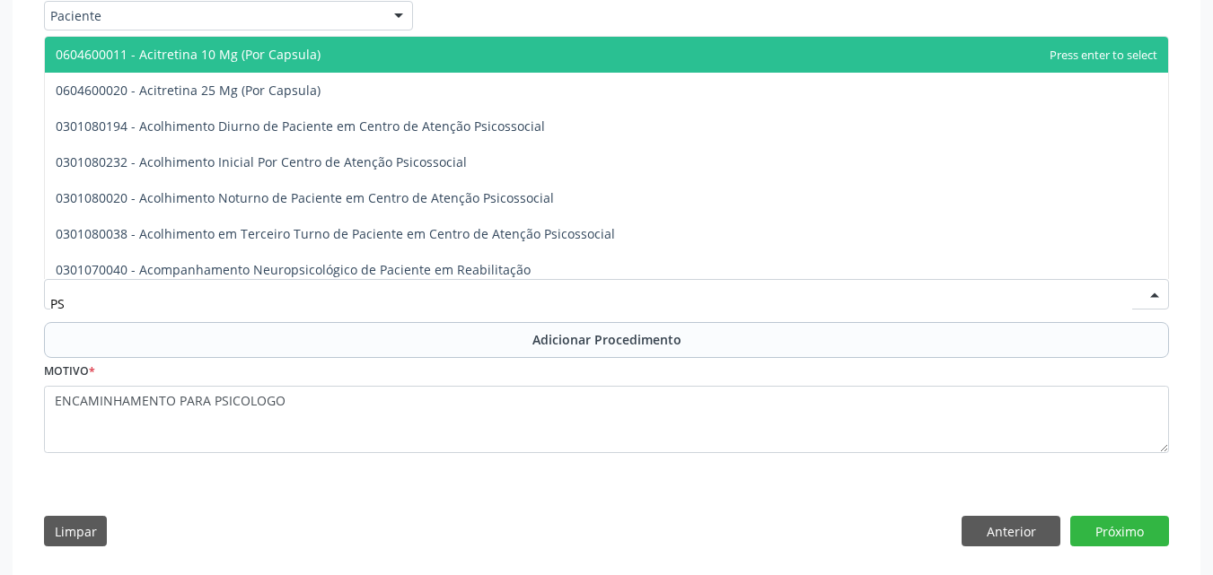
type input "P"
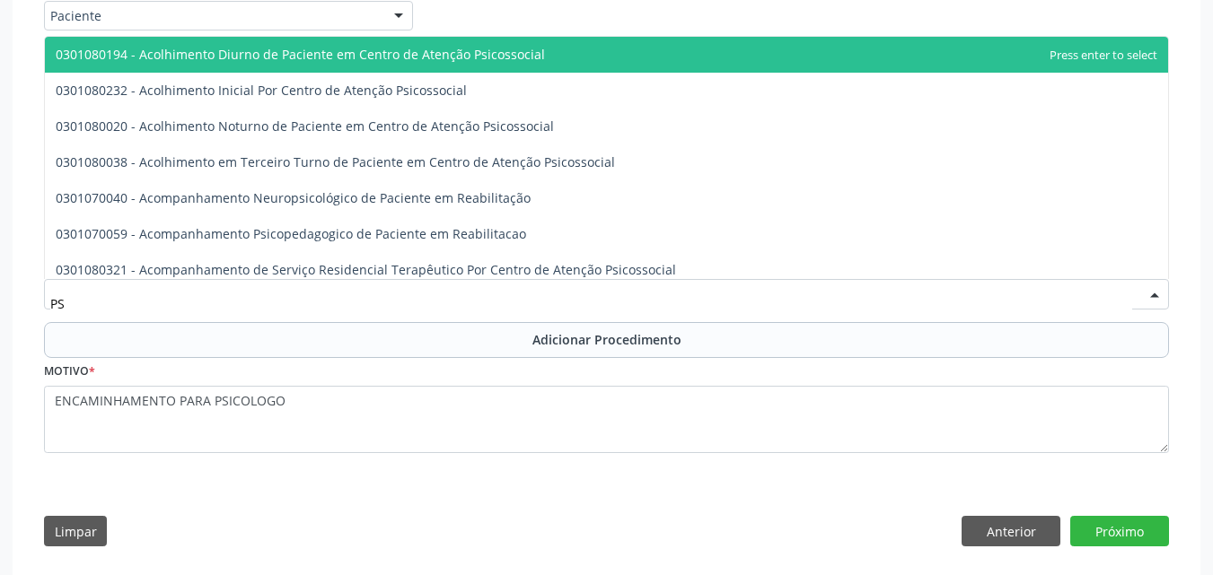
type input "P"
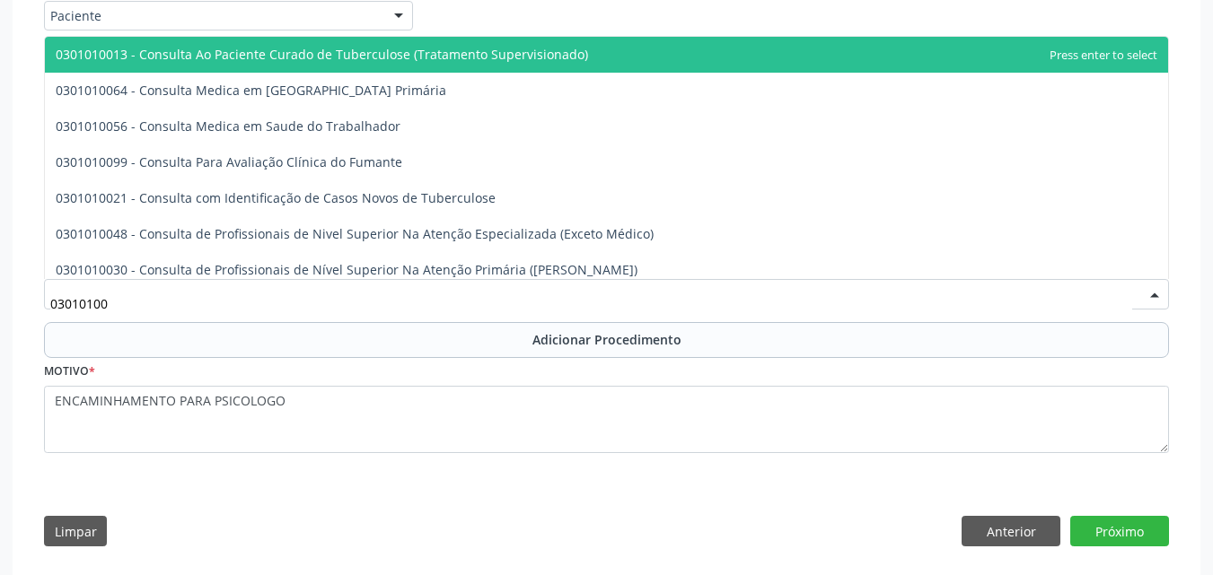
type input "030101004"
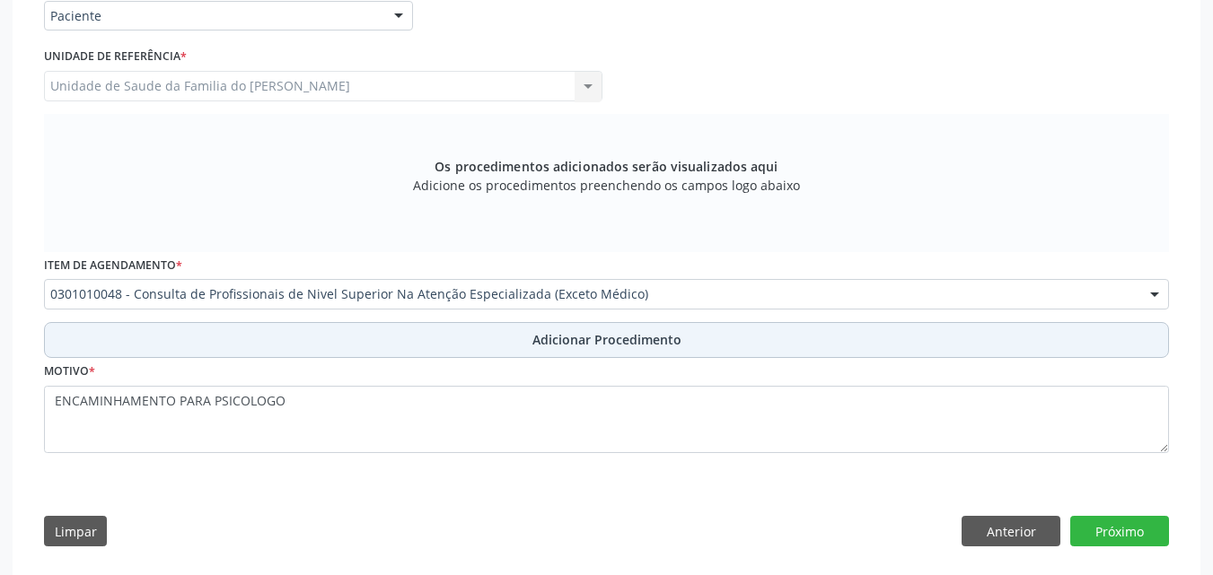
click at [722, 345] on button "Adicionar Procedimento" at bounding box center [606, 340] width 1125 height 36
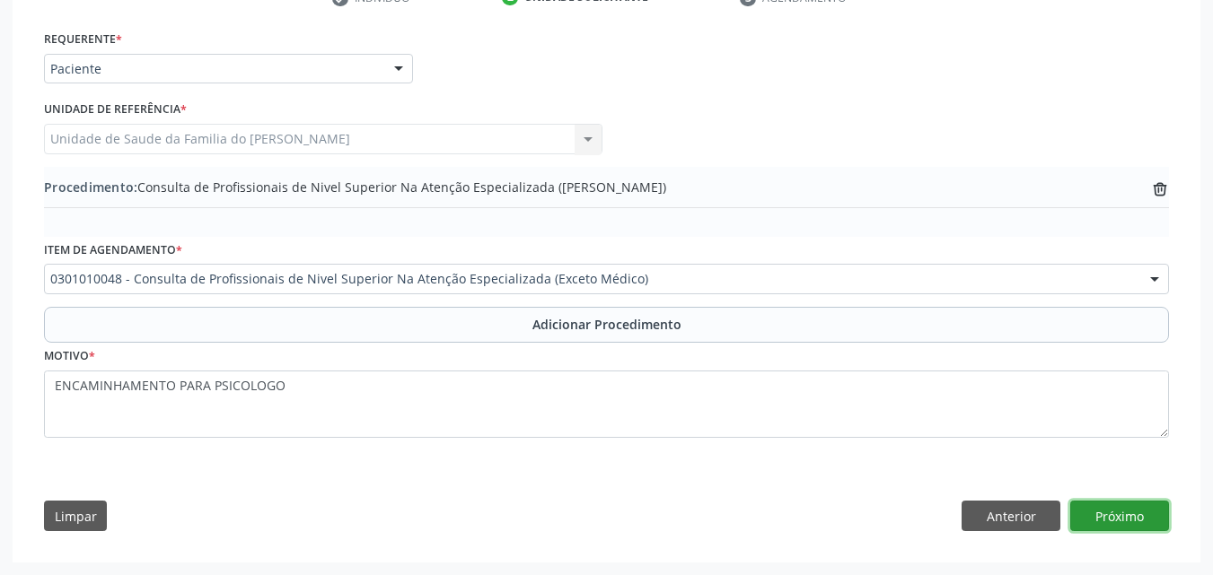
click at [1094, 516] on button "Próximo" at bounding box center [1119, 516] width 99 height 31
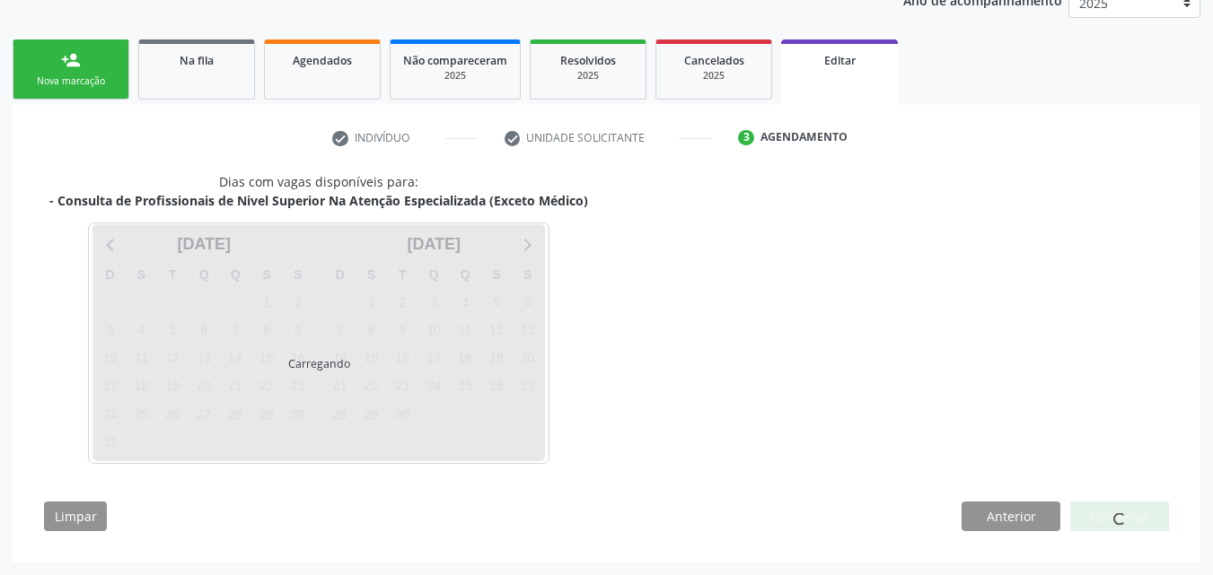
scroll to position [307, 0]
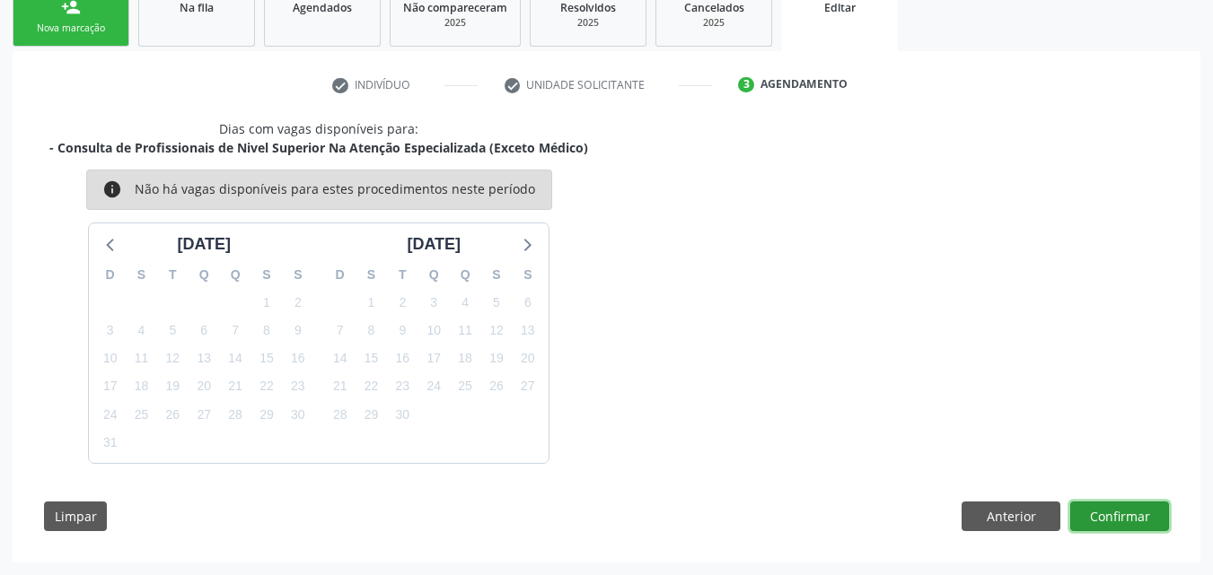
click at [1140, 510] on button "Confirmar" at bounding box center [1119, 517] width 99 height 31
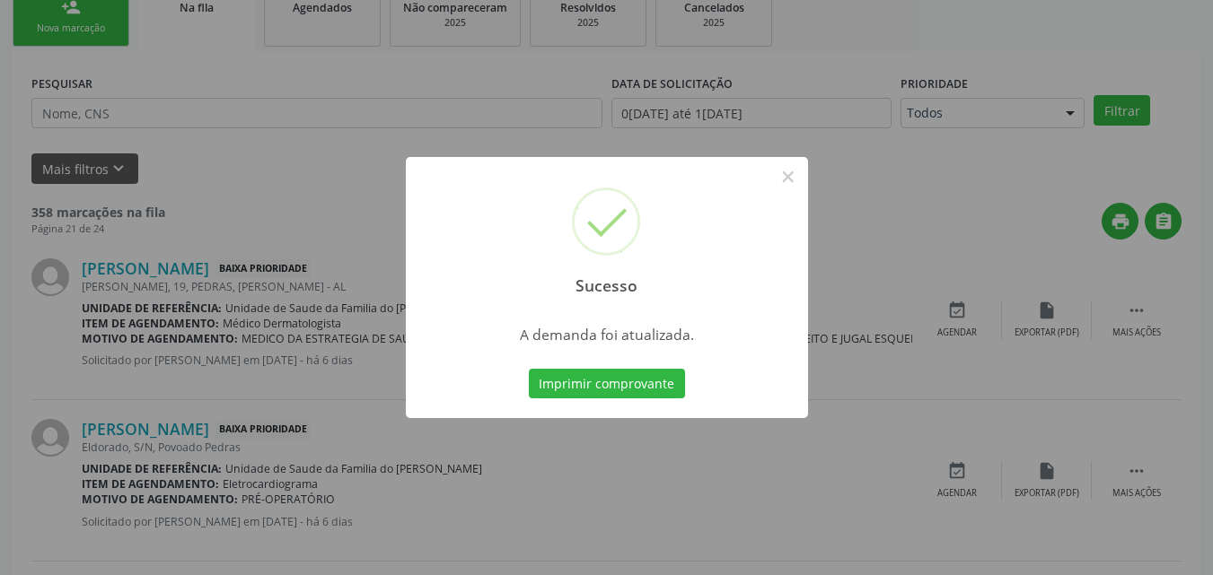
scroll to position [42, 0]
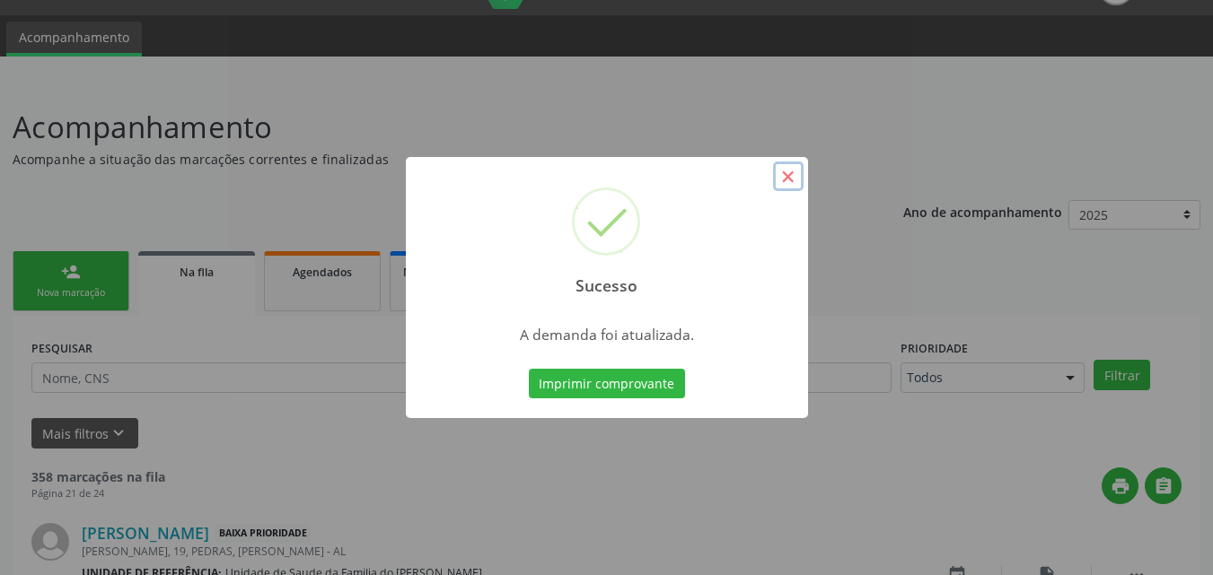
click at [783, 171] on button "×" at bounding box center [788, 177] width 31 height 31
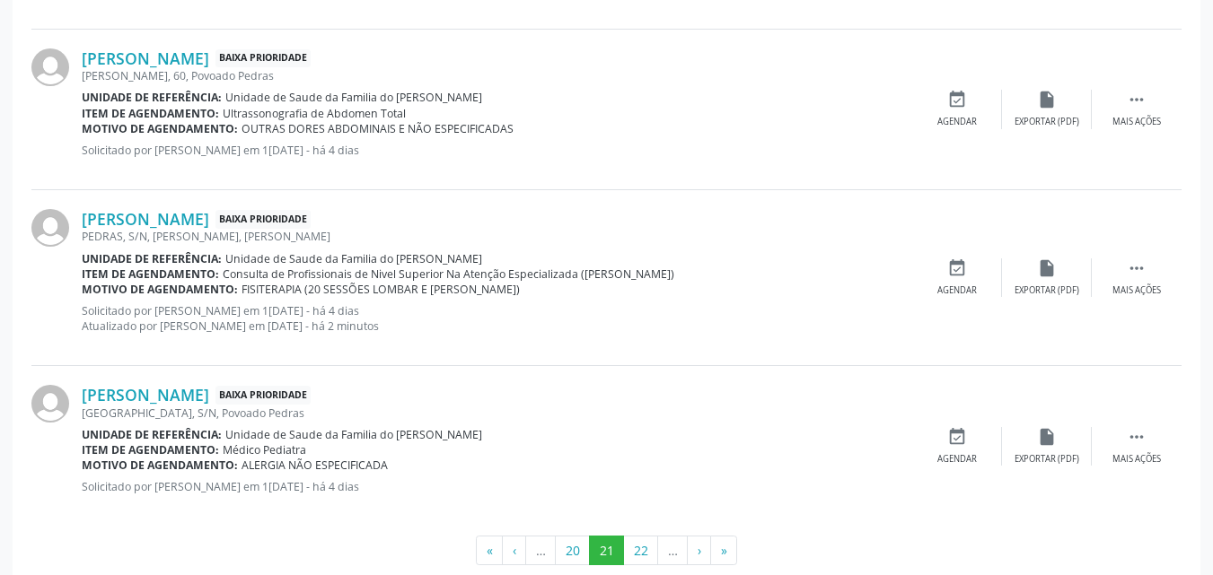
scroll to position [2512, 0]
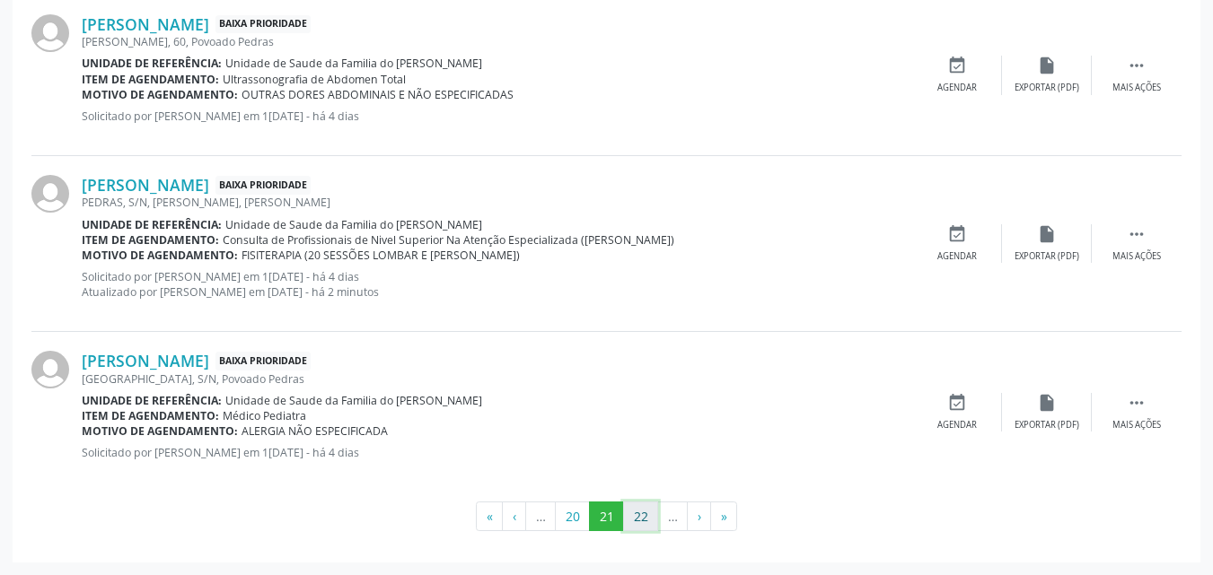
click at [643, 518] on button "22" at bounding box center [640, 517] width 35 height 31
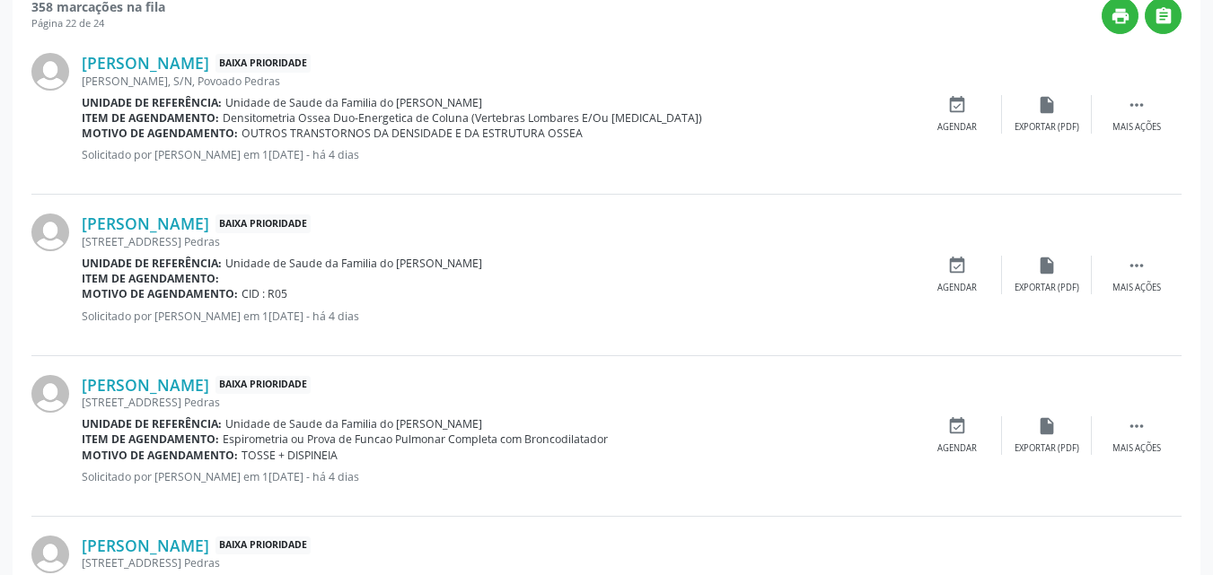
scroll to position [507, 0]
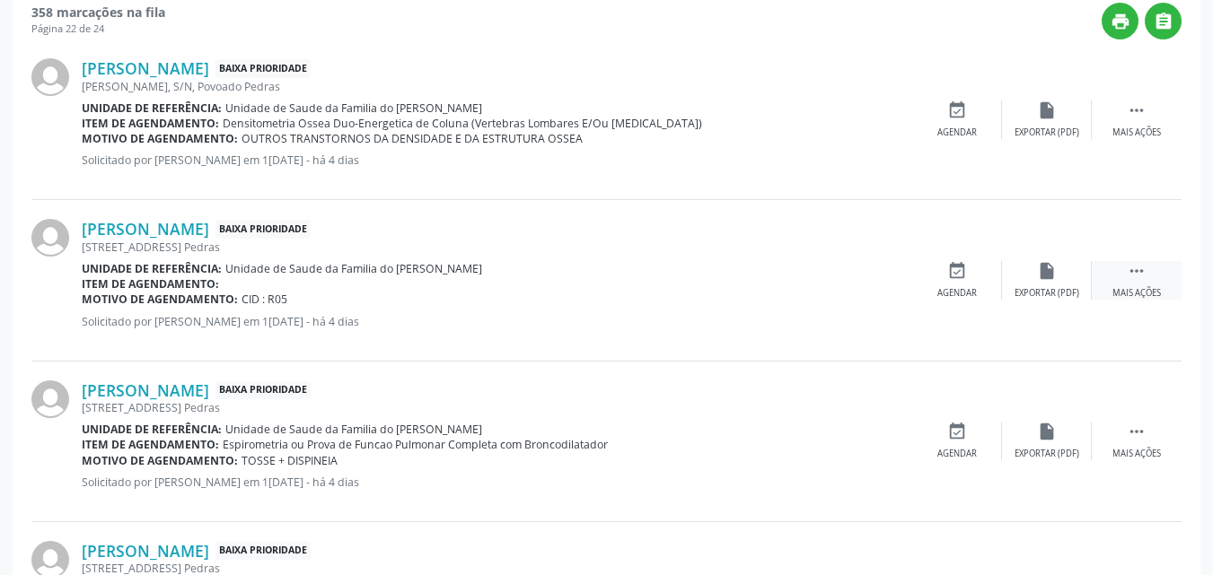
click at [1142, 268] on icon "" at bounding box center [1136, 271] width 20 height 20
click at [1044, 282] on div "edit Editar" at bounding box center [1047, 280] width 90 height 39
